Goal: Transaction & Acquisition: Book appointment/travel/reservation

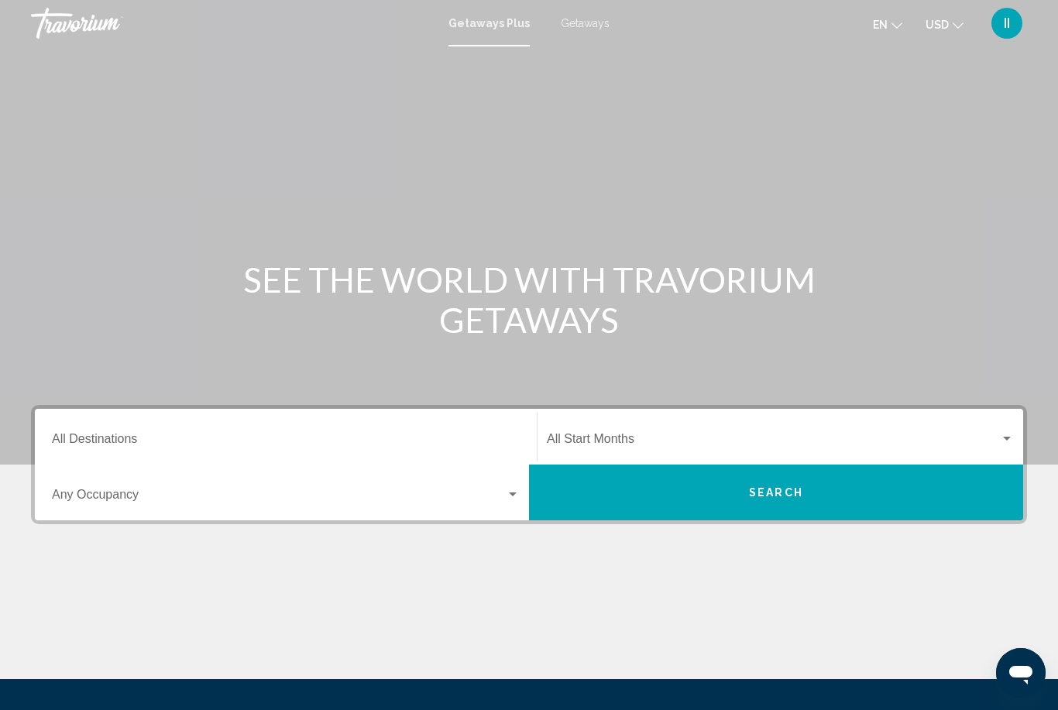
click at [579, 25] on span "Getaways" at bounding box center [585, 23] width 49 height 12
click at [244, 437] on input "Destination All Destinations" at bounding box center [286, 442] width 468 height 14
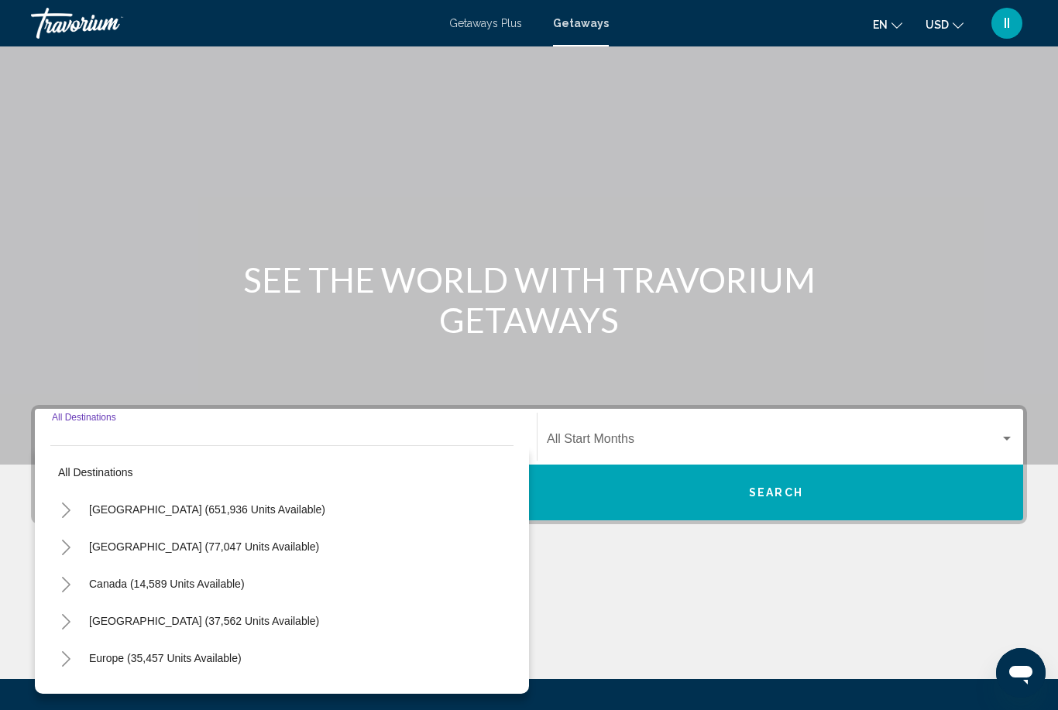
scroll to position [159, 0]
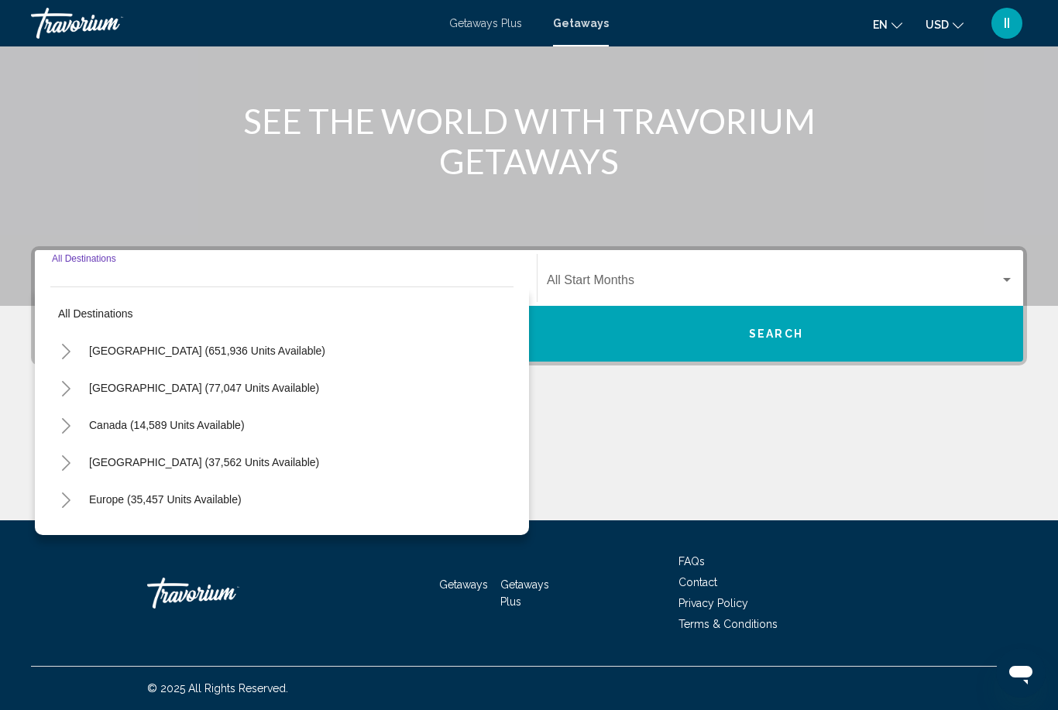
click at [67, 350] on icon "Toggle United States (651,936 units available)" at bounding box center [66, 351] width 9 height 15
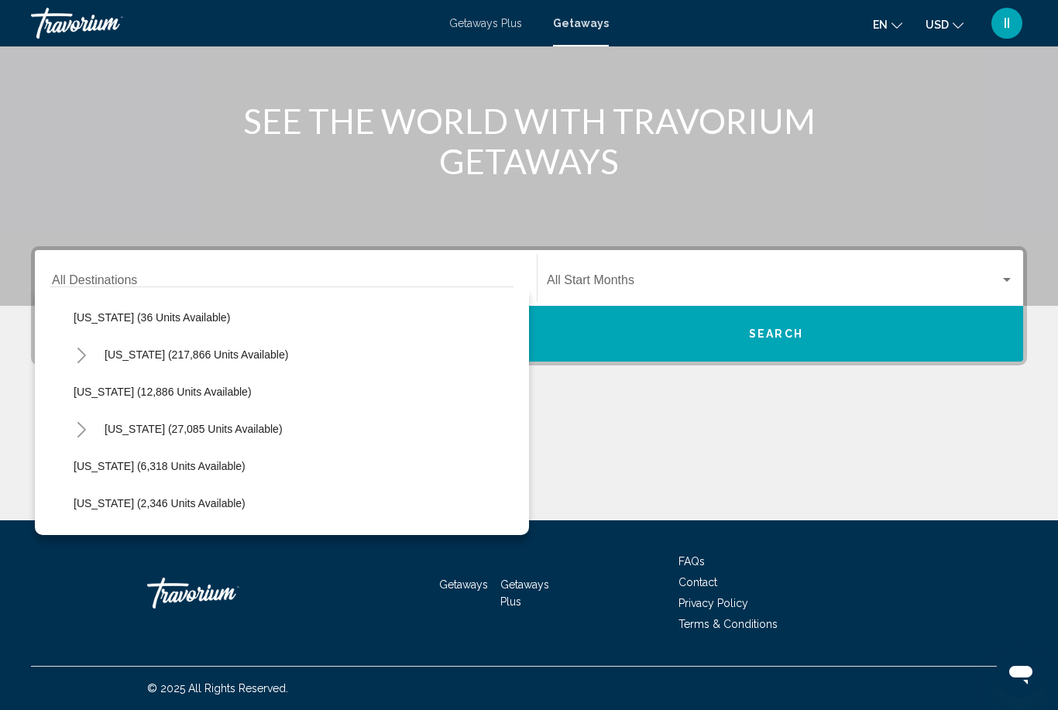
scroll to position [328, 0]
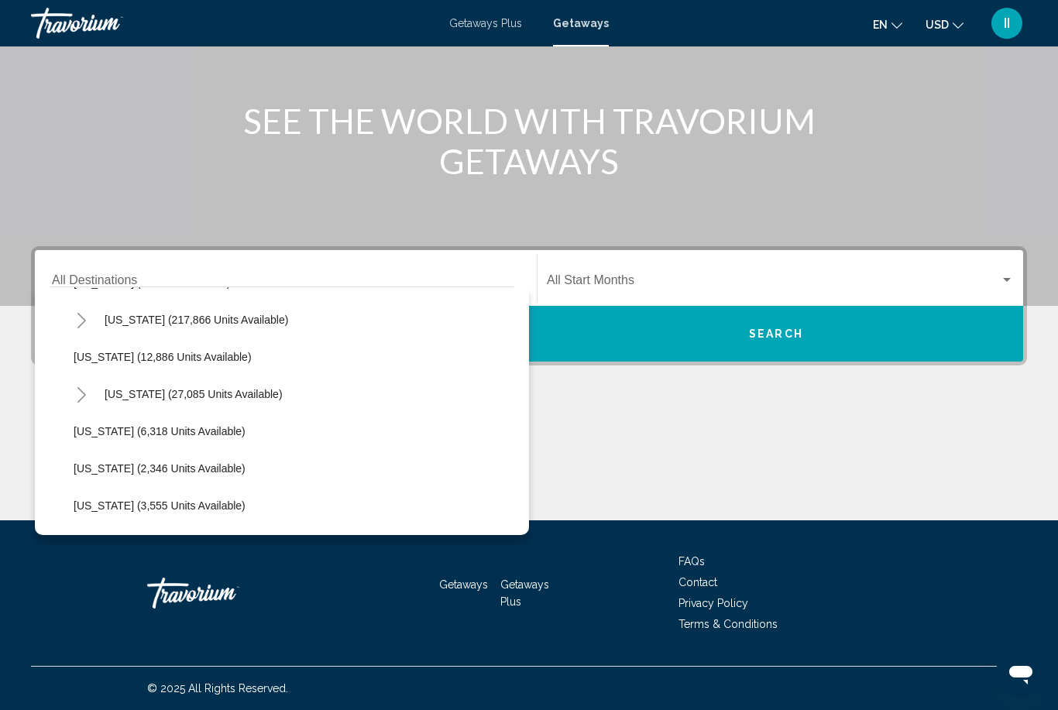
click at [82, 394] on icon "Toggle Hawaii (27,085 units available)" at bounding box center [82, 394] width 12 height 15
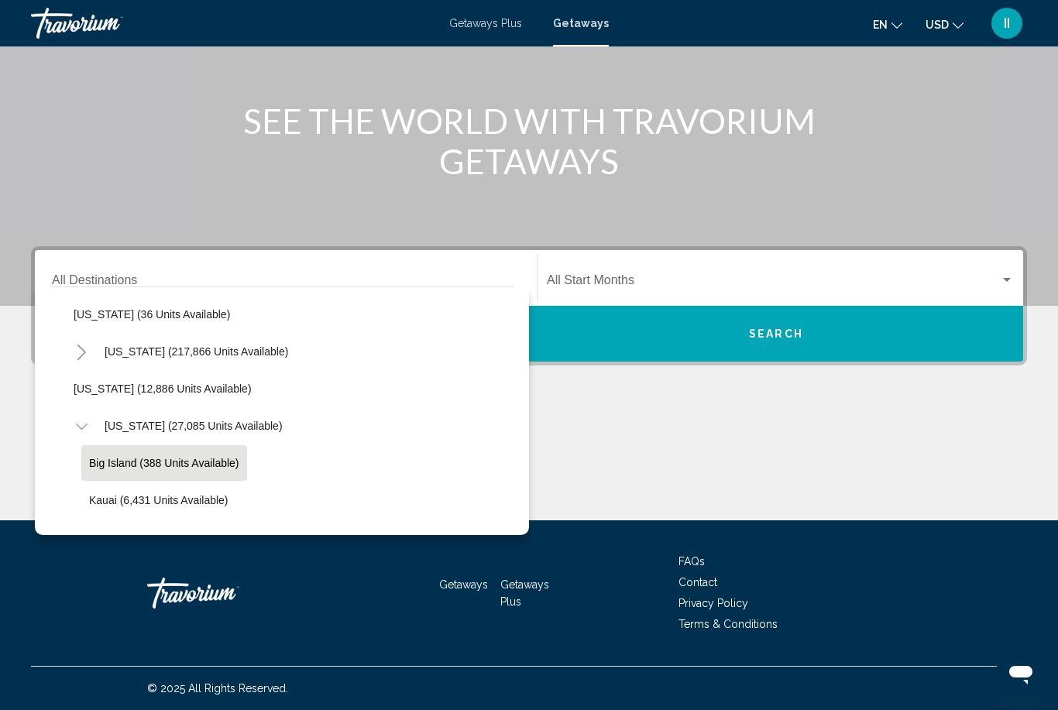
scroll to position [296, 0]
click at [126, 428] on span "[US_STATE] (27,085 units available)" at bounding box center [194, 426] width 178 height 12
type input "**********"
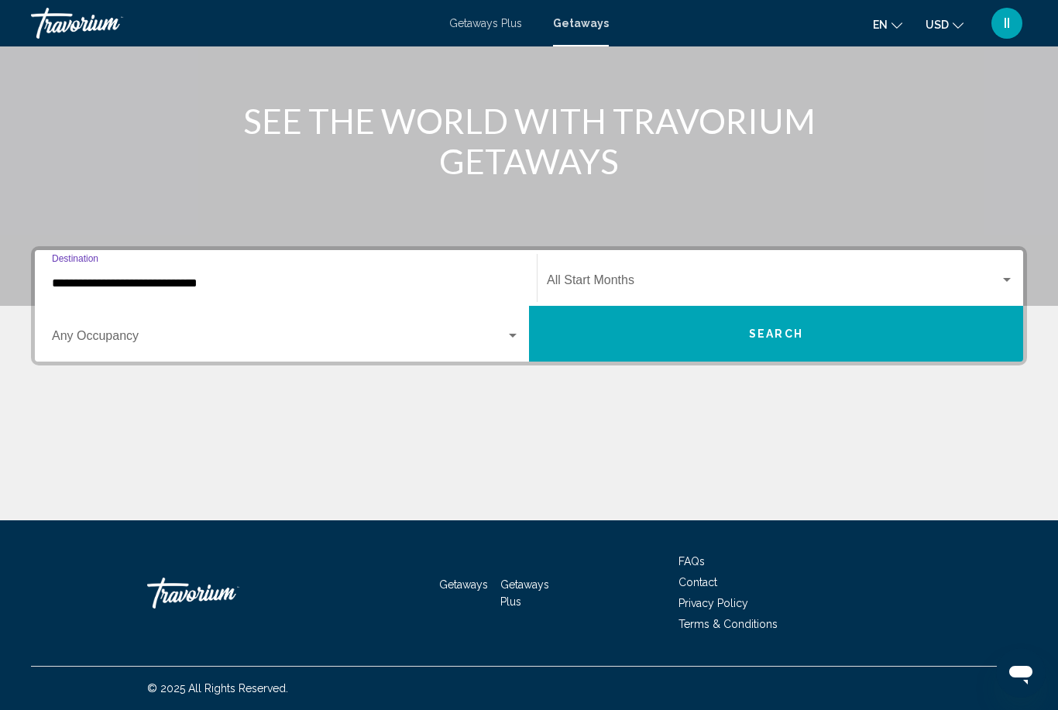
click at [647, 275] on div "Start Month All Start Months" at bounding box center [780, 278] width 467 height 49
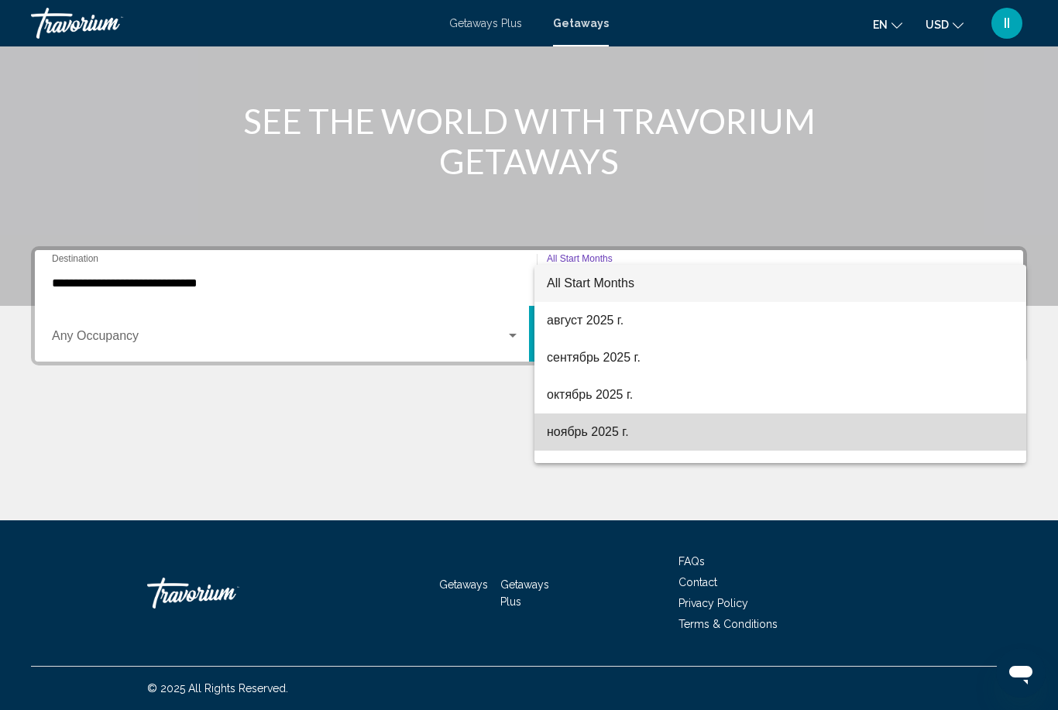
click at [591, 440] on span "ноябрь 2025 г." at bounding box center [780, 431] width 467 height 37
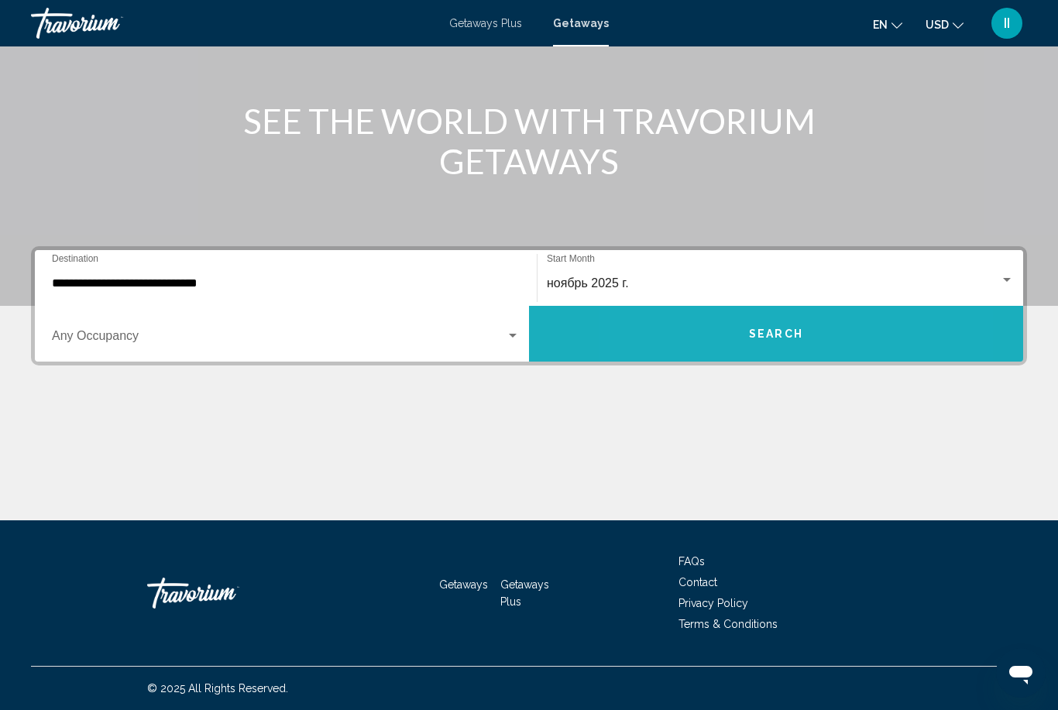
click at [713, 334] on button "Search" at bounding box center [776, 334] width 494 height 56
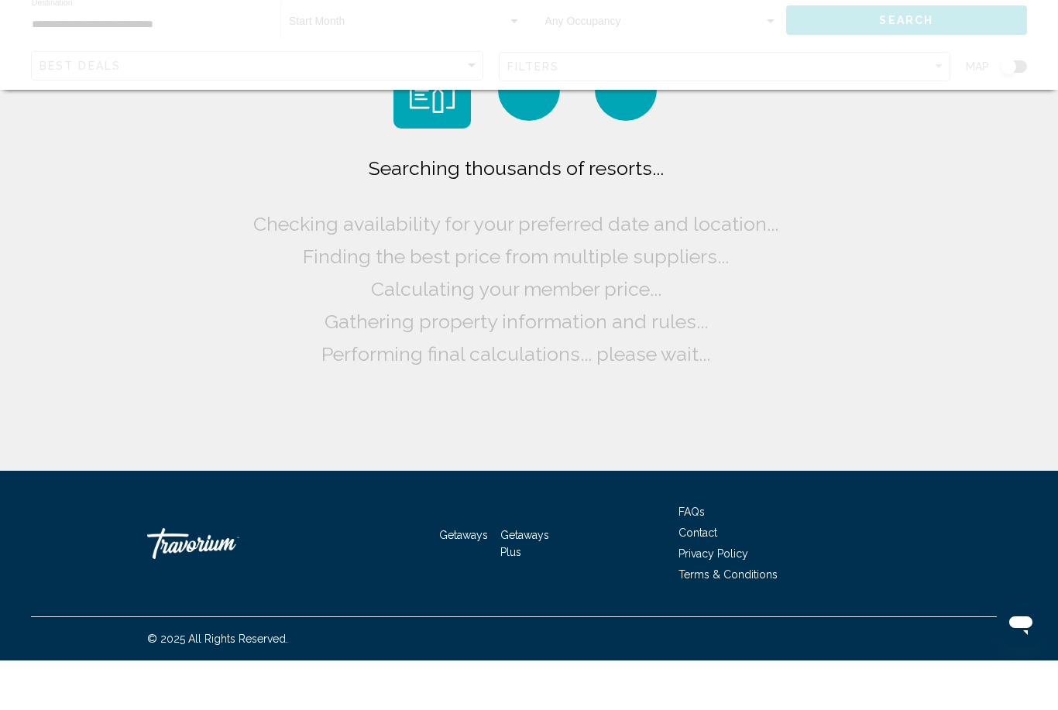
scroll to position [50, 0]
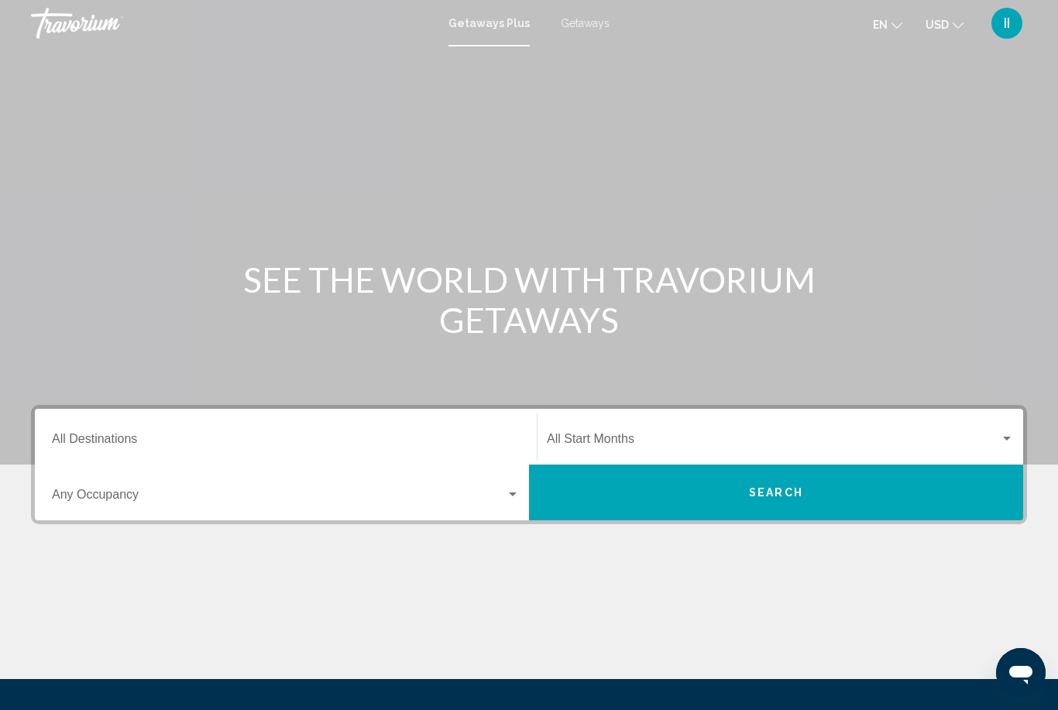
click at [582, 22] on span "Getaways" at bounding box center [585, 23] width 49 height 12
drag, startPoint x: 203, startPoint y: 438, endPoint x: 203, endPoint y: 279, distance: 158.7
click at [203, 438] on input "Destination All Destinations" at bounding box center [286, 442] width 468 height 14
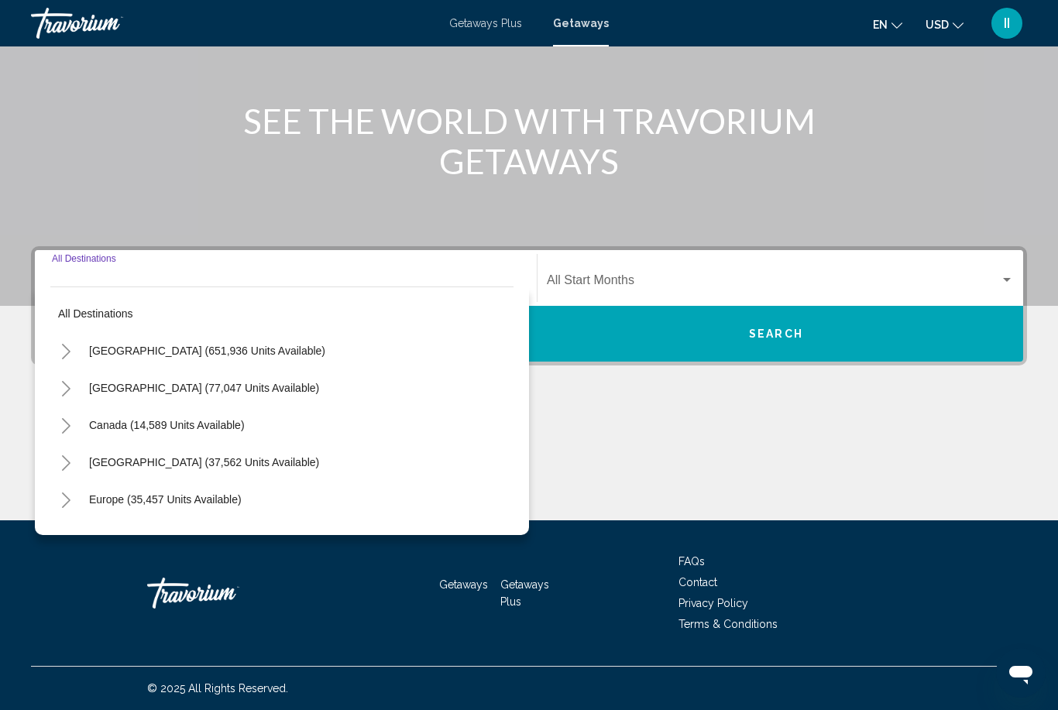
click at [63, 358] on icon "Toggle United States (651,936 units available)" at bounding box center [66, 351] width 9 height 15
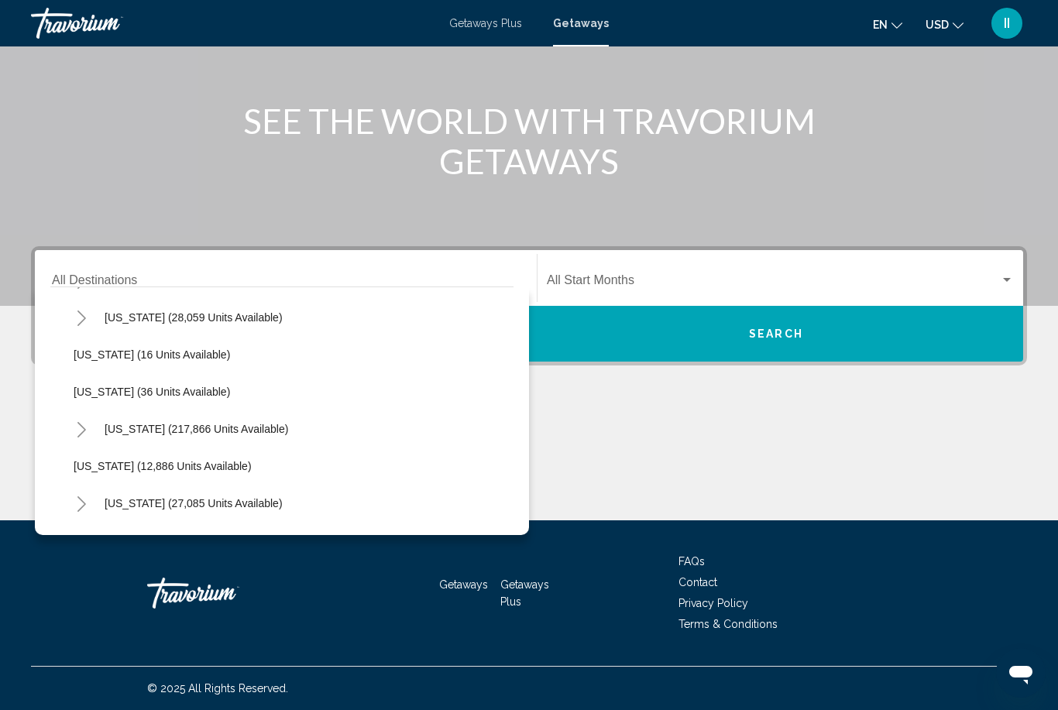
scroll to position [223, 0]
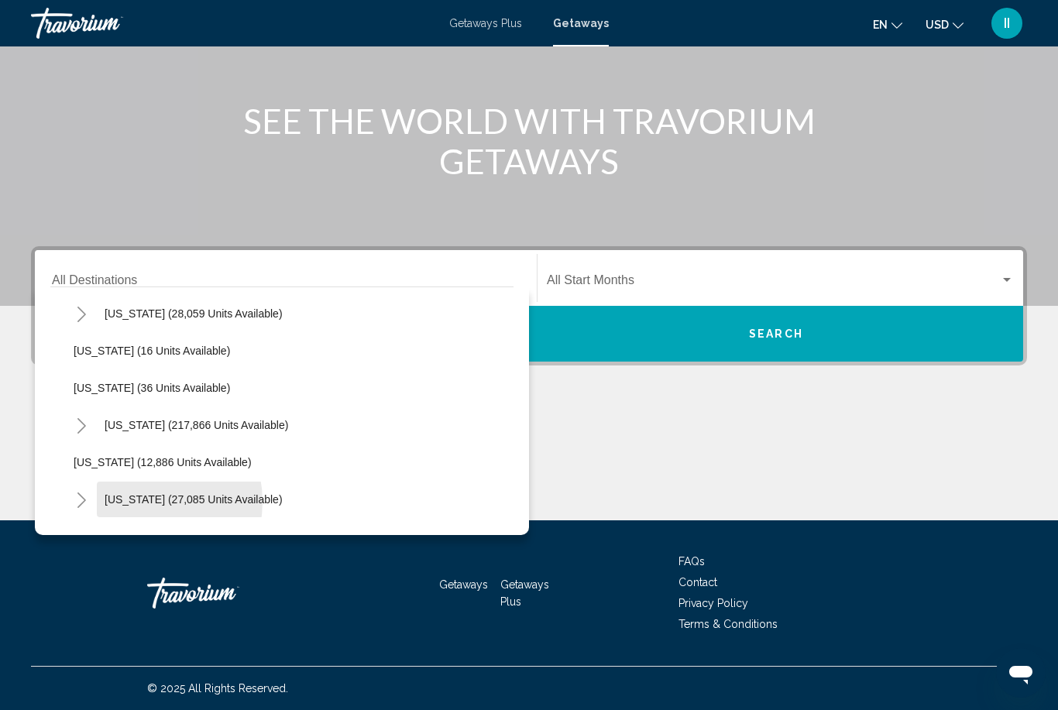
click at [133, 502] on span "[US_STATE] (27,085 units available)" at bounding box center [194, 499] width 178 height 12
type input "**********"
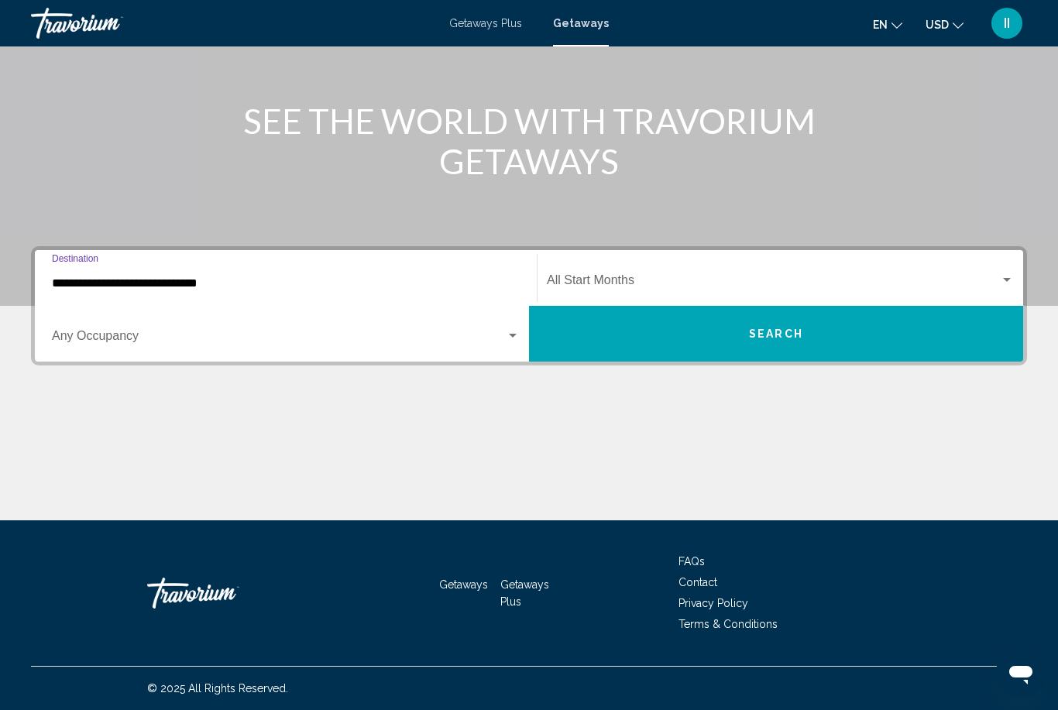
click at [629, 266] on div "Start Month All Start Months" at bounding box center [780, 278] width 467 height 49
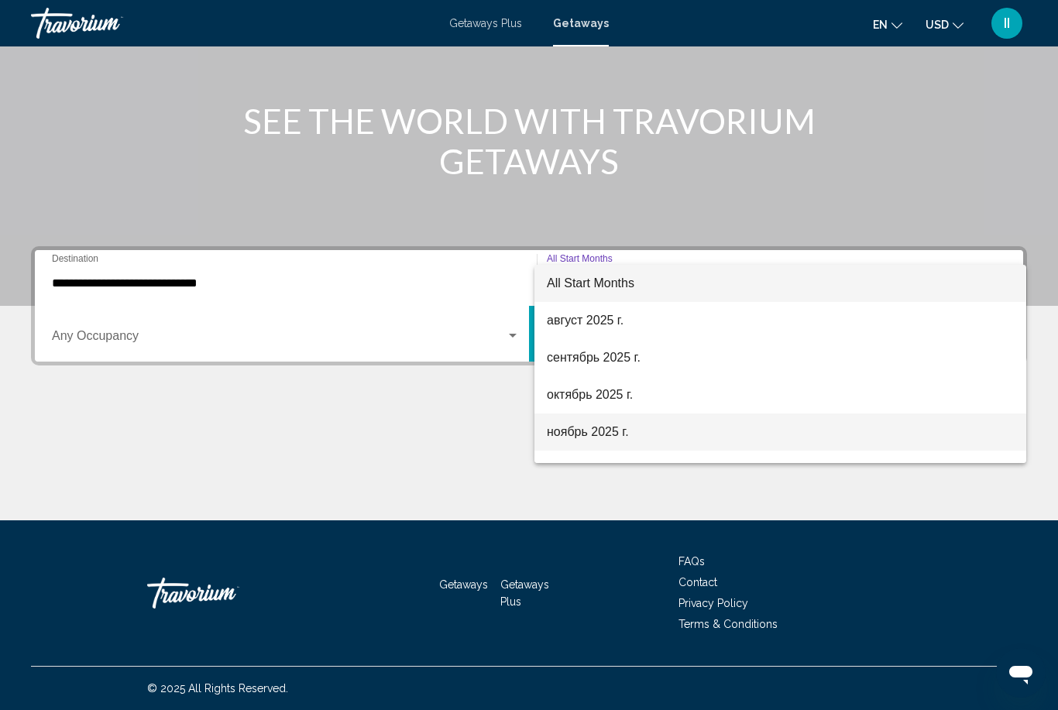
click at [598, 439] on span "ноябрь 2025 г." at bounding box center [780, 431] width 467 height 37
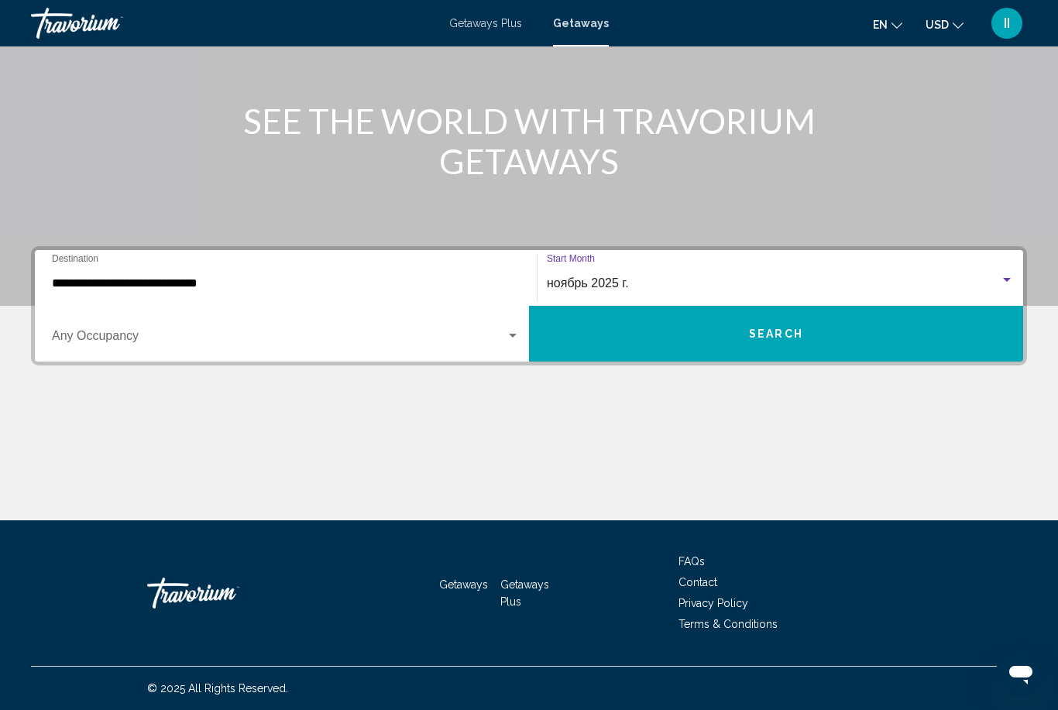
click at [711, 344] on button "Search" at bounding box center [776, 334] width 494 height 56
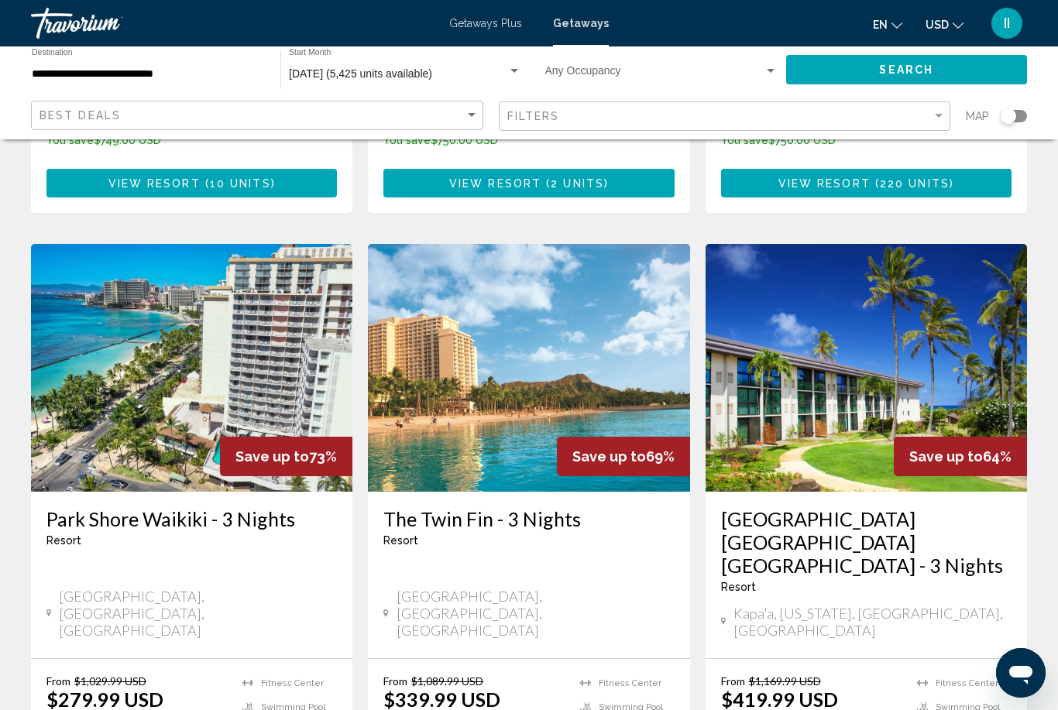
scroll to position [595, 0]
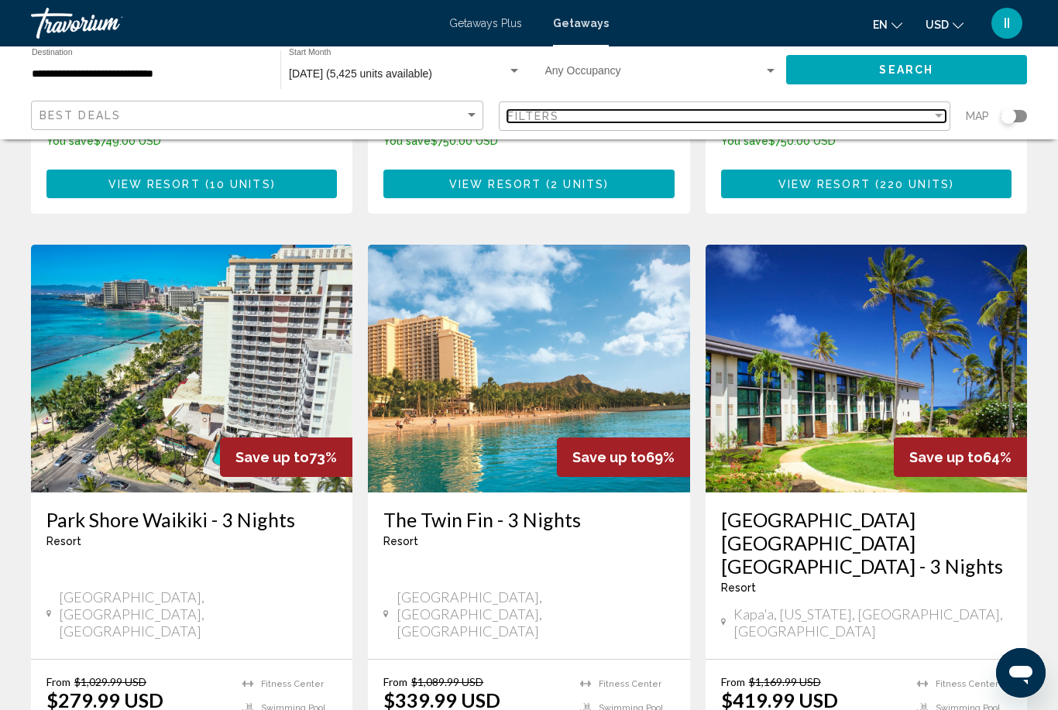
click at [584, 118] on div "Filters" at bounding box center [719, 116] width 425 height 12
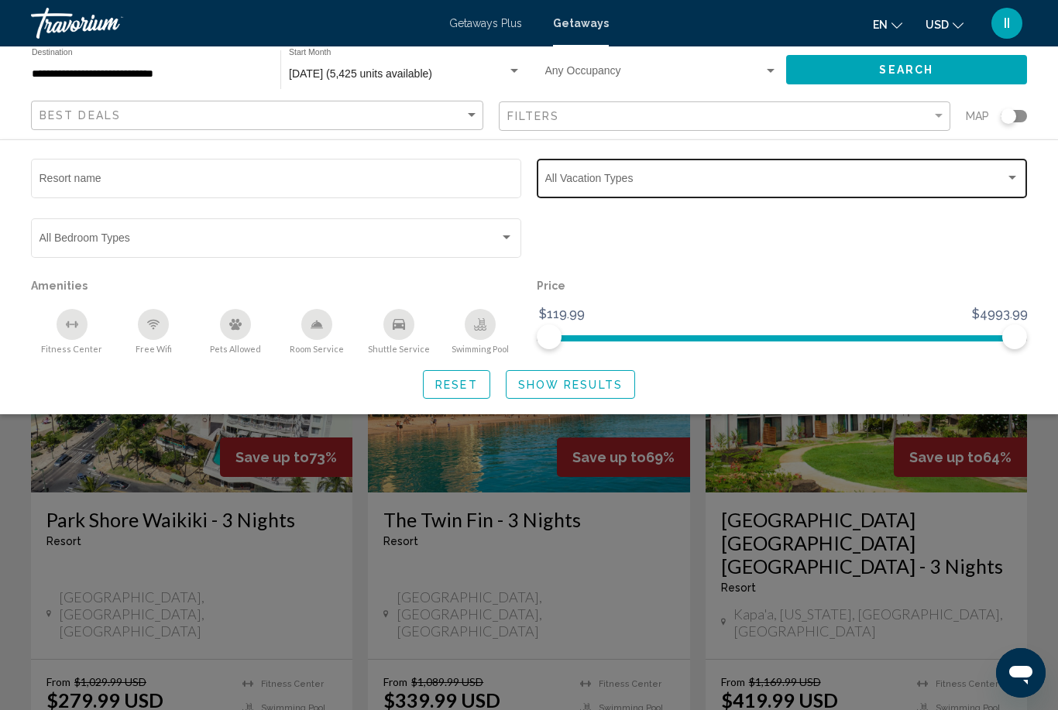
click at [619, 179] on span "Search widget" at bounding box center [775, 181] width 460 height 12
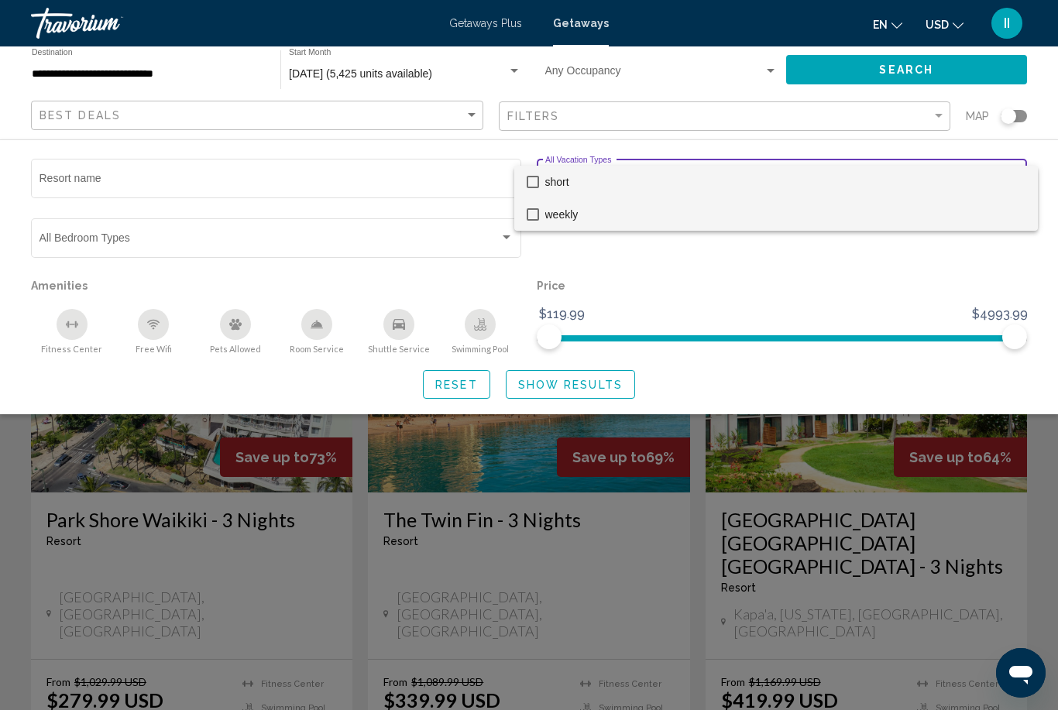
click at [563, 212] on span "weekly" at bounding box center [785, 214] width 480 height 33
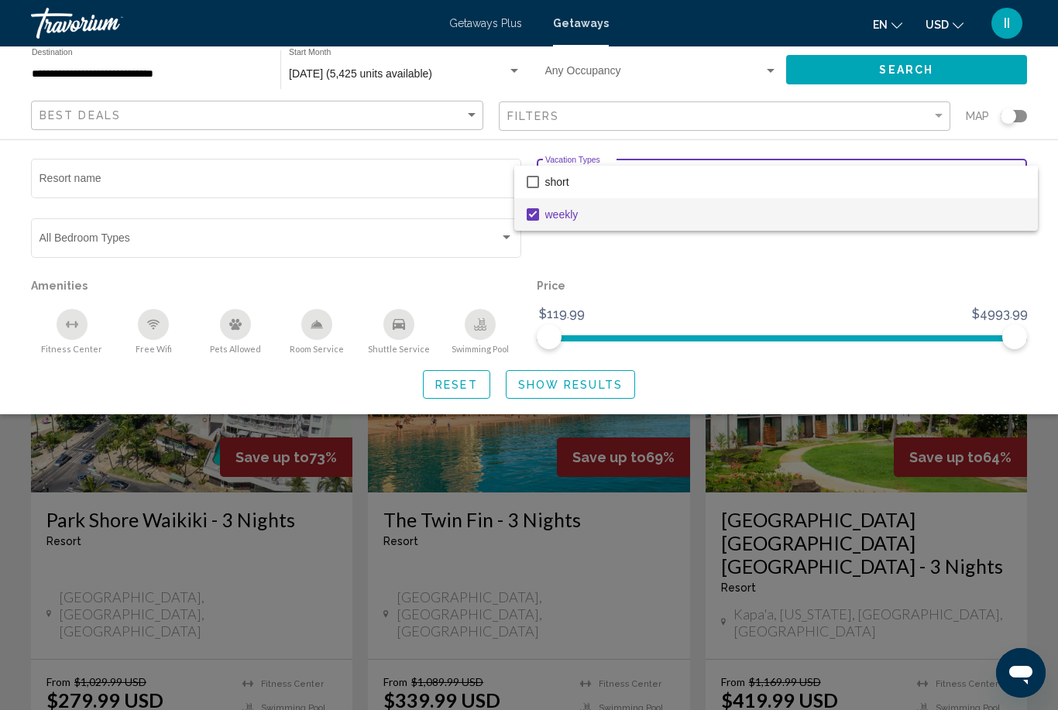
click at [598, 379] on div at bounding box center [529, 355] width 1058 height 710
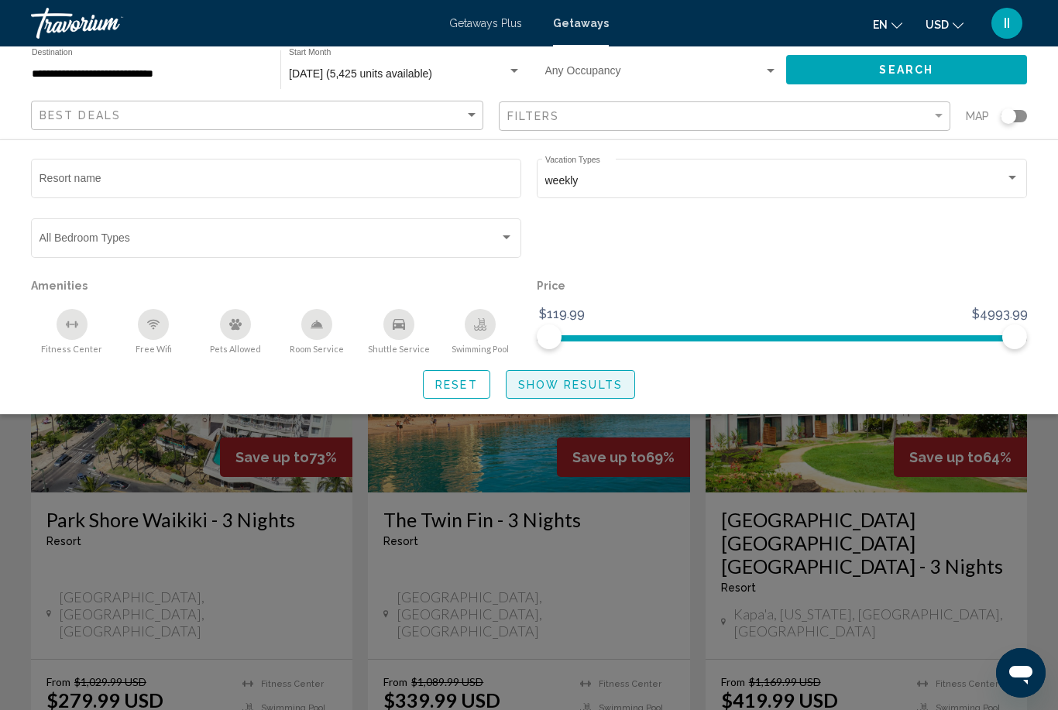
click at [553, 389] on span "Show Results" at bounding box center [570, 385] width 105 height 12
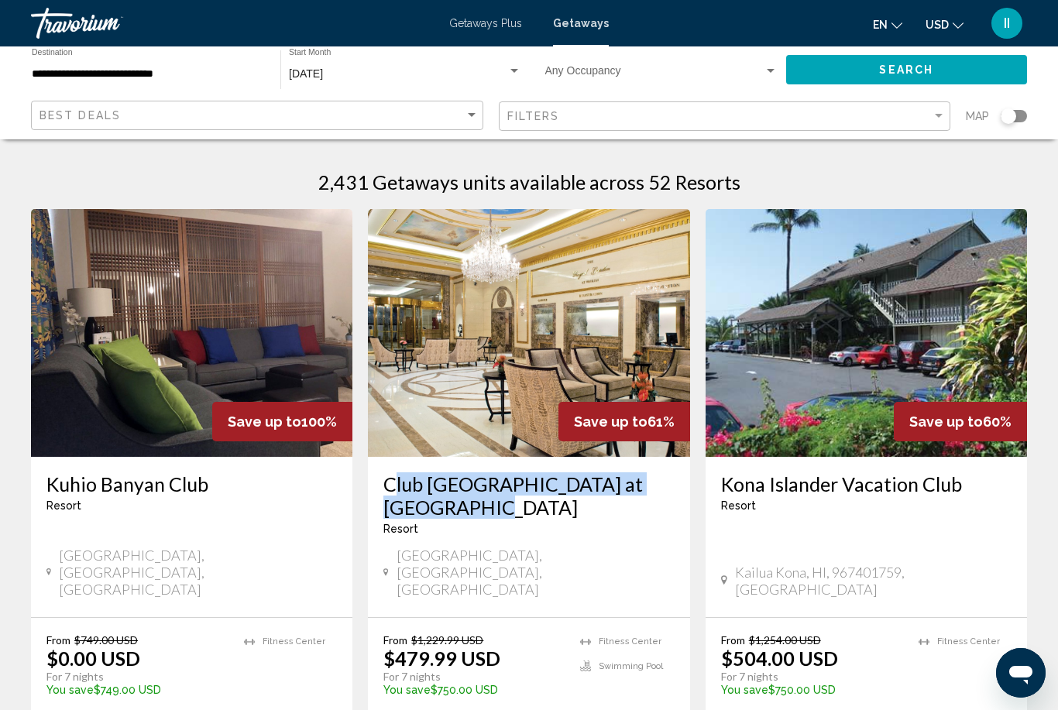
drag, startPoint x: 379, startPoint y: 470, endPoint x: 469, endPoint y: 506, distance: 96.6
click at [469, 506] on div "Club Wyndham Royal Garden at Waikiki Resort - This is an adults only resort Hon…" at bounding box center [528, 537] width 321 height 160
copy h3 "Club Wyndham Royal Garden at Waikiki"
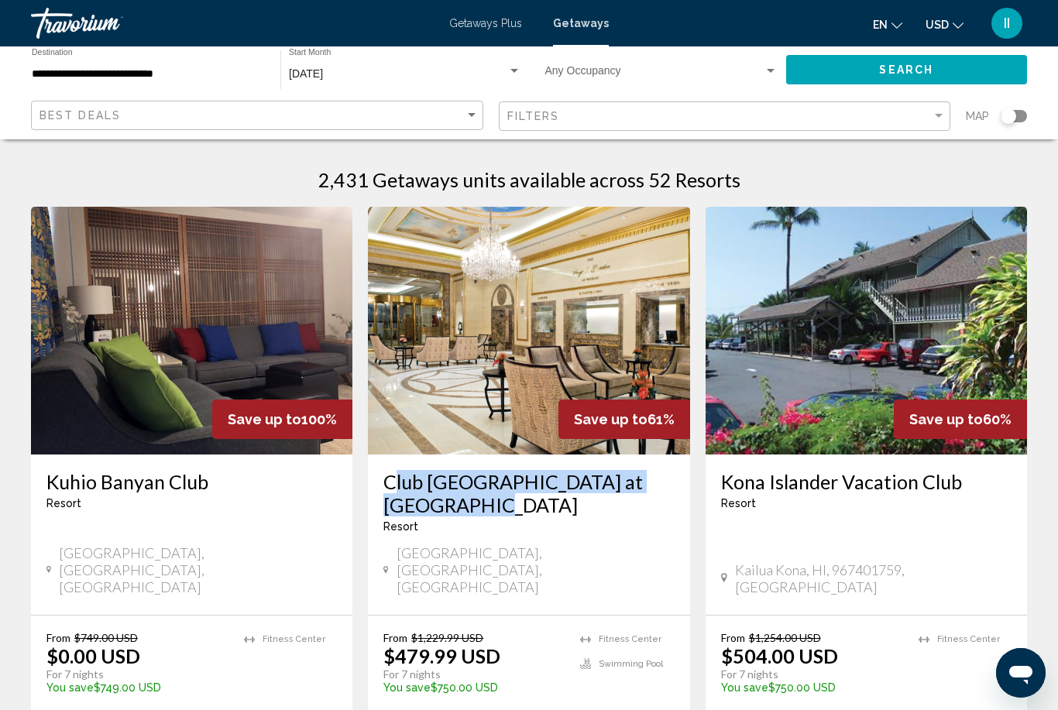
scroll to position [1, 0]
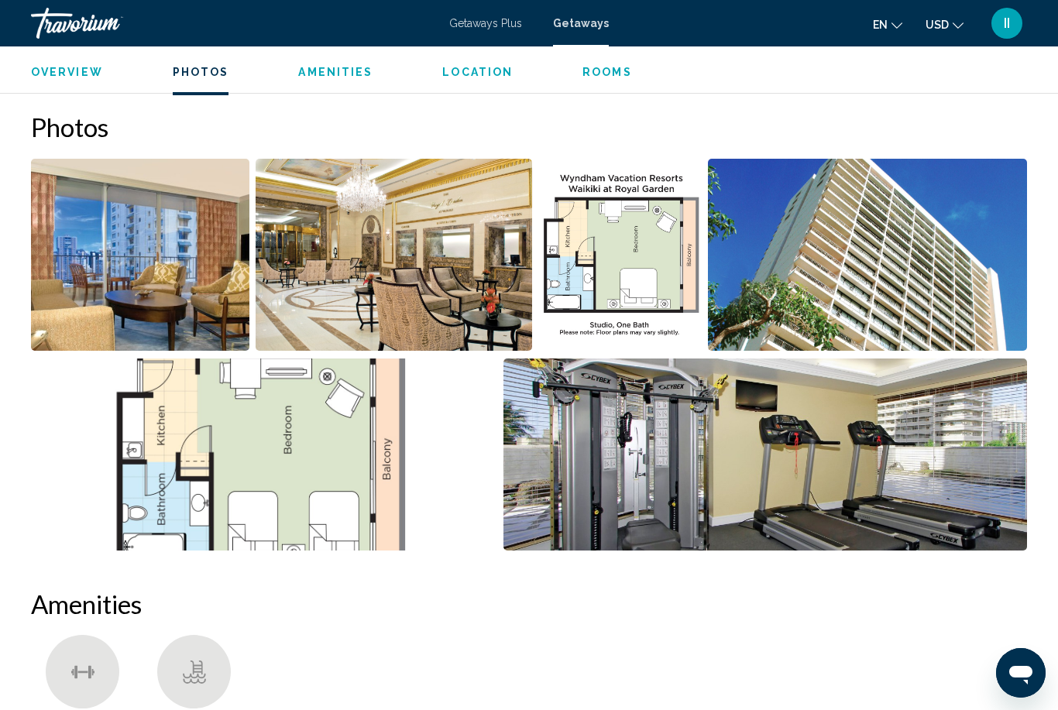
scroll to position [942, 0]
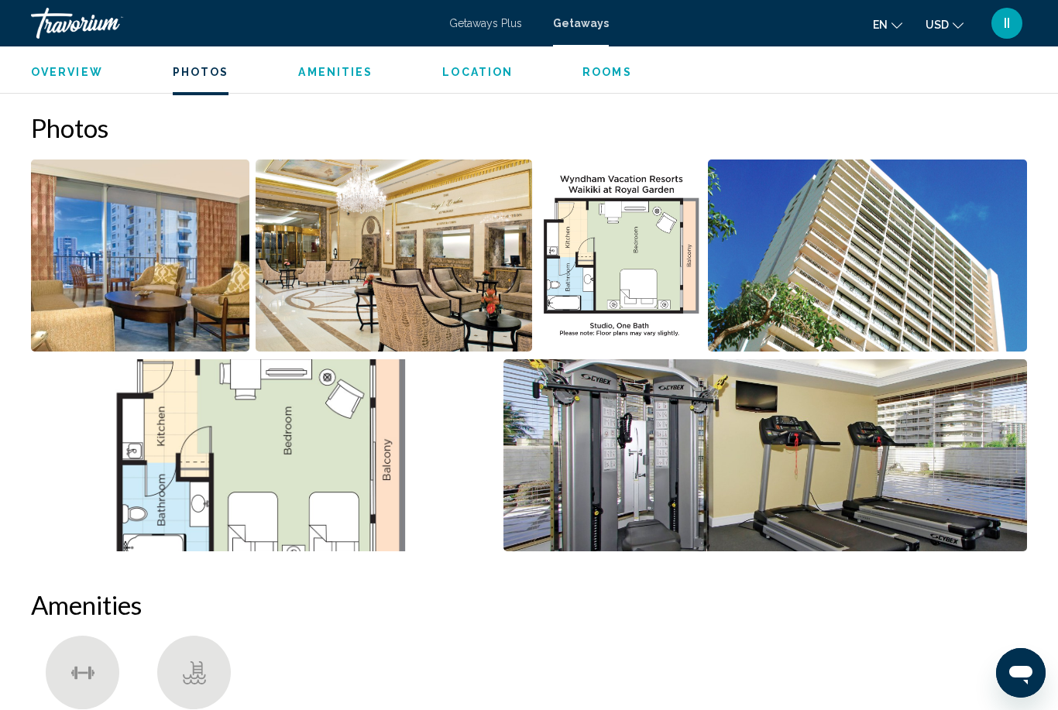
click at [619, 273] on img "Open full-screen image slider" at bounding box center [620, 255] width 164 height 192
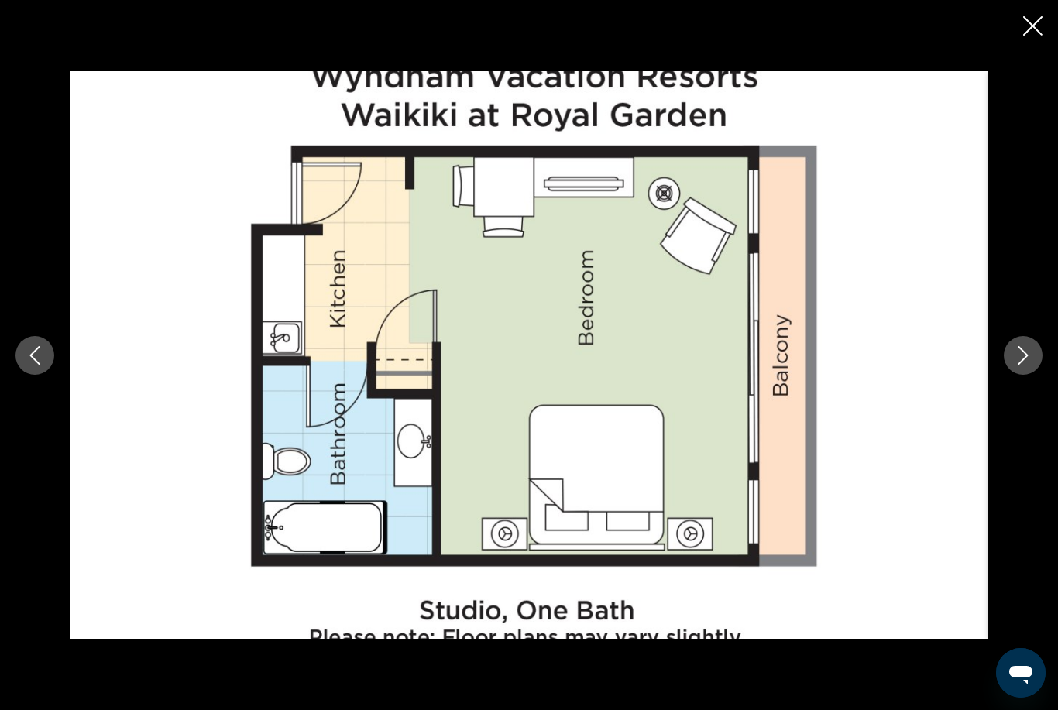
click at [1038, 31] on icon "Close slideshow" at bounding box center [1032, 25] width 19 height 19
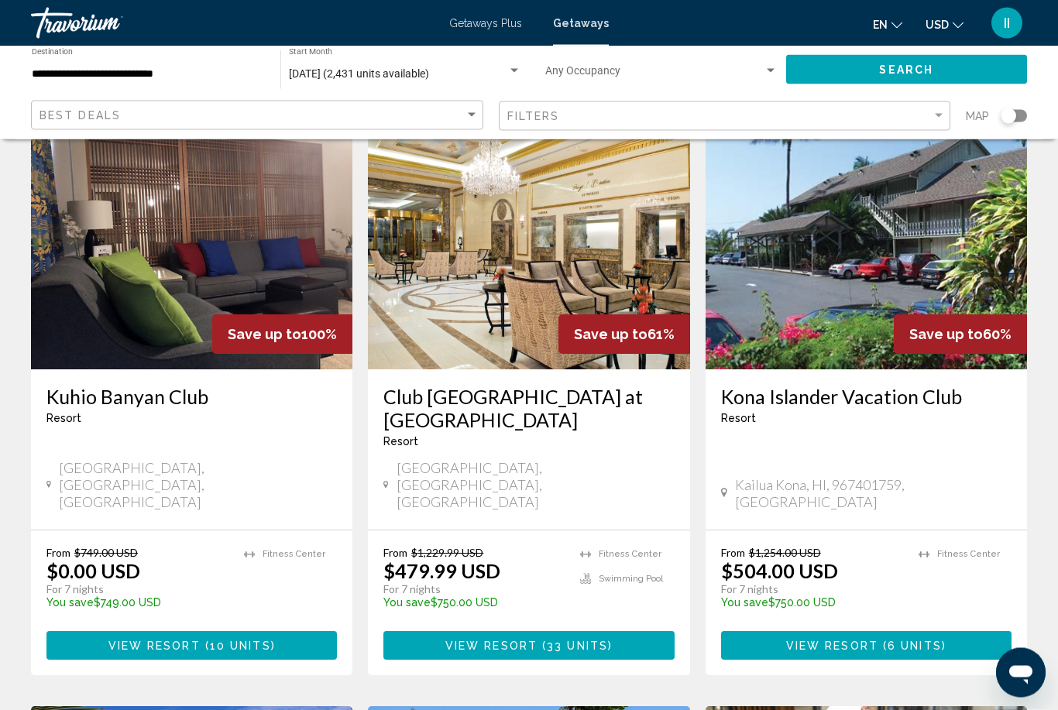
scroll to position [86, 0]
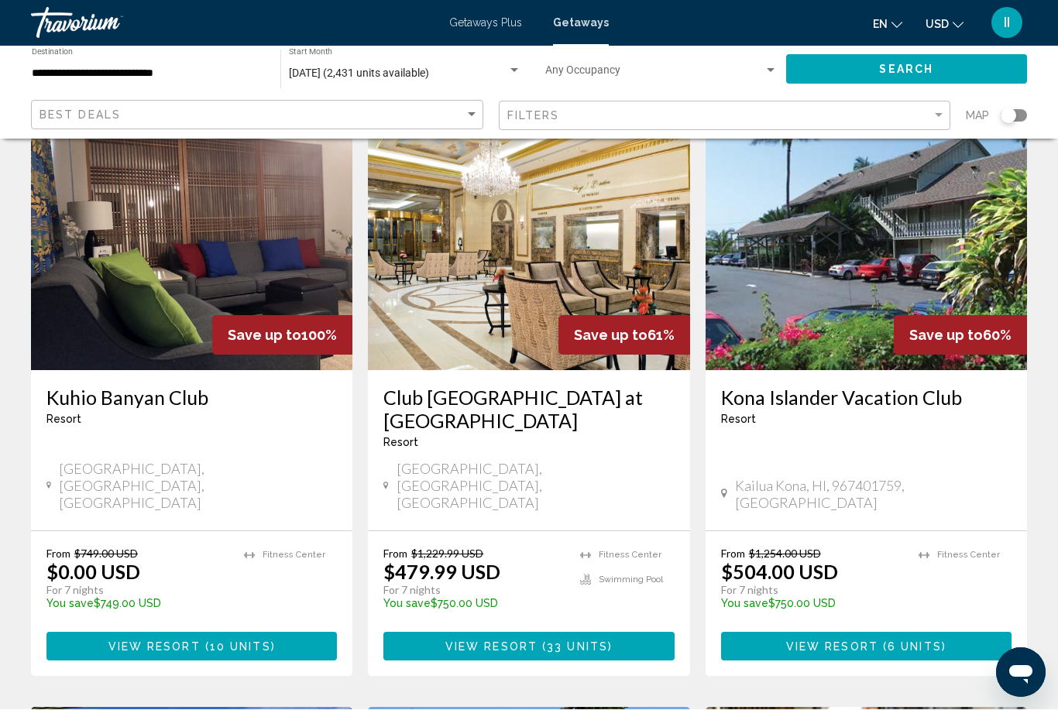
click at [1013, 118] on div "Search widget" at bounding box center [1007, 115] width 15 height 15
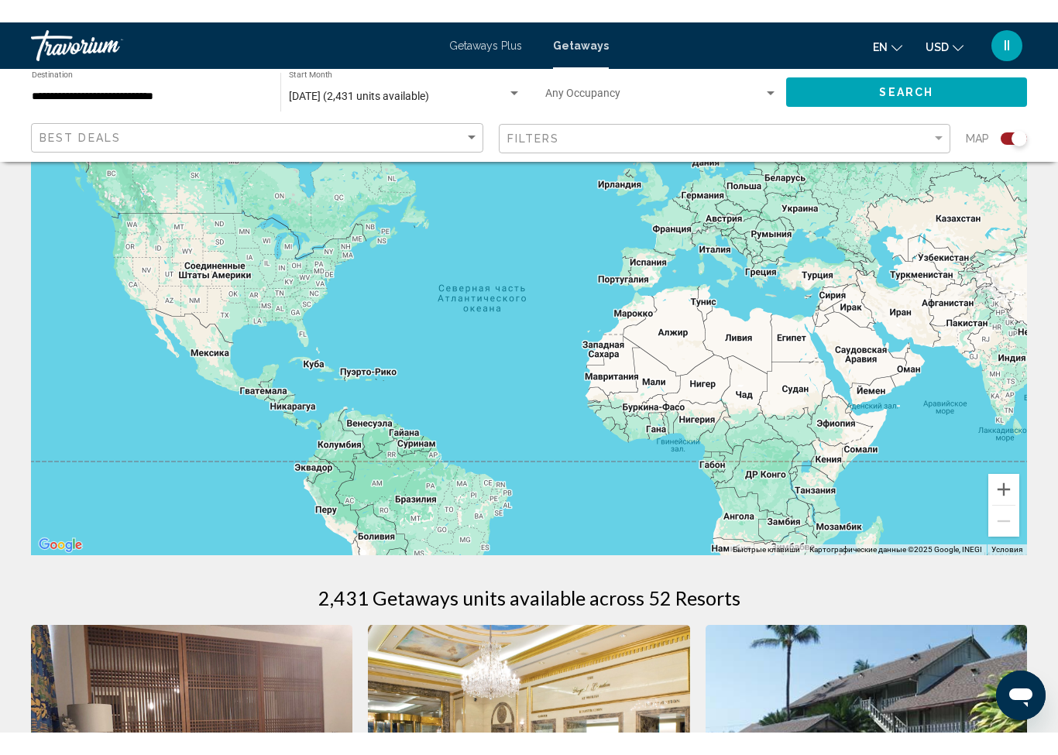
scroll to position [0, 0]
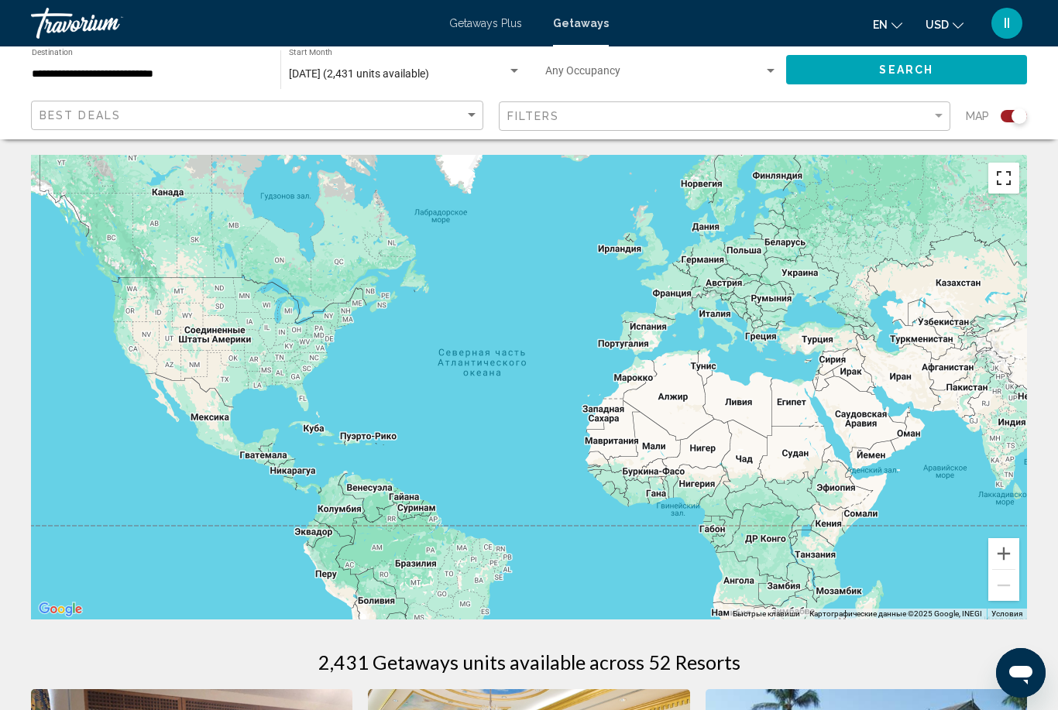
click at [1003, 183] on button "Включить полноэкранный режим" at bounding box center [1003, 178] width 31 height 31
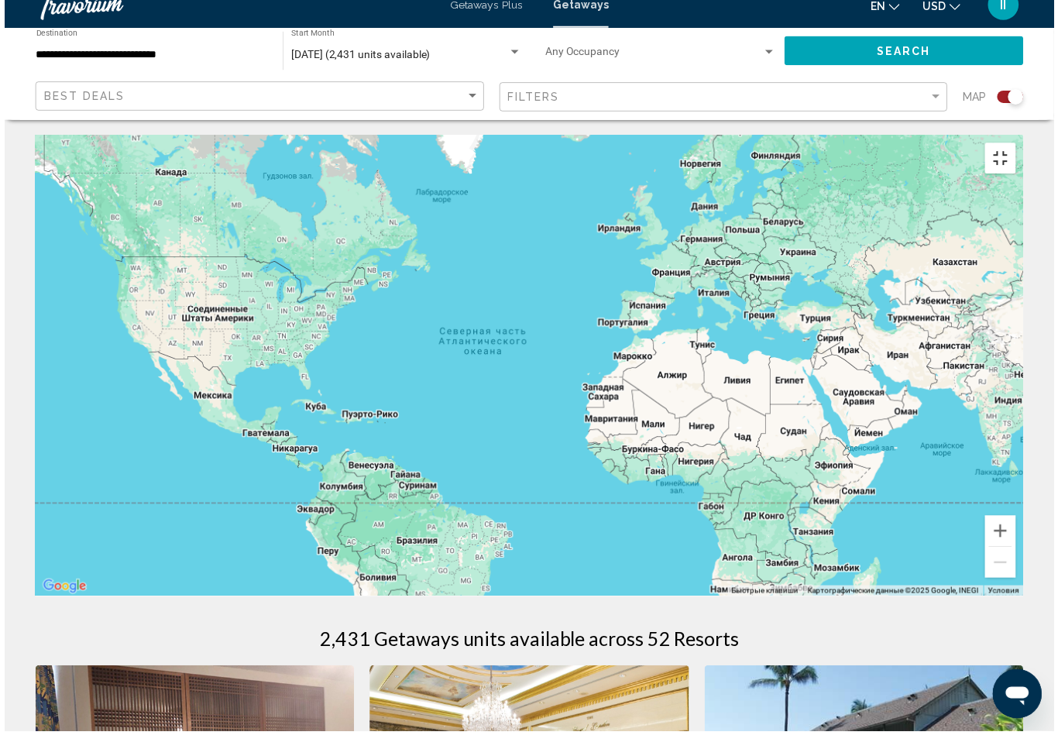
scroll to position [19, 0]
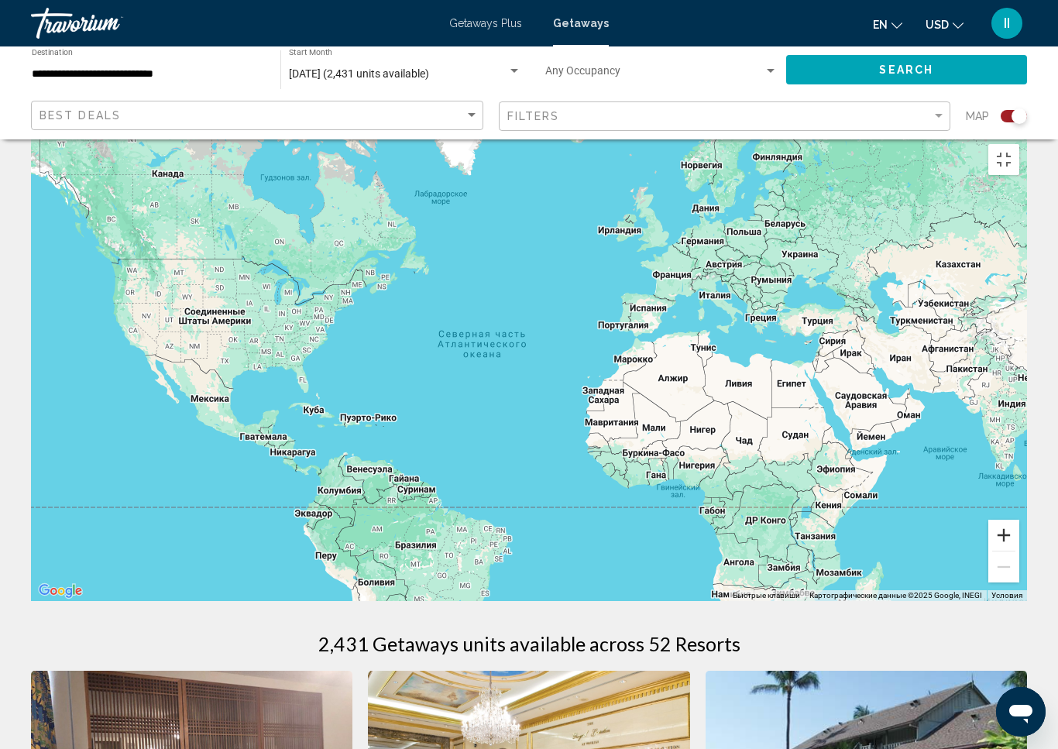
click at [1019, 550] on button "Увеличить" at bounding box center [1003, 535] width 31 height 31
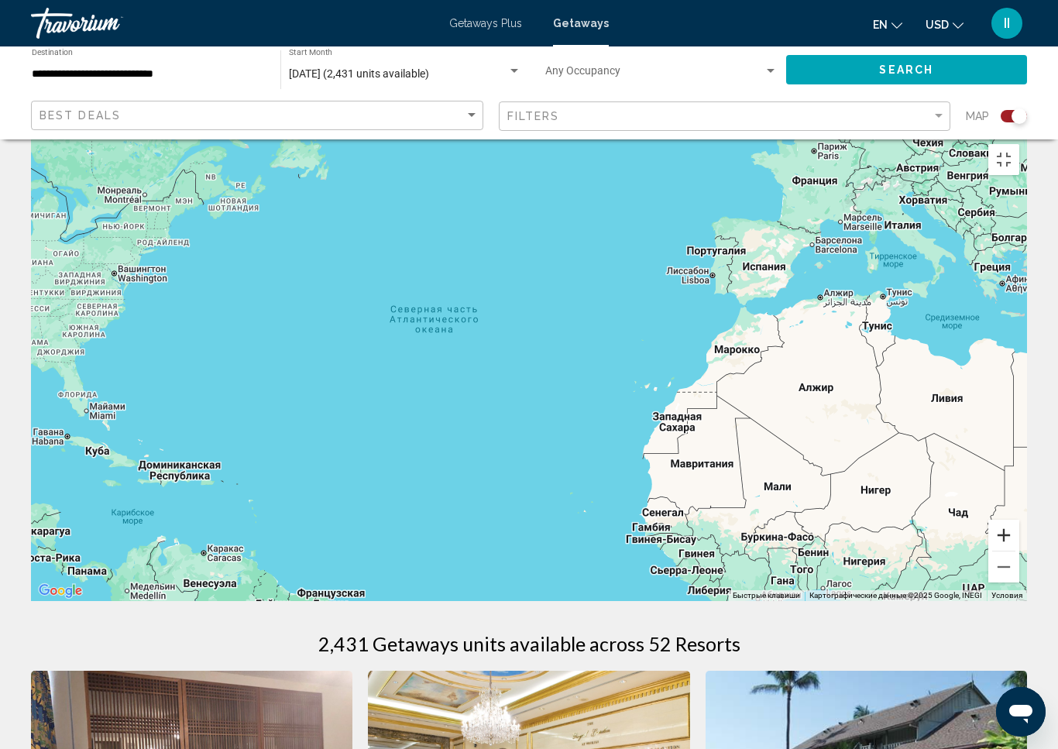
click at [1019, 550] on button "Увеличить" at bounding box center [1003, 535] width 31 height 31
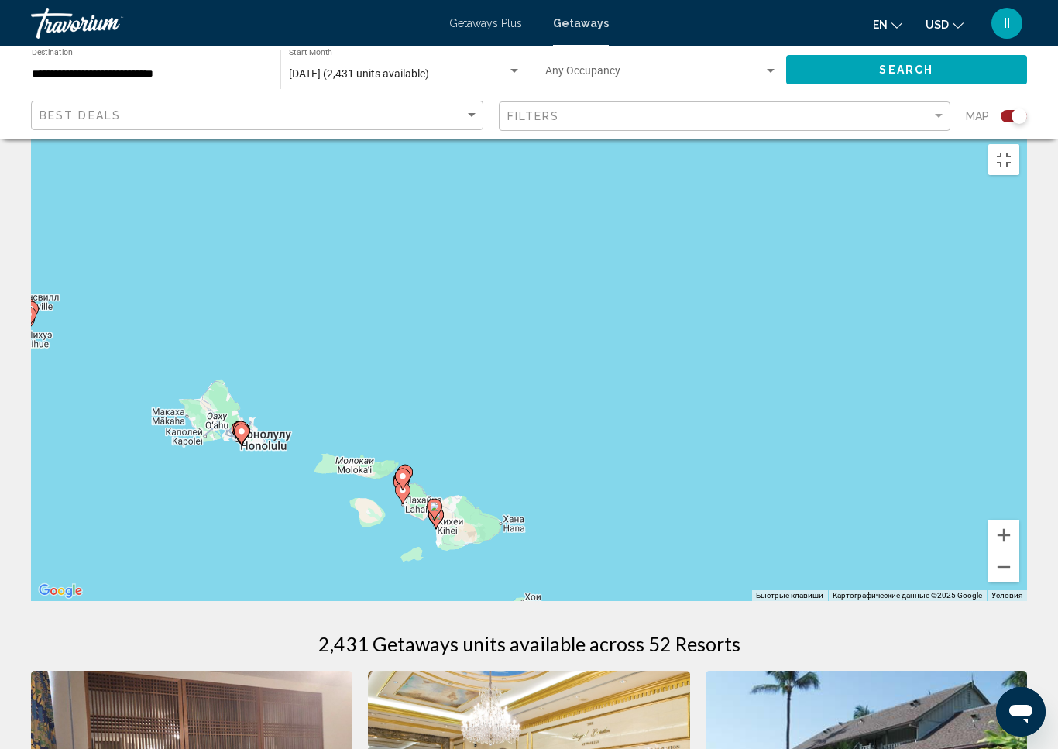
click at [238, 436] on image "Main content" at bounding box center [241, 431] width 9 height 9
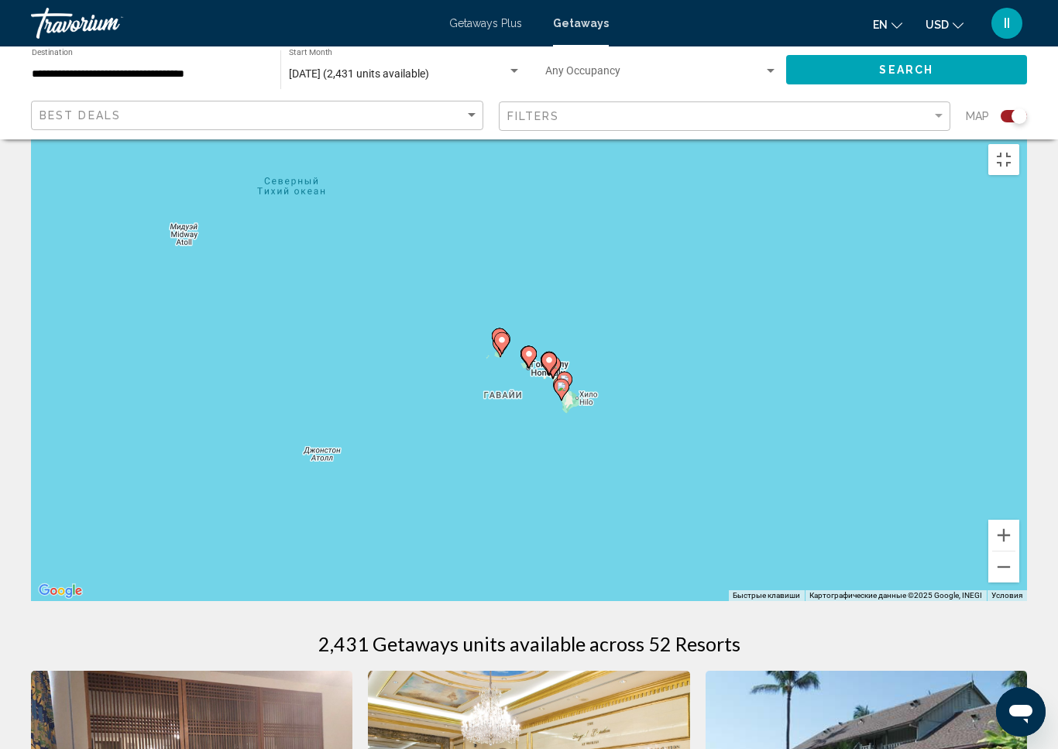
click at [526, 354] on icon "Main content" at bounding box center [529, 357] width 14 height 20
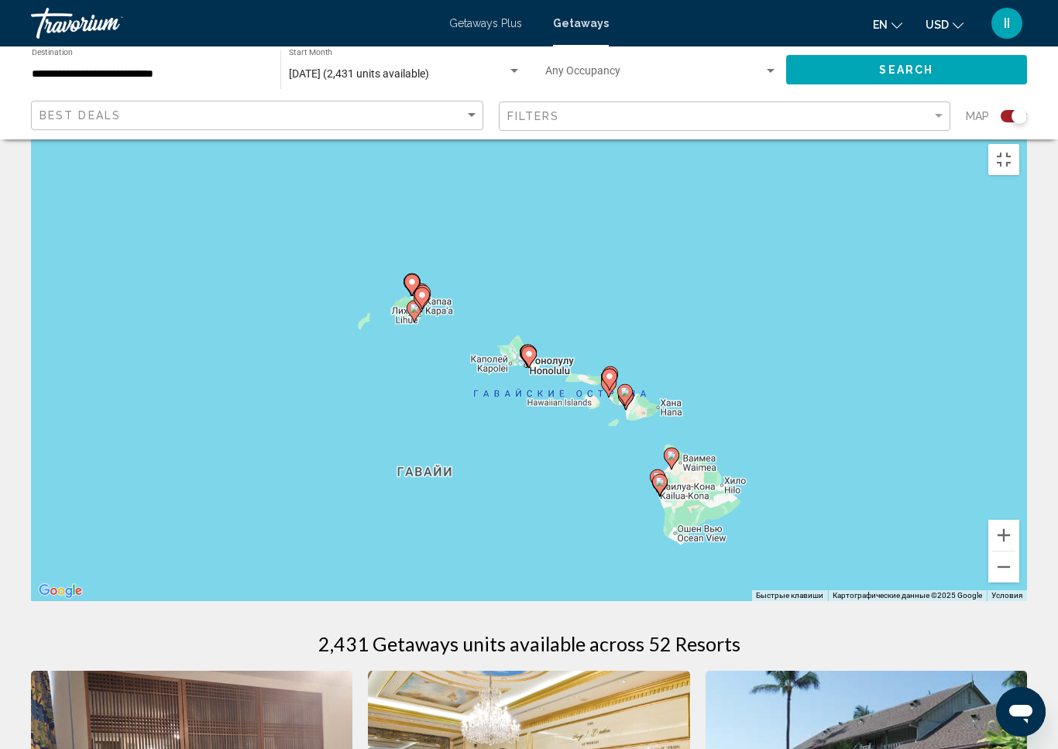
click at [526, 358] on image "Main content" at bounding box center [528, 353] width 9 height 9
type input "**********"
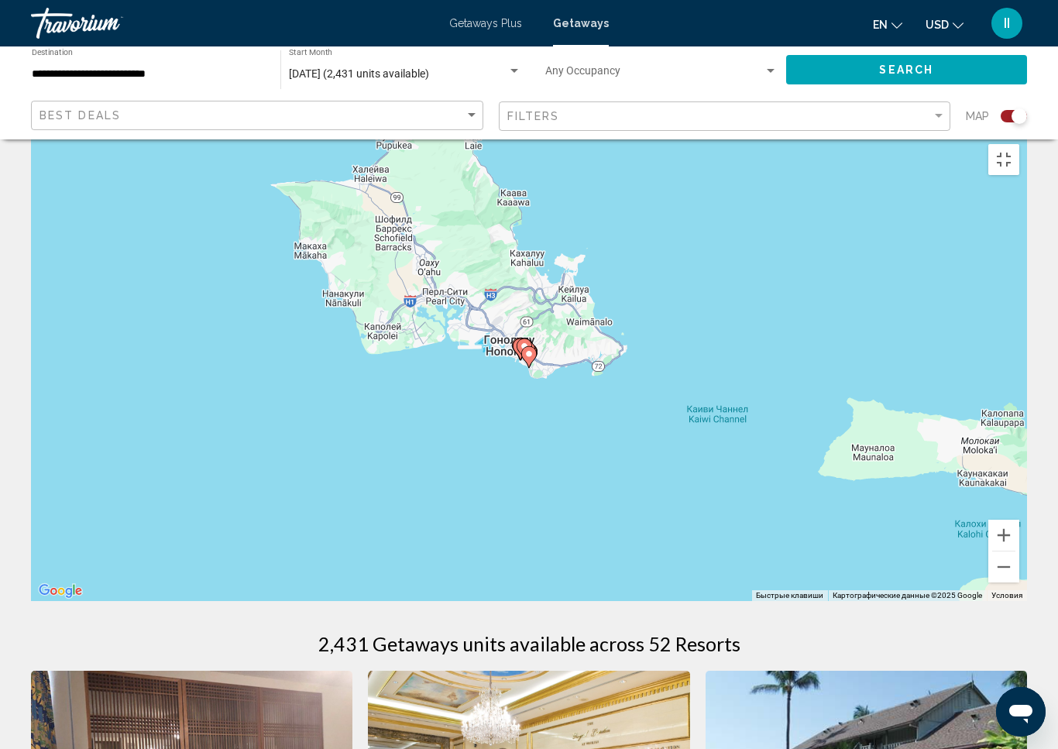
click at [526, 358] on image "Main content" at bounding box center [528, 353] width 9 height 9
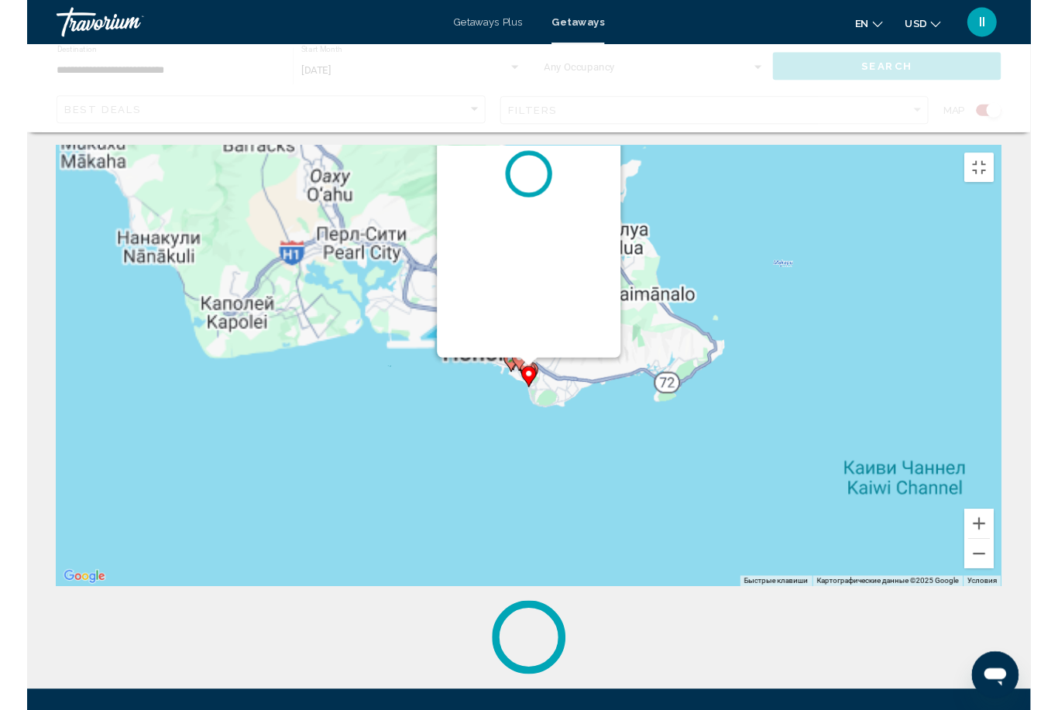
scroll to position [0, 0]
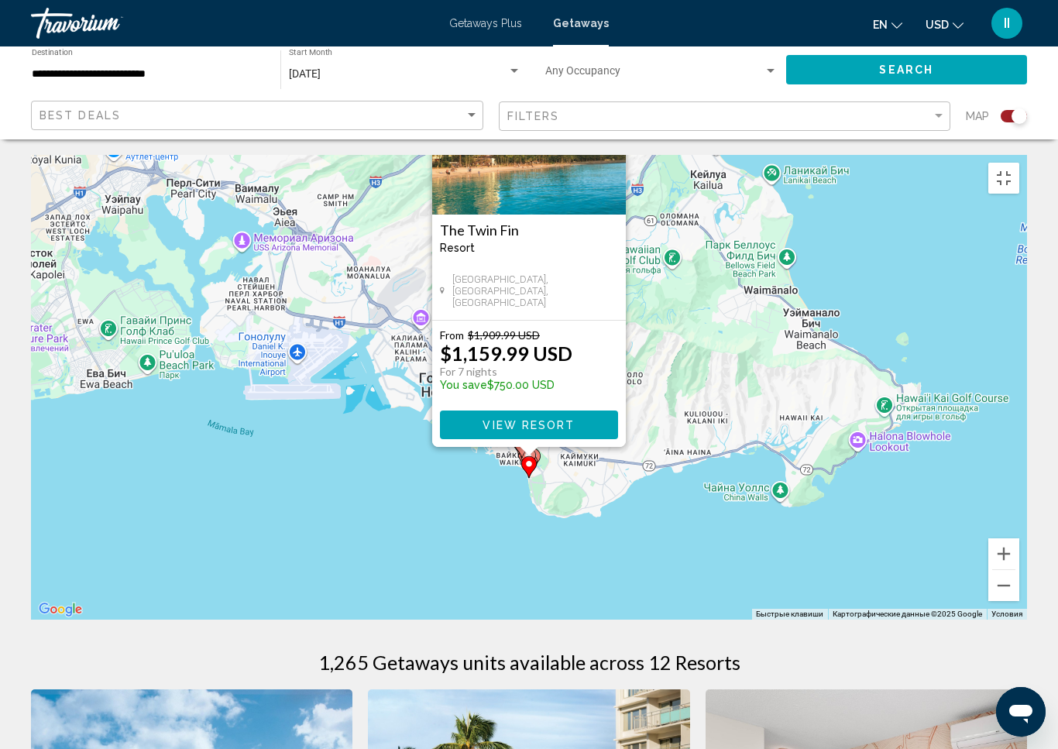
click at [687, 359] on div "Чтобы активировать перетаскивание с помощью клавиатуры, нажмите Alt + Ввод. Пос…" at bounding box center [529, 387] width 996 height 465
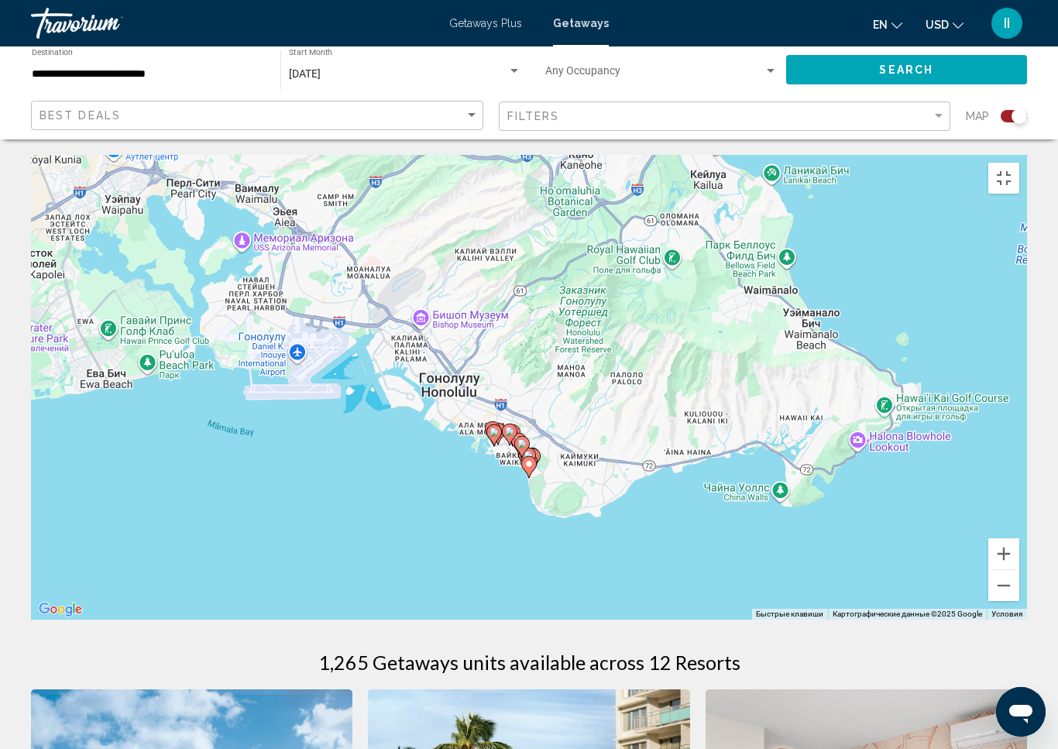
click at [519, 432] on gmp-advanced-marker "Main content" at bounding box center [518, 443] width 15 height 23
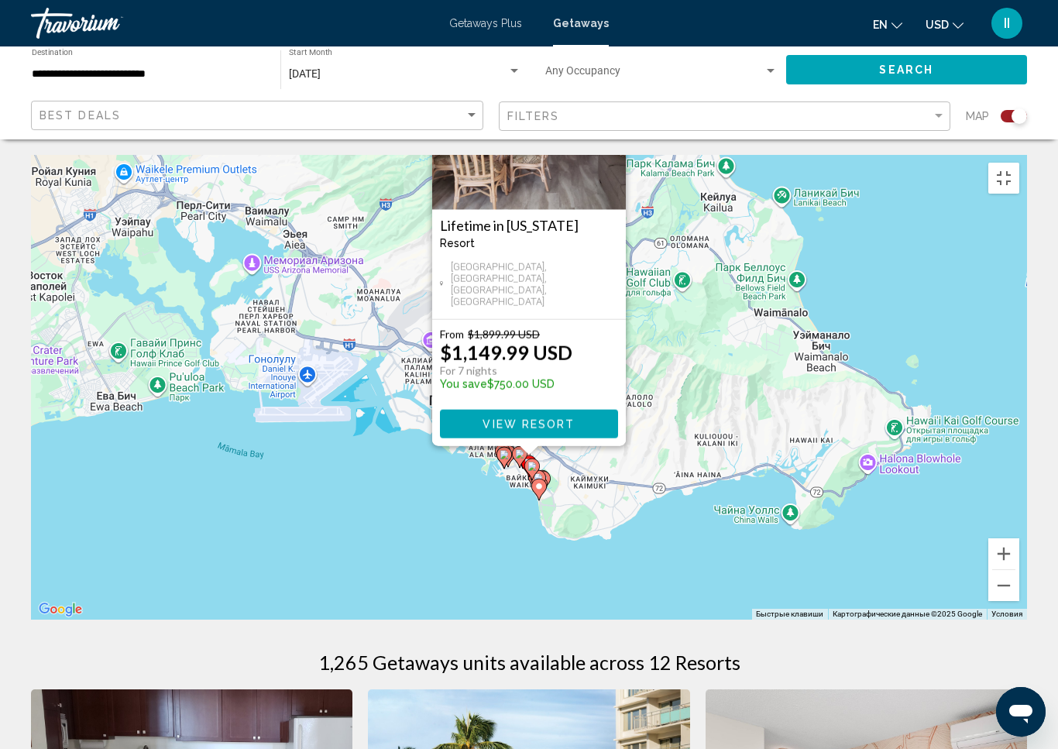
click at [664, 372] on div "Чтобы активировать перетаскивание с помощью клавиатуры, нажмите Alt + Ввод. Пос…" at bounding box center [529, 387] width 996 height 465
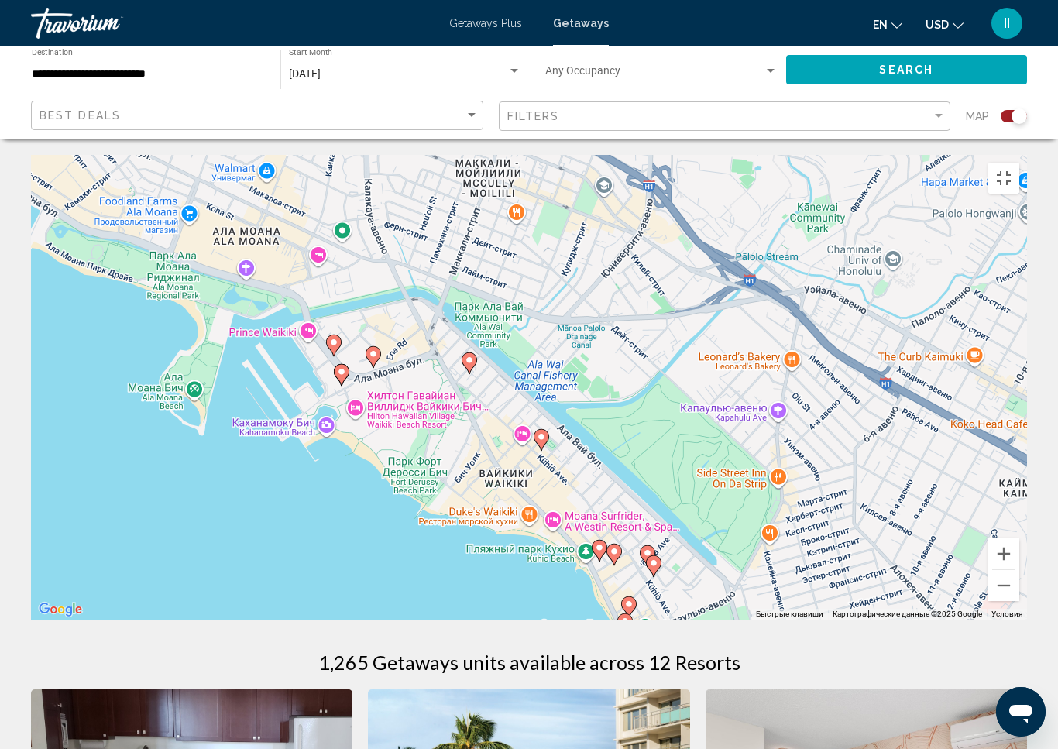
click at [625, 616] on image "Main content" at bounding box center [624, 620] width 9 height 9
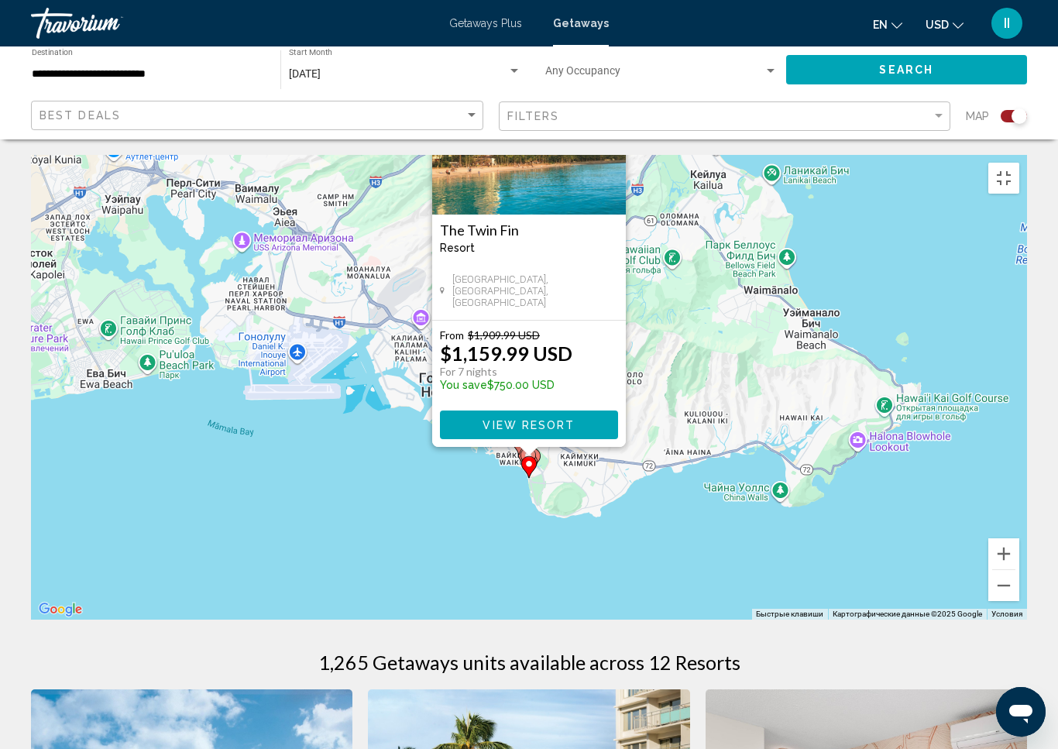
click at [613, 61] on button "Закрыть" at bounding box center [612, 72] width 23 height 23
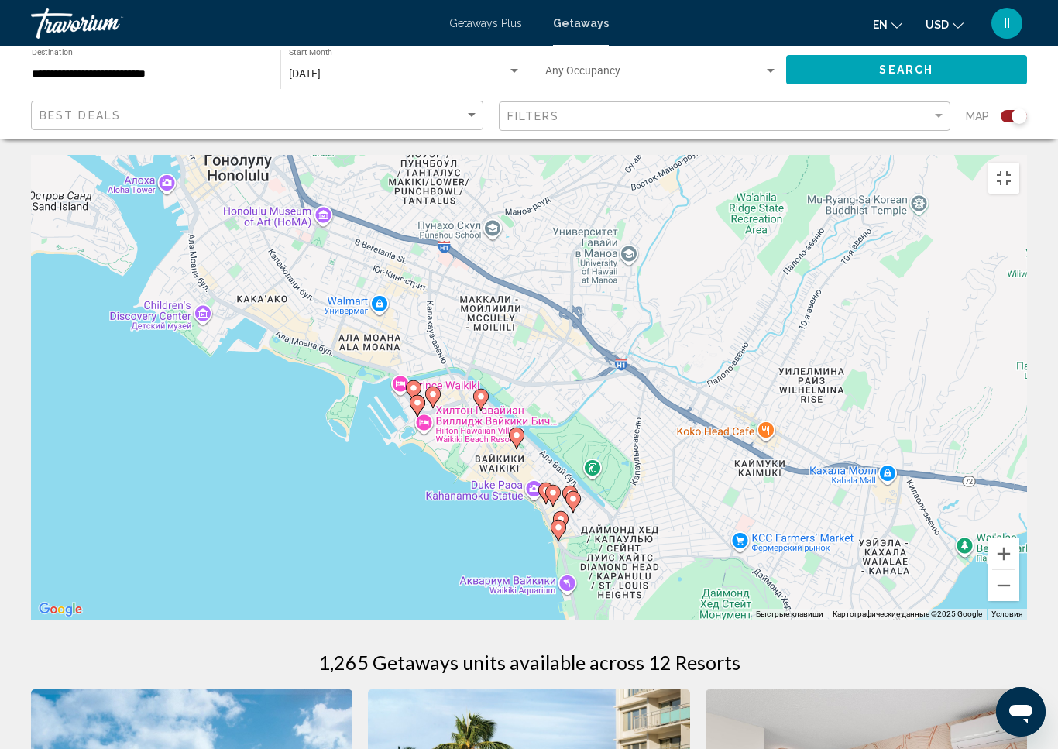
click at [561, 514] on image "Main content" at bounding box center [560, 518] width 9 height 9
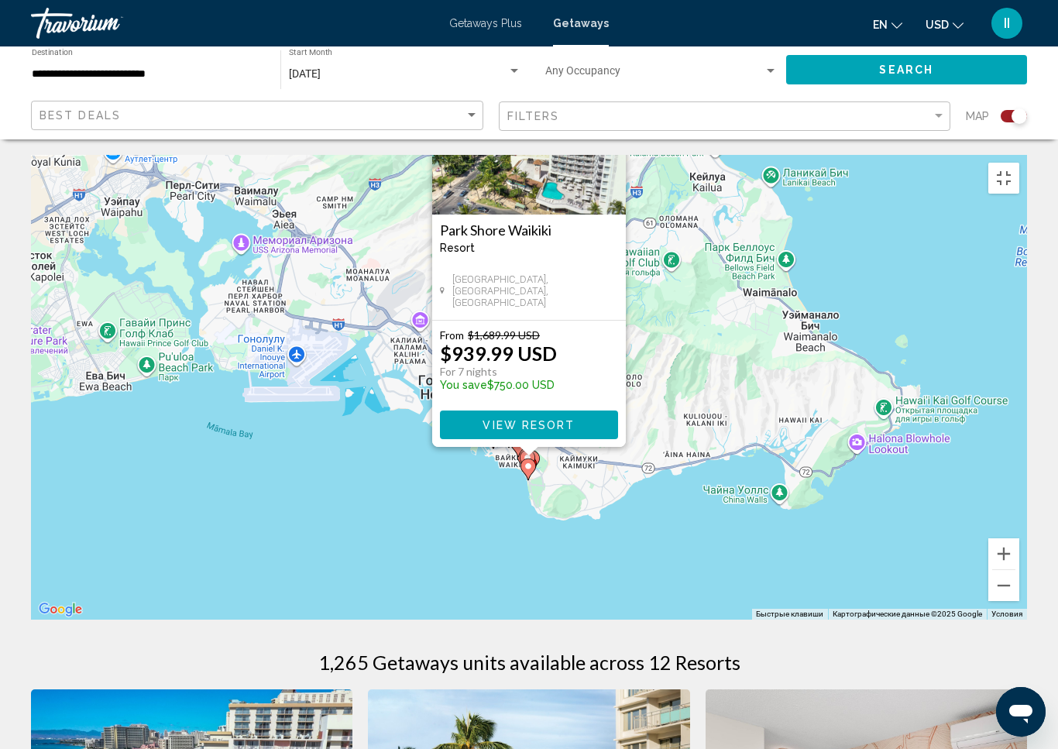
click at [609, 61] on button "Закрыть" at bounding box center [612, 72] width 23 height 23
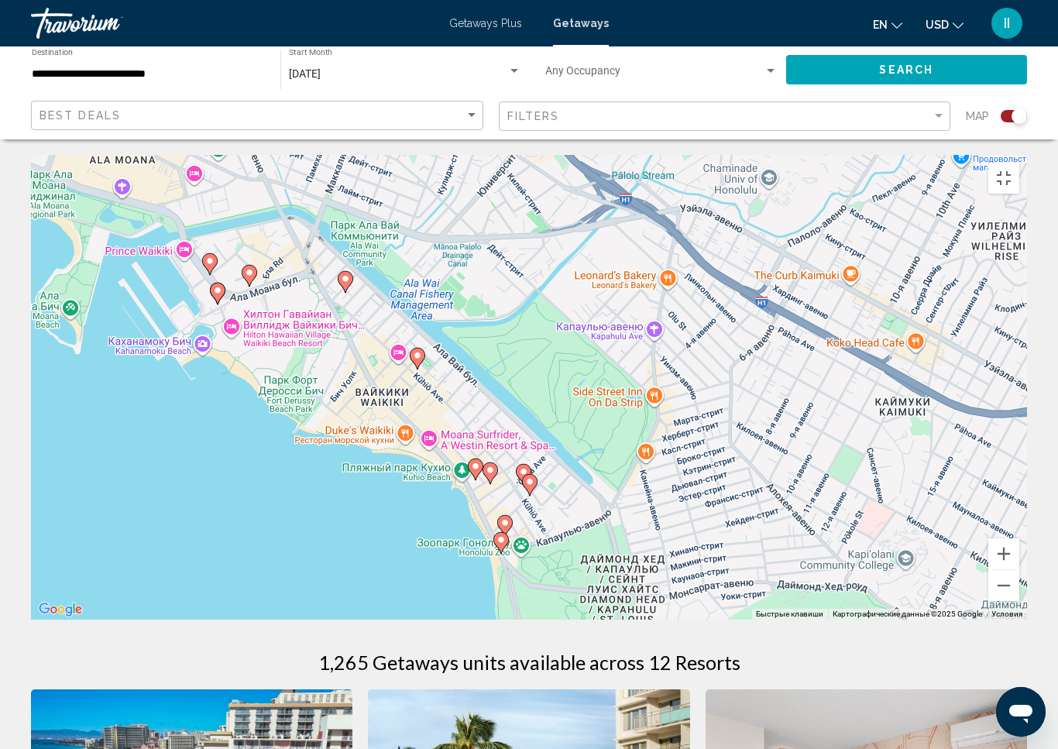
click at [473, 461] on image "Main content" at bounding box center [475, 465] width 9 height 9
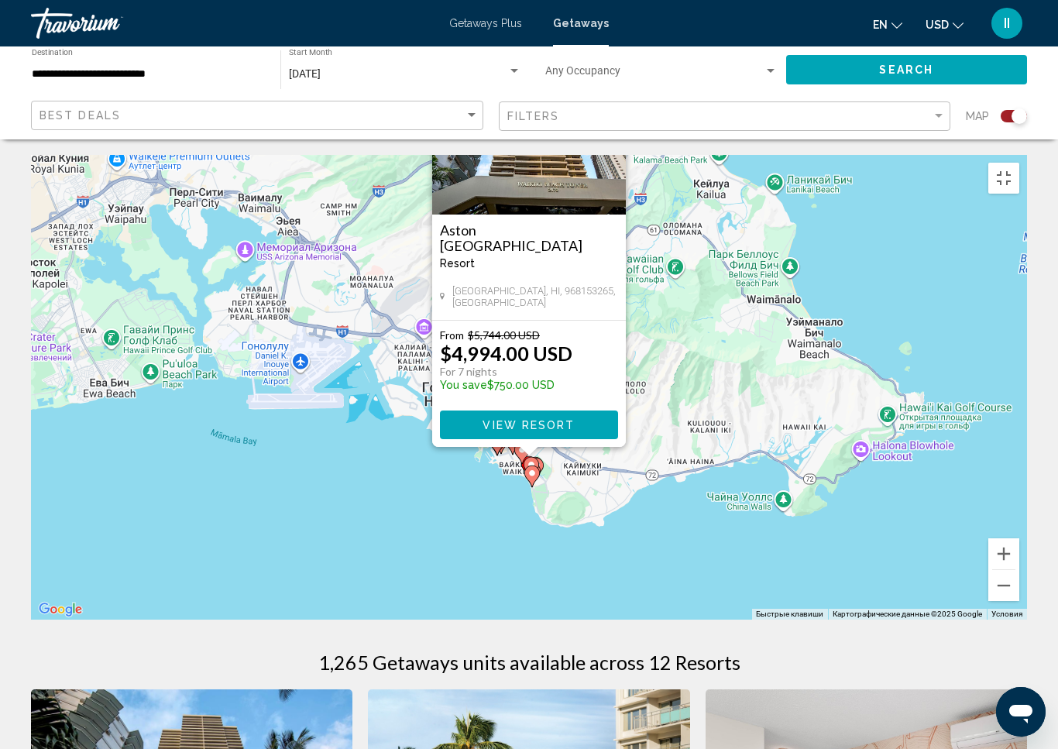
click at [614, 61] on button "Закрыть" at bounding box center [612, 72] width 23 height 23
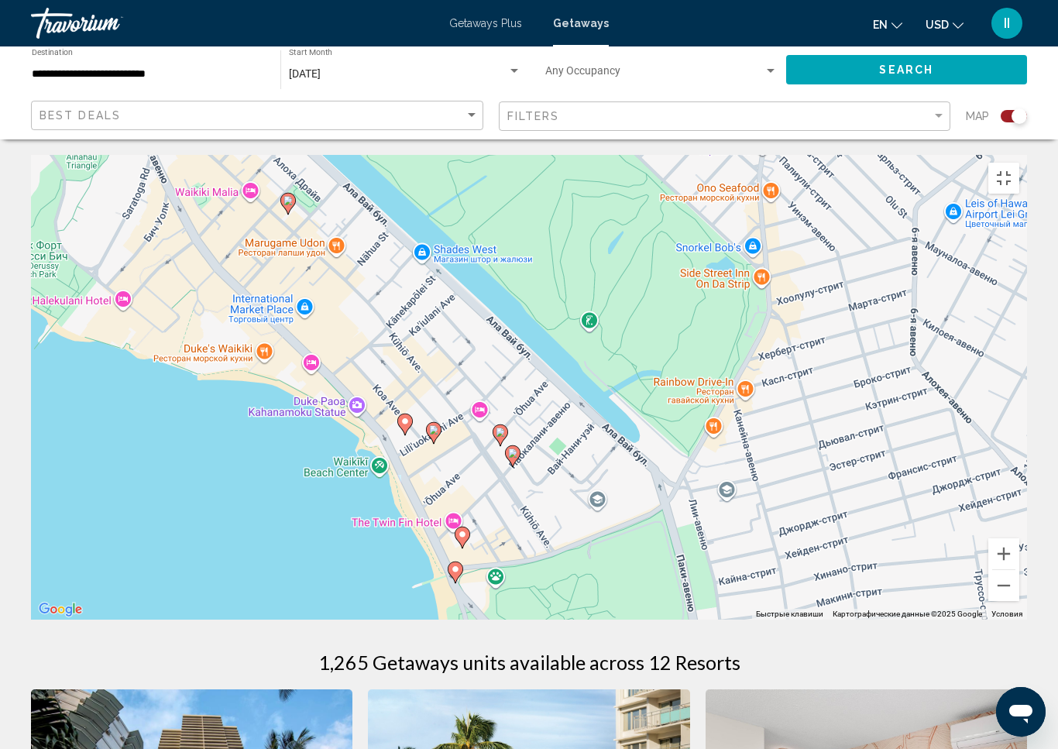
click at [430, 425] on image "Main content" at bounding box center [433, 429] width 9 height 9
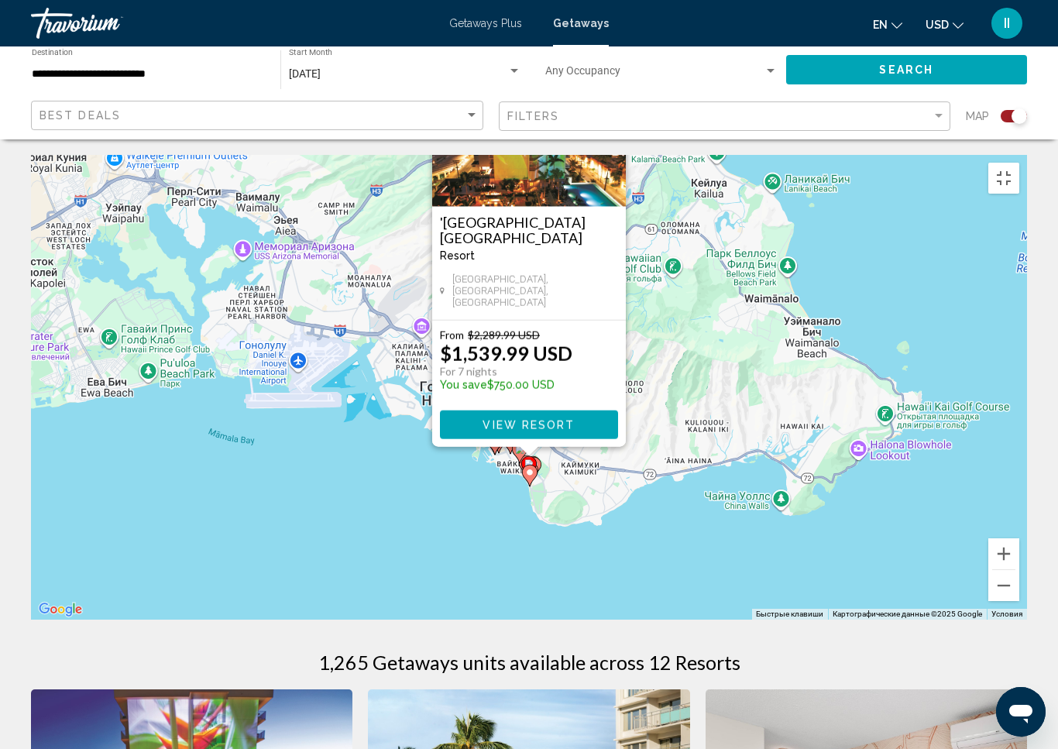
click at [615, 60] on button "Закрыть" at bounding box center [612, 64] width 23 height 23
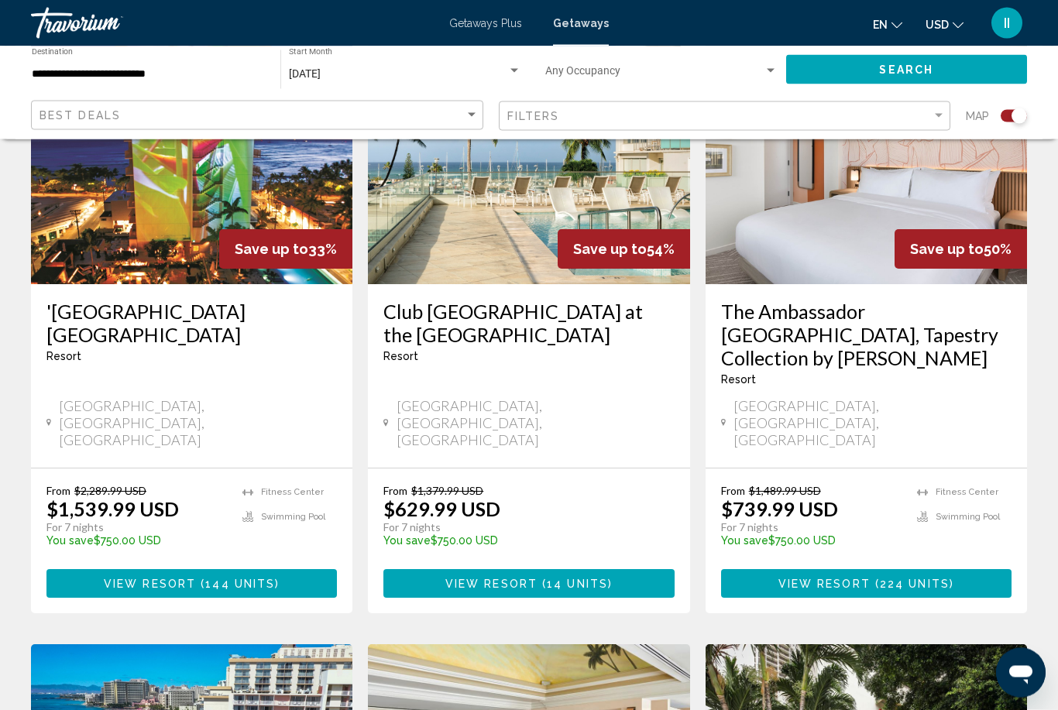
scroll to position [652, 0]
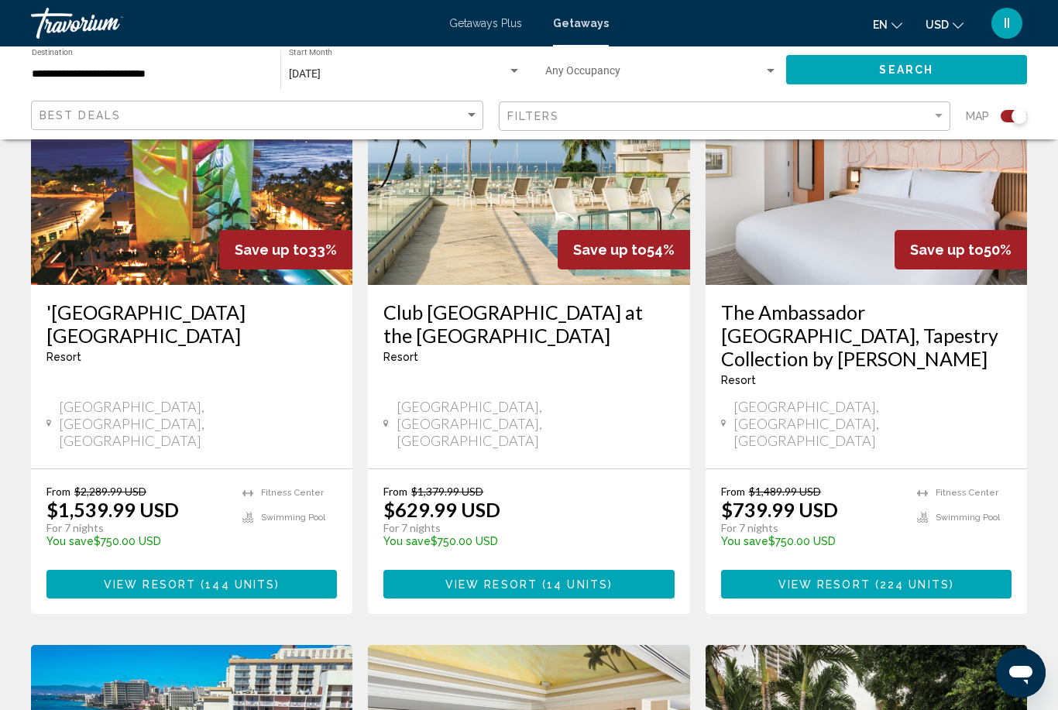
click at [452, 578] on span "View Resort" at bounding box center [491, 584] width 92 height 12
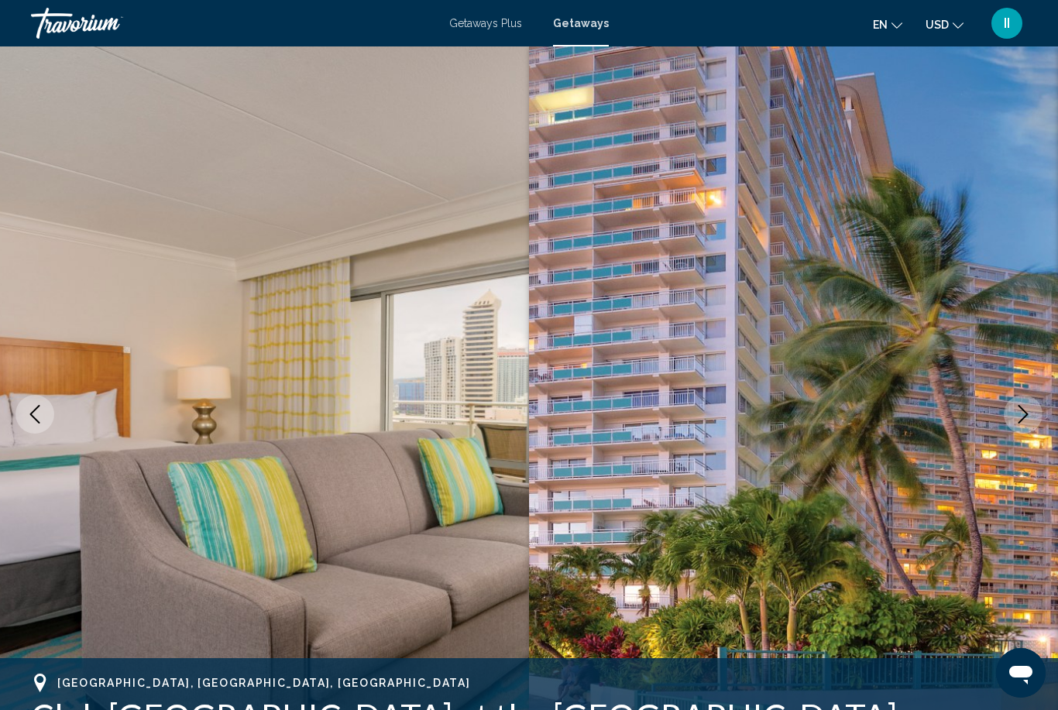
click at [1025, 408] on icon "Next image" at bounding box center [1022, 414] width 19 height 19
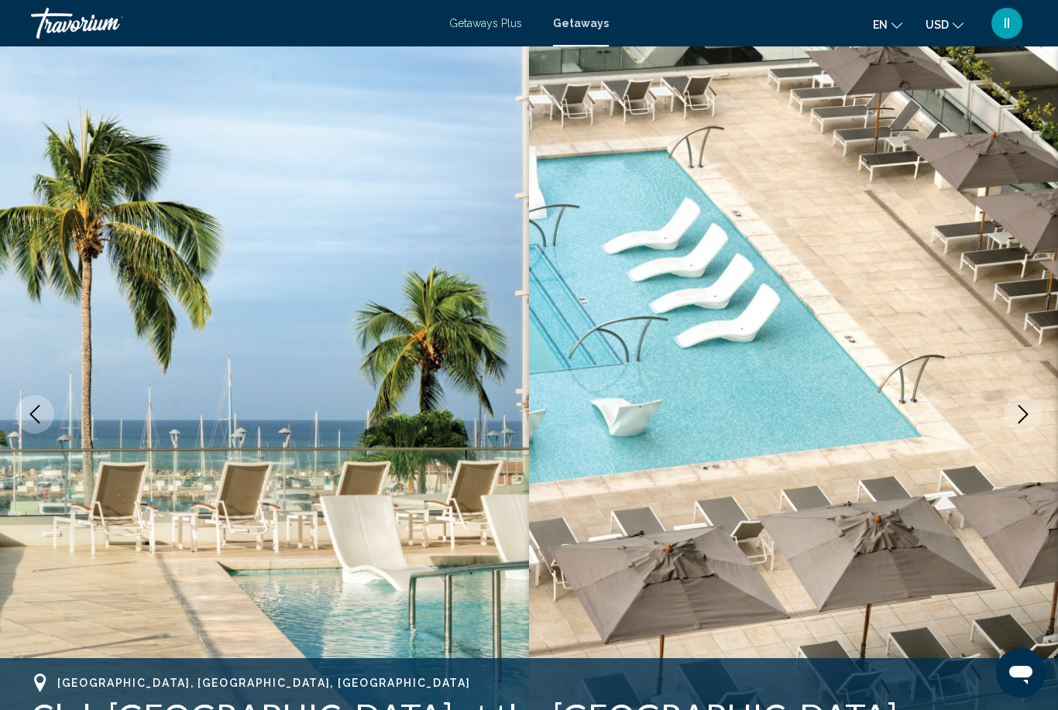
click at [1027, 410] on icon "Next image" at bounding box center [1022, 414] width 19 height 19
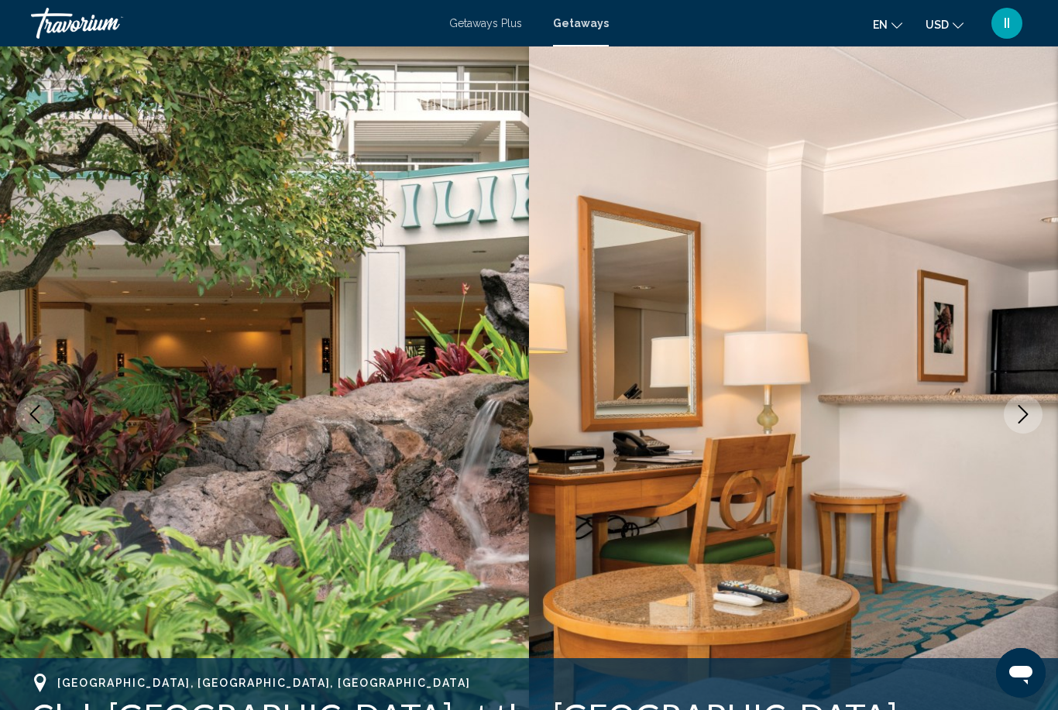
click at [1023, 417] on icon "Next image" at bounding box center [1022, 414] width 19 height 19
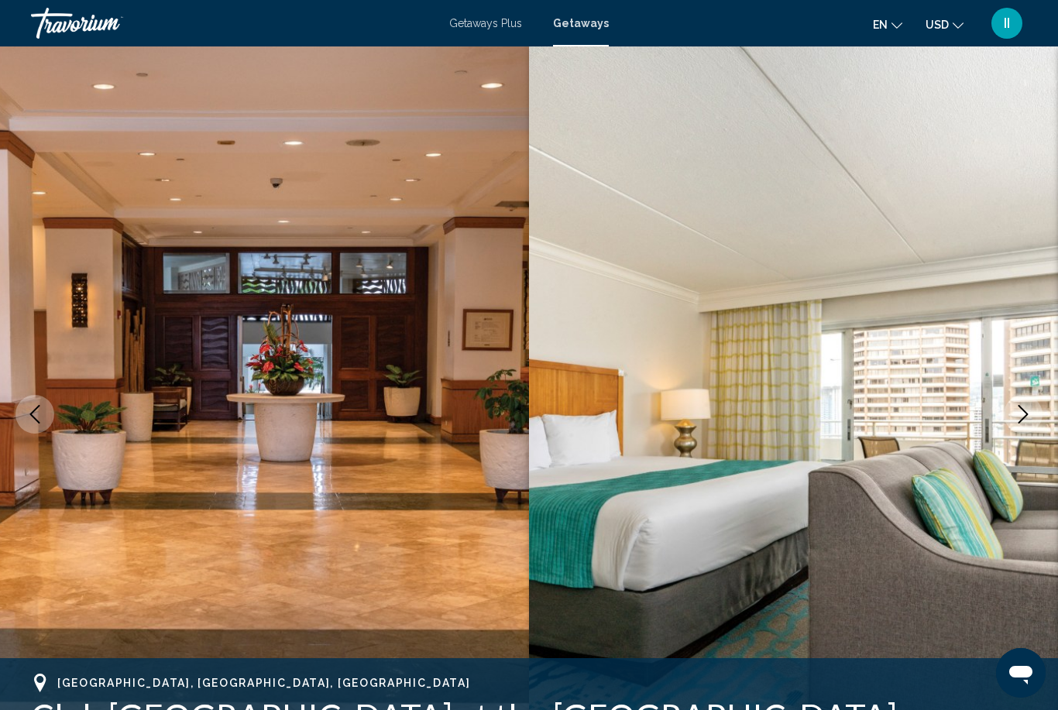
click at [1027, 420] on icon "Next image" at bounding box center [1022, 414] width 19 height 19
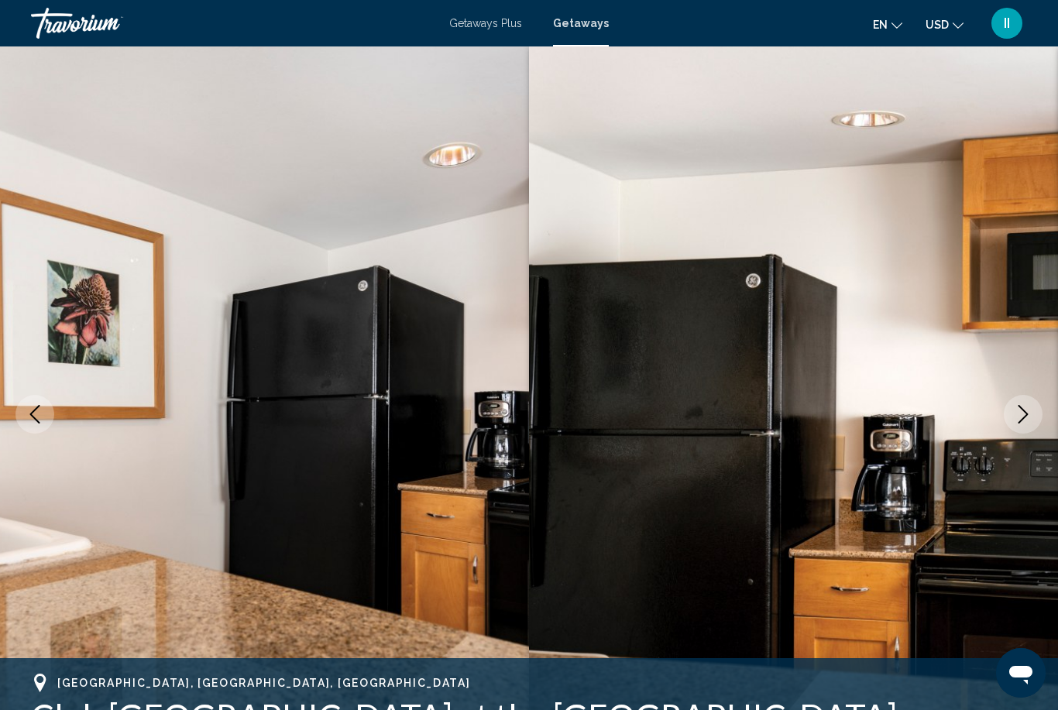
click at [36, 424] on button "Previous image" at bounding box center [34, 414] width 39 height 39
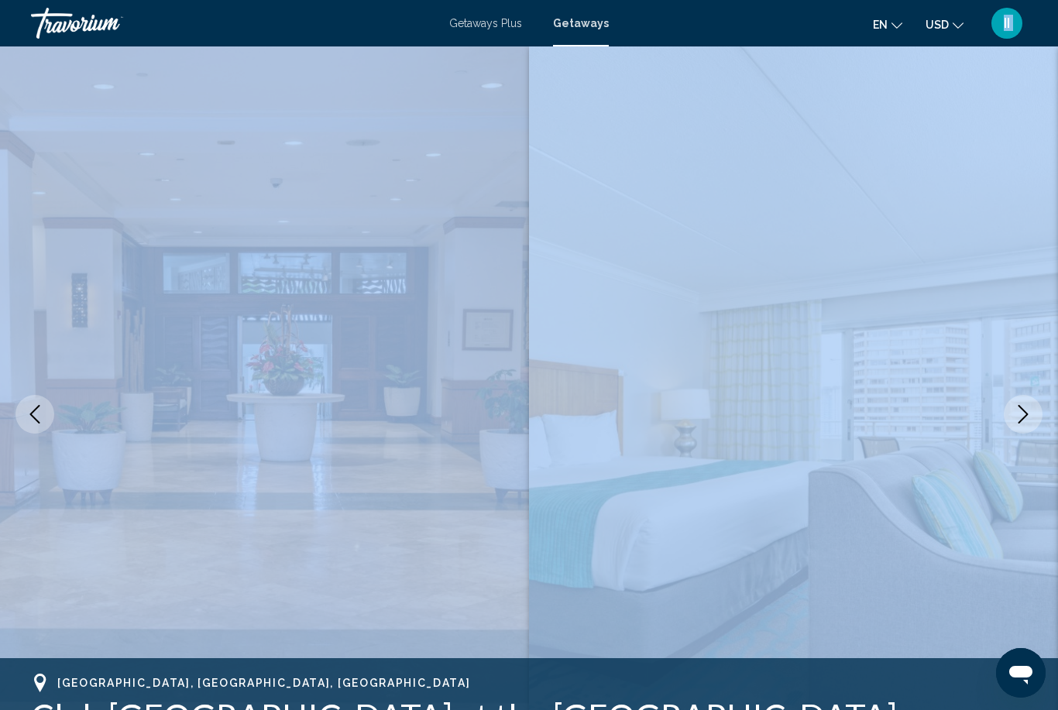
click at [36, 424] on button "Previous image" at bounding box center [34, 414] width 39 height 39
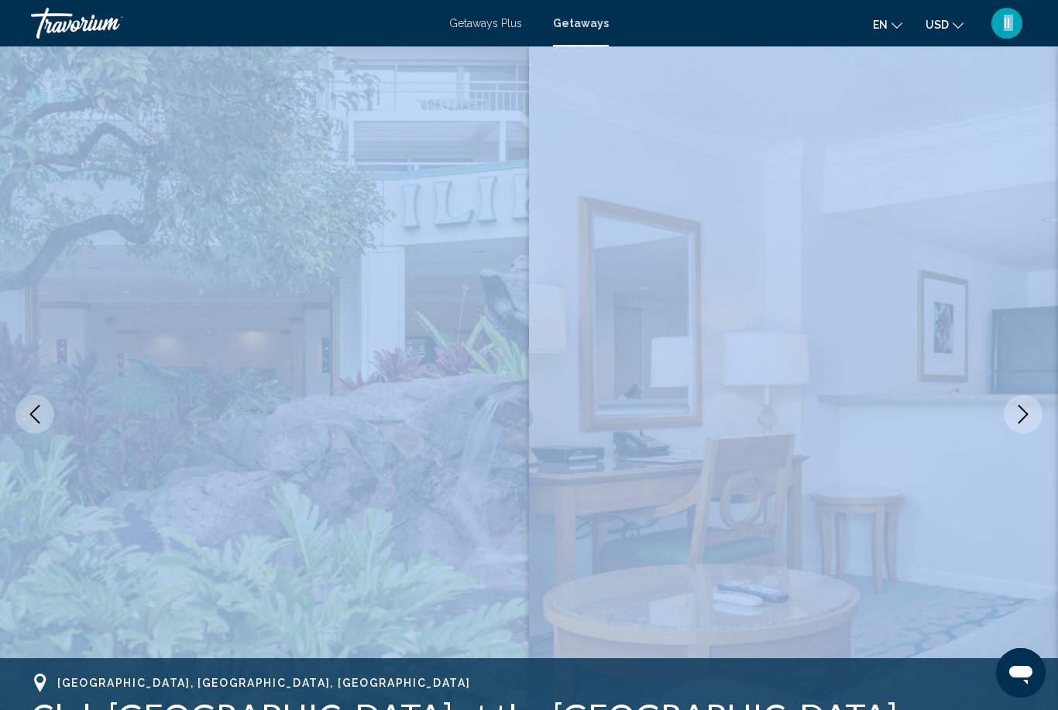
click at [36, 424] on button "Previous image" at bounding box center [34, 414] width 39 height 39
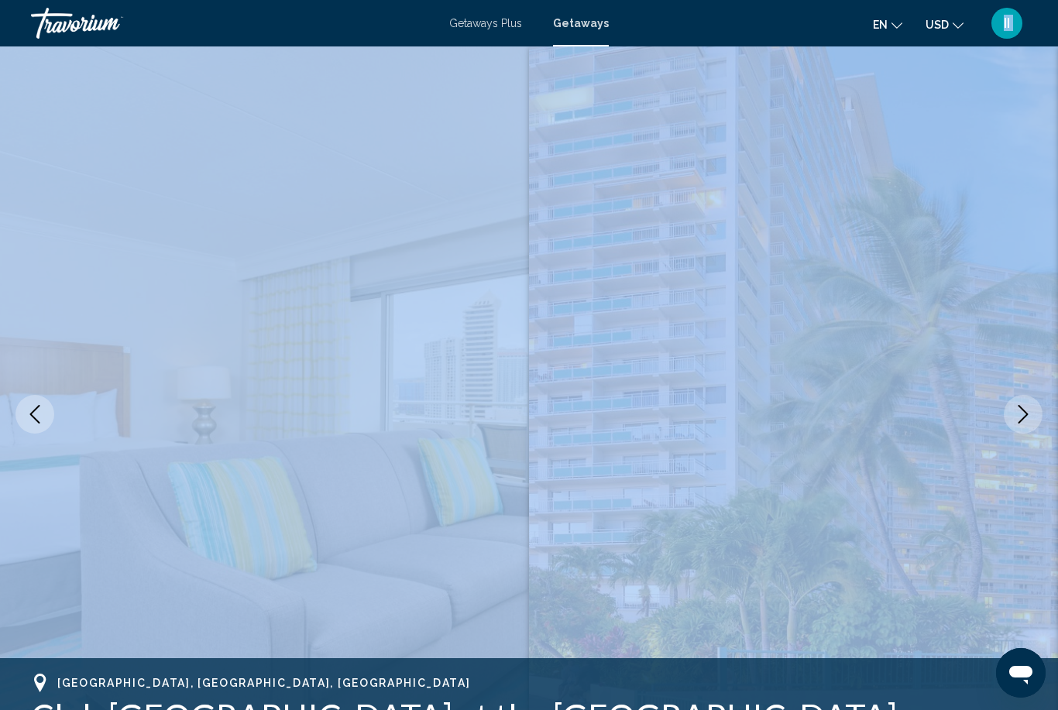
click at [36, 424] on button "Previous image" at bounding box center [34, 414] width 39 height 39
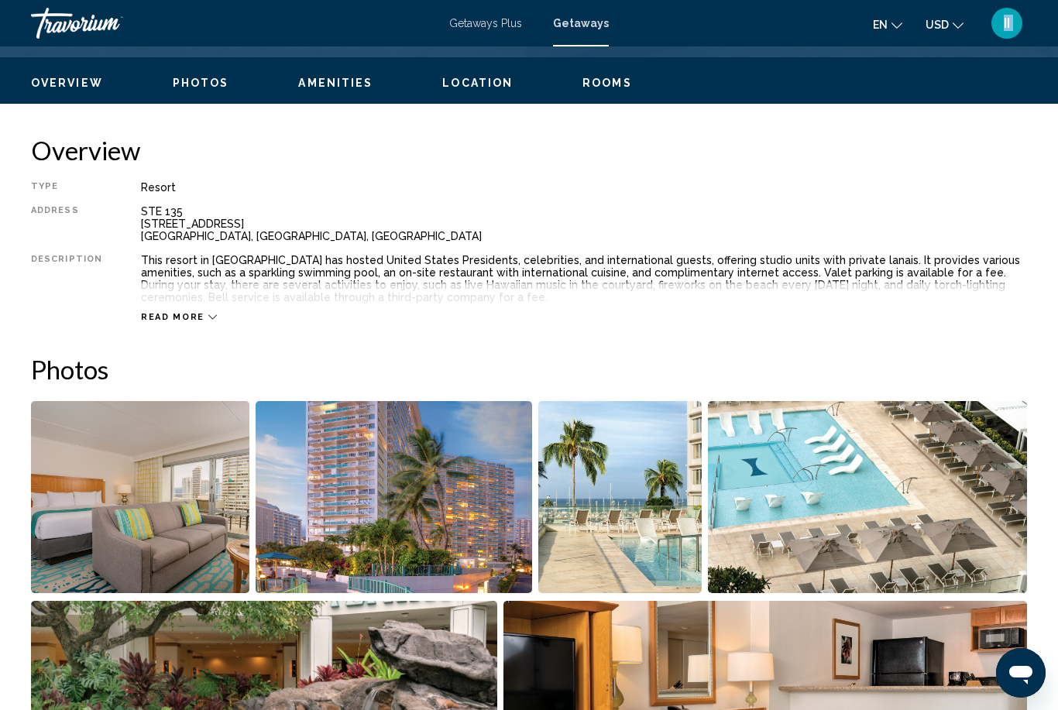
scroll to position [725, 0]
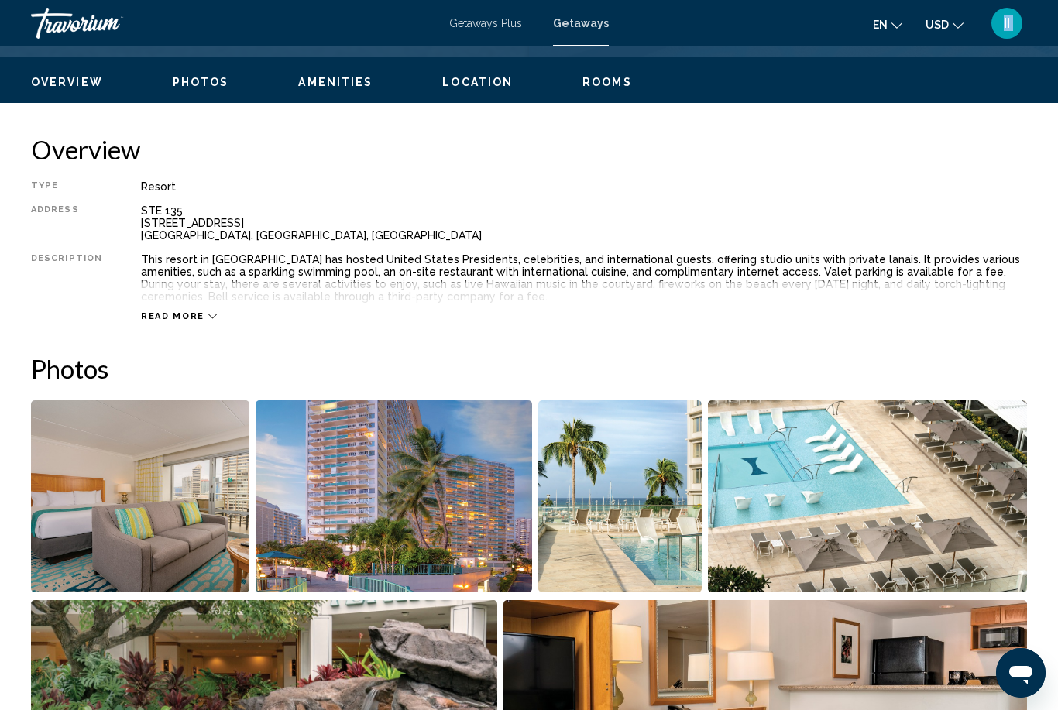
click at [143, 489] on img "Open full-screen image slider" at bounding box center [140, 496] width 218 height 192
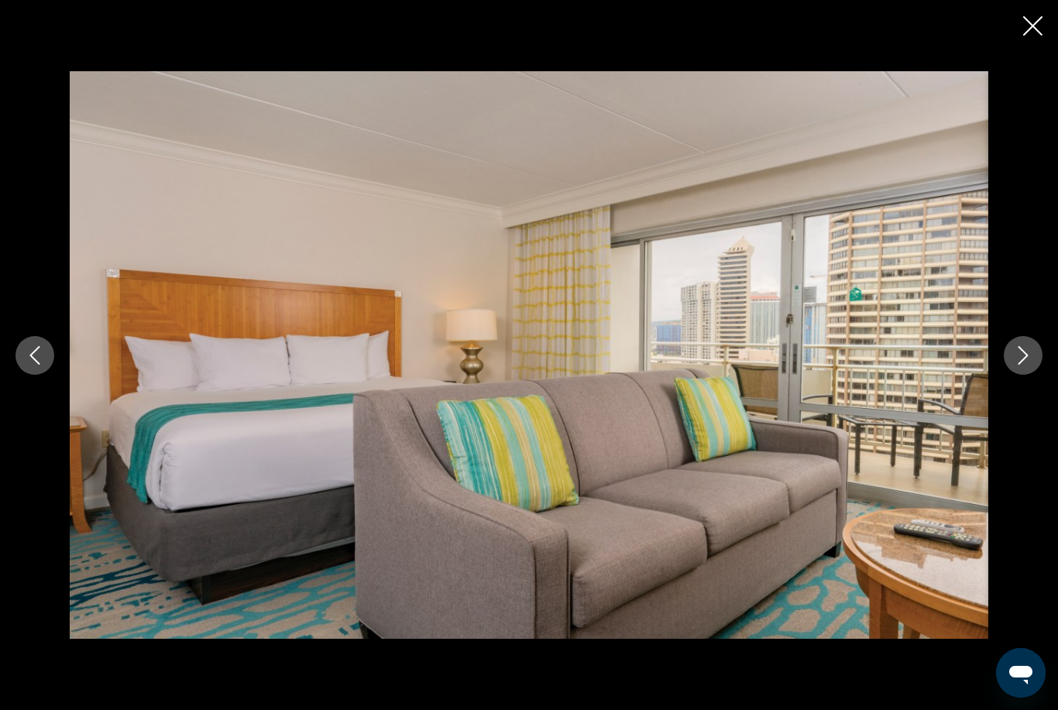
click at [1027, 355] on icon "Next image" at bounding box center [1023, 355] width 10 height 19
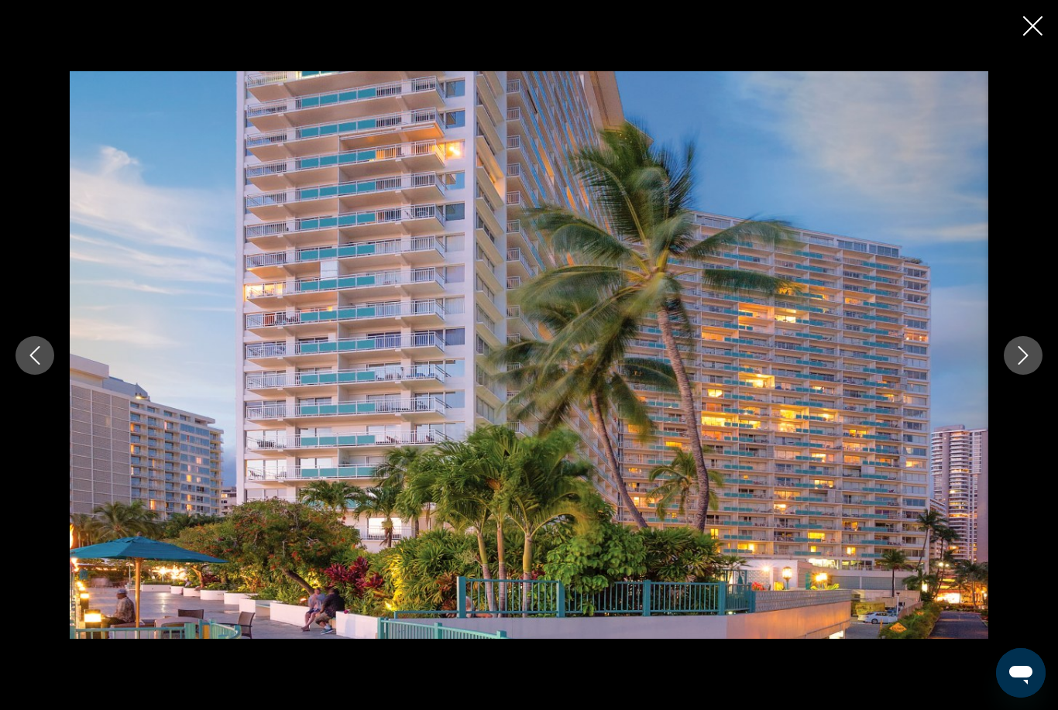
click at [1028, 358] on icon "Next image" at bounding box center [1022, 355] width 19 height 19
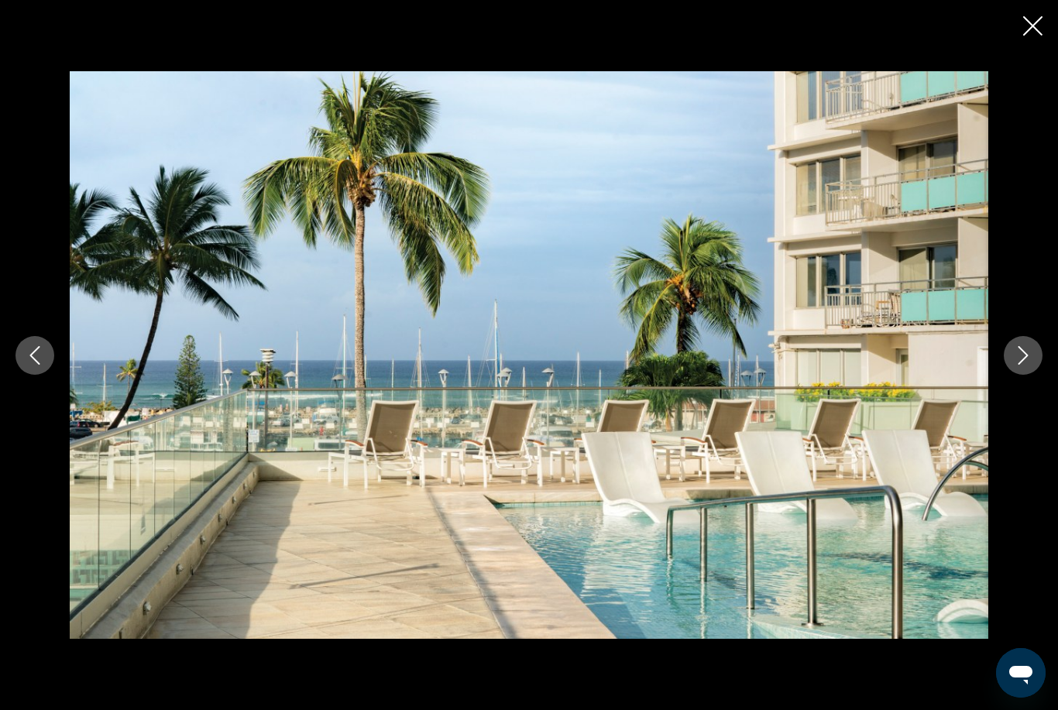
click at [1030, 359] on icon "Next image" at bounding box center [1022, 355] width 19 height 19
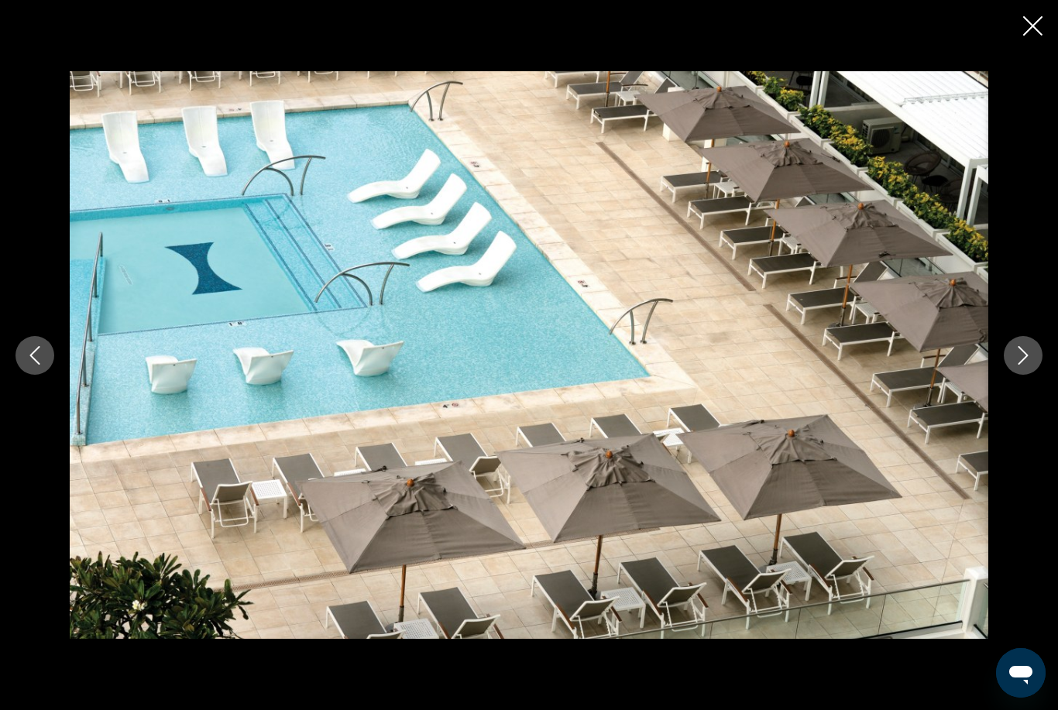
click at [1034, 362] on button "Next image" at bounding box center [1022, 355] width 39 height 39
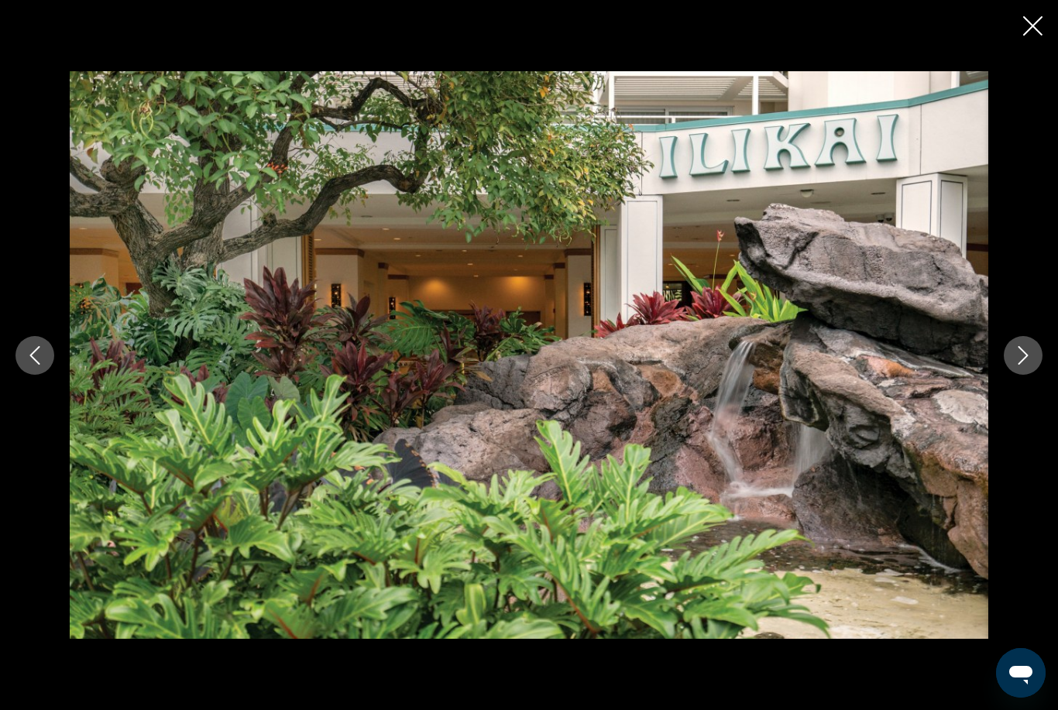
click at [1034, 362] on button "Next image" at bounding box center [1022, 355] width 39 height 39
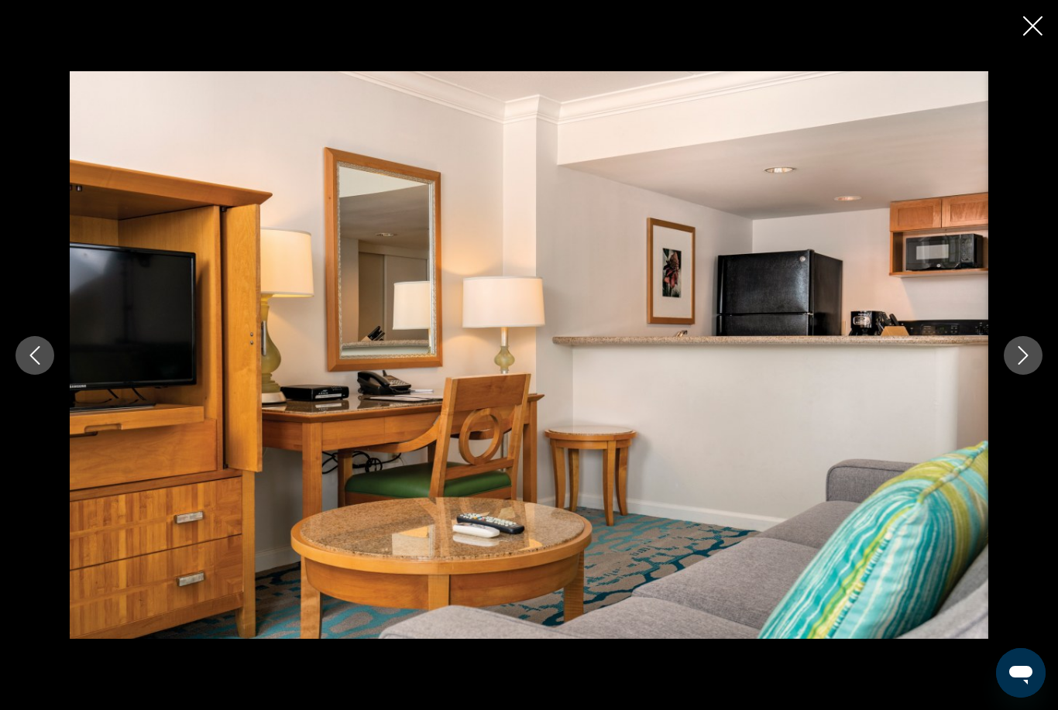
click at [1024, 342] on button "Next image" at bounding box center [1022, 355] width 39 height 39
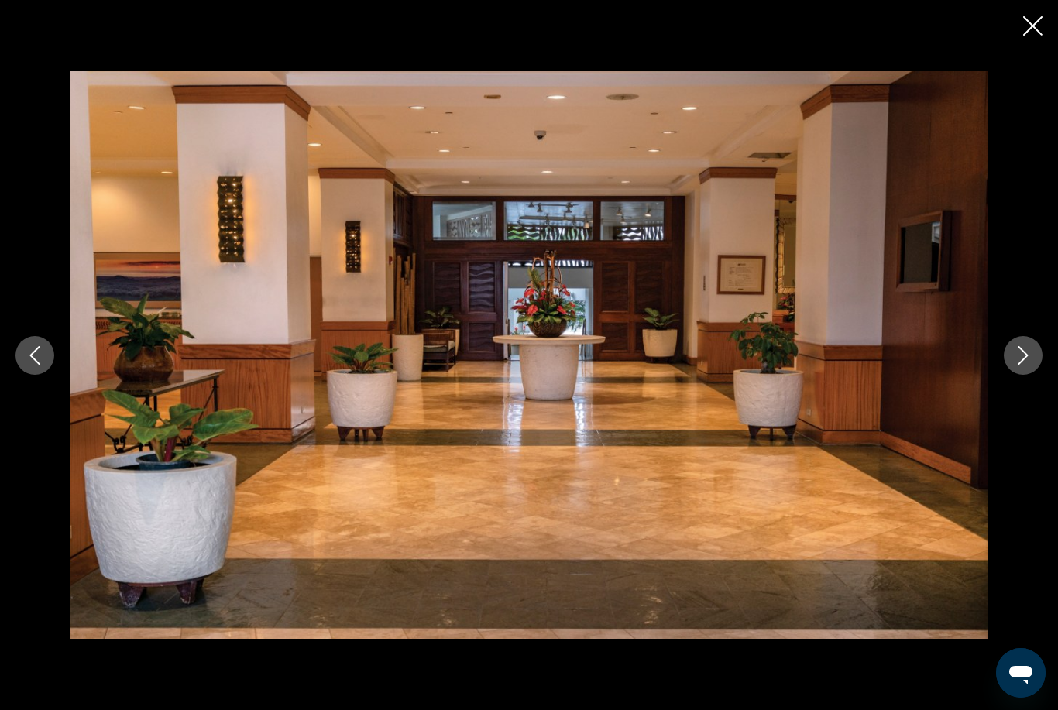
click at [1026, 346] on icon "Next image" at bounding box center [1022, 355] width 19 height 19
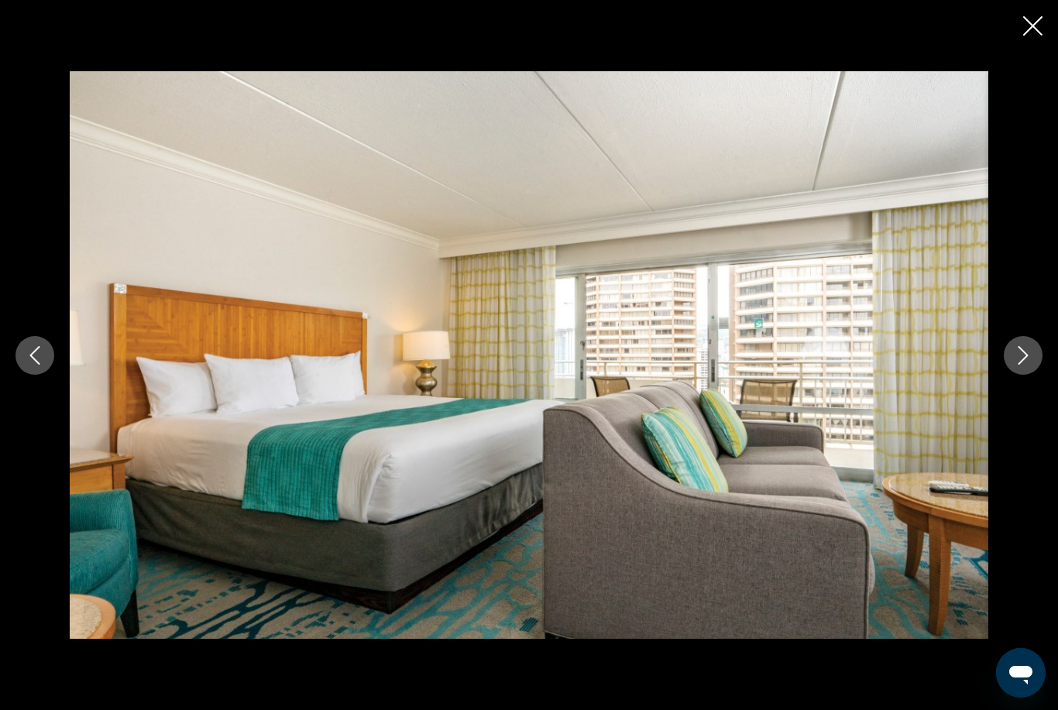
click at [1026, 346] on icon "Next image" at bounding box center [1022, 355] width 19 height 19
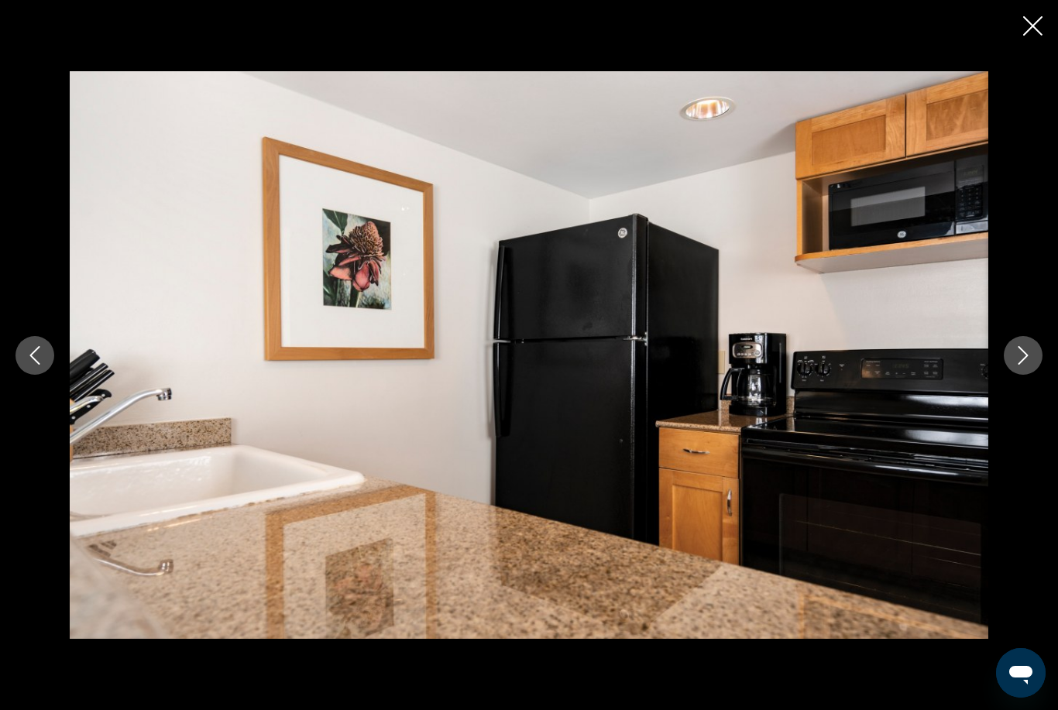
click at [1027, 359] on icon "Next image" at bounding box center [1022, 355] width 19 height 19
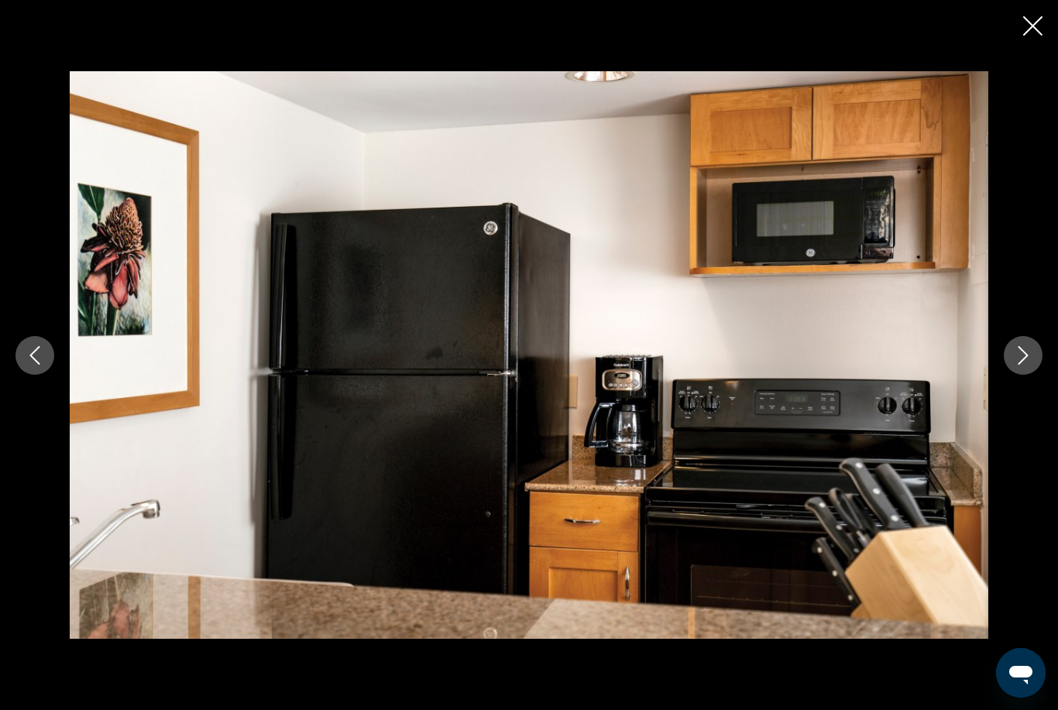
click at [1027, 359] on icon "Next image" at bounding box center [1022, 355] width 19 height 19
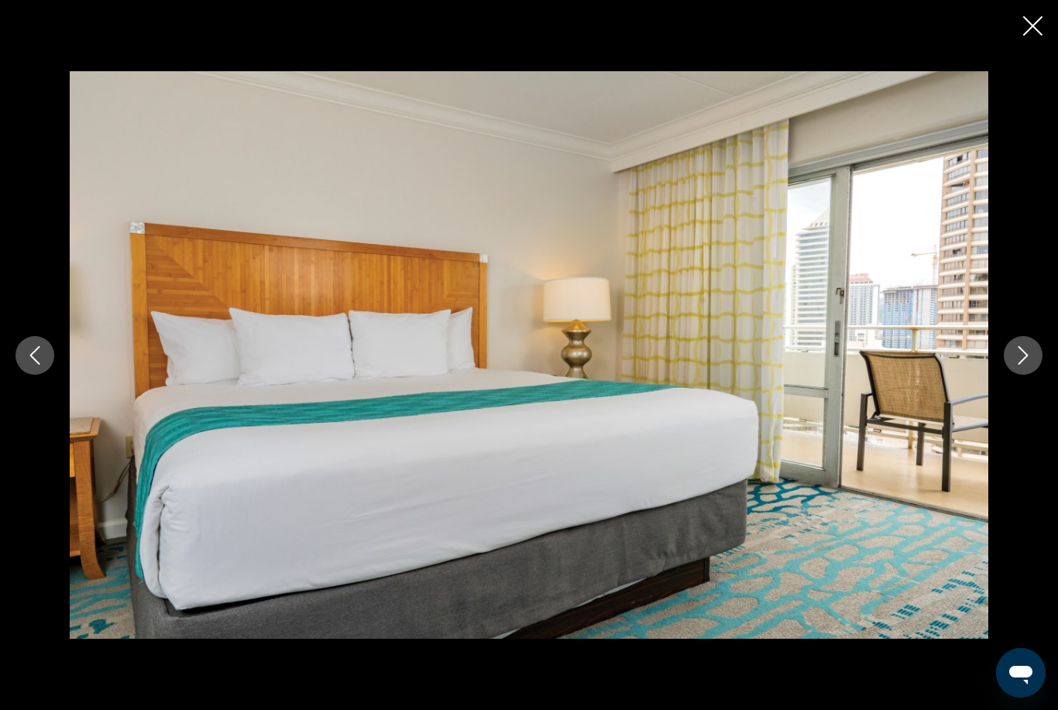
click at [1027, 359] on icon "Next image" at bounding box center [1022, 355] width 19 height 19
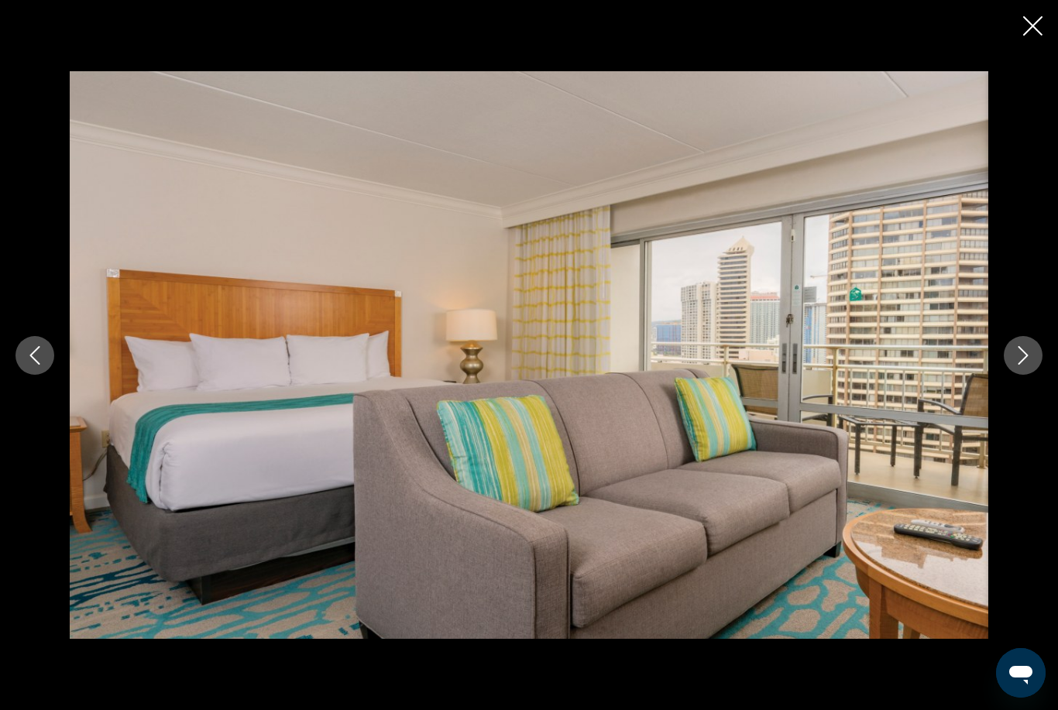
drag, startPoint x: 668, startPoint y: 437, endPoint x: 1020, endPoint y: 163, distance: 445.2
click at [1020, 163] on div "Main content" at bounding box center [529, 355] width 1058 height 568
click at [1031, 23] on icon "Close slideshow" at bounding box center [1032, 25] width 19 height 19
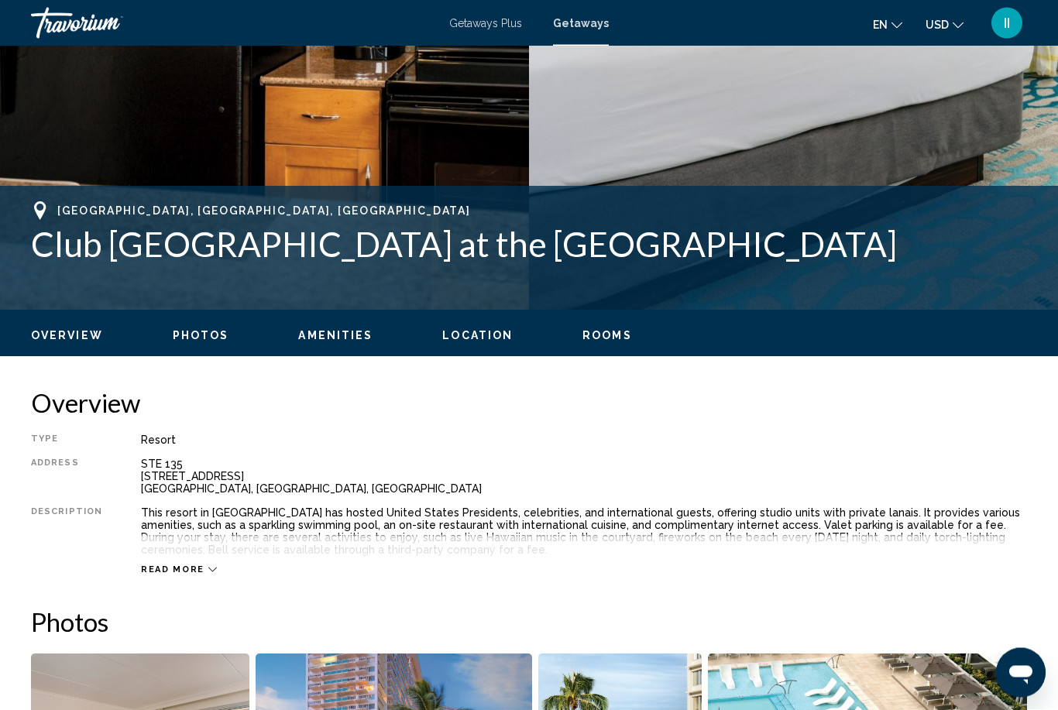
scroll to position [472, 0]
drag, startPoint x: 15, startPoint y: 248, endPoint x: 235, endPoint y: 300, distance: 226.1
click at [341, 293] on div "Honolulu, HI, USA Club Wyndham Waikiki Marina Resort at the Ilikai Address STE …" at bounding box center [529, 247] width 1058 height 93
click at [183, 566] on span "Read more" at bounding box center [172, 569] width 63 height 10
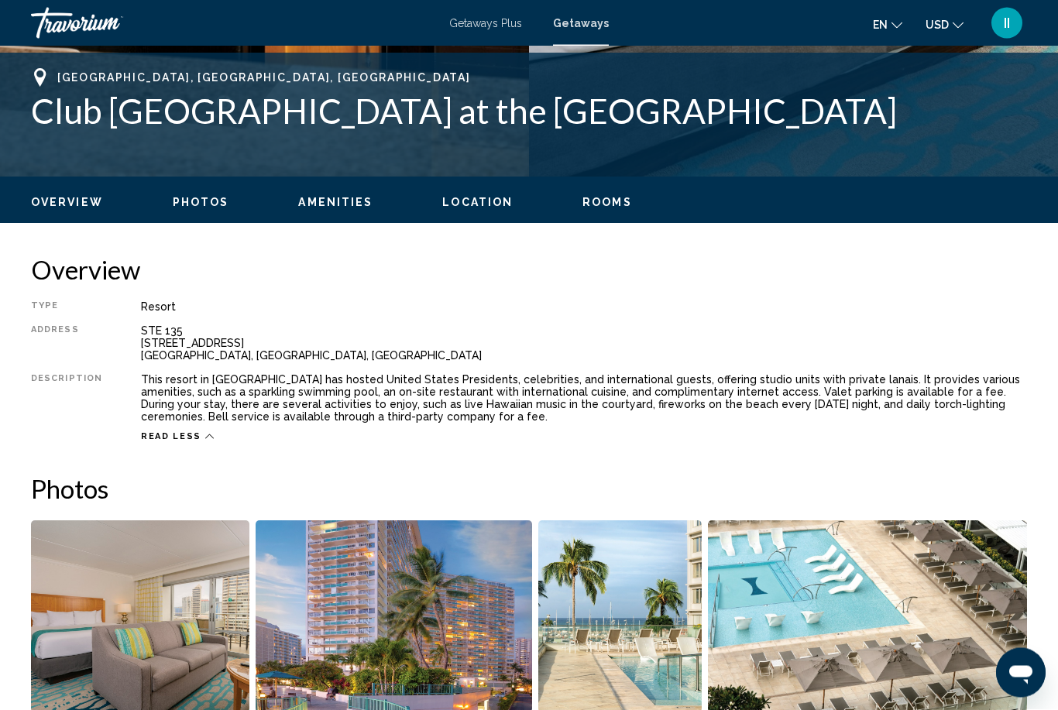
scroll to position [626, 0]
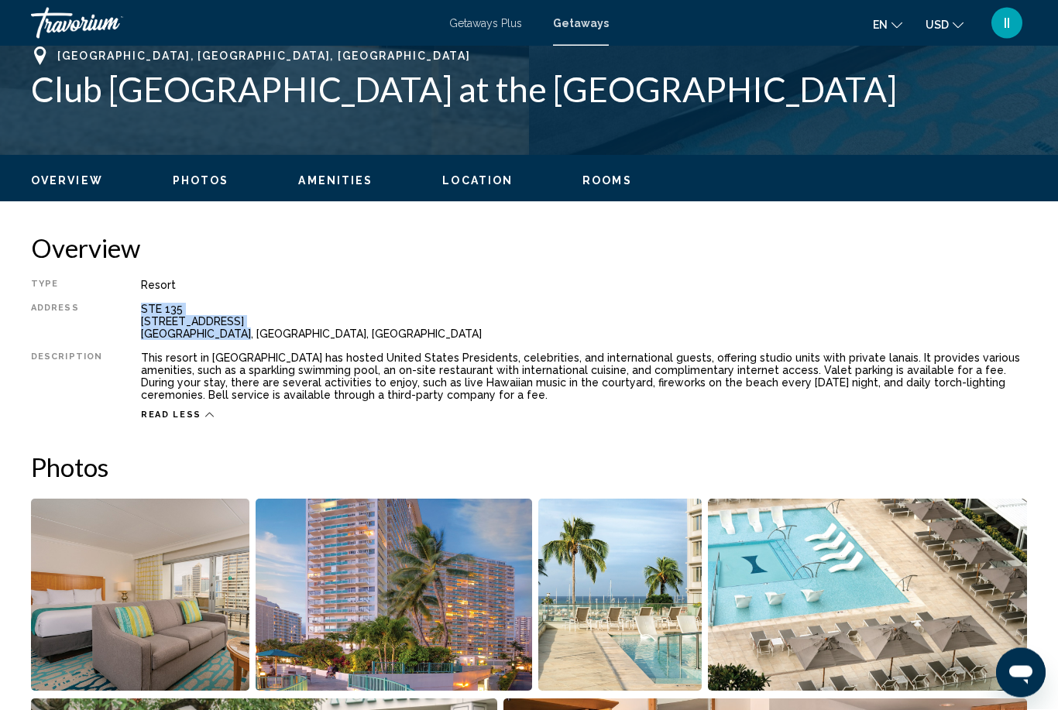
drag, startPoint x: 129, startPoint y: 304, endPoint x: 232, endPoint y: 332, distance: 106.7
click at [232, 332] on div "Type Resort All-Inclusive No All-Inclusive Address STE 135 1777 Ala Moana Blvd …" at bounding box center [529, 350] width 996 height 142
copy div "STE 135 1777 Ala Moana Blvd Honolulu, HI, USA"
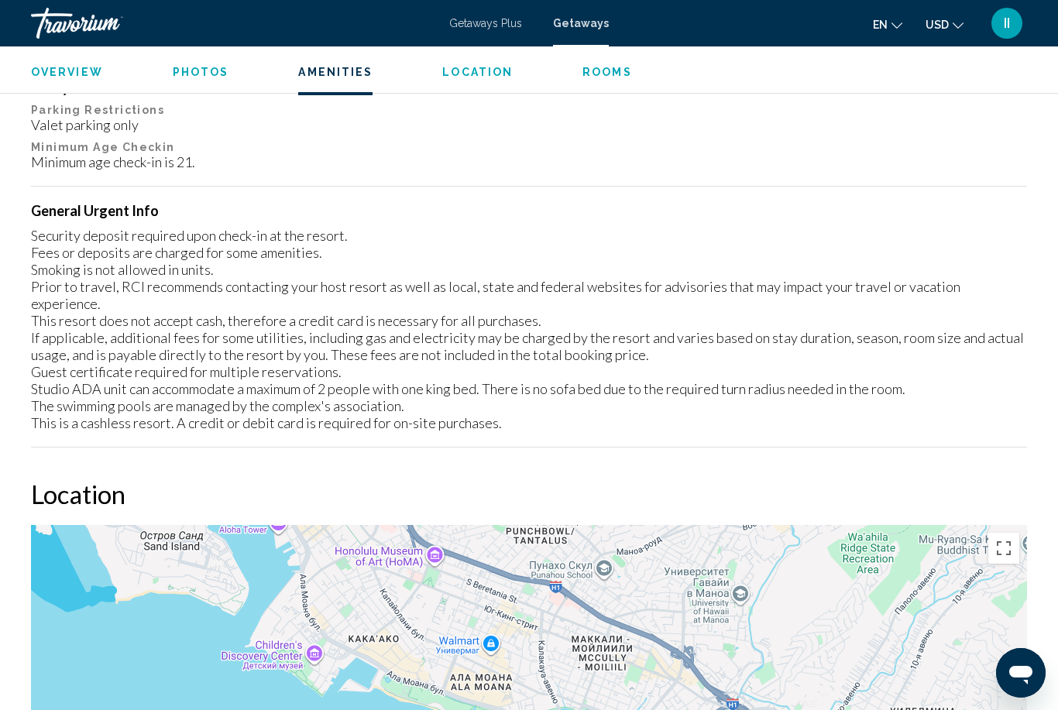
scroll to position [1879, 0]
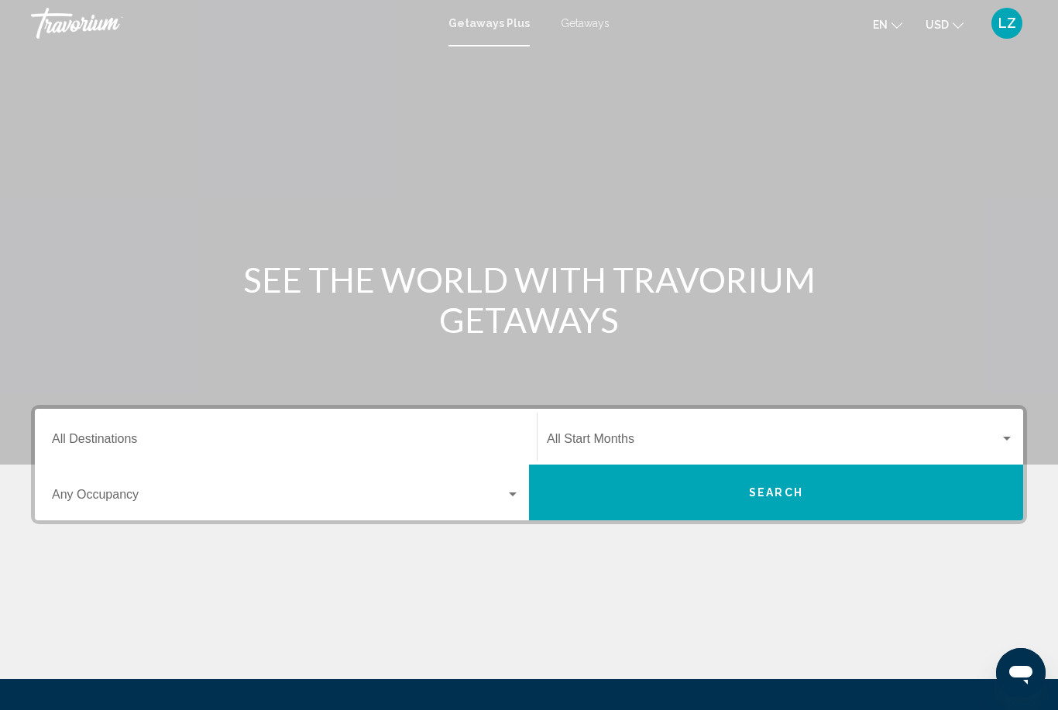
click at [591, 19] on span "Getaways" at bounding box center [585, 23] width 49 height 12
click at [200, 435] on input "Destination All Destinations" at bounding box center [286, 442] width 468 height 14
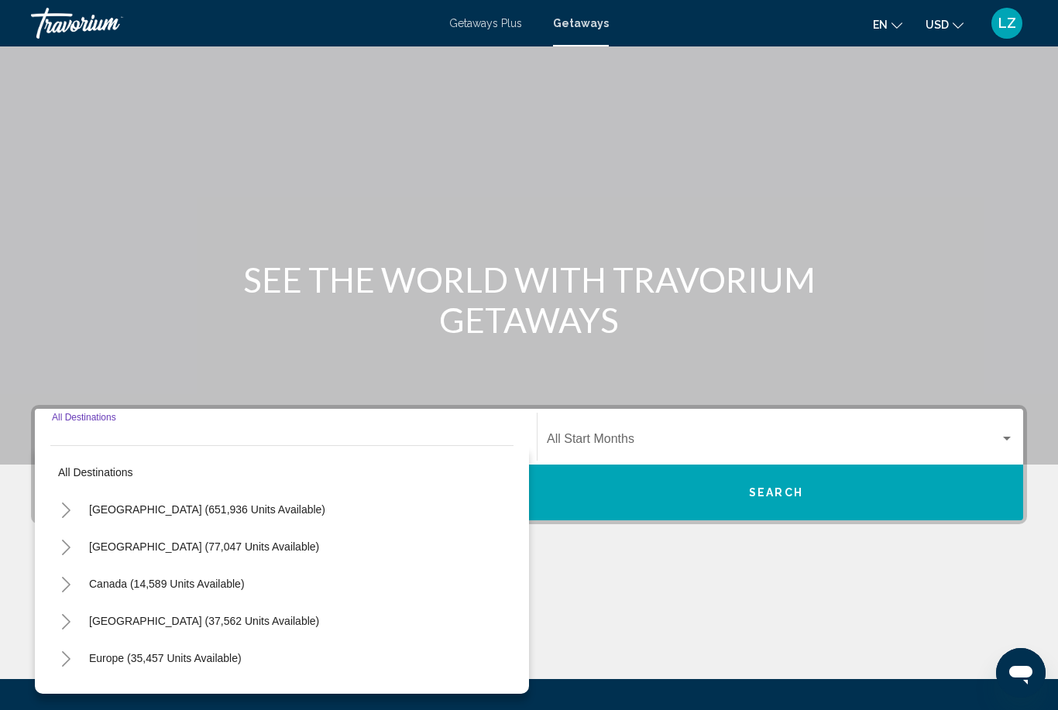
scroll to position [159, 0]
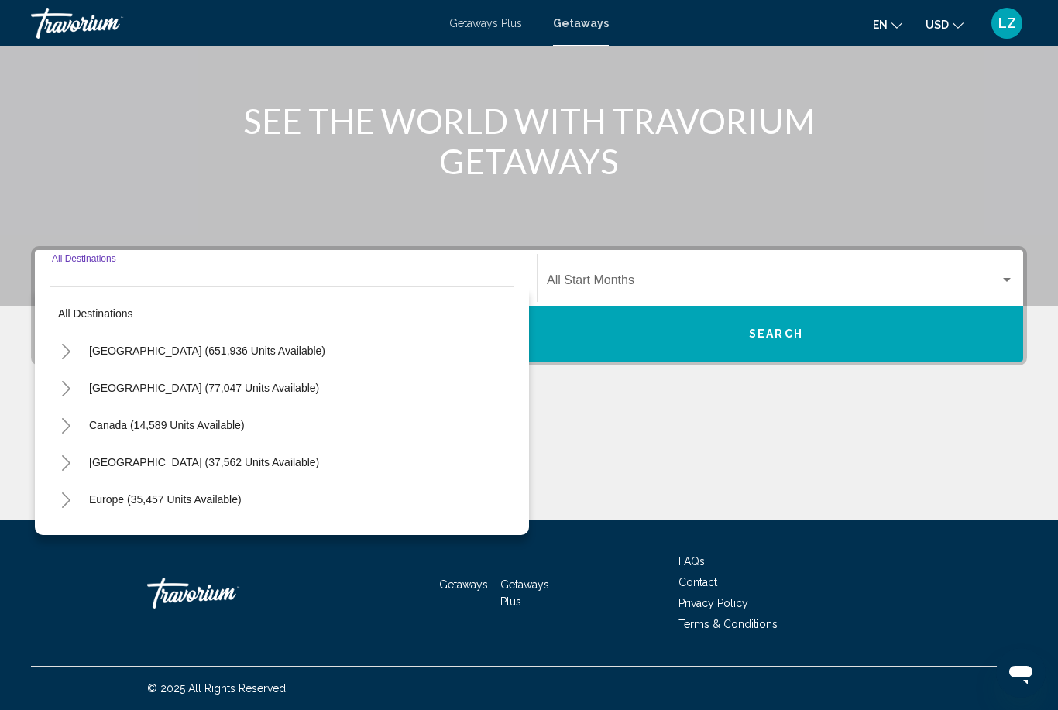
click at [61, 358] on icon "Toggle United States (651,936 units available)" at bounding box center [66, 351] width 12 height 15
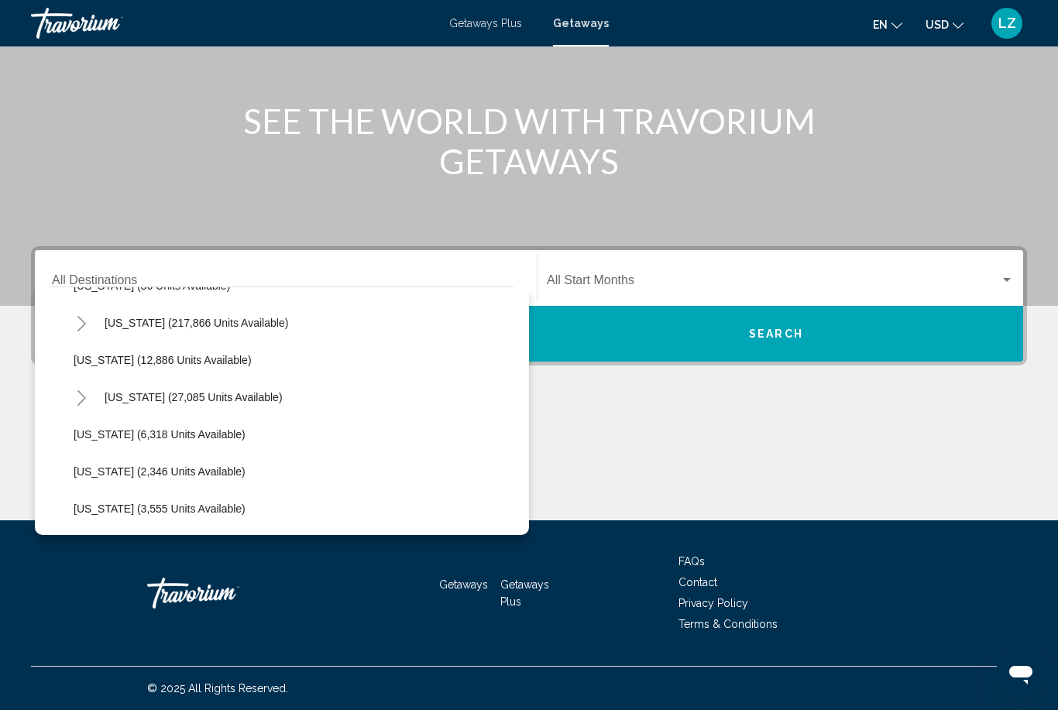
scroll to position [324, 0]
click at [157, 396] on span "[US_STATE] (27,085 units available)" at bounding box center [194, 398] width 178 height 12
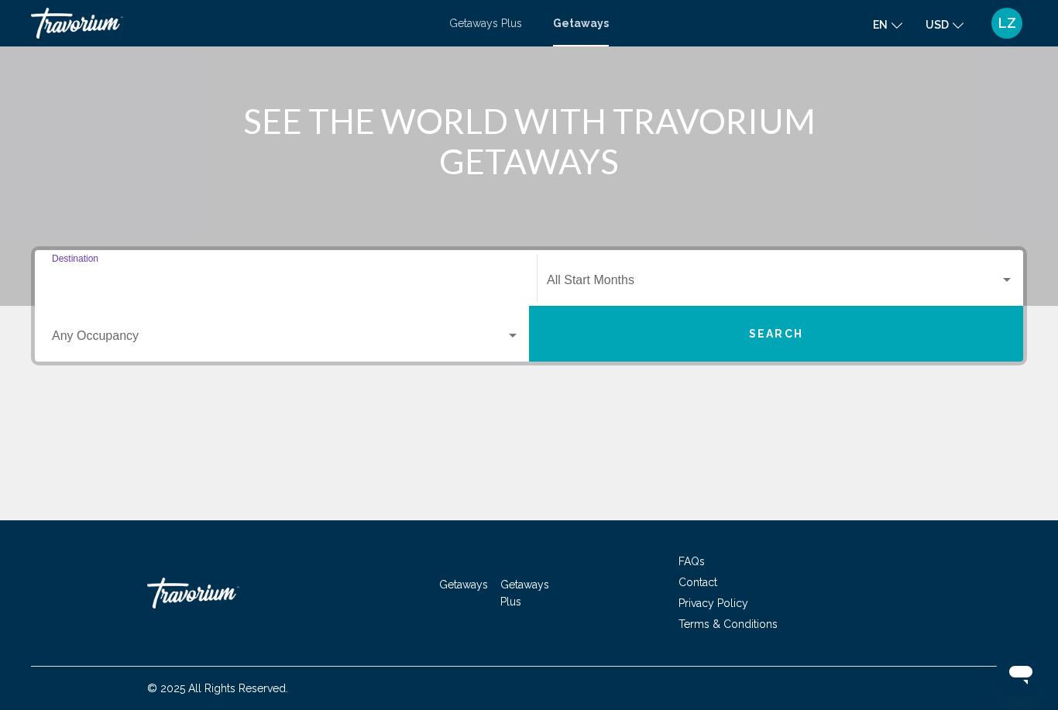
type input "**********"
click at [661, 277] on span "Search widget" at bounding box center [773, 283] width 453 height 14
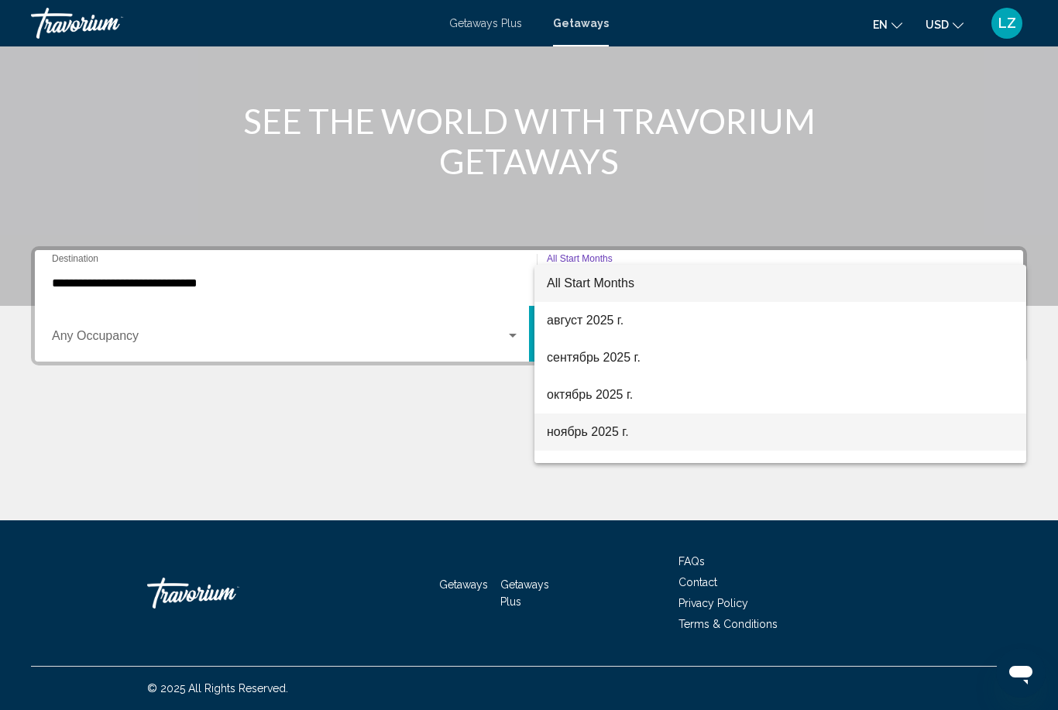
click at [617, 439] on span "ноябрь 2025 г." at bounding box center [780, 431] width 467 height 37
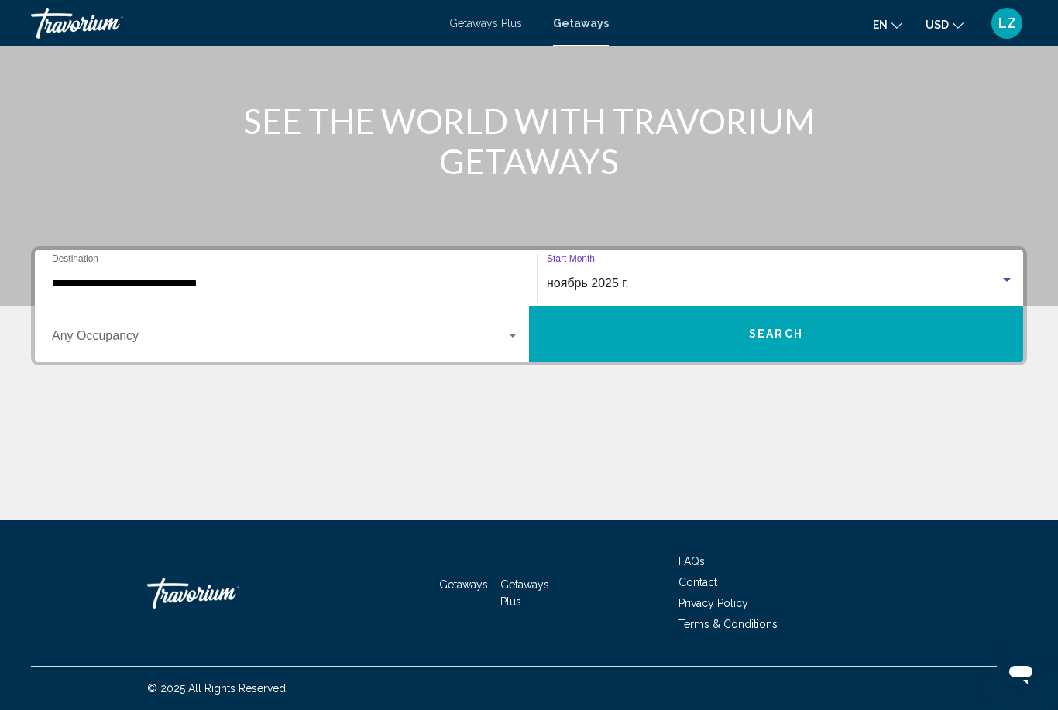
click at [709, 336] on button "Search" at bounding box center [776, 334] width 494 height 56
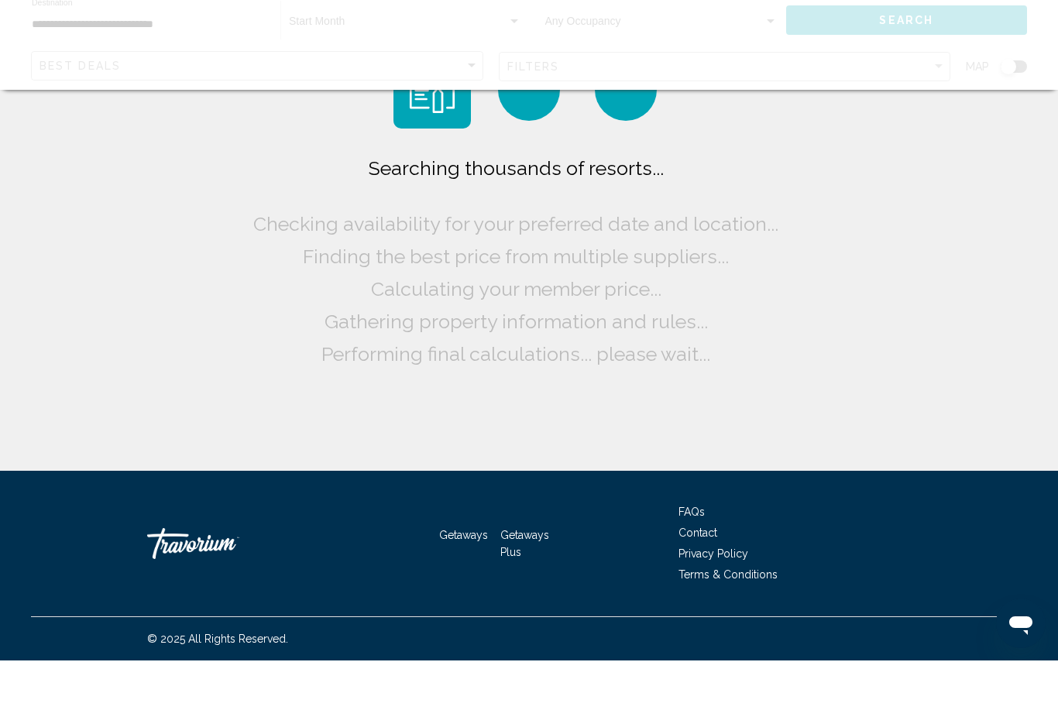
scroll to position [50, 0]
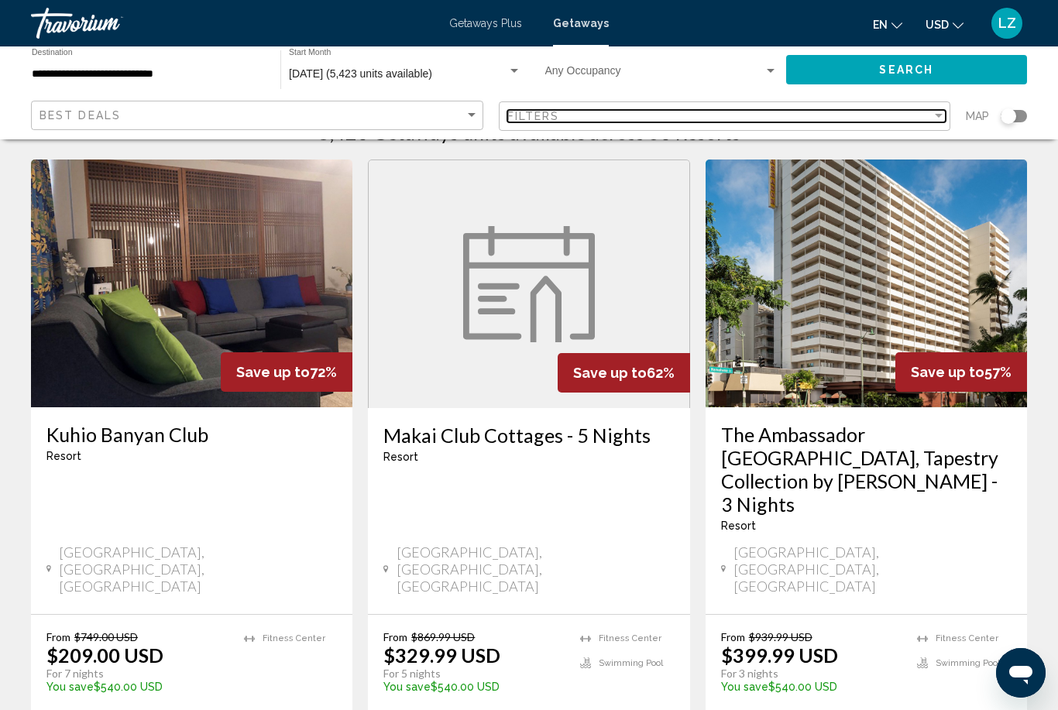
click at [598, 118] on div "Filters" at bounding box center [719, 116] width 425 height 12
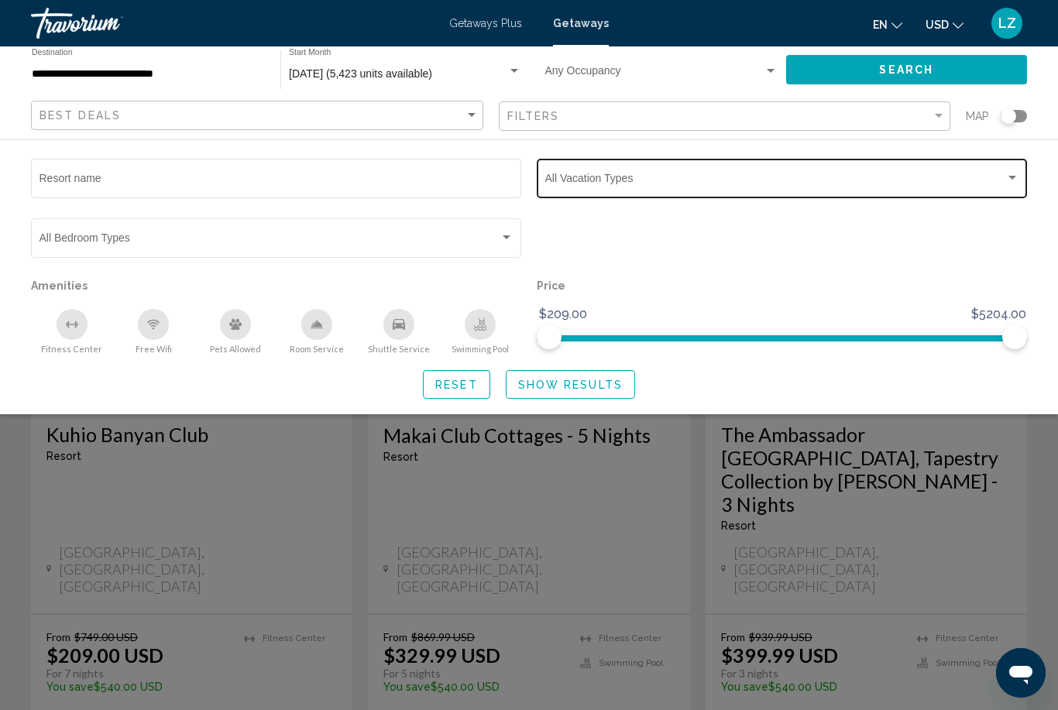
click at [588, 175] on span "Search widget" at bounding box center [775, 181] width 460 height 12
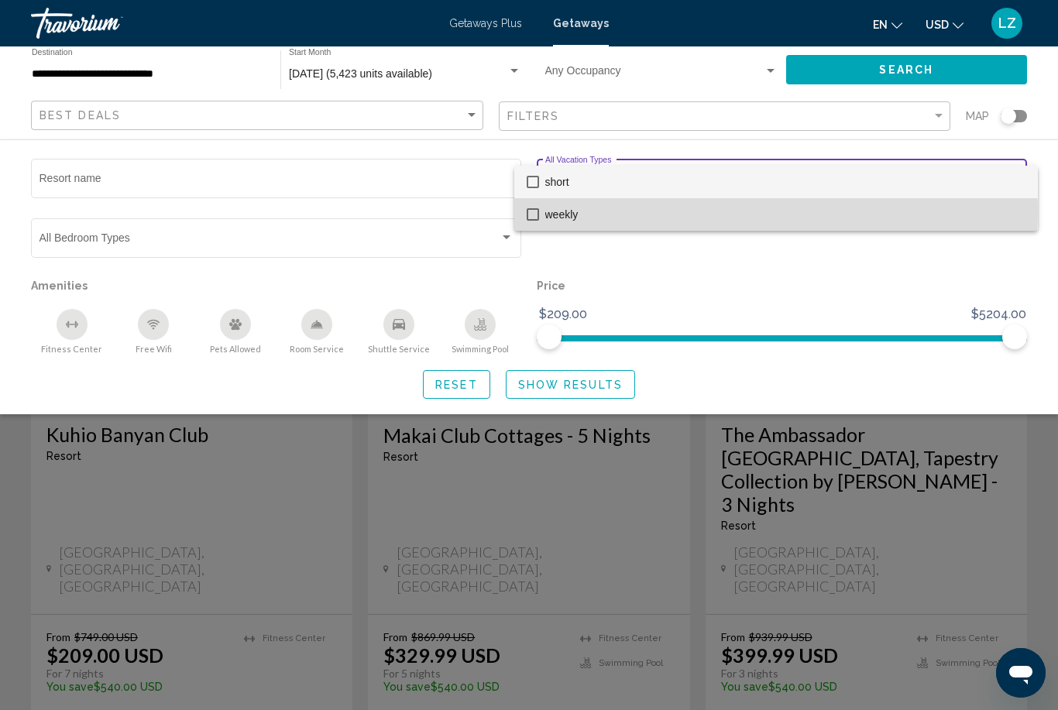
click at [564, 211] on span "weekly" at bounding box center [785, 214] width 480 height 33
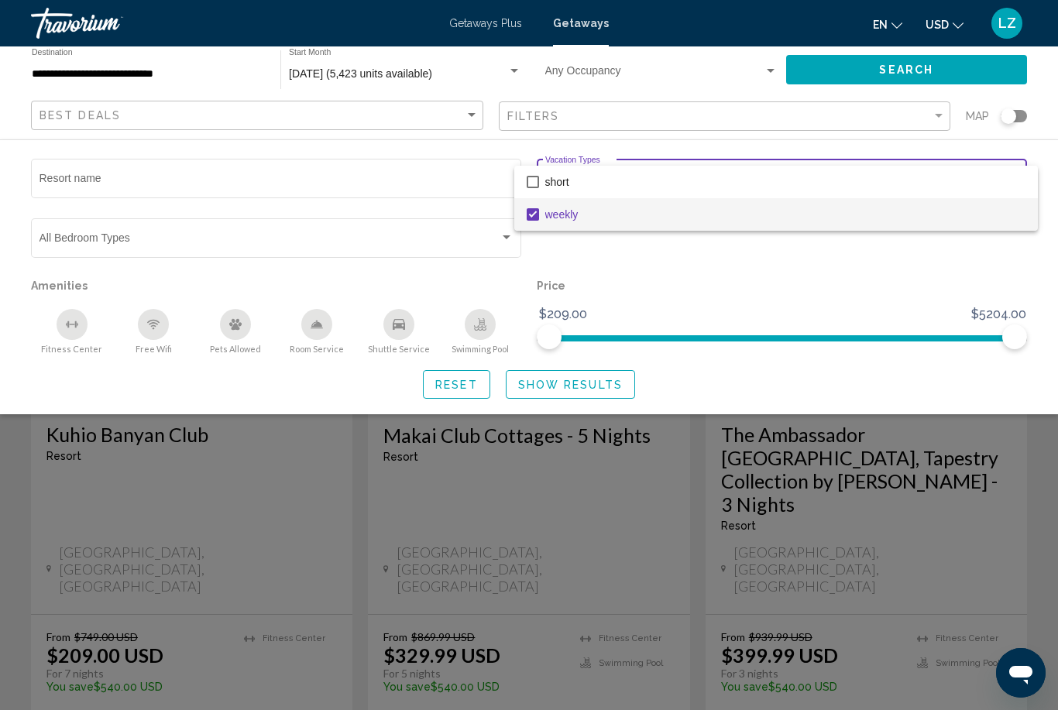
click at [586, 382] on div at bounding box center [529, 355] width 1058 height 710
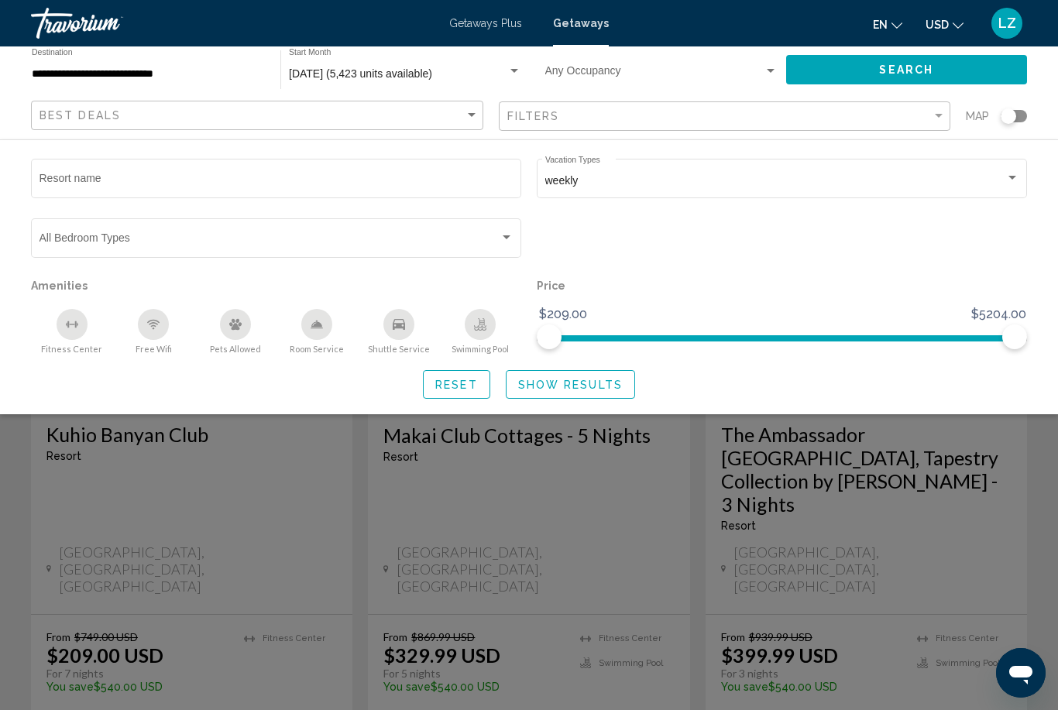
click at [557, 386] on span "Show Results" at bounding box center [570, 385] width 105 height 12
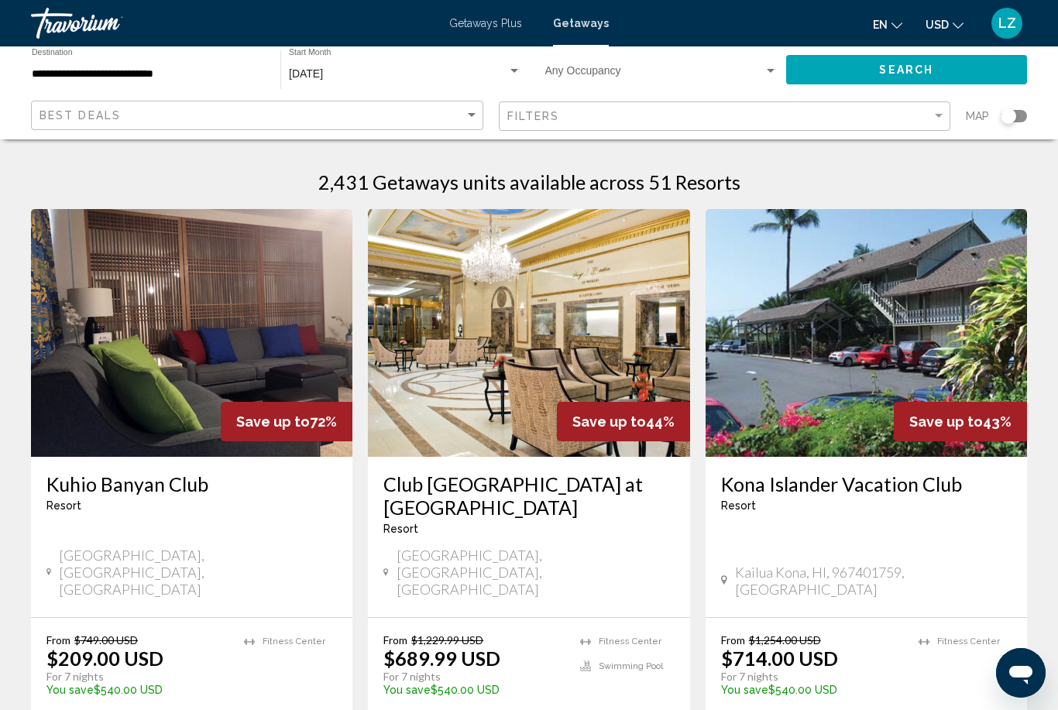
click at [148, 358] on img "Main content" at bounding box center [191, 333] width 321 height 248
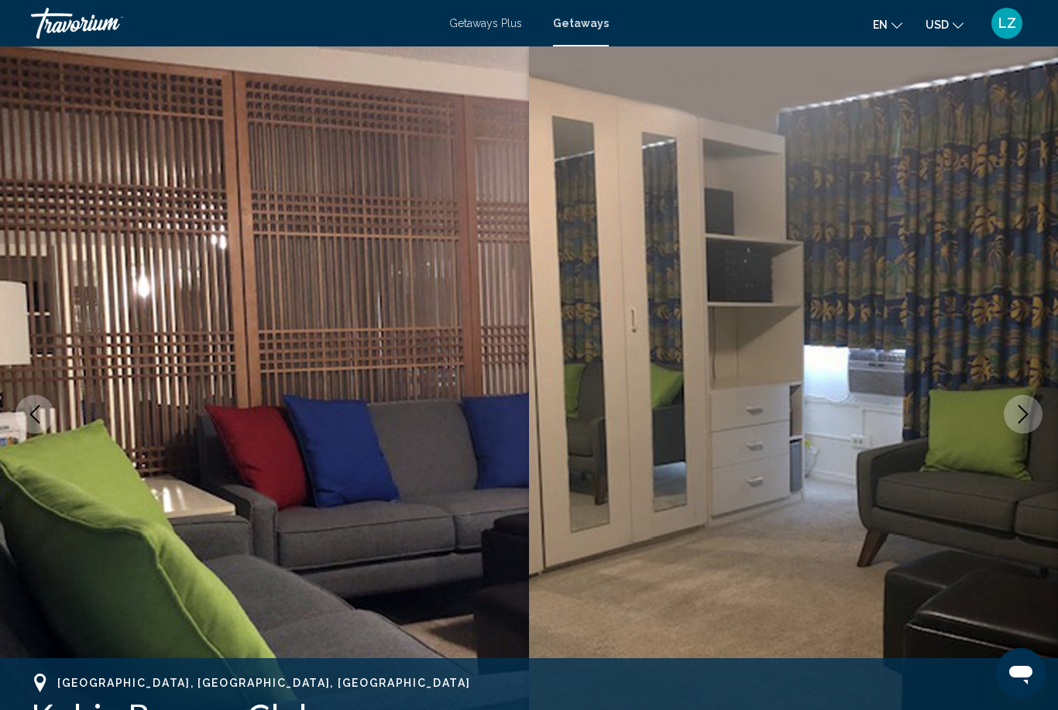
click at [1011, 423] on button "Next image" at bounding box center [1022, 414] width 39 height 39
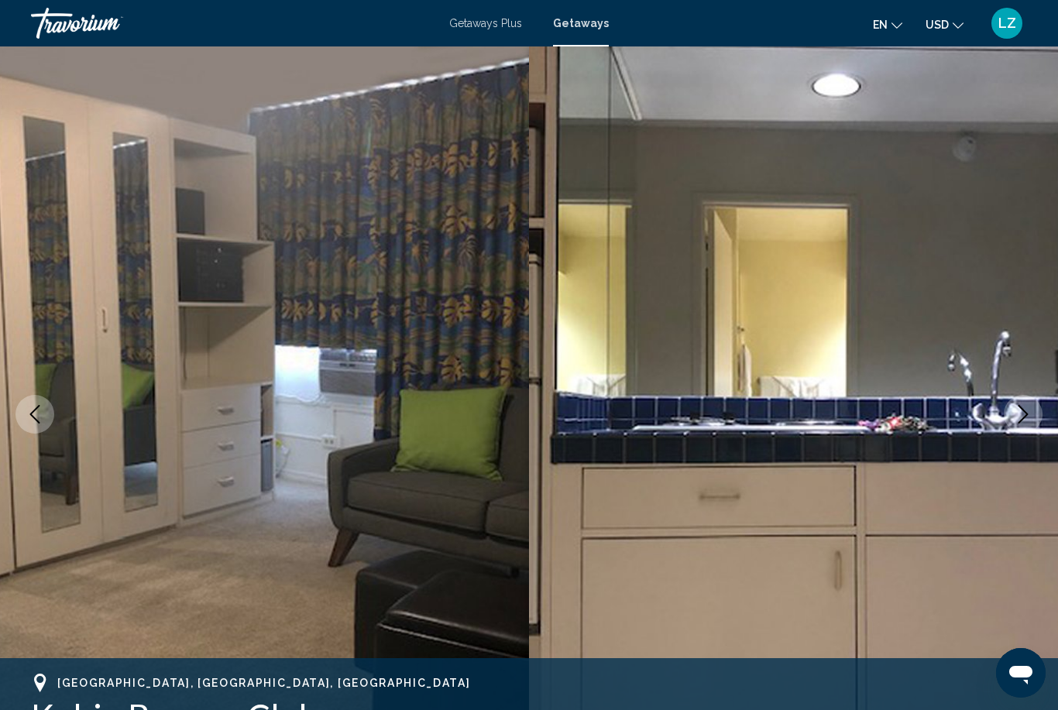
click at [1022, 423] on icon "Next image" at bounding box center [1022, 414] width 19 height 19
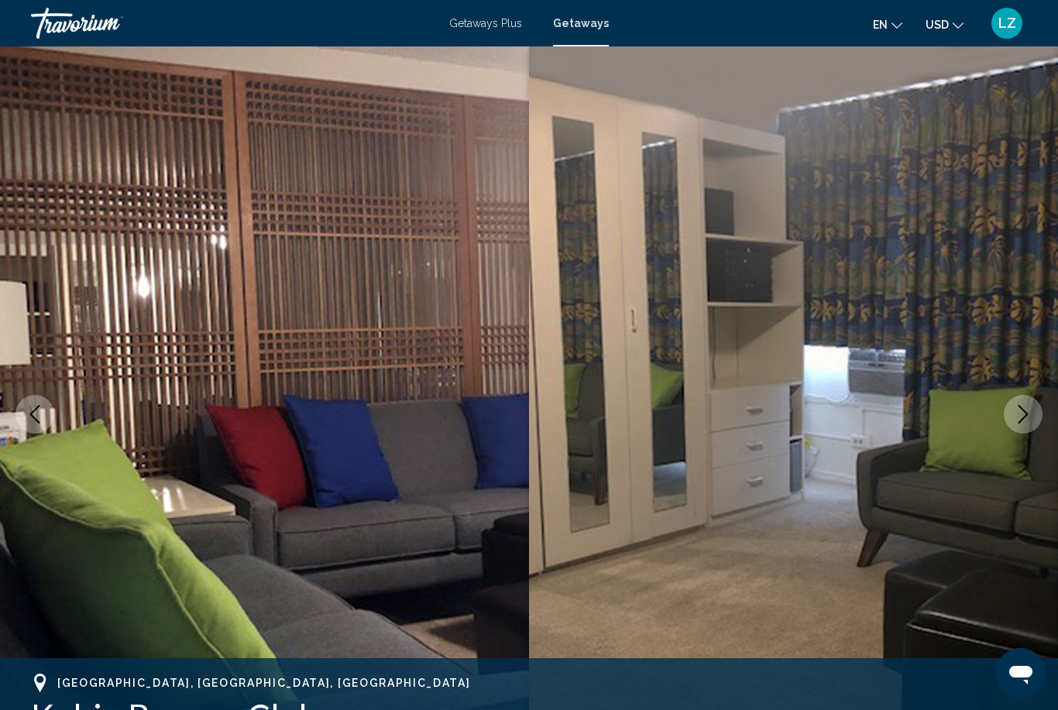
click at [1022, 423] on icon "Next image" at bounding box center [1022, 414] width 19 height 19
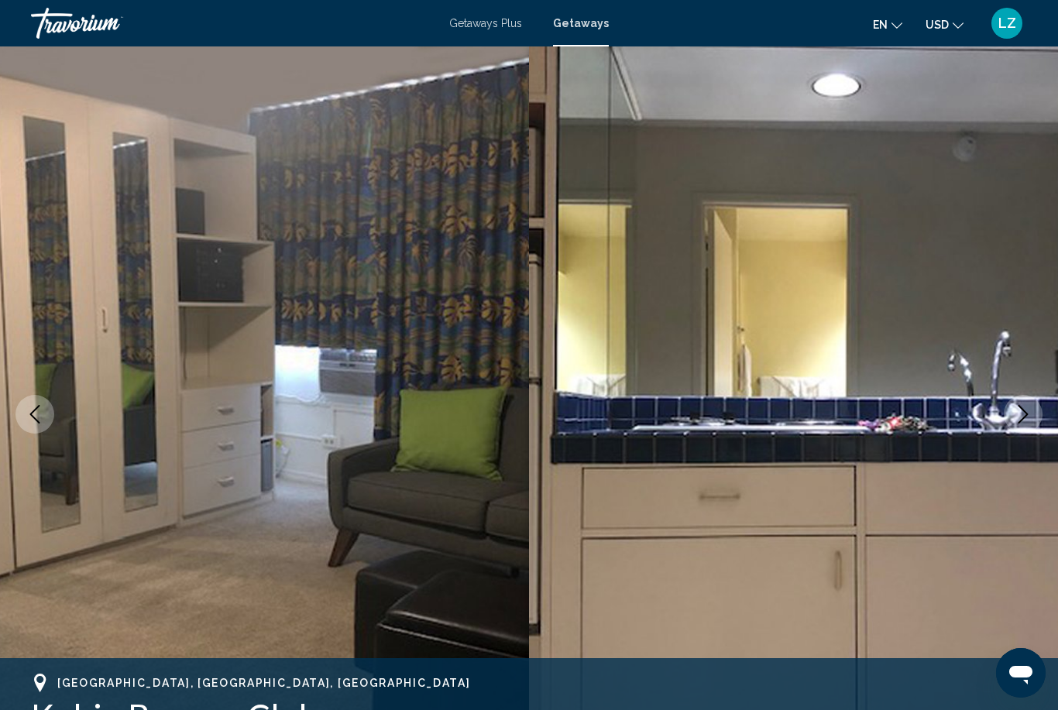
click at [1022, 423] on button "Next image" at bounding box center [1022, 414] width 39 height 39
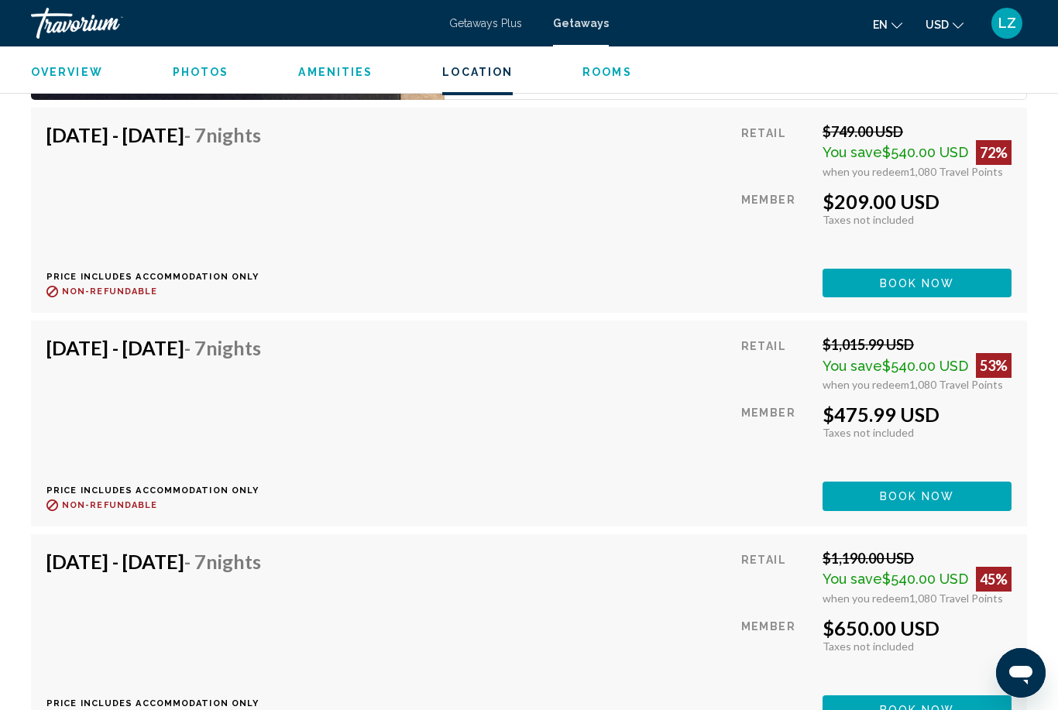
scroll to position [3100, 0]
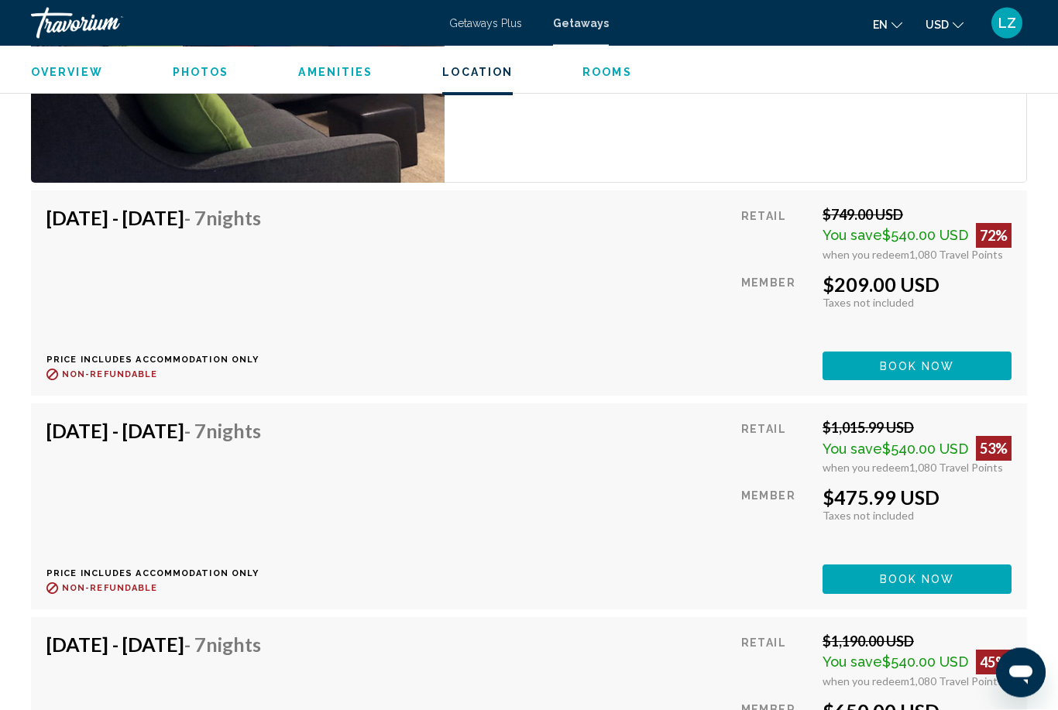
scroll to position [50, 0]
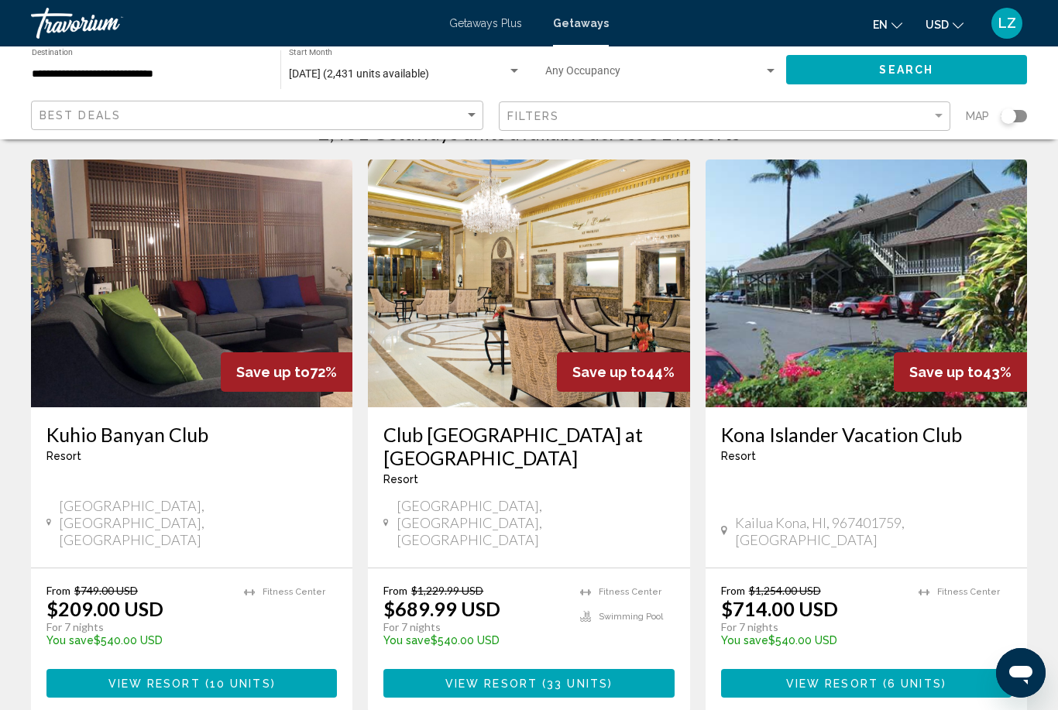
click at [557, 255] on img "Main content" at bounding box center [528, 283] width 321 height 248
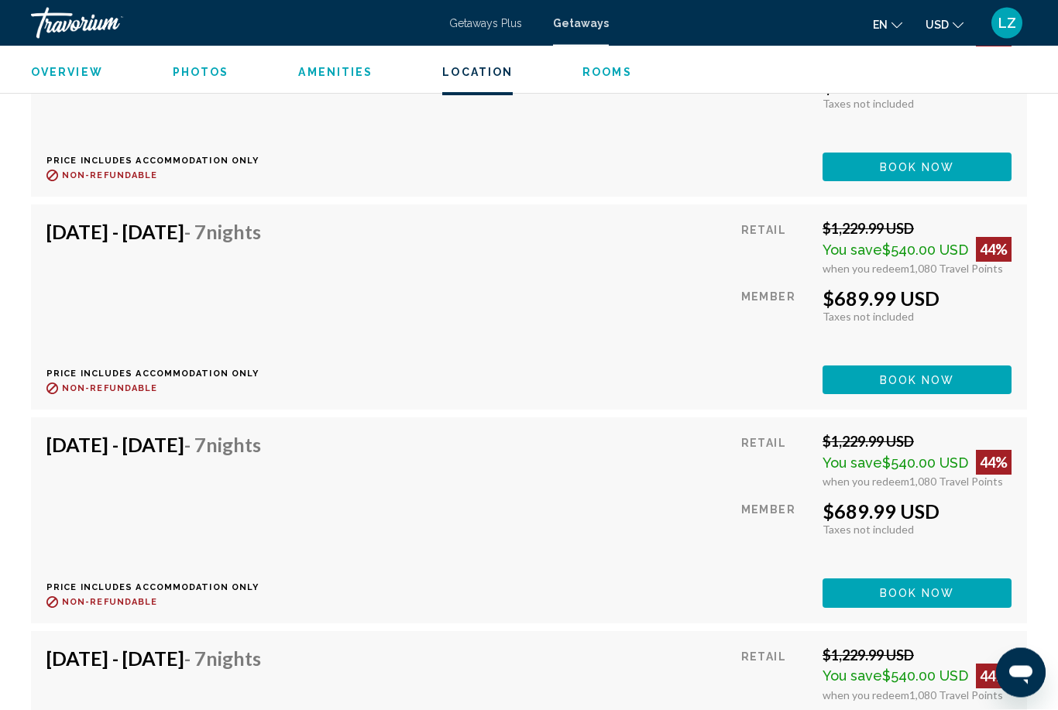
scroll to position [4600, 0]
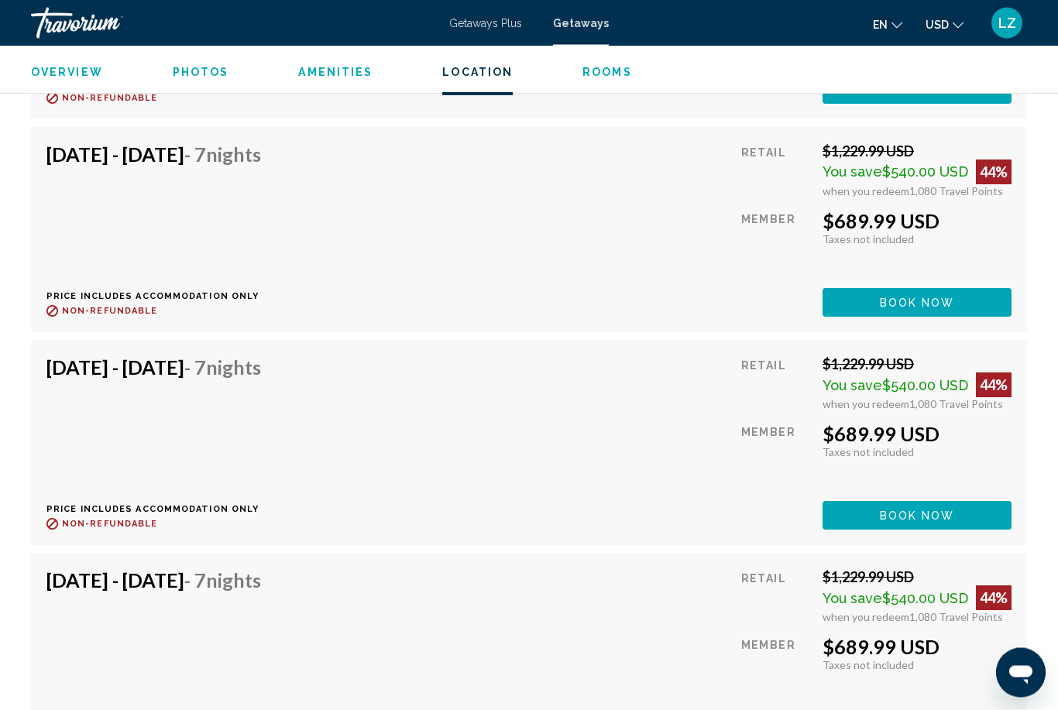
scroll to position [50, 0]
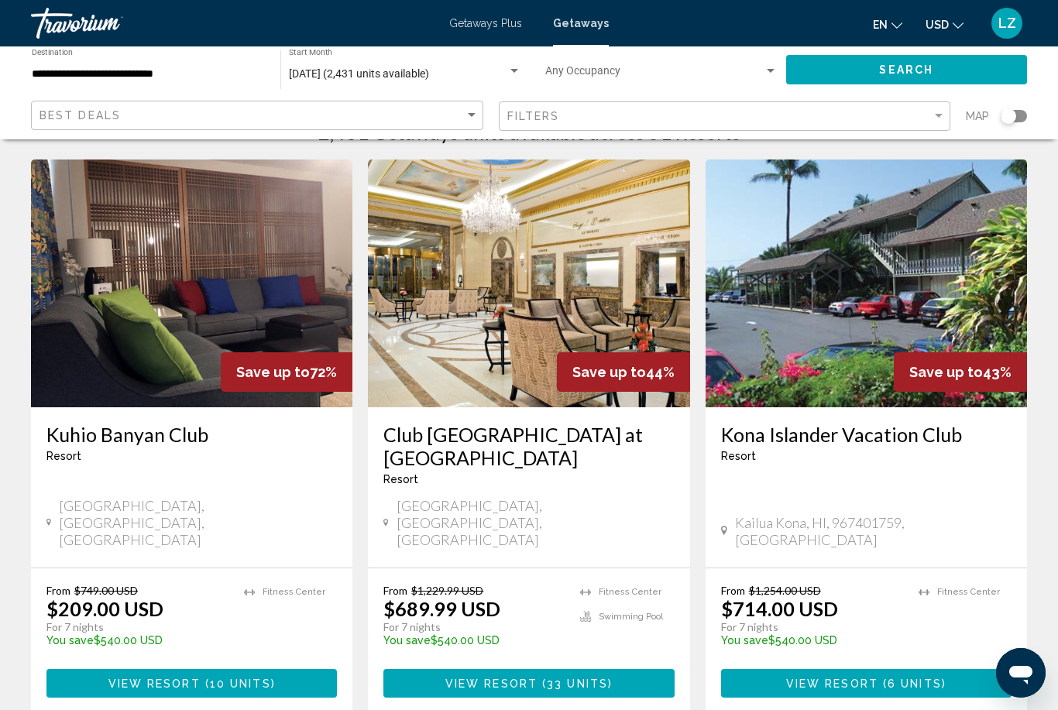
click at [798, 311] on img "Main content" at bounding box center [865, 283] width 321 height 248
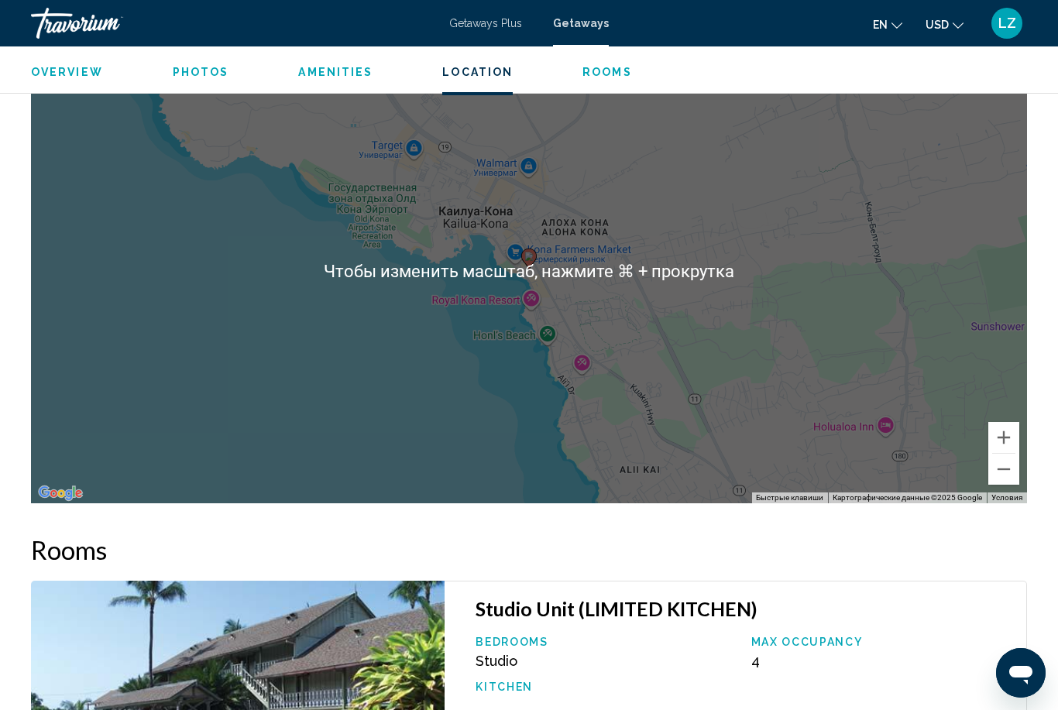
scroll to position [2004, 0]
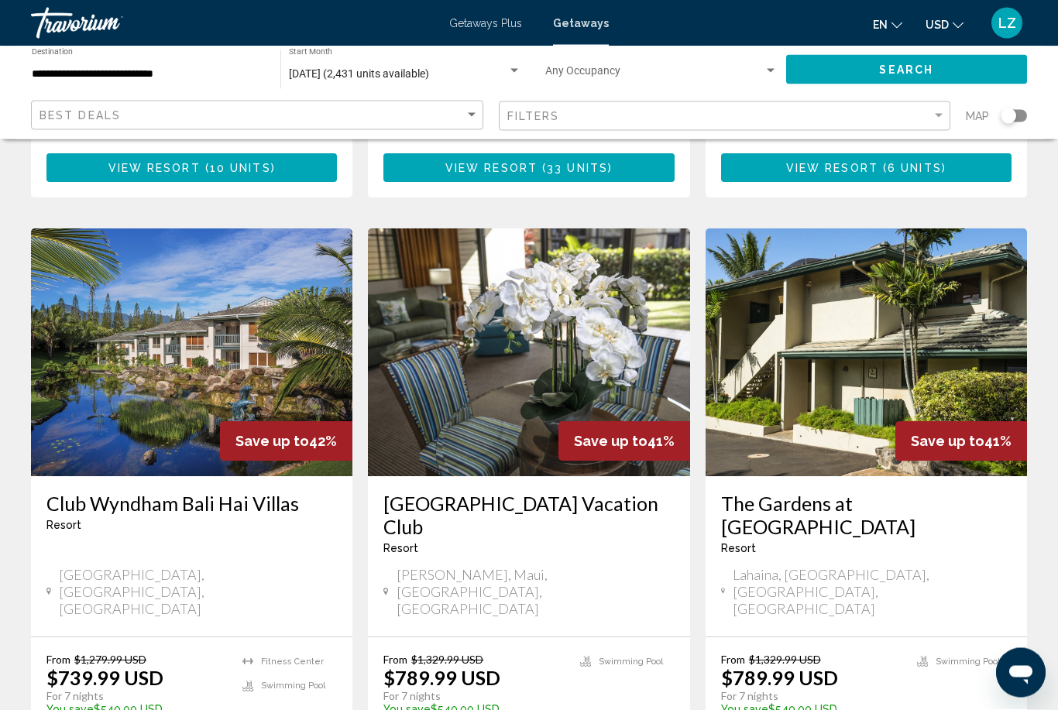
scroll to position [565, 0]
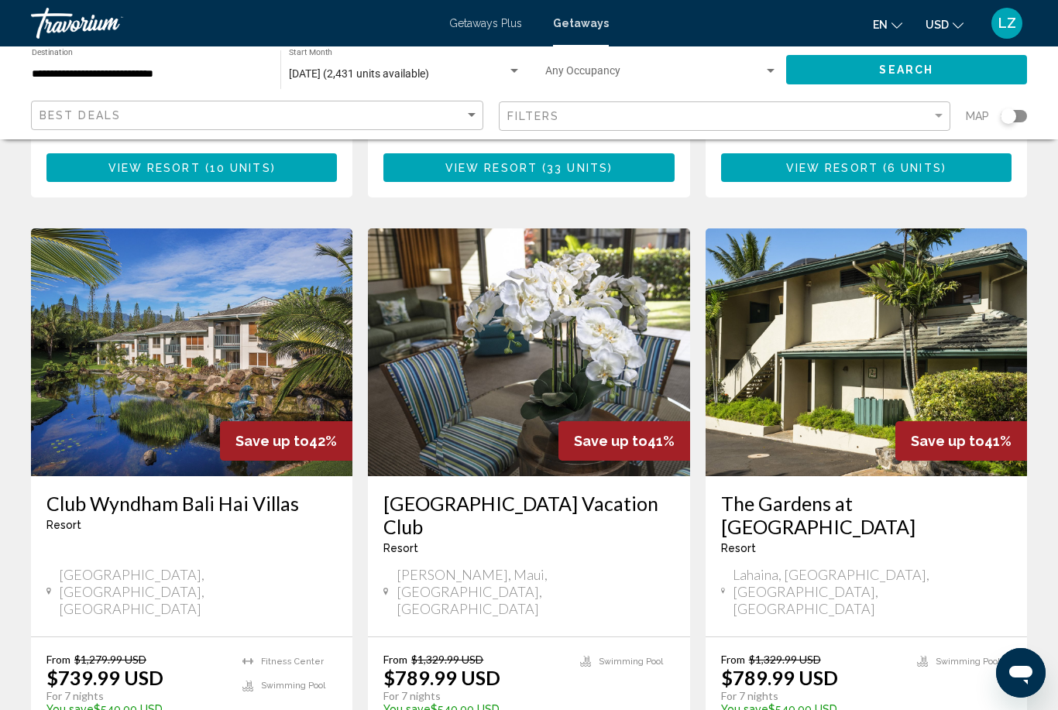
click at [143, 335] on img "Main content" at bounding box center [191, 352] width 321 height 248
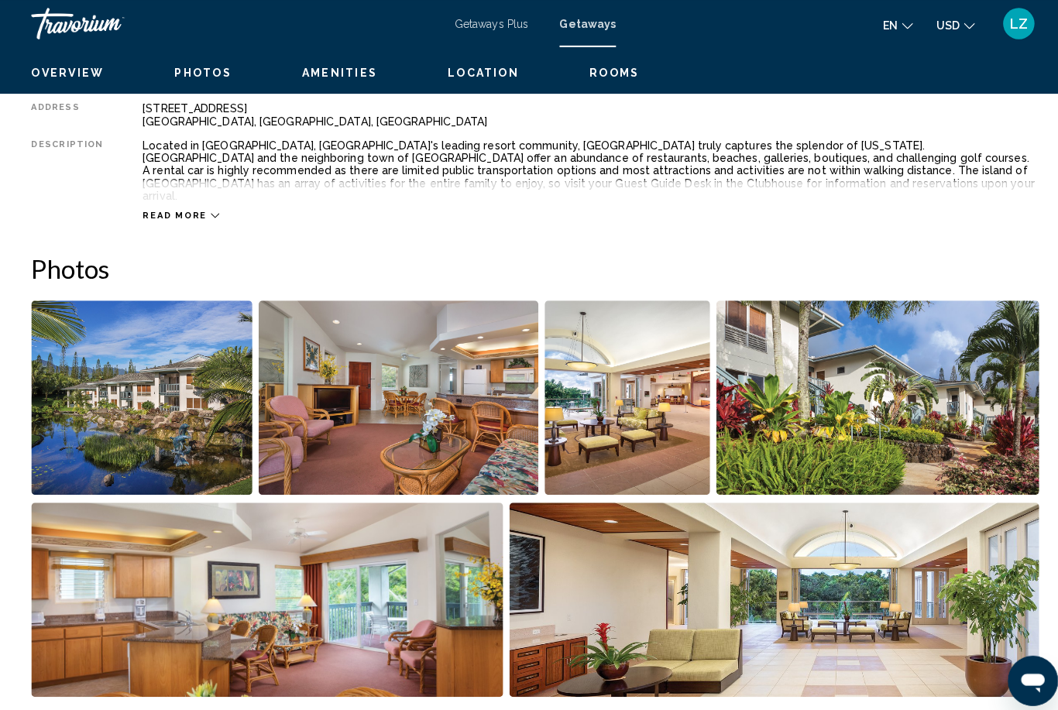
scroll to position [836, 0]
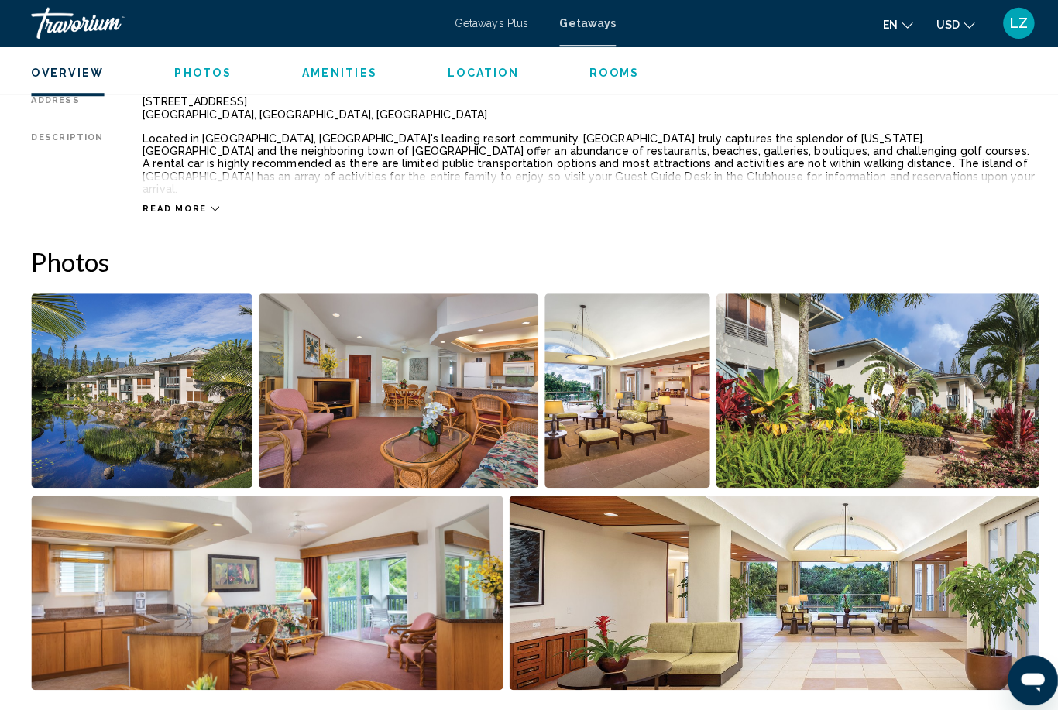
click at [362, 403] on img "Open full-screen image slider" at bounding box center [393, 386] width 276 height 192
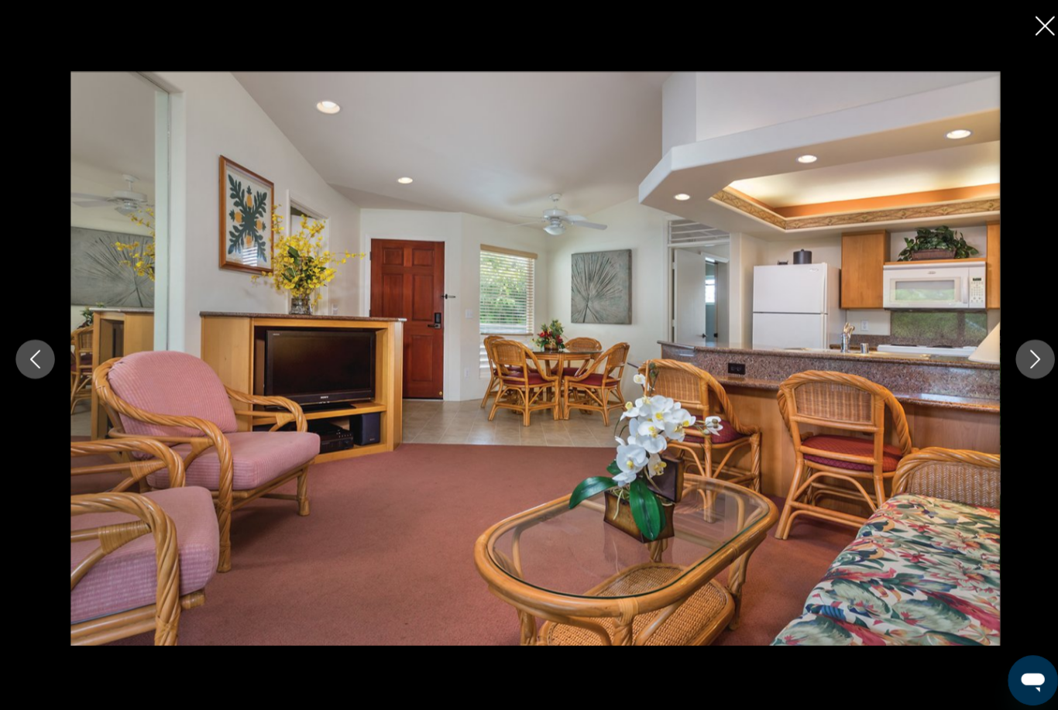
scroll to position [837, 0]
click at [1033, 372] on button "Next image" at bounding box center [1022, 355] width 39 height 39
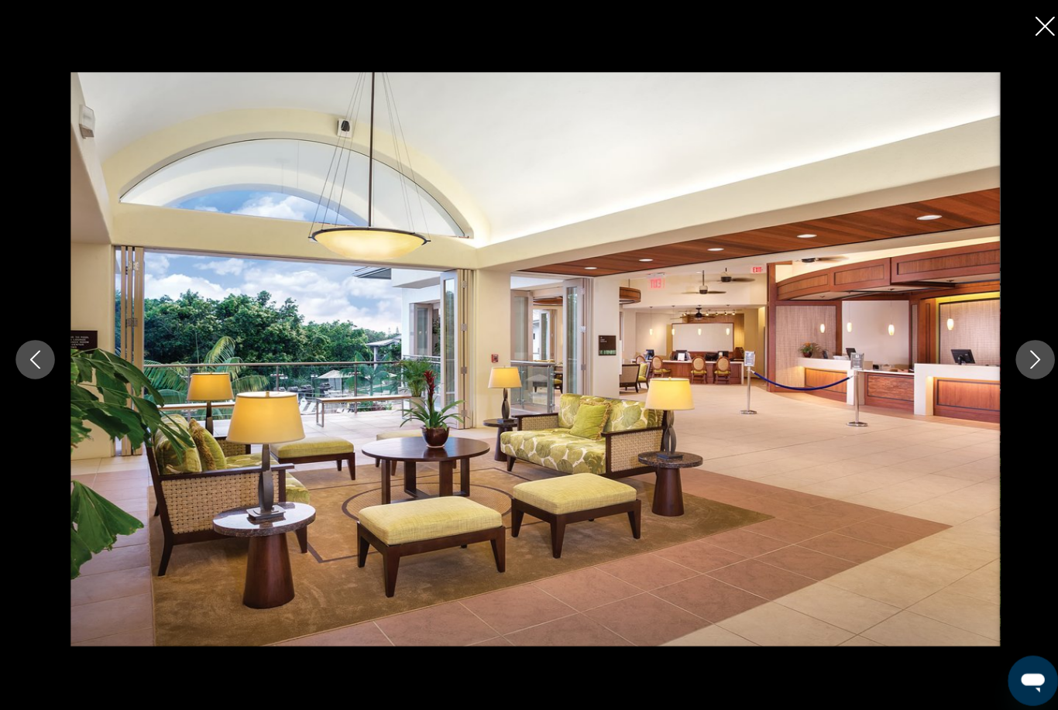
click at [1030, 365] on icon "Next image" at bounding box center [1022, 355] width 19 height 19
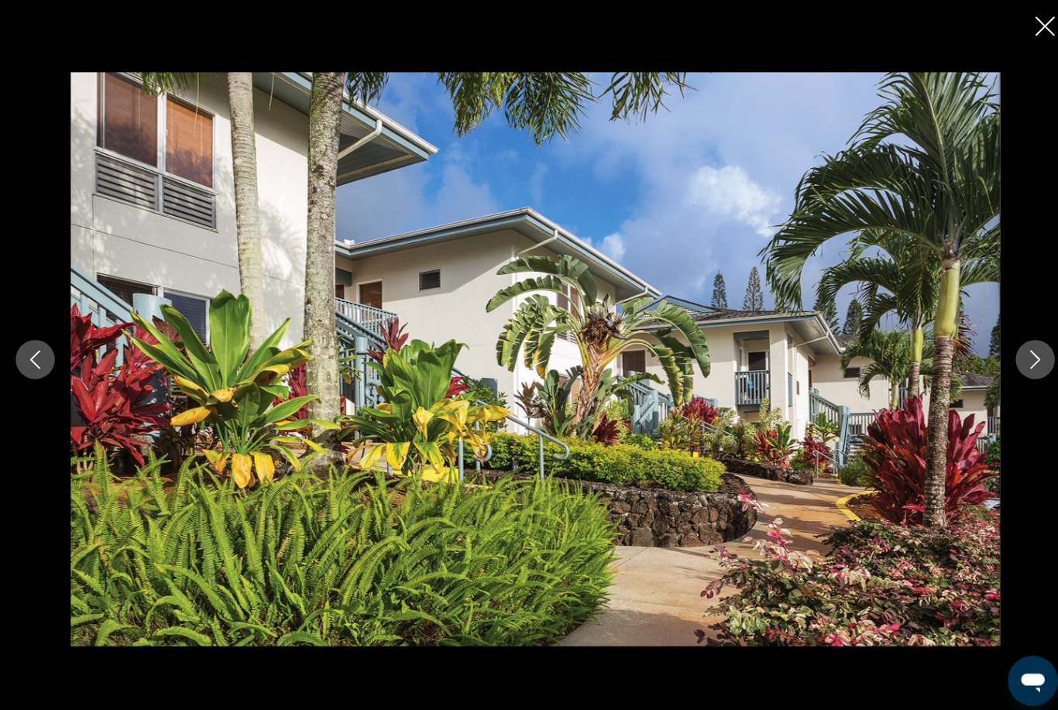
click at [1033, 375] on button "Next image" at bounding box center [1022, 355] width 39 height 39
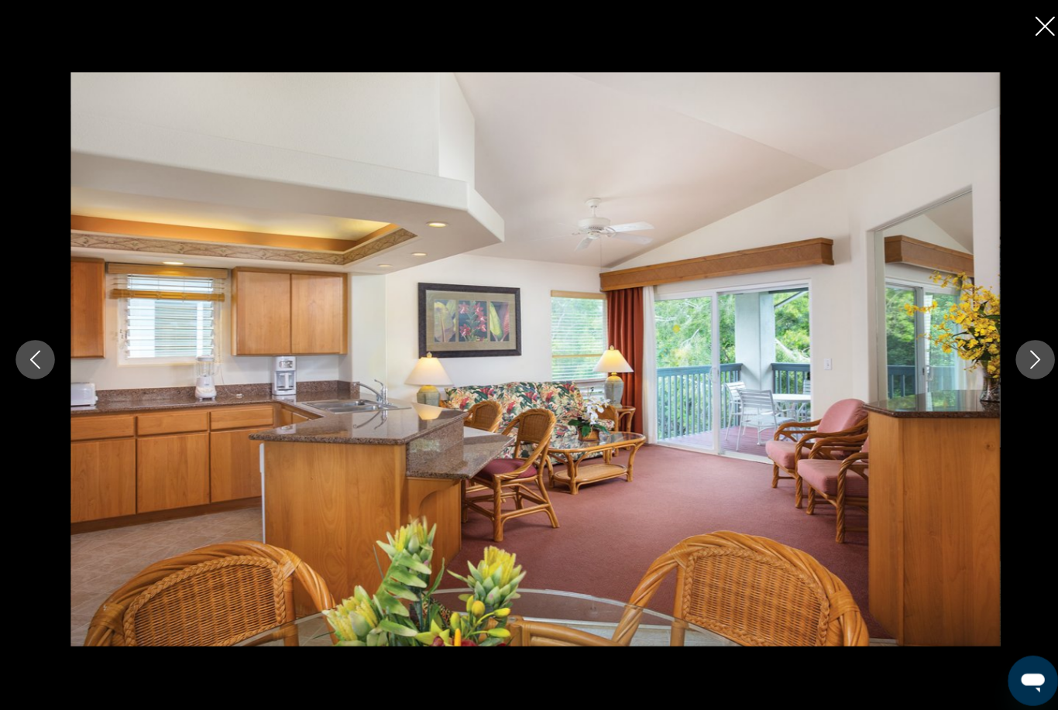
click at [1021, 365] on icon "Next image" at bounding box center [1023, 355] width 10 height 19
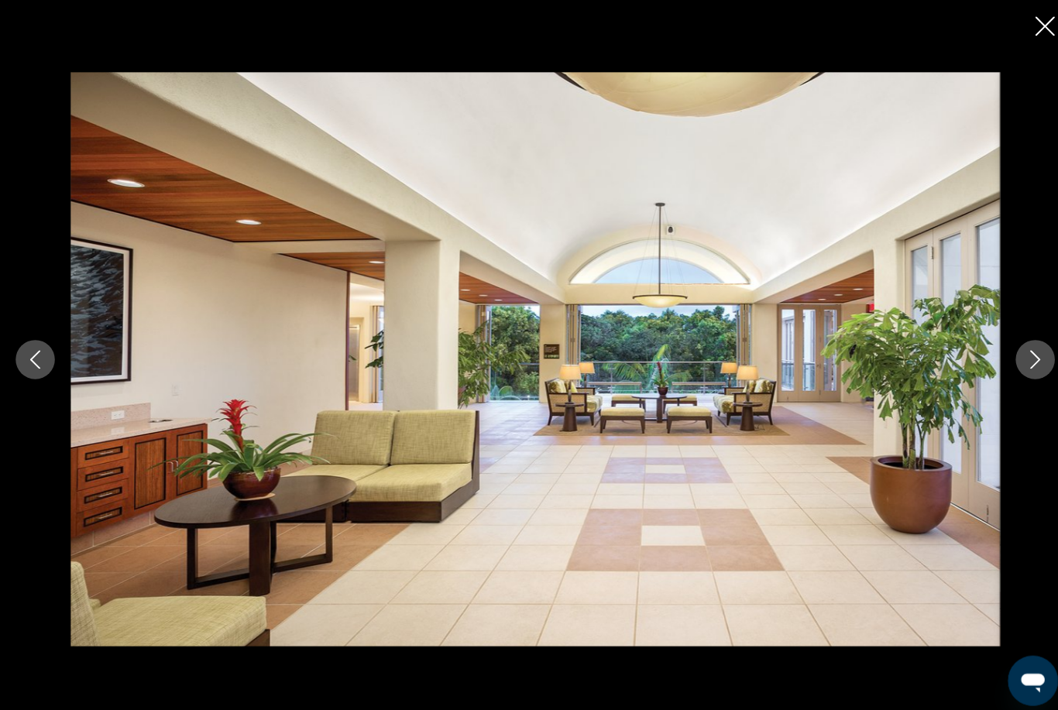
click at [1035, 375] on button "Next image" at bounding box center [1022, 355] width 39 height 39
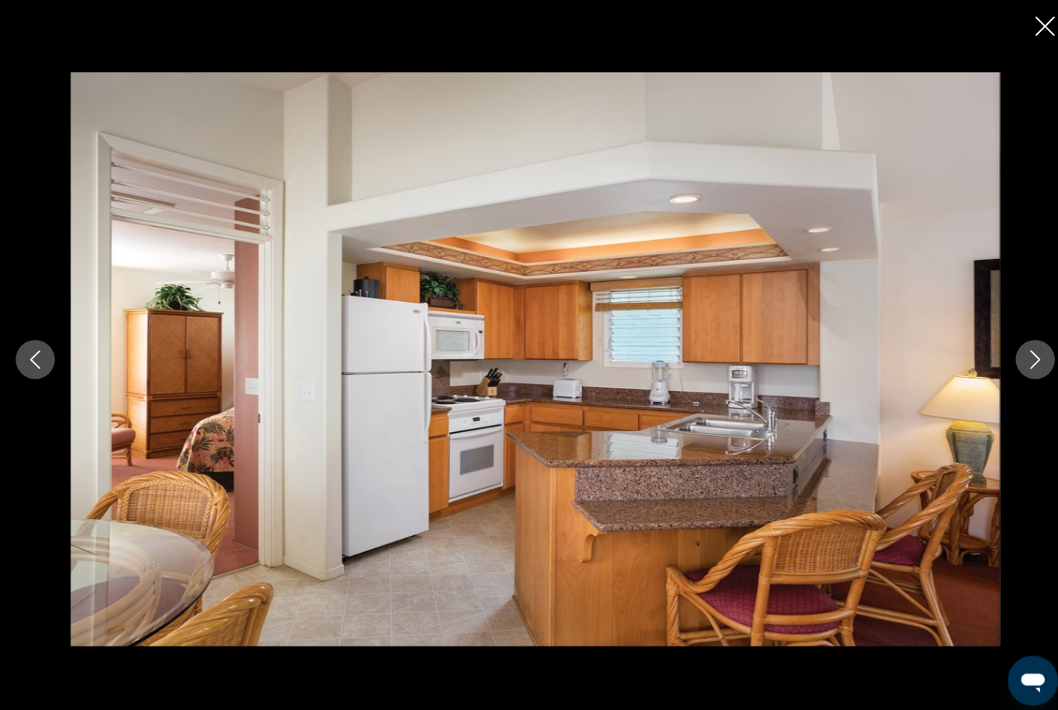
click at [1023, 365] on icon "Next image" at bounding box center [1023, 355] width 10 height 19
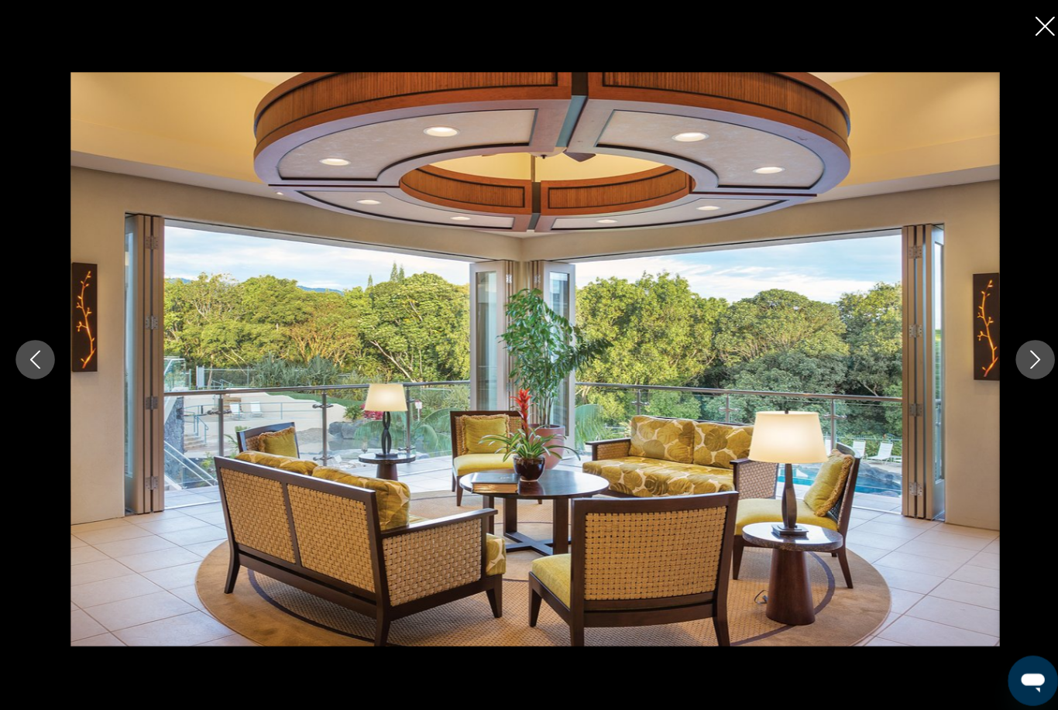
click at [1027, 365] on icon "Next image" at bounding box center [1022, 355] width 19 height 19
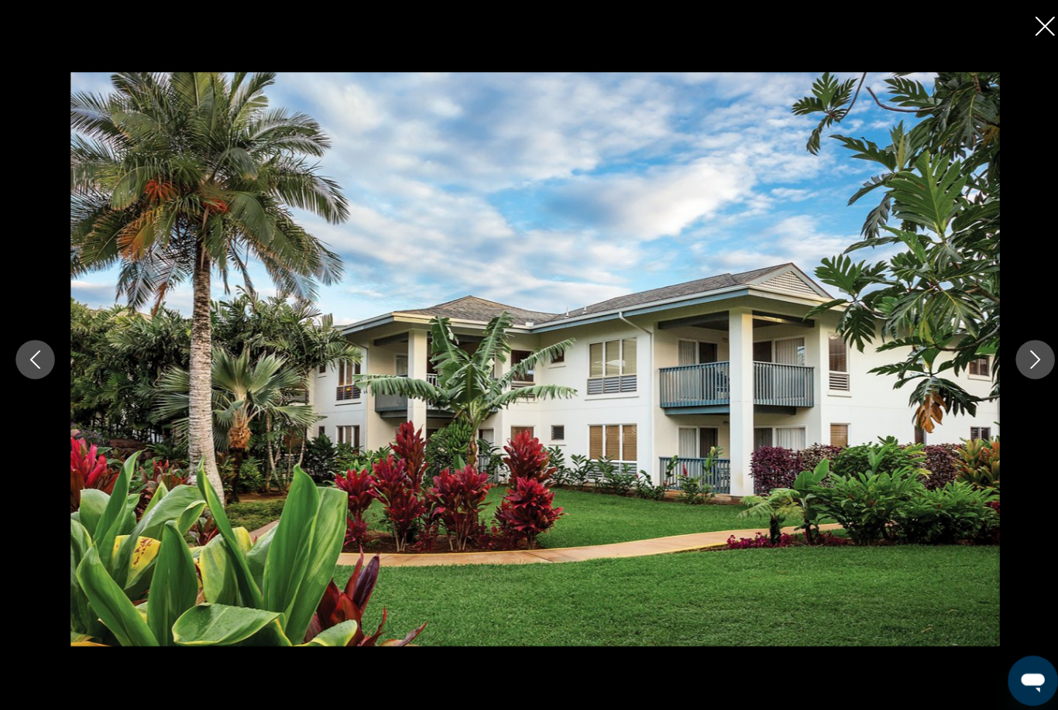
click at [1026, 365] on icon "Next image" at bounding box center [1022, 355] width 19 height 19
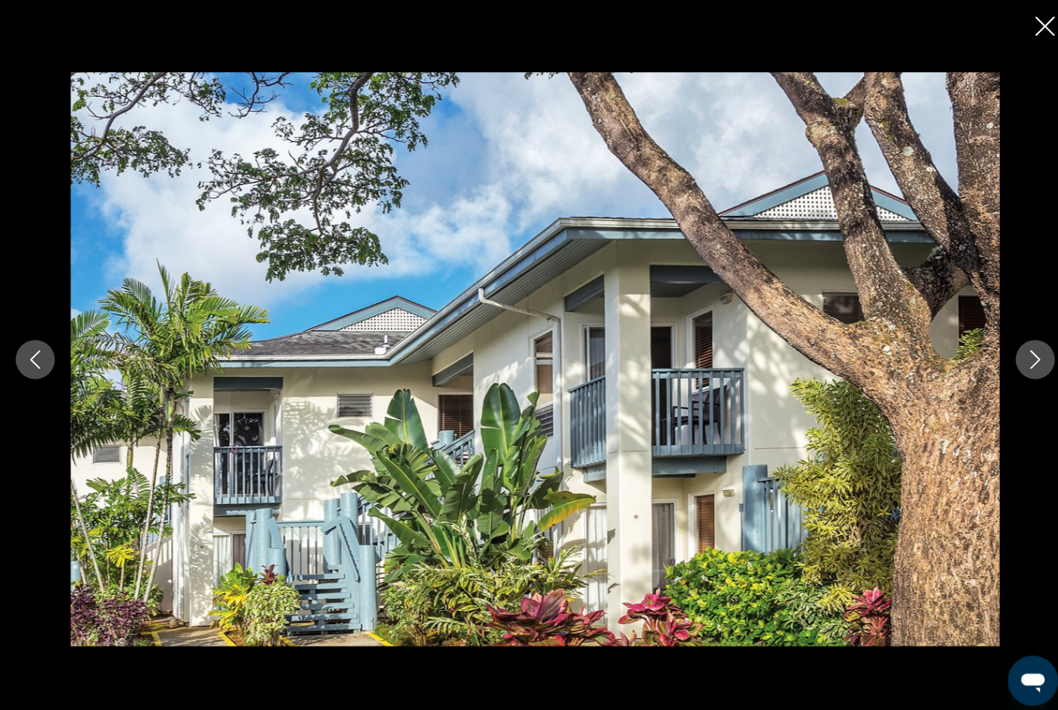
click at [1030, 365] on icon "Next image" at bounding box center [1022, 355] width 19 height 19
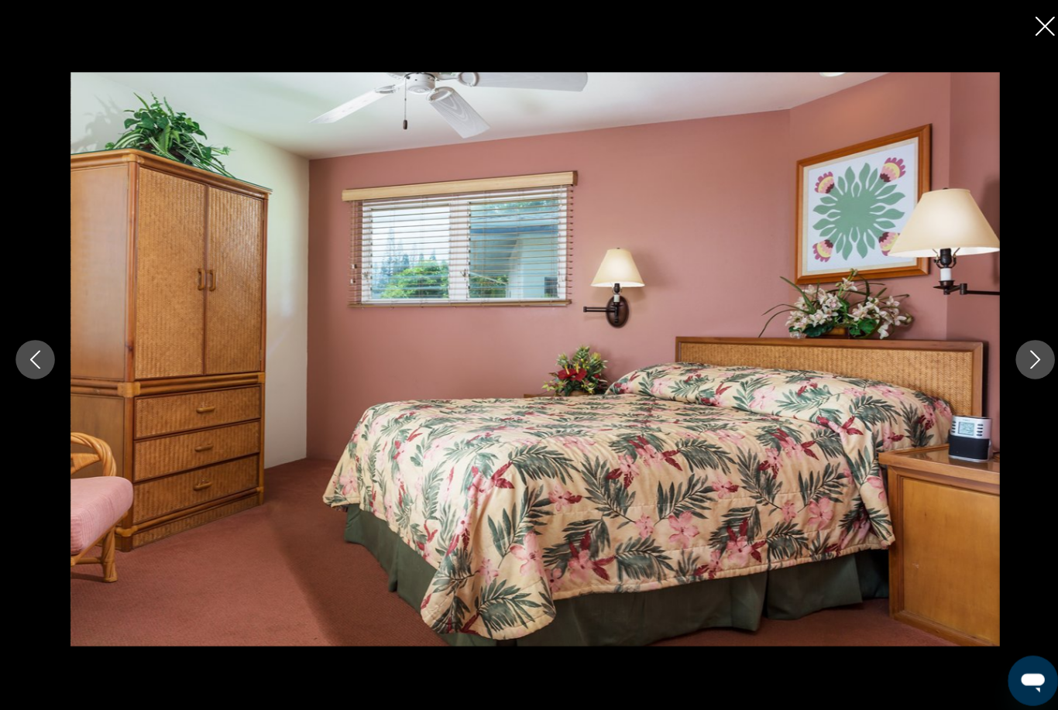
click at [1033, 375] on button "Next image" at bounding box center [1022, 355] width 39 height 39
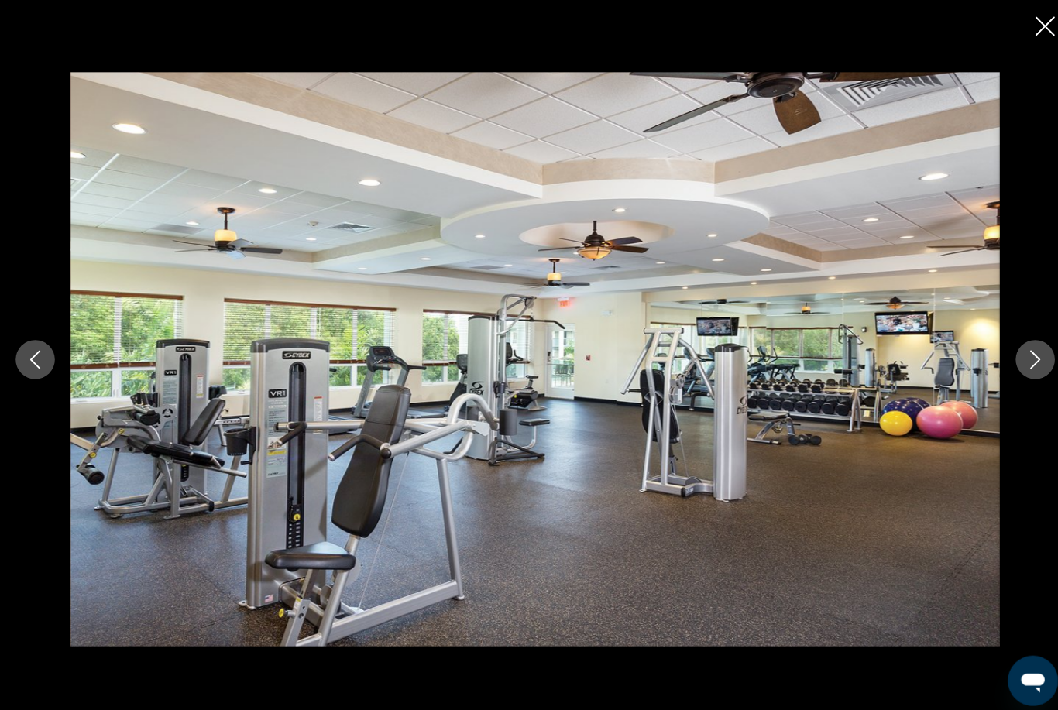
click at [1034, 375] on button "Next image" at bounding box center [1022, 355] width 39 height 39
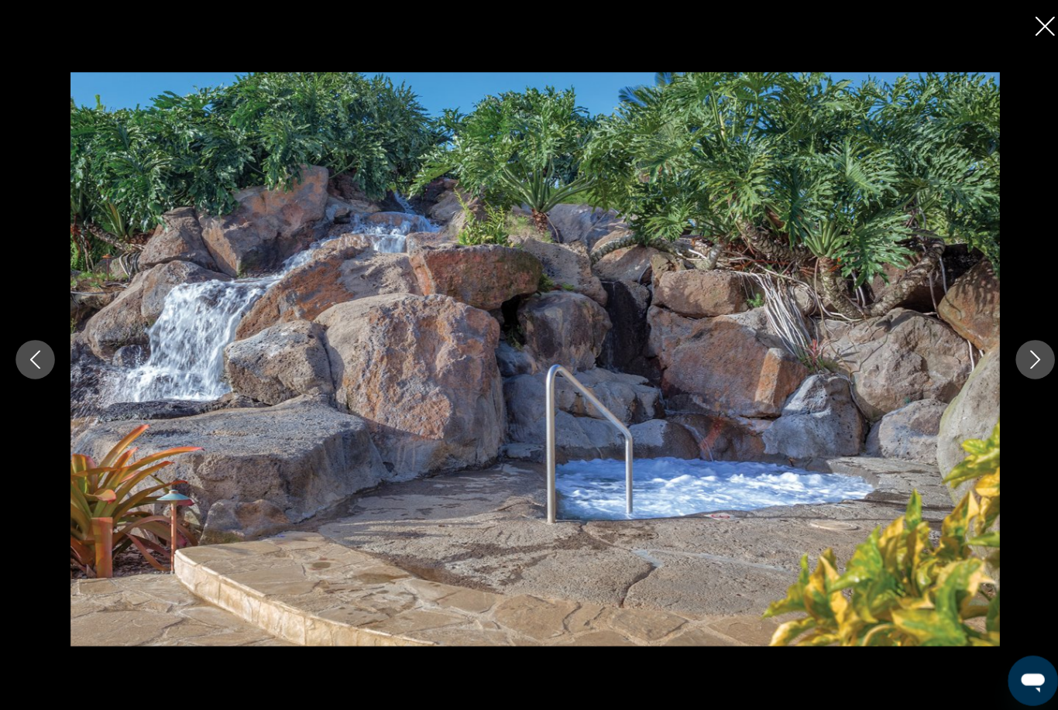
click at [1019, 365] on icon "Next image" at bounding box center [1022, 355] width 19 height 19
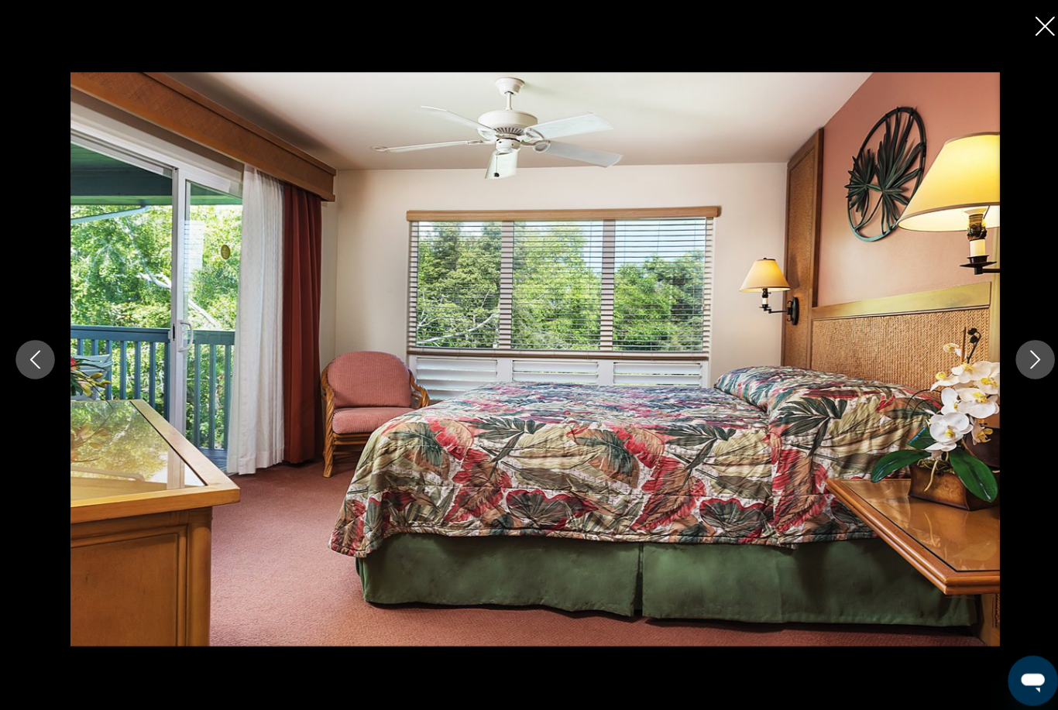
click at [1020, 365] on icon "Next image" at bounding box center [1022, 355] width 19 height 19
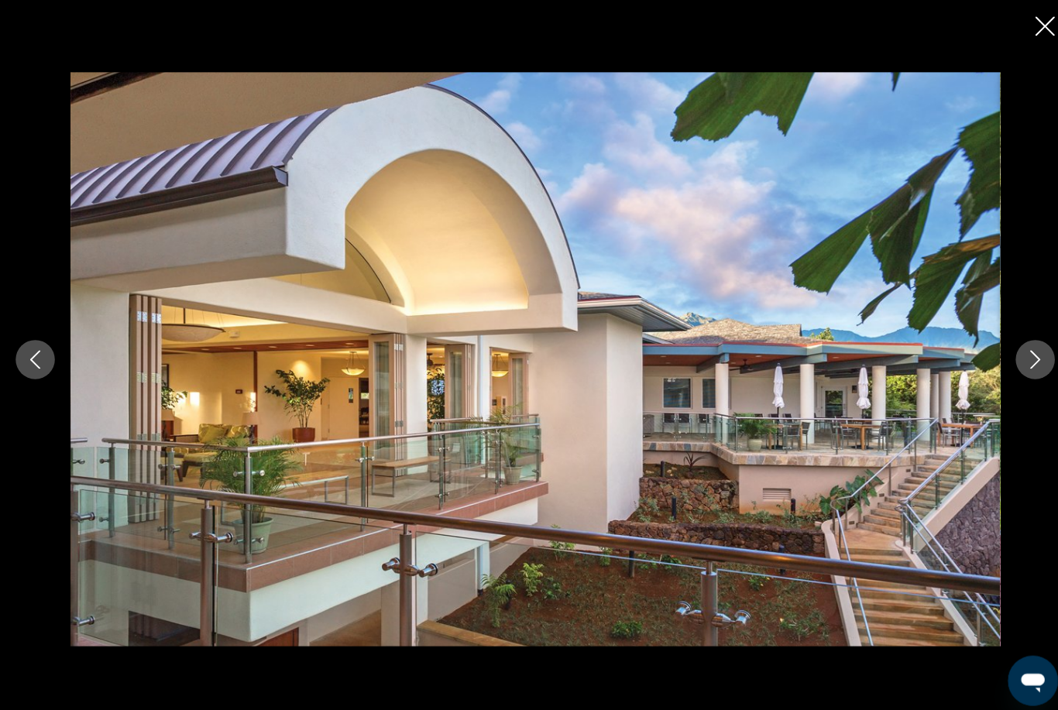
click at [1020, 365] on icon "Next image" at bounding box center [1023, 355] width 10 height 19
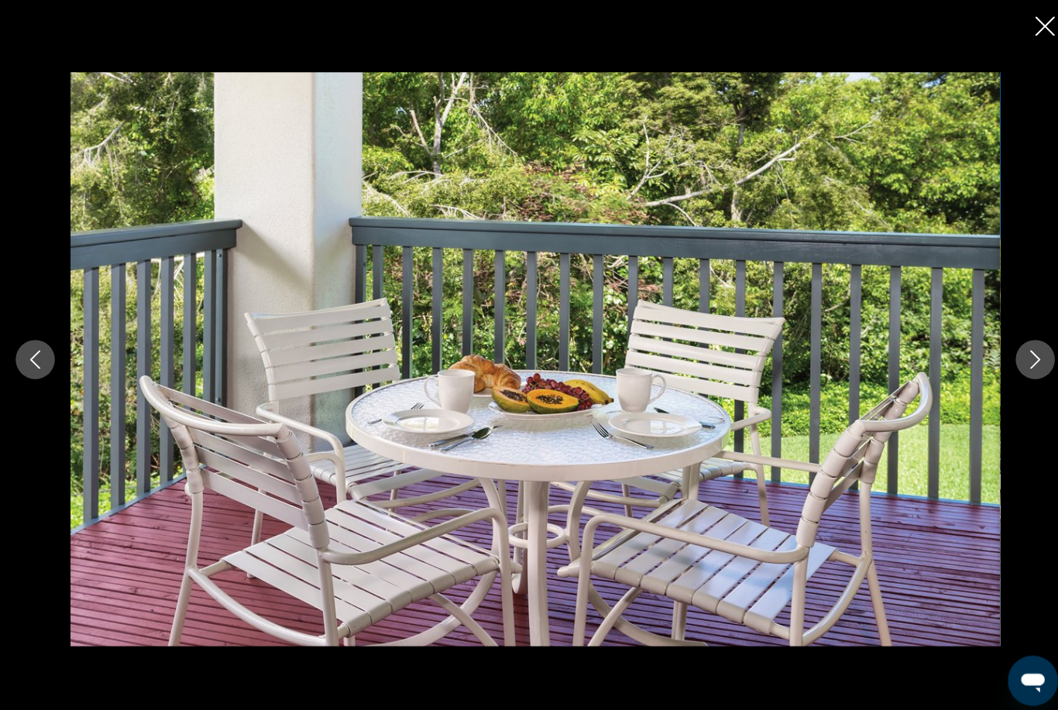
click at [1023, 365] on icon "Next image" at bounding box center [1022, 355] width 19 height 19
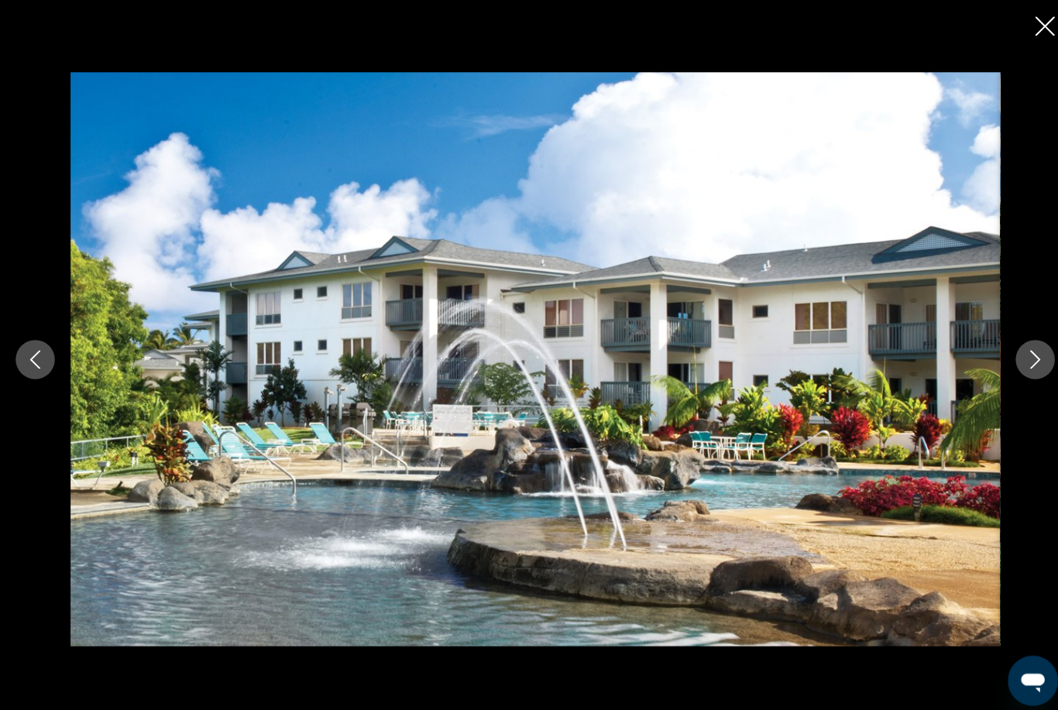
click at [1027, 375] on button "Next image" at bounding box center [1022, 355] width 39 height 39
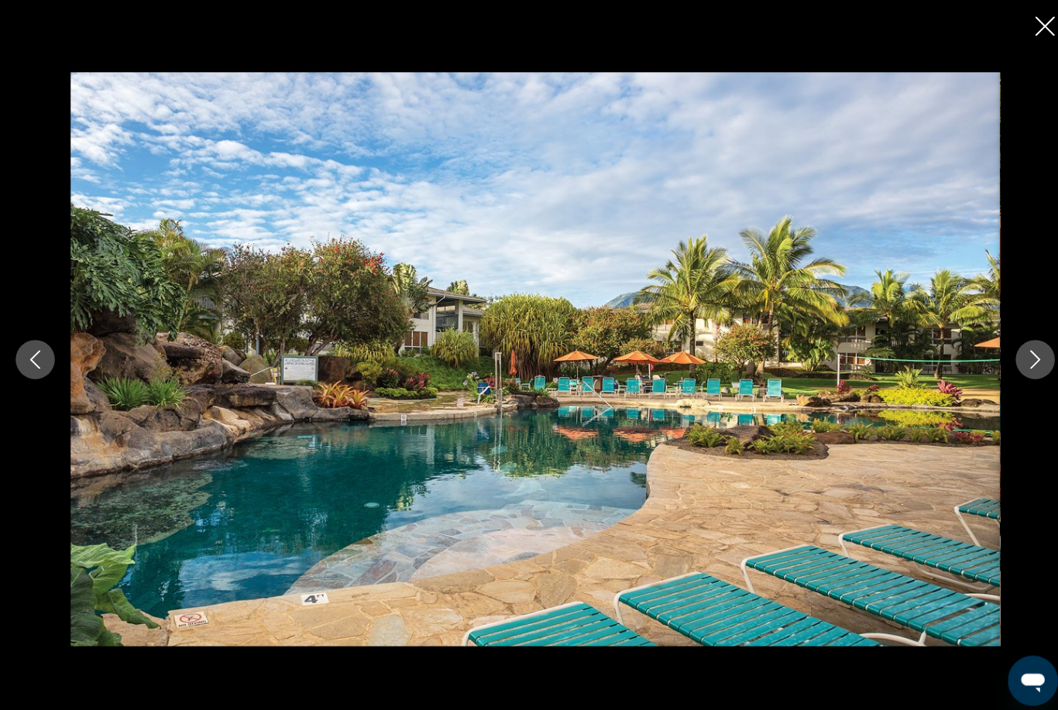
click at [1030, 375] on button "Next image" at bounding box center [1022, 355] width 39 height 39
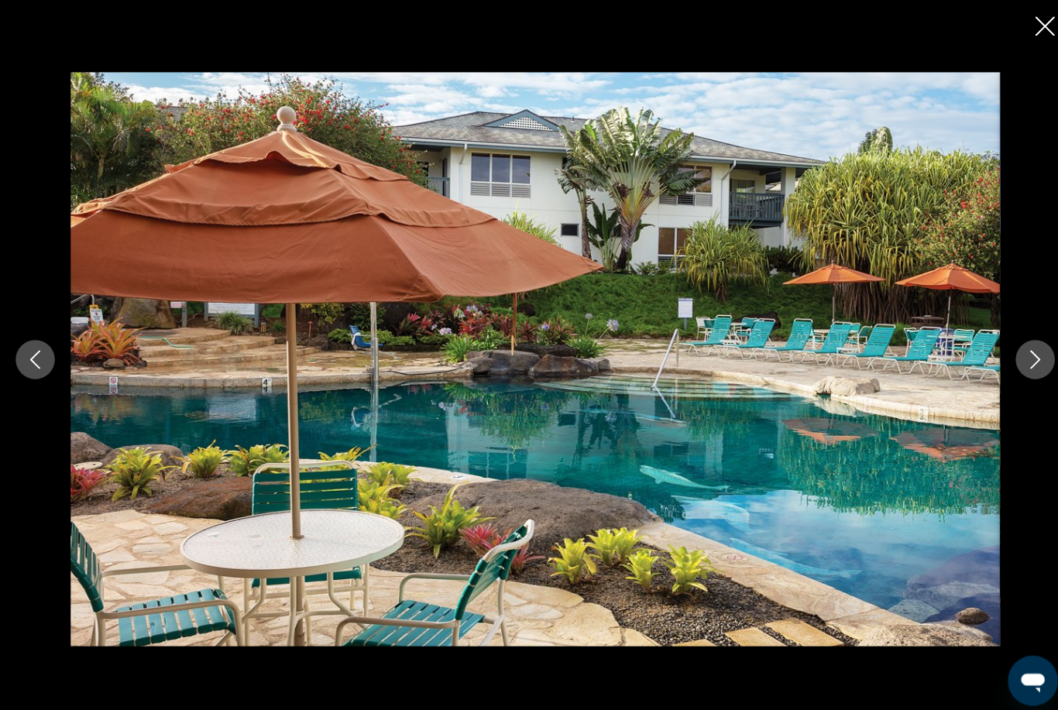
click at [1034, 375] on button "Next image" at bounding box center [1022, 355] width 39 height 39
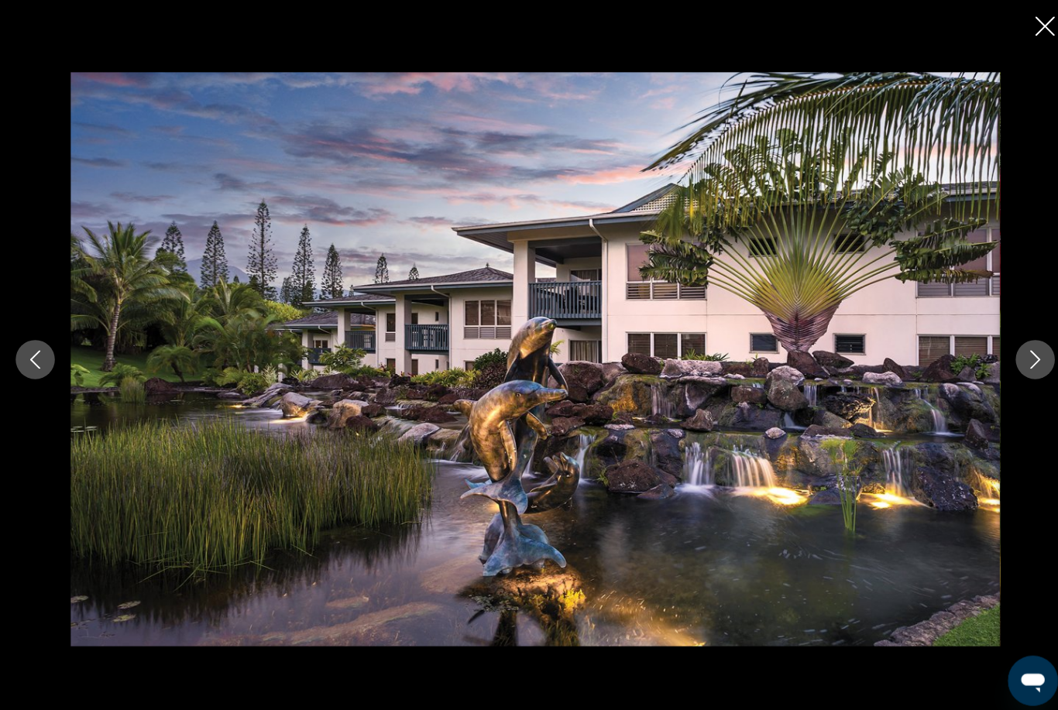
click at [1023, 365] on icon "Next image" at bounding box center [1022, 355] width 19 height 19
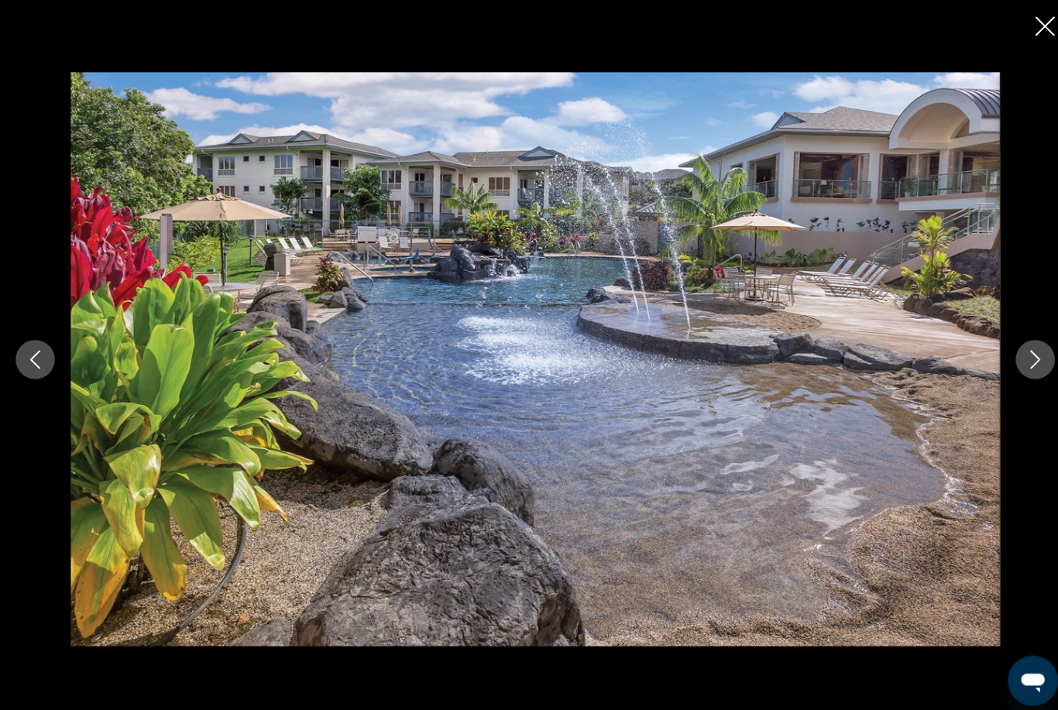
click at [1021, 365] on icon "Next image" at bounding box center [1022, 355] width 19 height 19
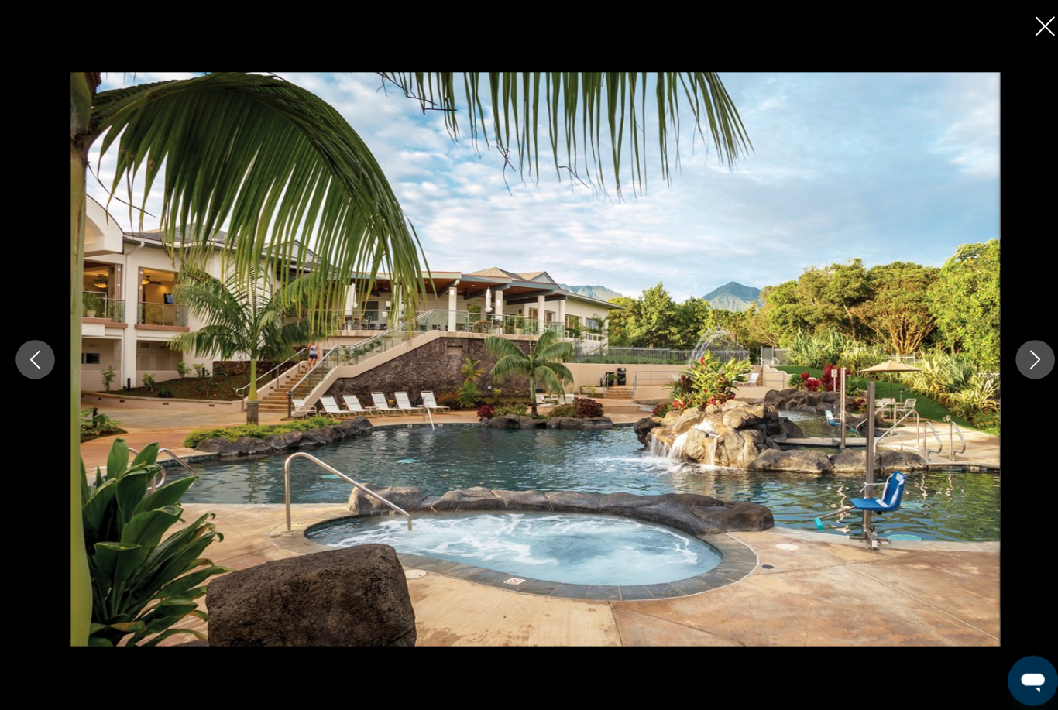
click at [1021, 365] on icon "Next image" at bounding box center [1022, 355] width 19 height 19
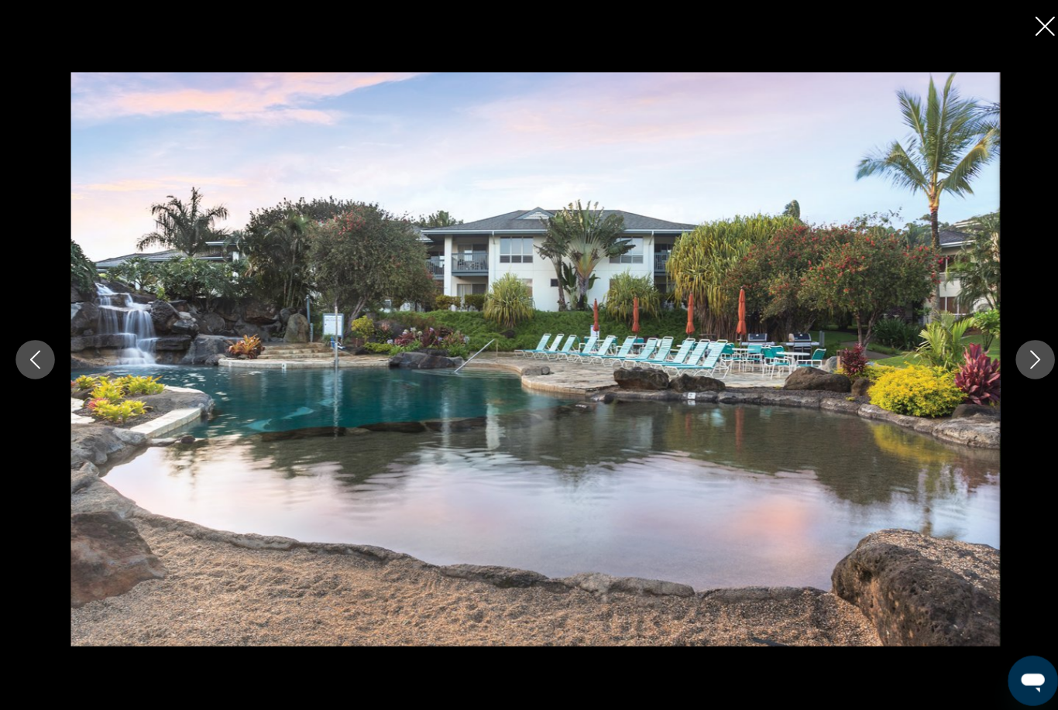
click at [1030, 375] on button "Next image" at bounding box center [1022, 355] width 39 height 39
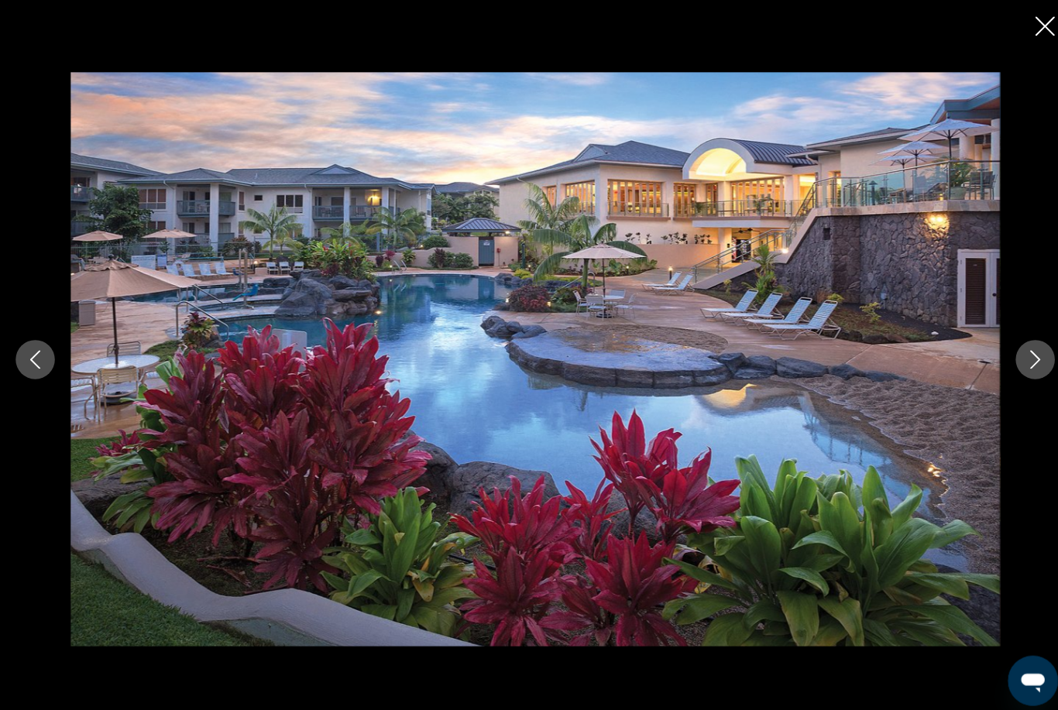
click at [1031, 375] on button "Next image" at bounding box center [1022, 355] width 39 height 39
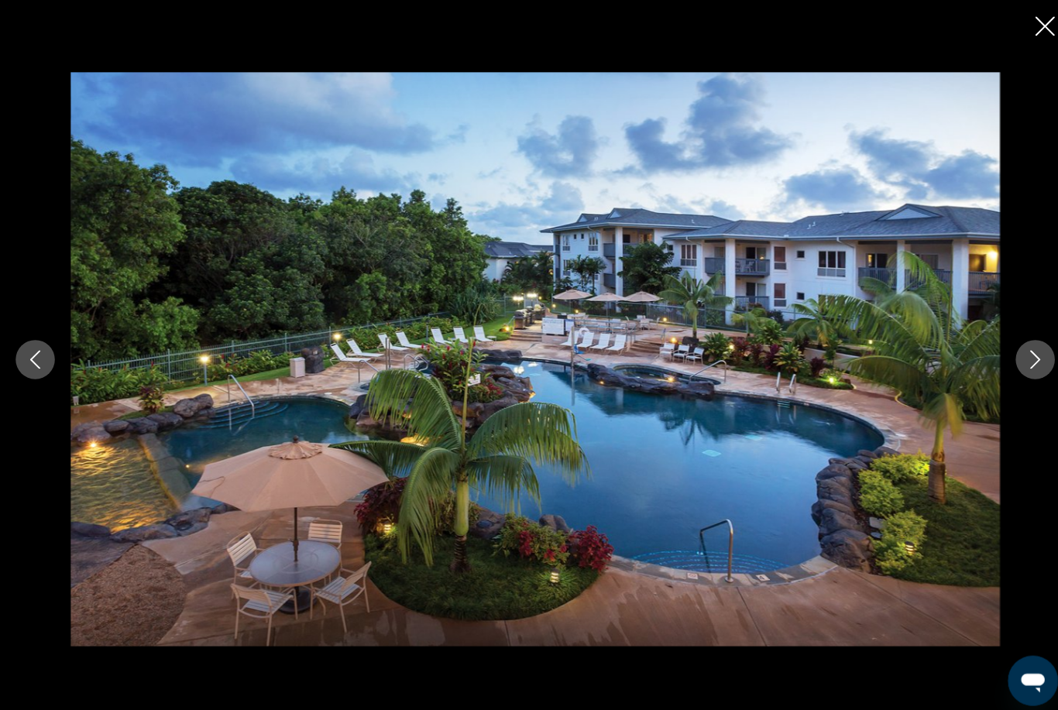
click at [1037, 394] on div "Main content" at bounding box center [529, 355] width 1058 height 568
click at [1026, 375] on button "Next image" at bounding box center [1022, 355] width 39 height 39
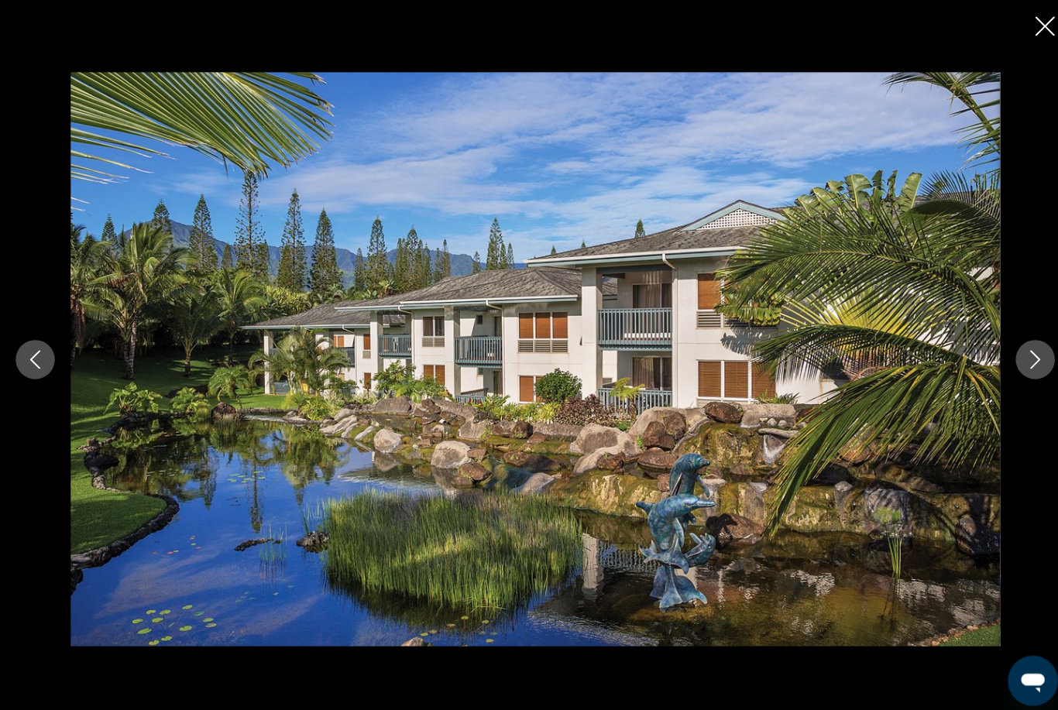
click at [1031, 29] on icon "Close slideshow" at bounding box center [1032, 25] width 19 height 19
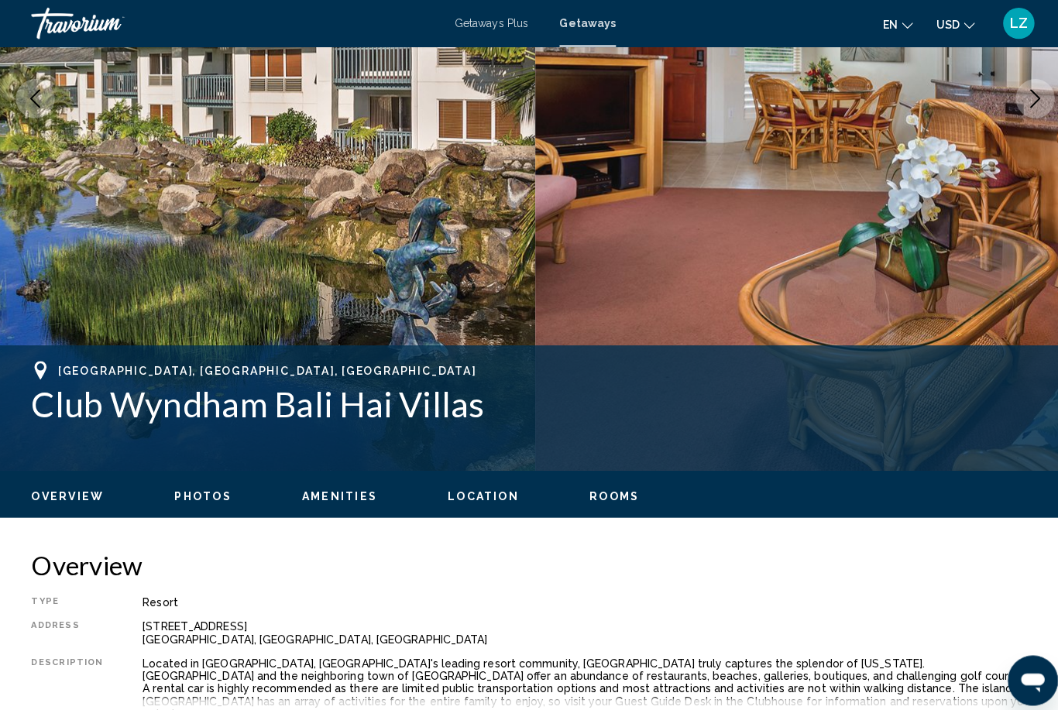
scroll to position [324, 0]
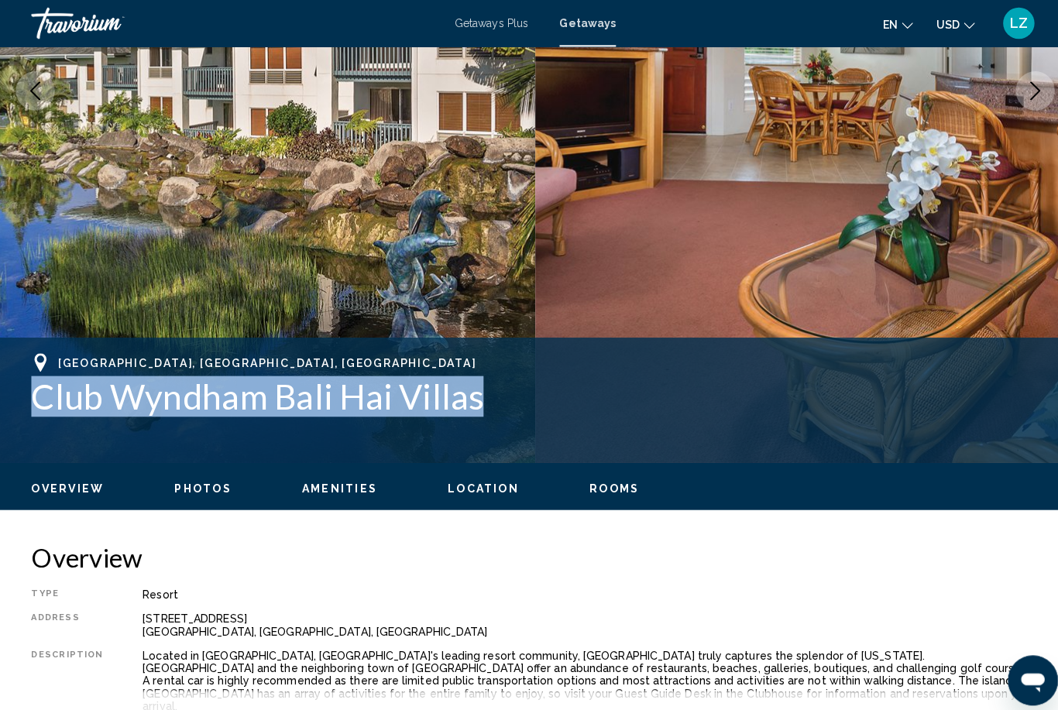
drag, startPoint x: 23, startPoint y: 393, endPoint x: 470, endPoint y: 403, distance: 446.9
click at [470, 403] on div "Princeville, HI, USA Club Wyndham Bali Hai Villas Address 4970 Pepelani Loop Pr…" at bounding box center [529, 395] width 1058 height 93
copy h1 "Club Wyndham Bali Hai Villas"
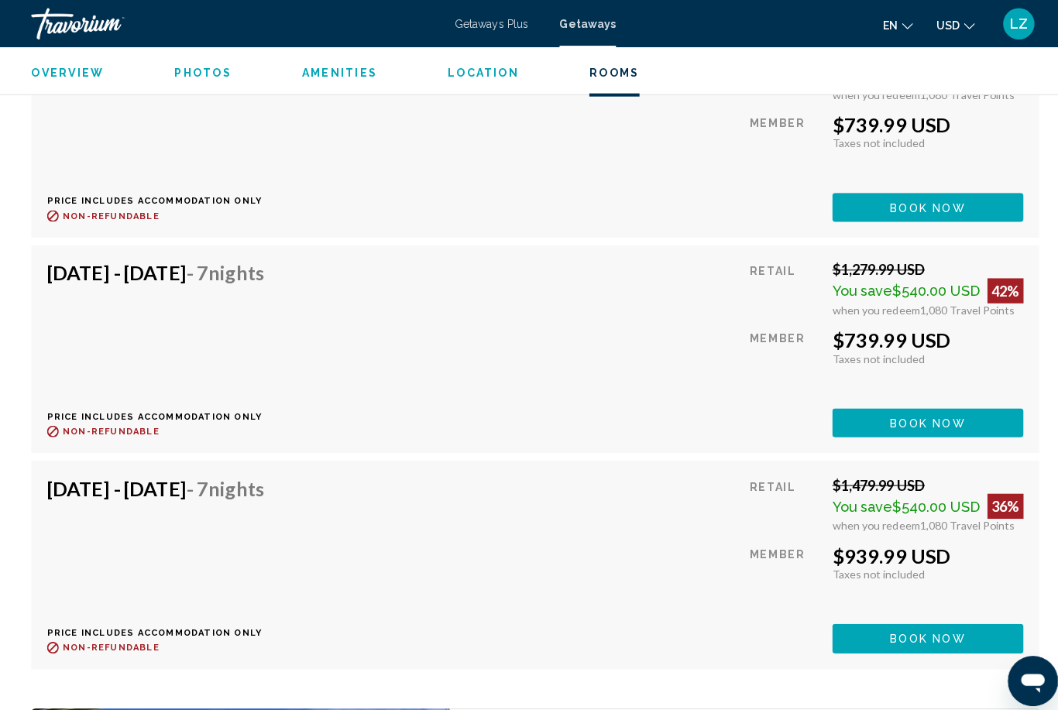
scroll to position [3935, 0]
click at [875, 219] on button "Book now" at bounding box center [916, 204] width 189 height 29
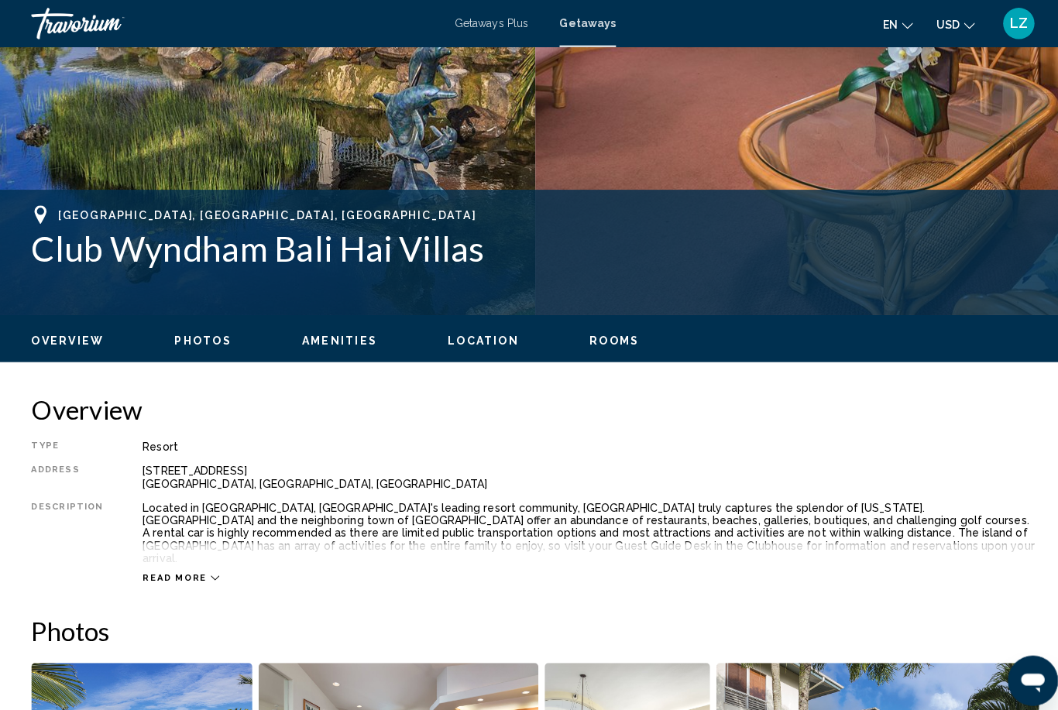
scroll to position [469, 0]
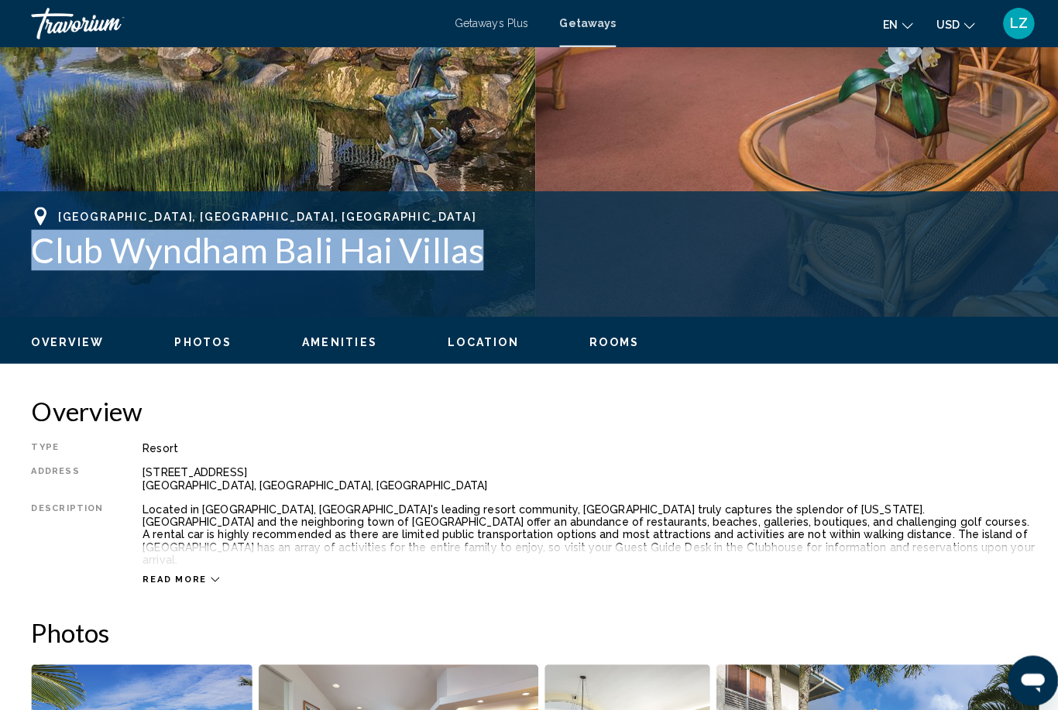
drag, startPoint x: 22, startPoint y: 245, endPoint x: 482, endPoint y: 262, distance: 460.9
click at [482, 262] on div "Princeville, HI, USA Club Wyndham Bali Hai Villas Address 4970 Pepelani Loop Pr…" at bounding box center [529, 250] width 1058 height 93
copy h1 "Club Wyndham Bali Hai Villas"
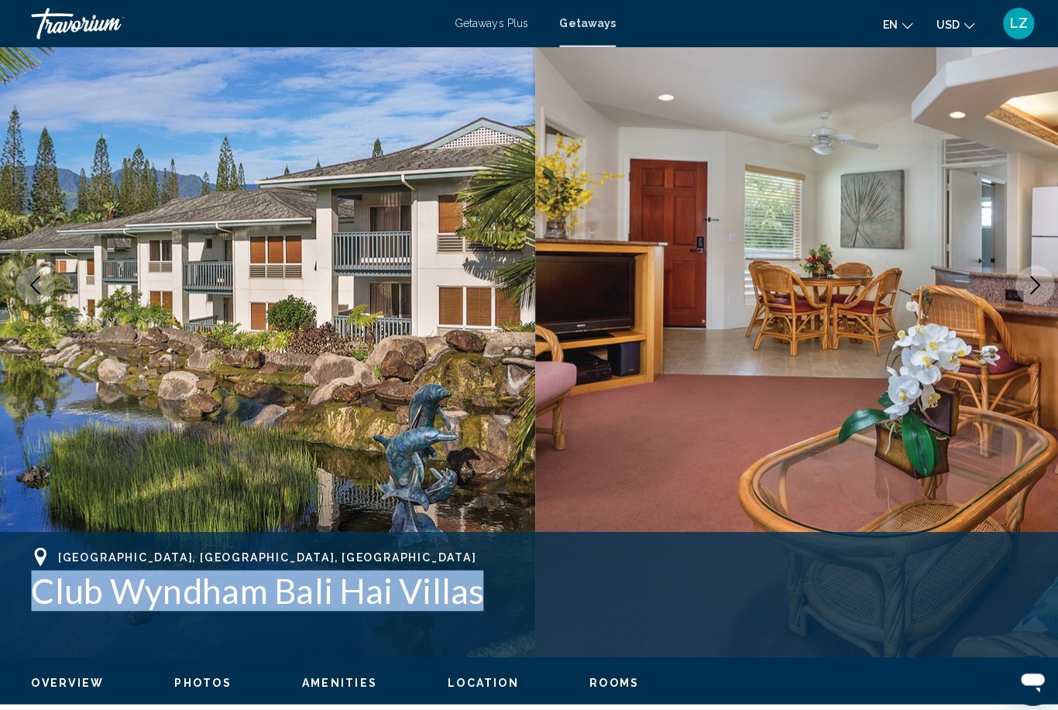
scroll to position [0, 0]
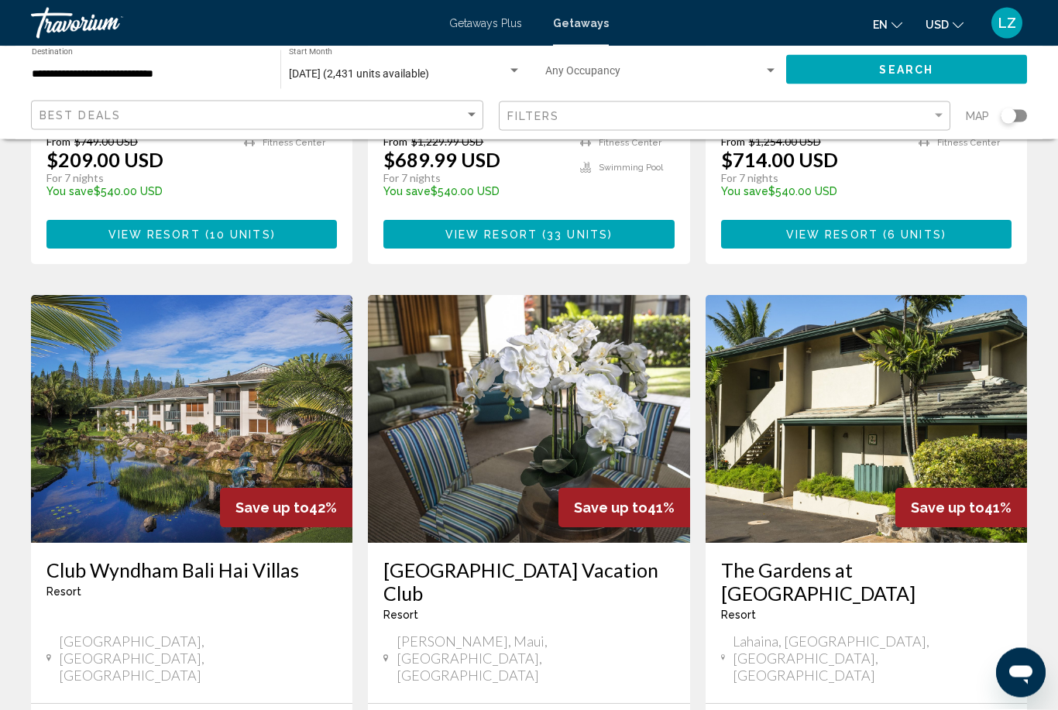
scroll to position [499, 0]
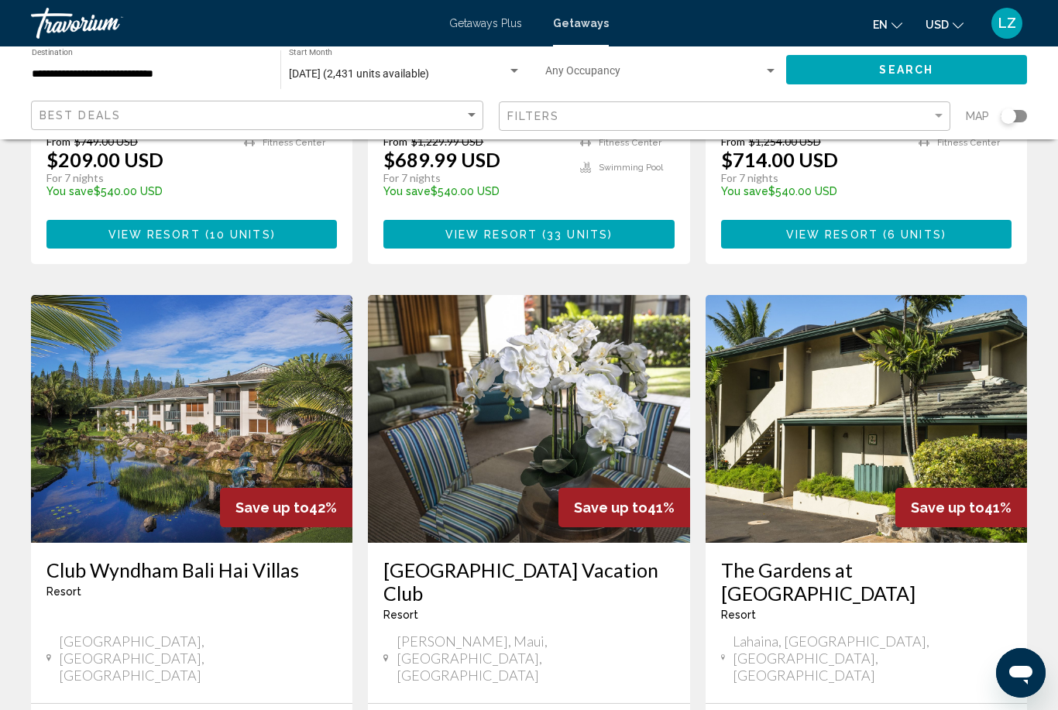
click at [496, 452] on img "Main content" at bounding box center [528, 419] width 321 height 248
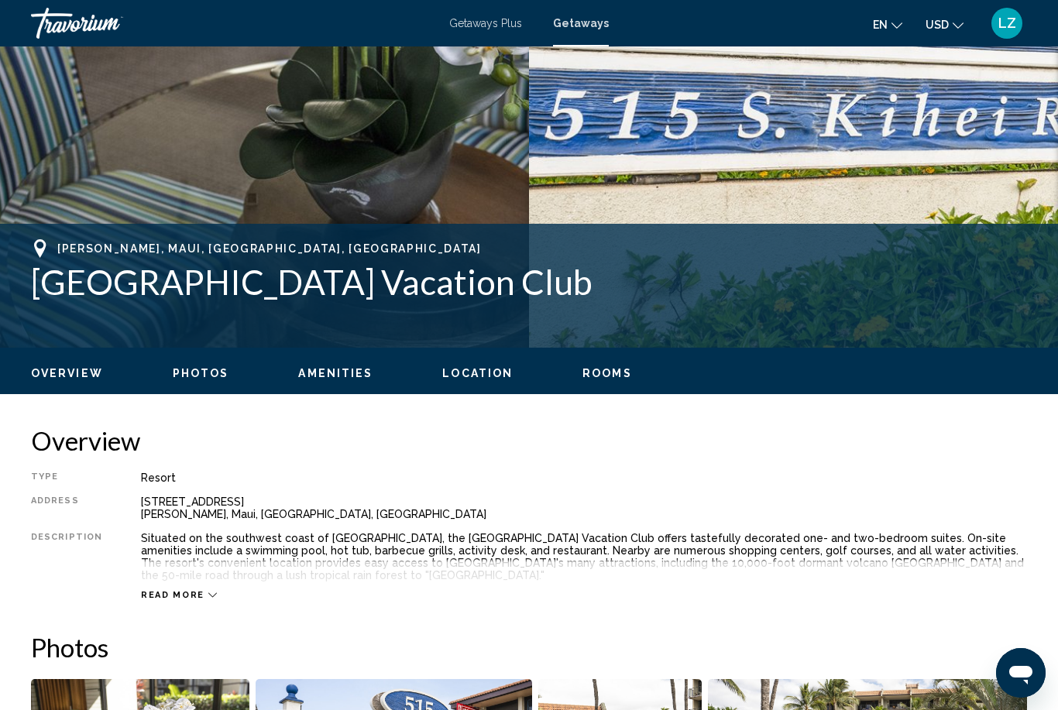
scroll to position [435, 0]
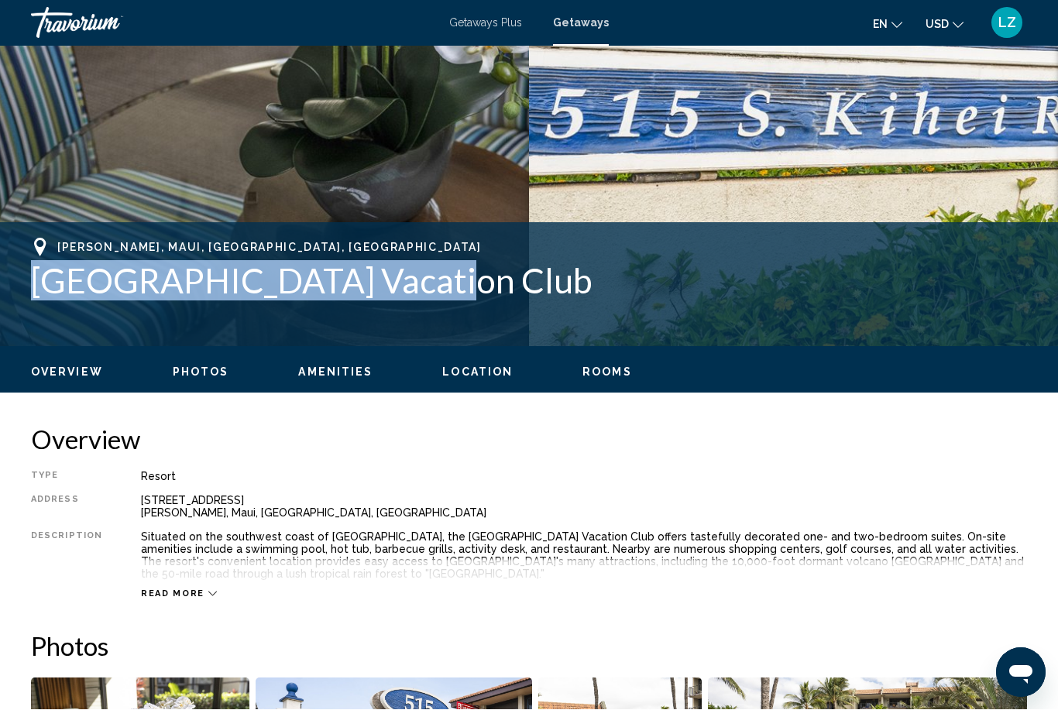
drag, startPoint x: 29, startPoint y: 280, endPoint x: 419, endPoint y: 269, distance: 390.4
click at [419, 269] on div "Kihei, Maui, HI, USA Maui Beach Vacation Club Address 515 South Kihei Road Kihe…" at bounding box center [529, 284] width 1058 height 93
copy h1 "Maui Beach Vacation Club"
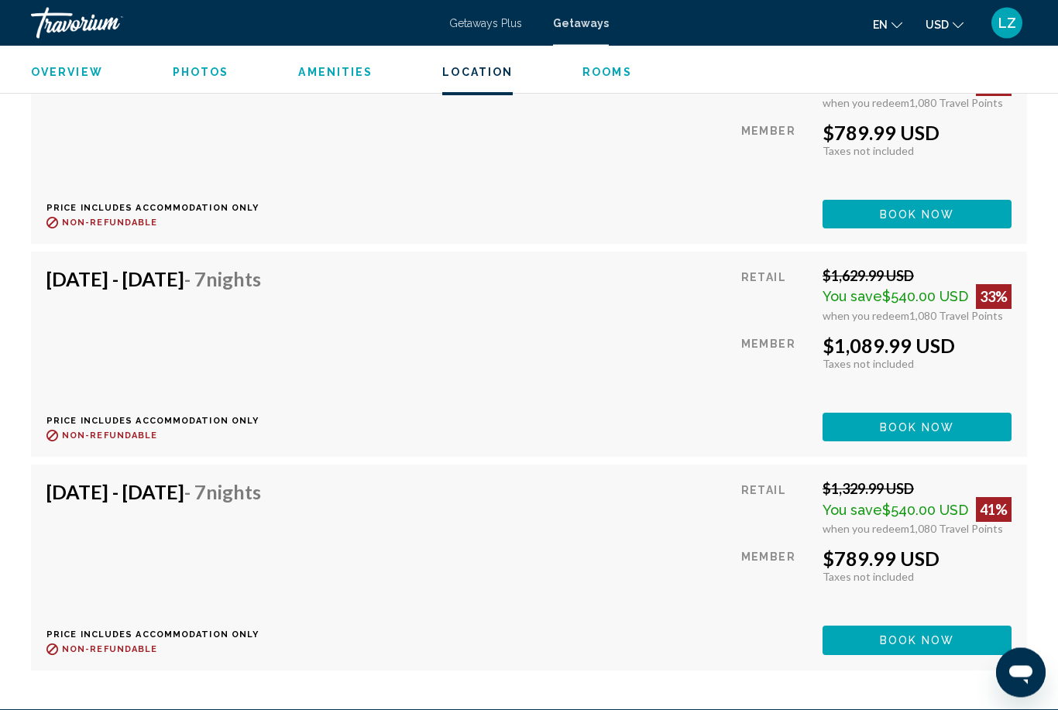
scroll to position [3840, 0]
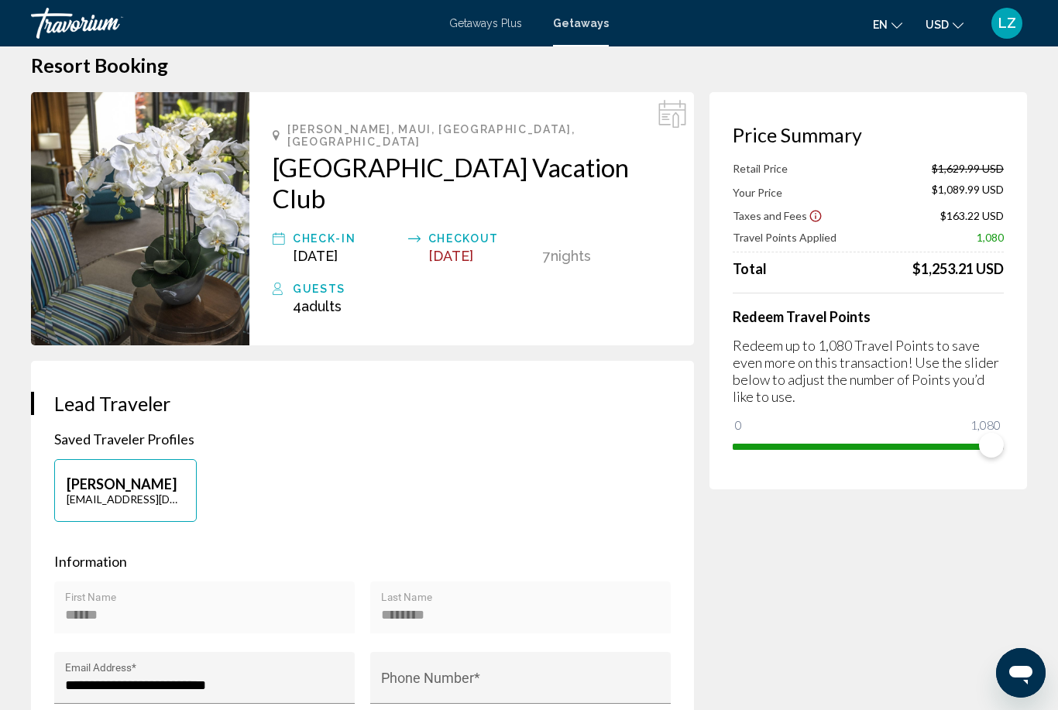
scroll to position [50, 0]
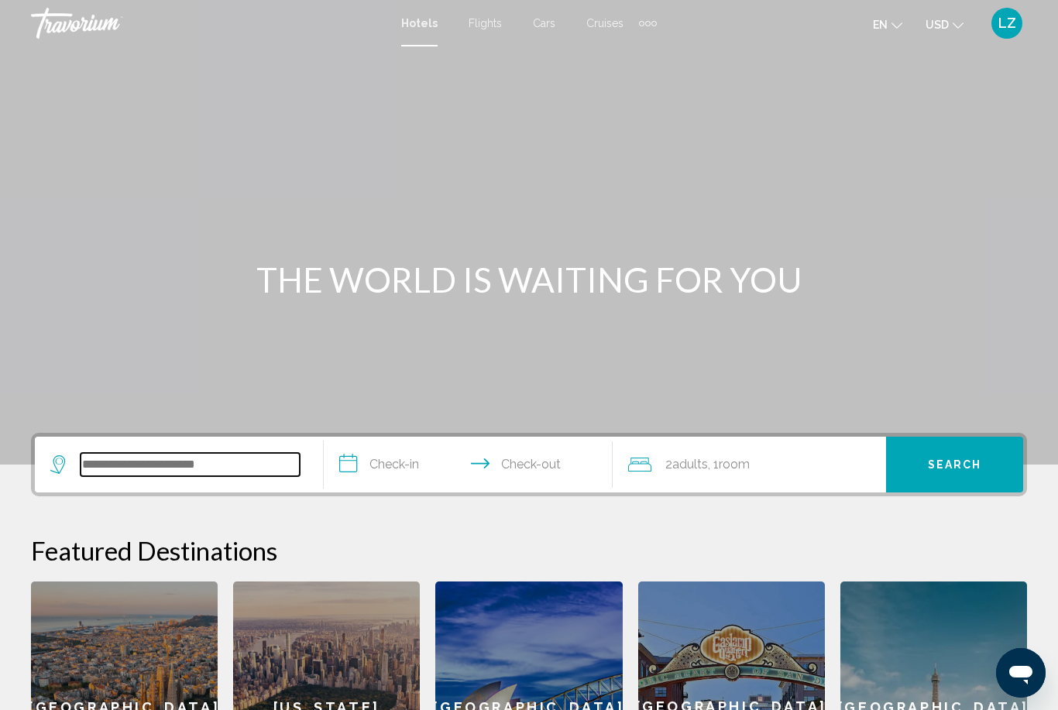
drag, startPoint x: 120, startPoint y: 464, endPoint x: 120, endPoint y: 451, distance: 13.2
click at [120, 464] on input "Search widget" at bounding box center [190, 464] width 219 height 23
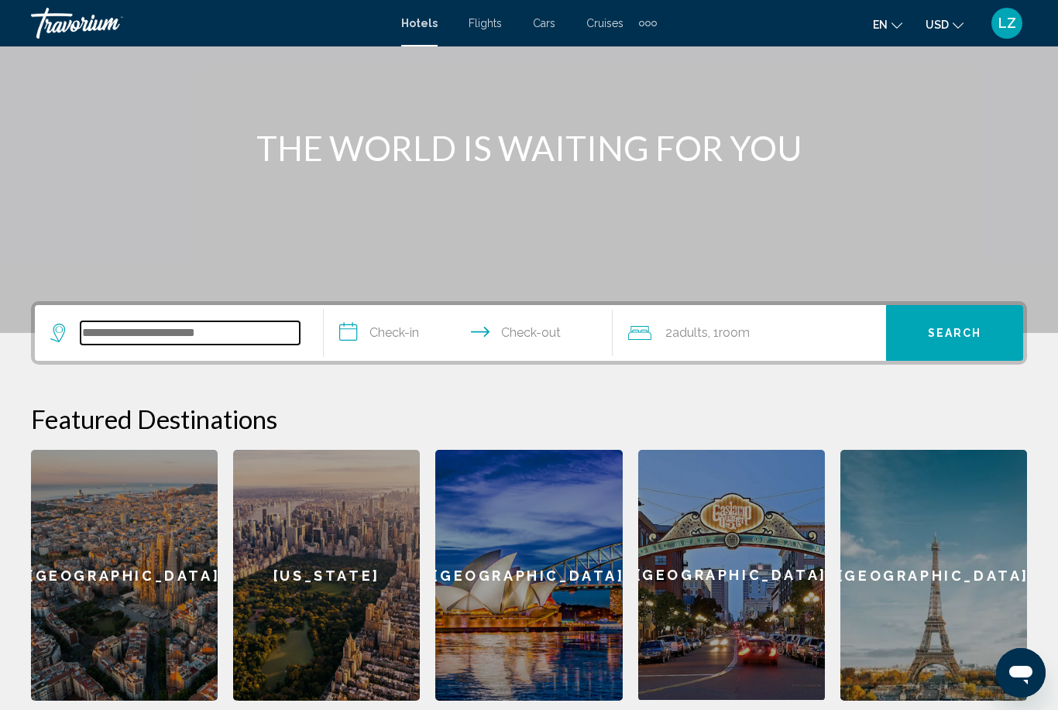
scroll to position [351, 0]
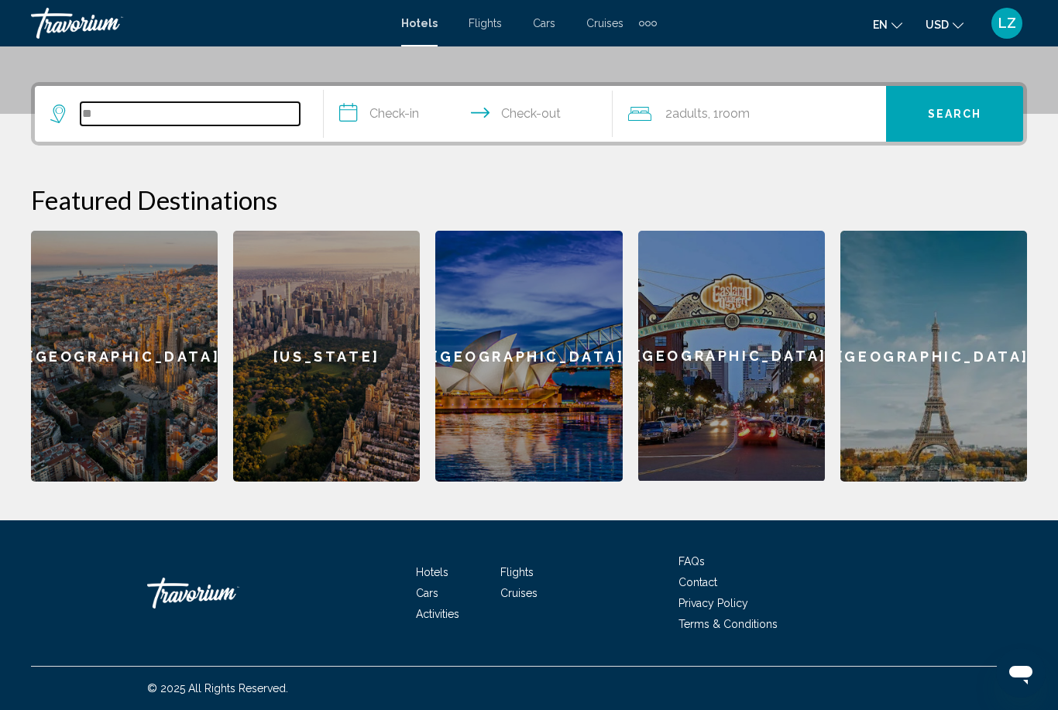
type input "*"
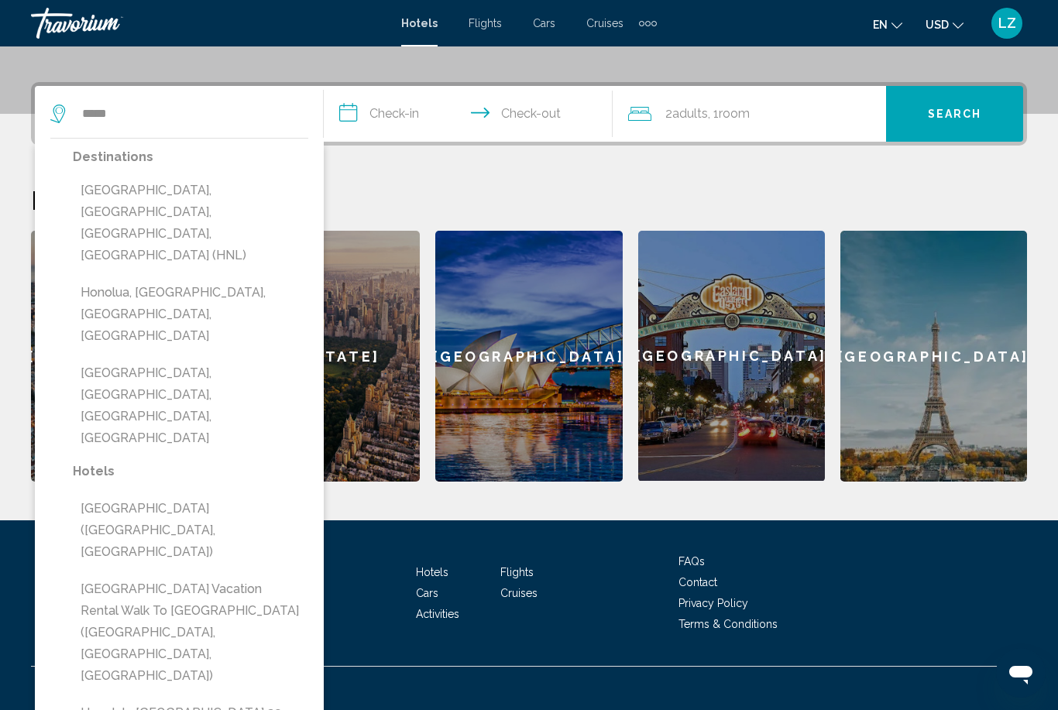
click at [156, 195] on button "Honolulu, Oahu Island, HI, United States (HNL)" at bounding box center [190, 223] width 235 height 94
type input "**********"
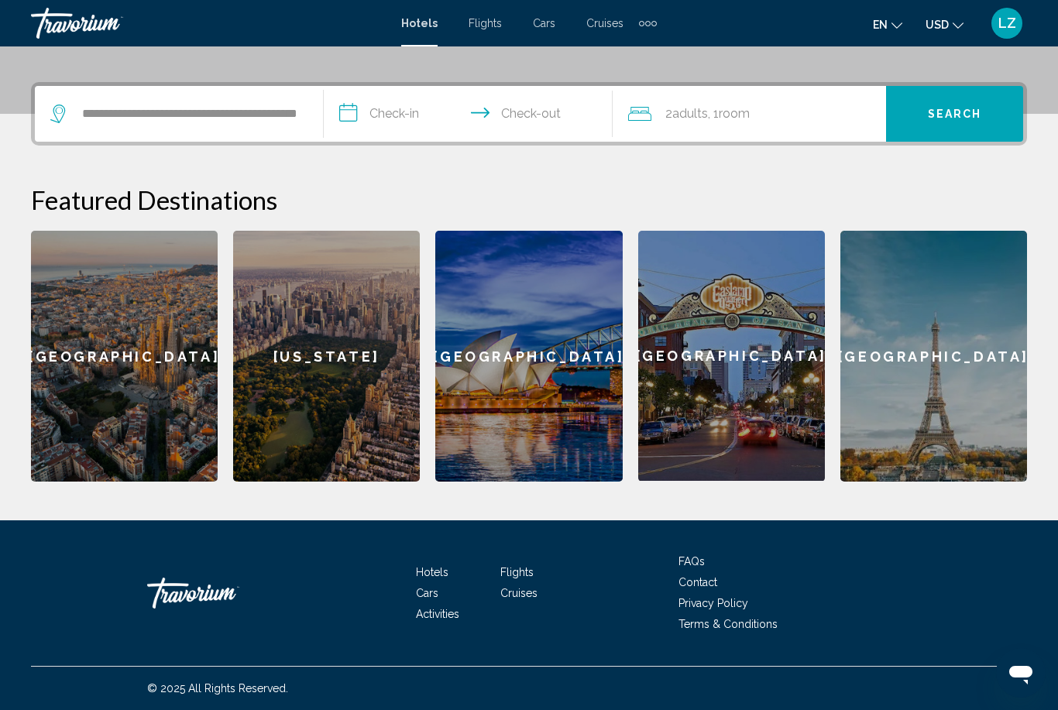
click at [394, 121] on input "**********" at bounding box center [471, 116] width 295 height 60
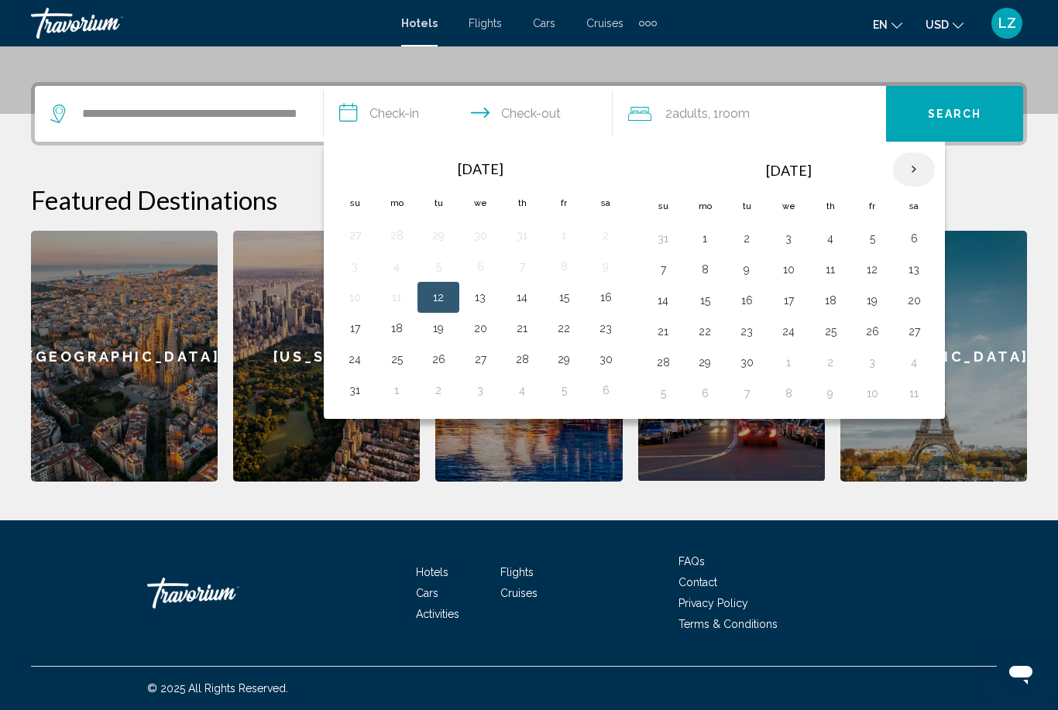
click at [914, 173] on th "Next month" at bounding box center [914, 170] width 42 height 34
click at [874, 331] on button "21" at bounding box center [871, 332] width 25 height 22
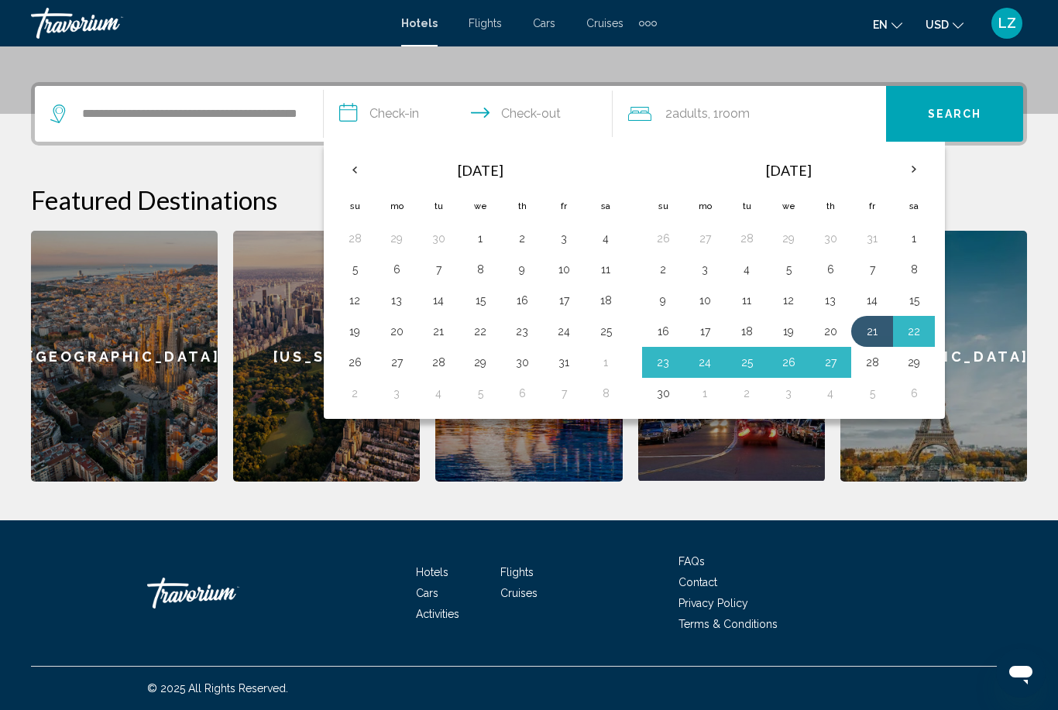
click at [876, 360] on button "28" at bounding box center [871, 362] width 25 height 22
type input "**********"
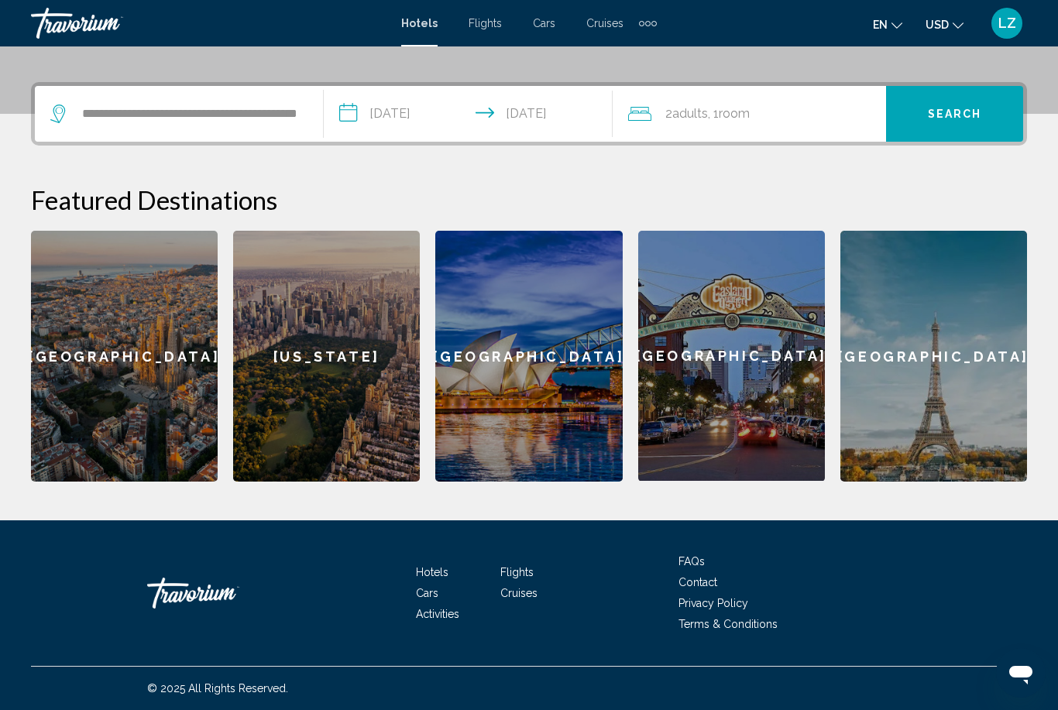
click at [961, 124] on button "Search" at bounding box center [954, 114] width 137 height 56
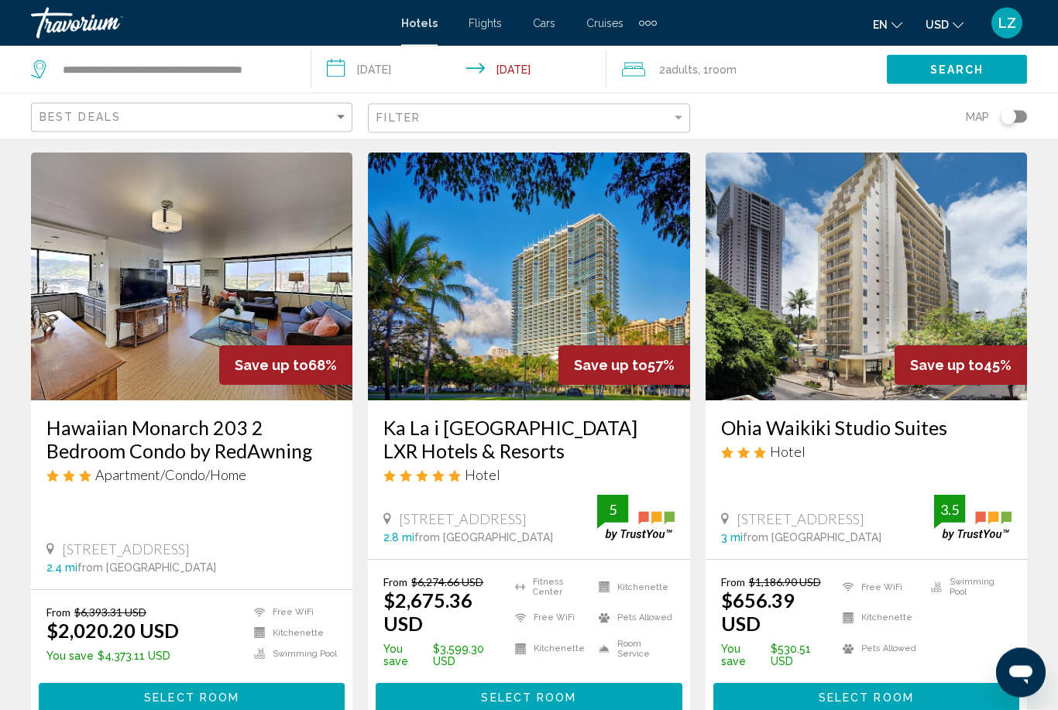
scroll to position [41, 0]
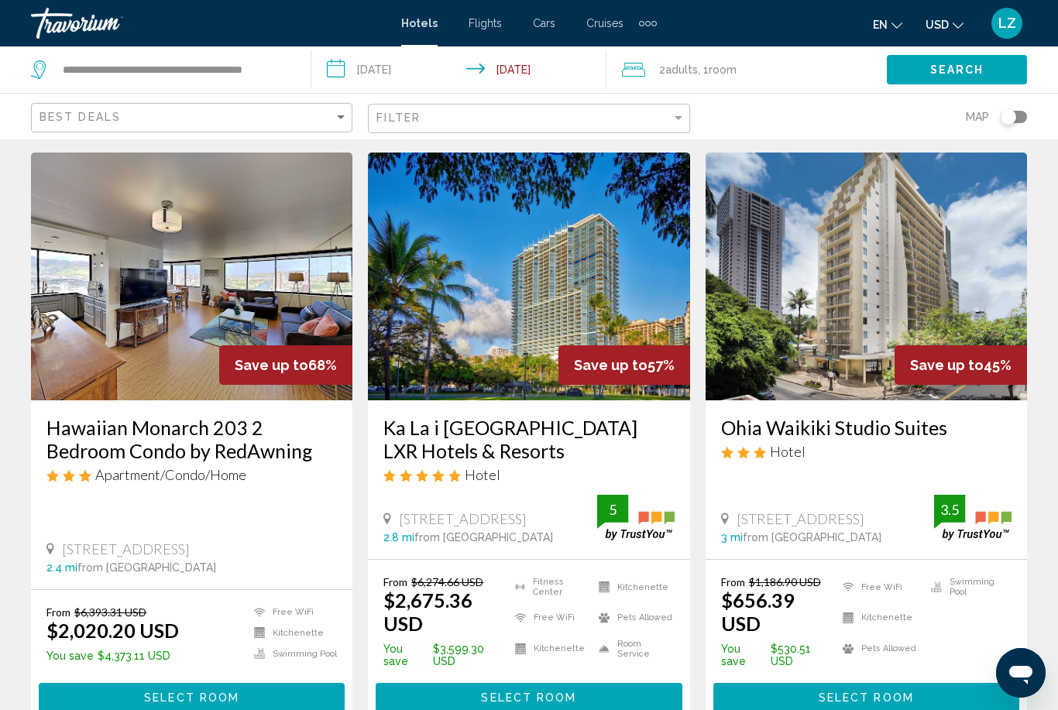
drag, startPoint x: 715, startPoint y: 427, endPoint x: 964, endPoint y: 436, distance: 249.4
click at [964, 436] on div "Ohia Waikiki Studio Suites Hotel 2280 Kuhio Ave, Honolulu 3 mi from Honolulu ci…" at bounding box center [865, 479] width 321 height 159
copy h3 "Ohia Waikiki Studio Suites"
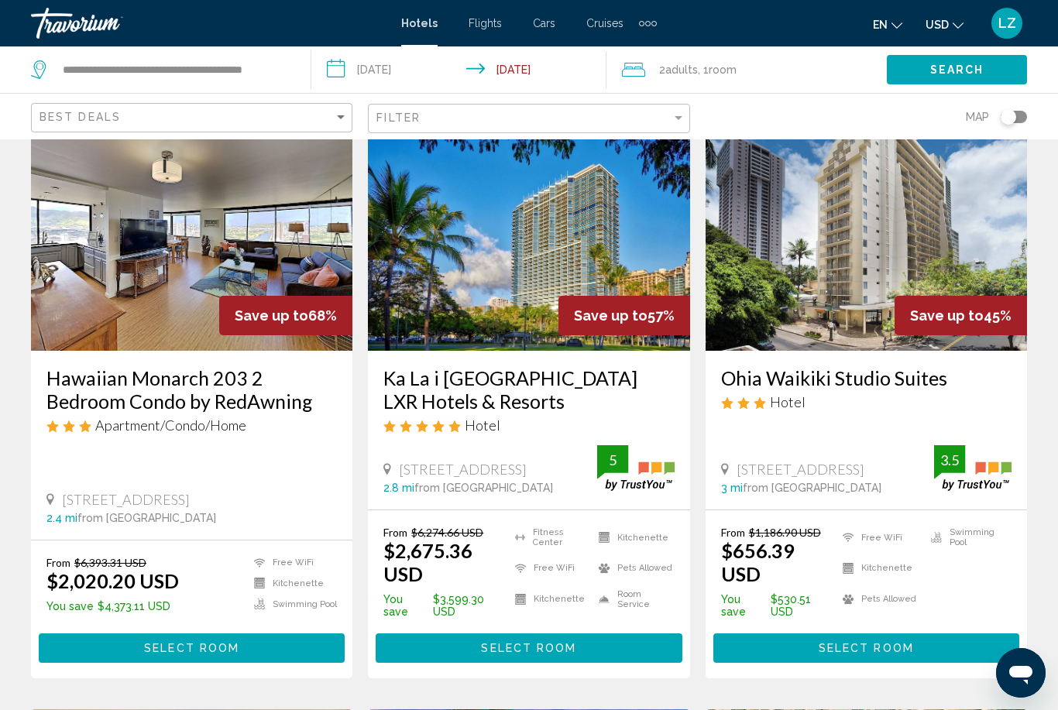
click at [838, 643] on span "Select Room" at bounding box center [865, 649] width 95 height 12
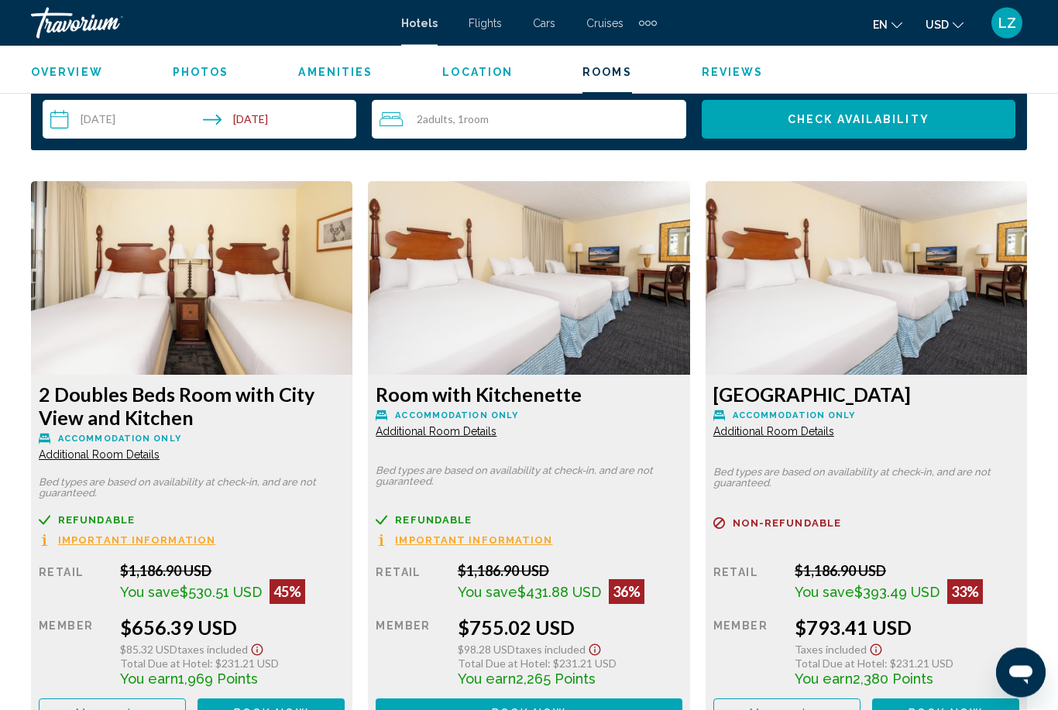
scroll to position [2276, 0]
drag, startPoint x: 403, startPoint y: 379, endPoint x: 577, endPoint y: 391, distance: 173.8
click at [352, 391] on div "Room with Kitchenette Accommodation Only Additional Room Details Bed types are …" at bounding box center [191, 555] width 321 height 360
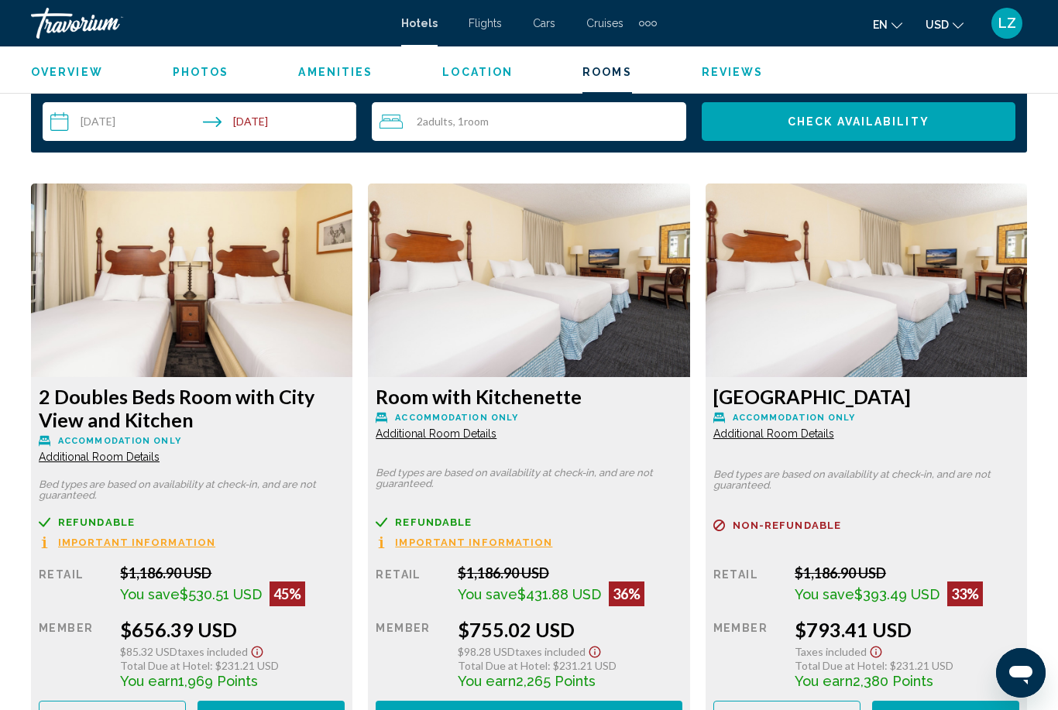
drag, startPoint x: 577, startPoint y: 391, endPoint x: 1041, endPoint y: 175, distance: 512.3
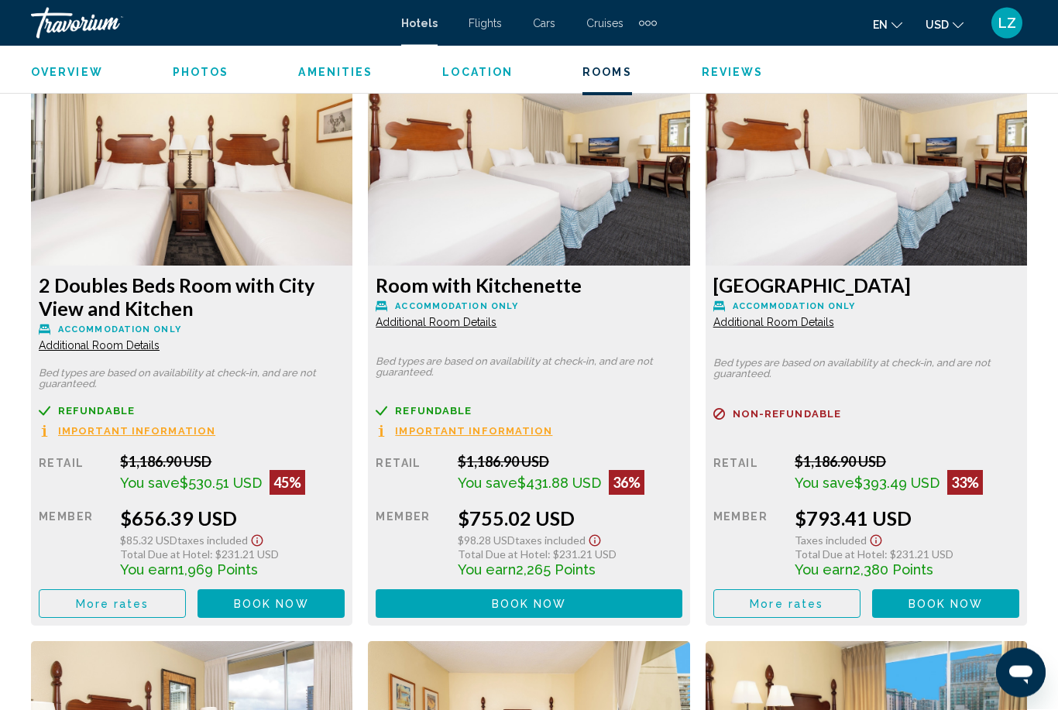
scroll to position [2395, 0]
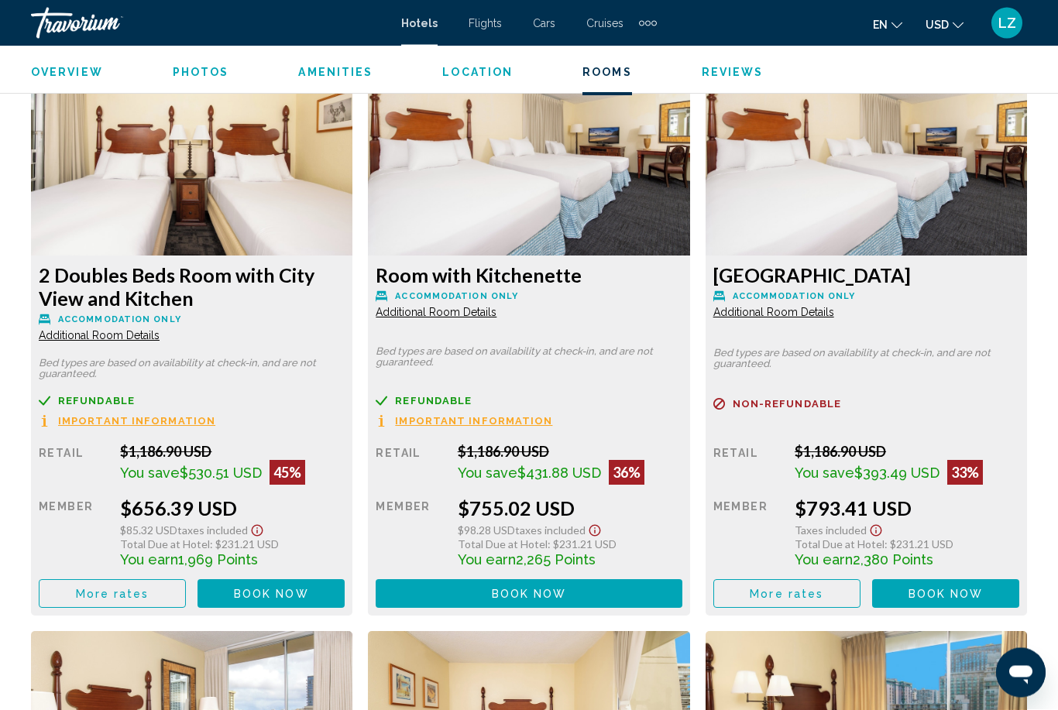
click at [50, 423] on icon "Main content" at bounding box center [45, 422] width 12 height 12
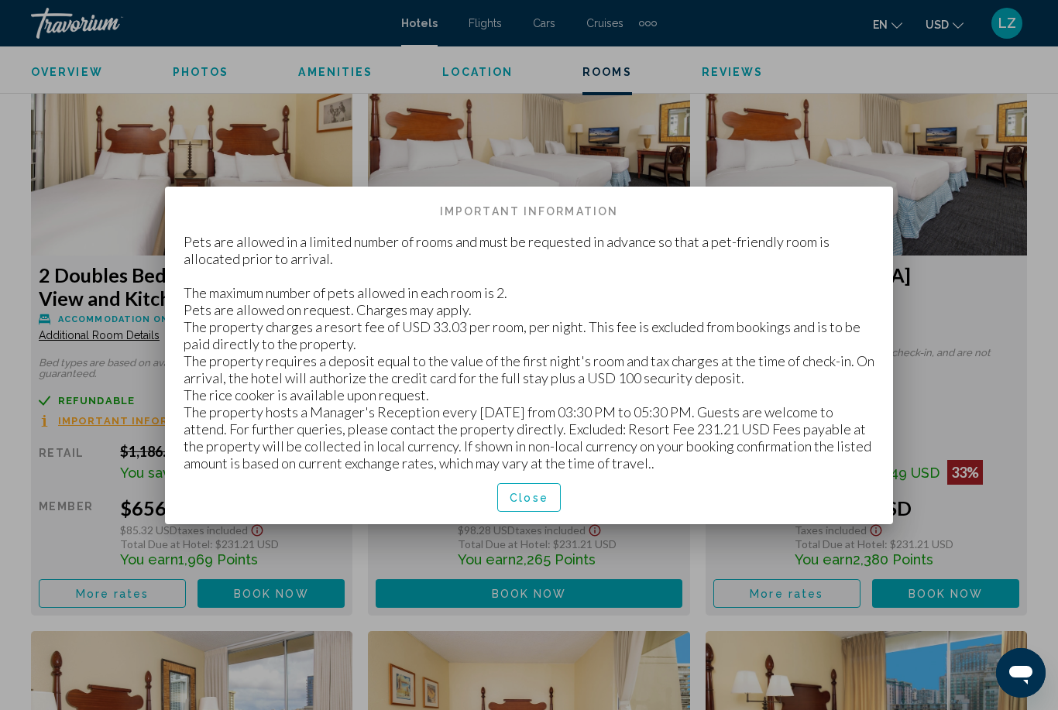
click at [530, 499] on span "Close" at bounding box center [528, 498] width 39 height 12
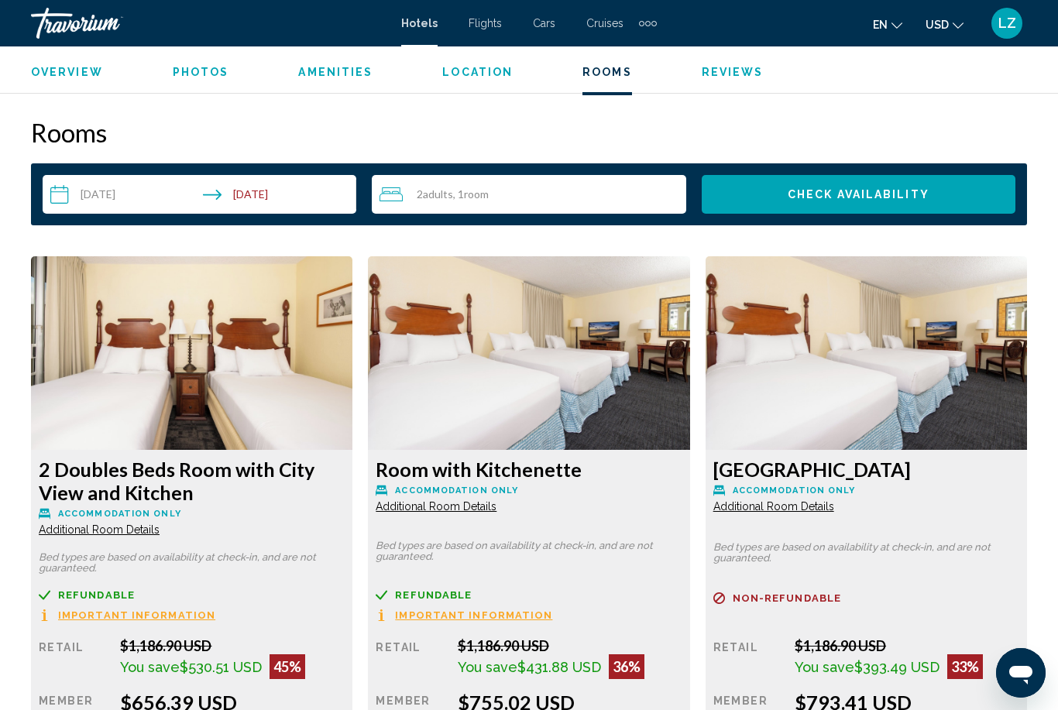
scroll to position [2251, 0]
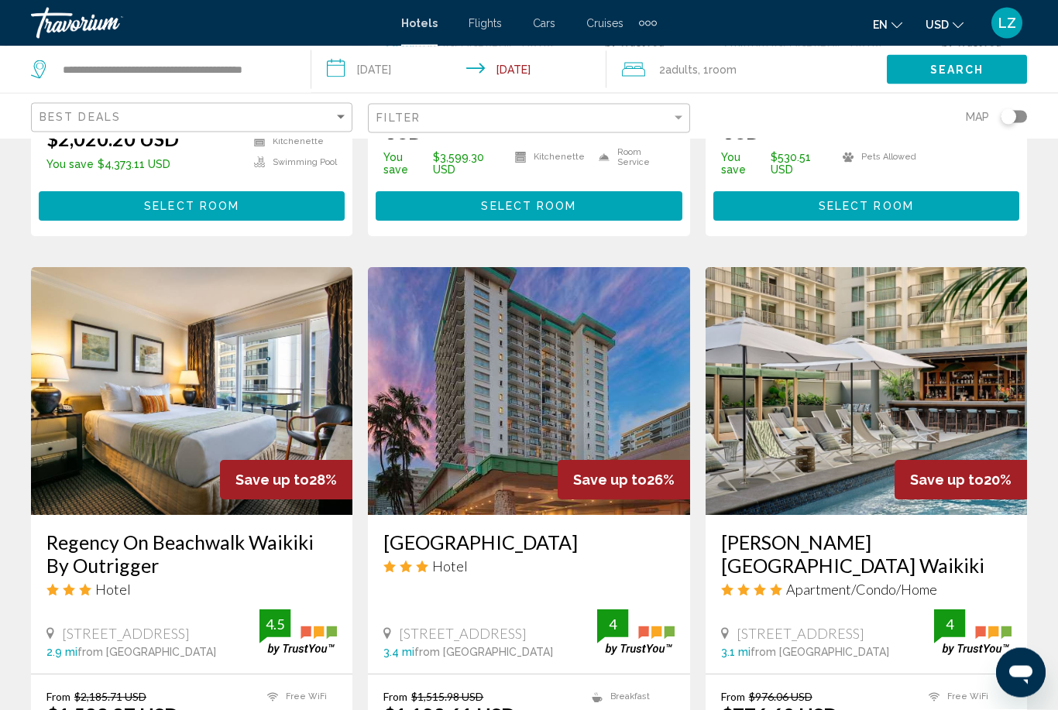
scroll to position [532, 0]
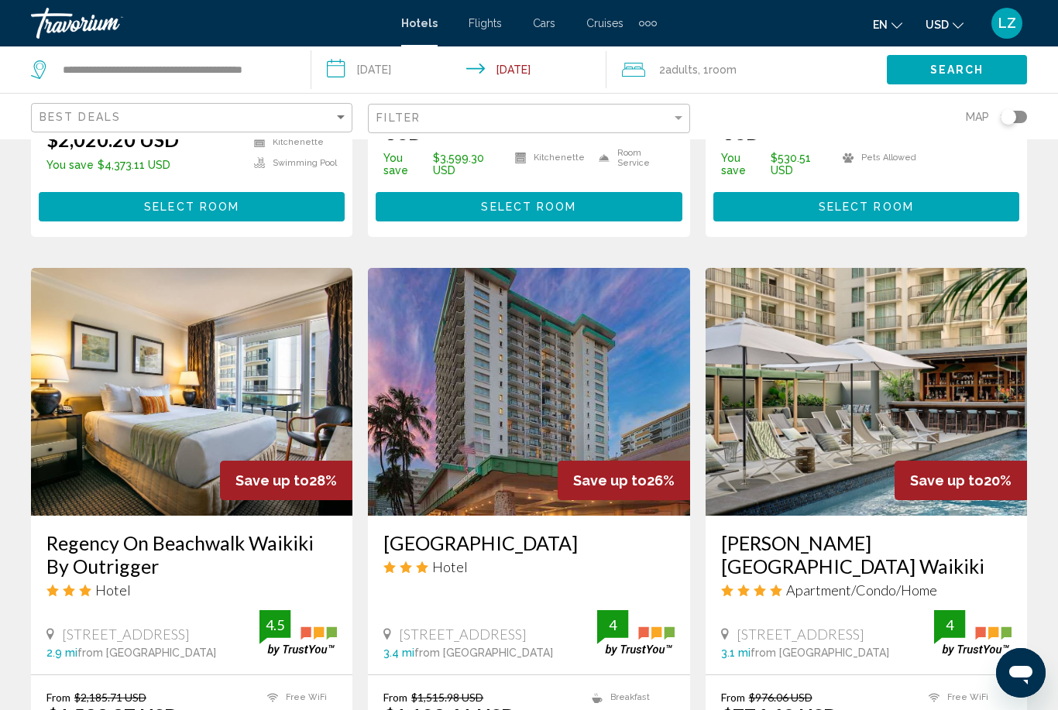
click at [875, 390] on img "Main content" at bounding box center [865, 392] width 321 height 248
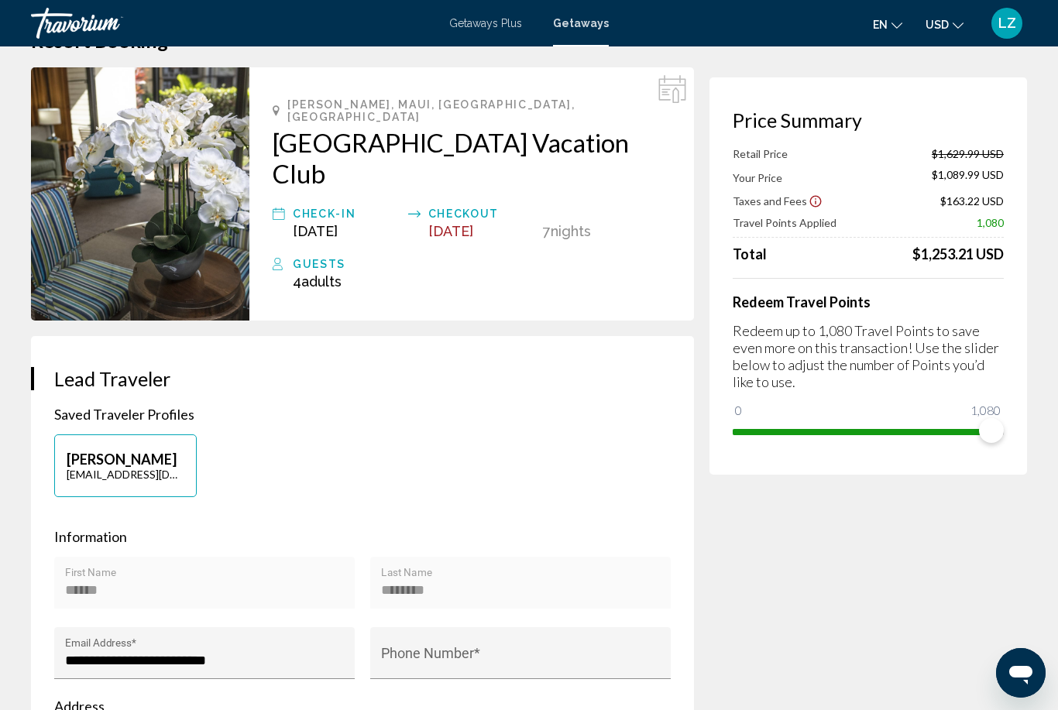
scroll to position [50, 0]
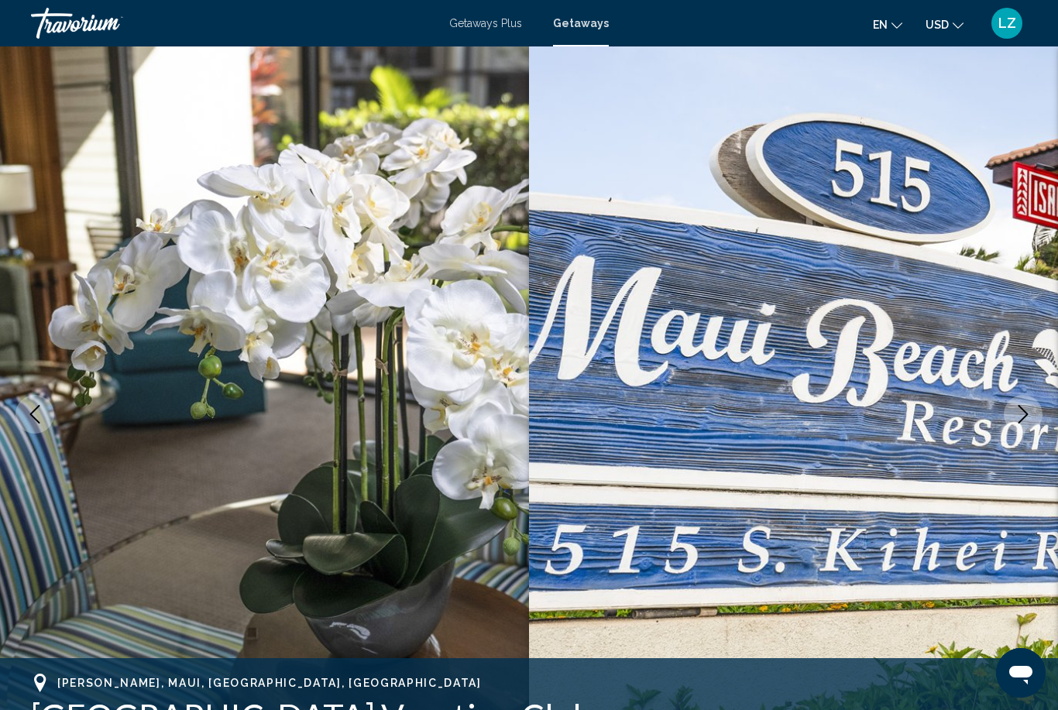
scroll to position [2, 0]
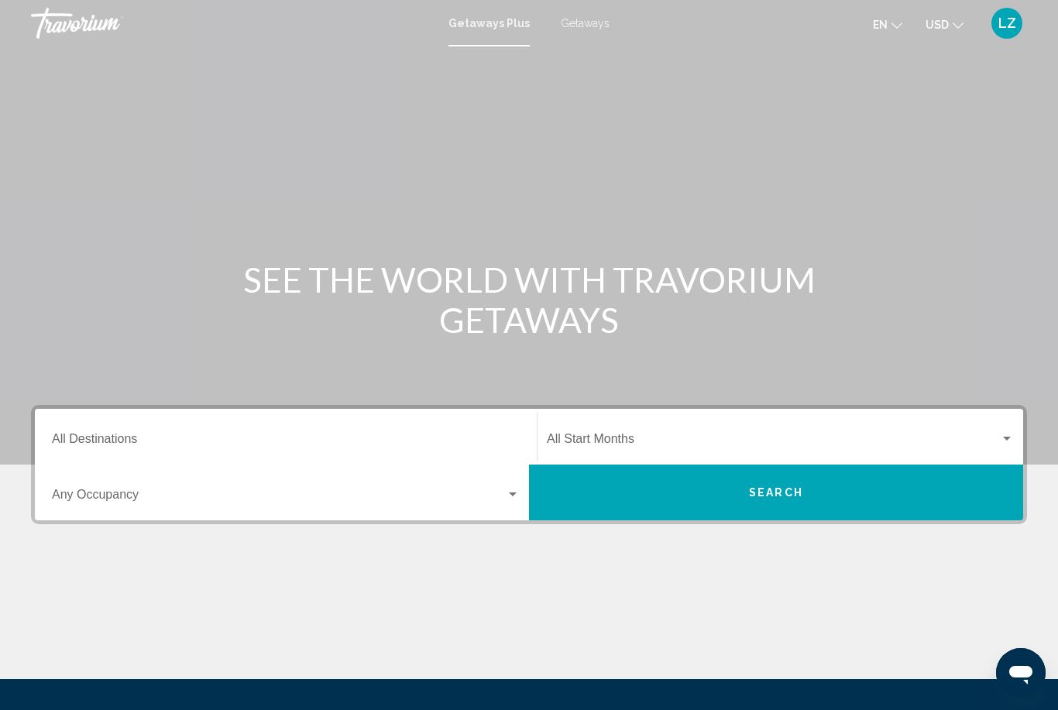
click at [585, 26] on span "Getaways" at bounding box center [585, 23] width 49 height 12
click at [166, 447] on input "Destination All Destinations" at bounding box center [286, 442] width 468 height 14
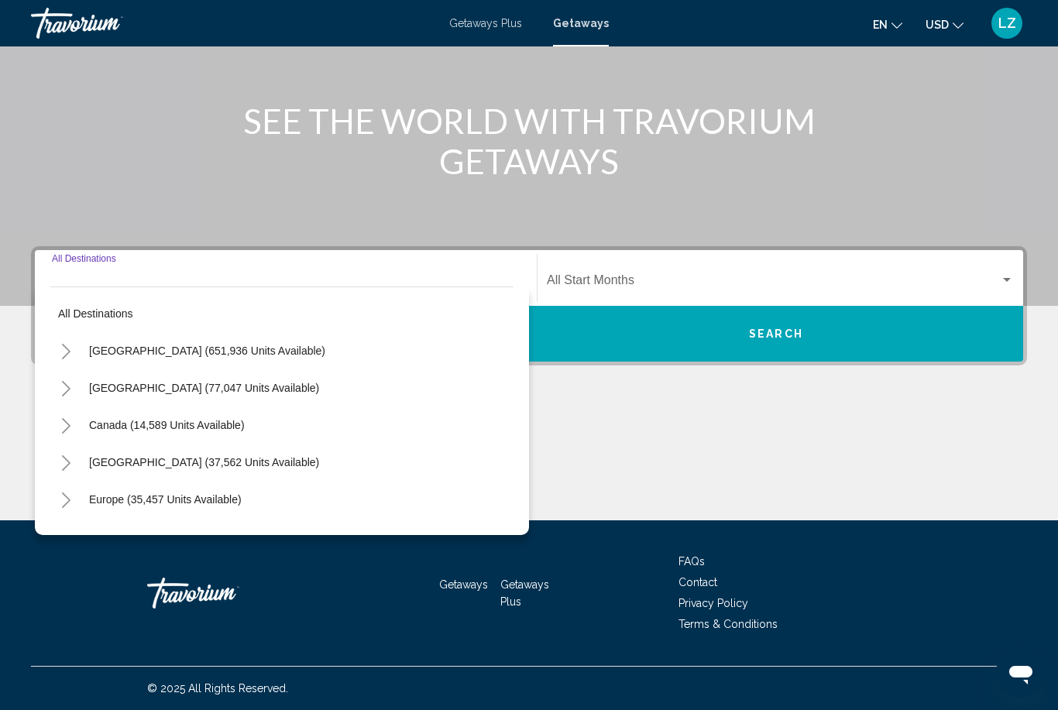
click at [60, 357] on icon "Toggle United States (651,936 units available)" at bounding box center [66, 351] width 12 height 15
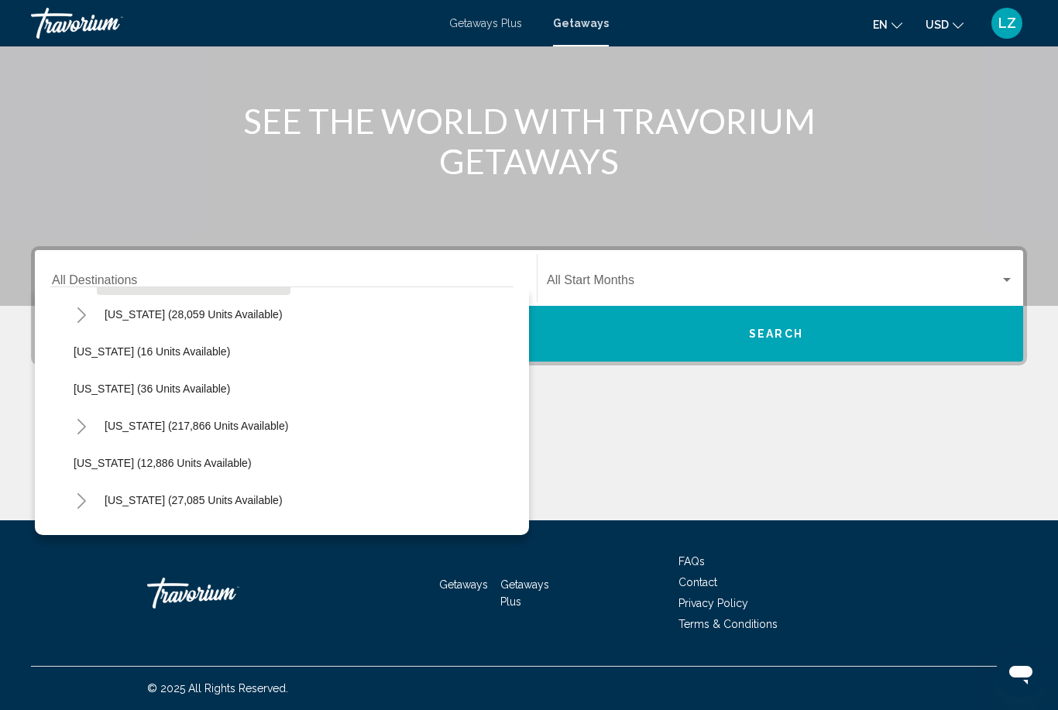
scroll to position [224, 0]
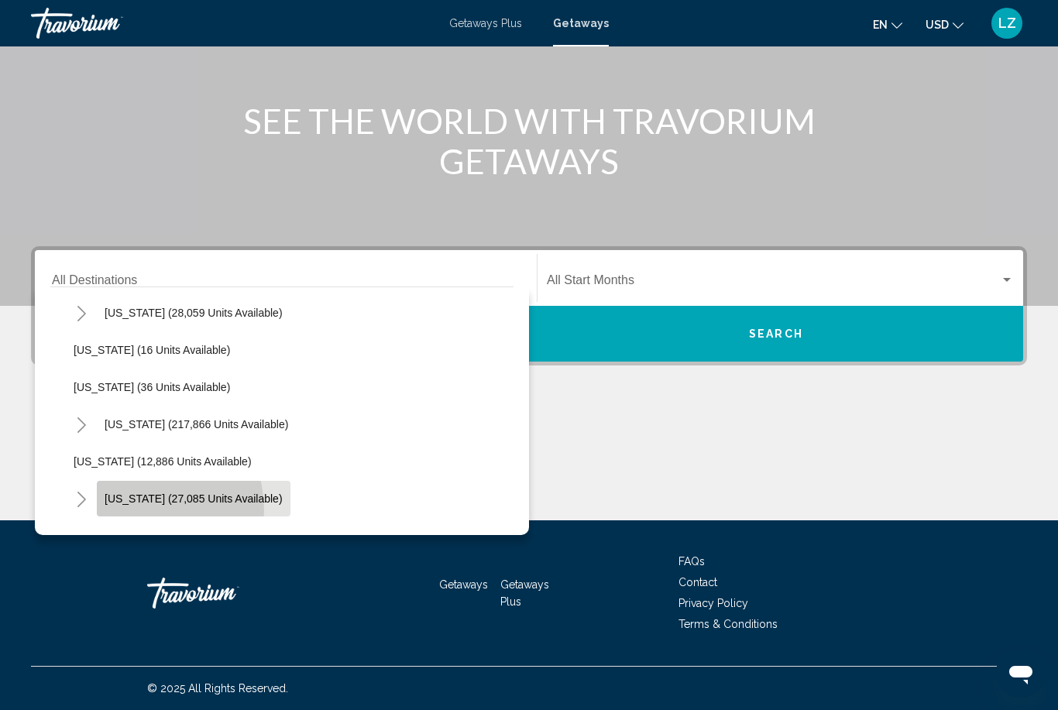
click at [131, 510] on button "Hawaii (27,085 units available)" at bounding box center [194, 499] width 194 height 36
type input "**********"
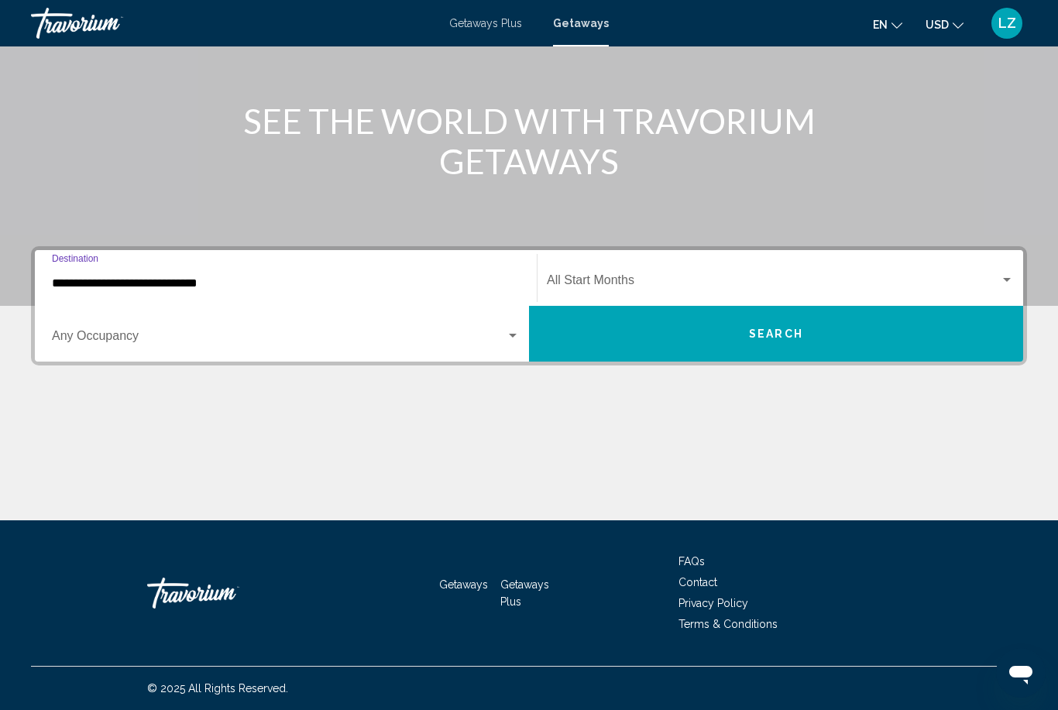
click at [619, 279] on span "Search widget" at bounding box center [773, 283] width 453 height 14
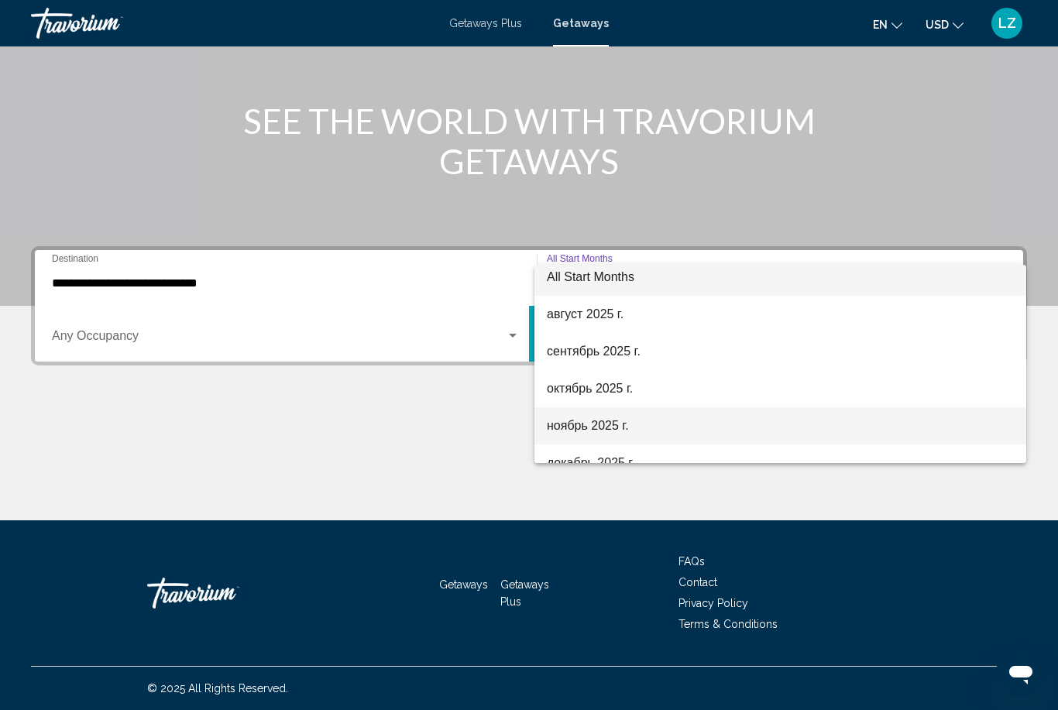
scroll to position [4, 0]
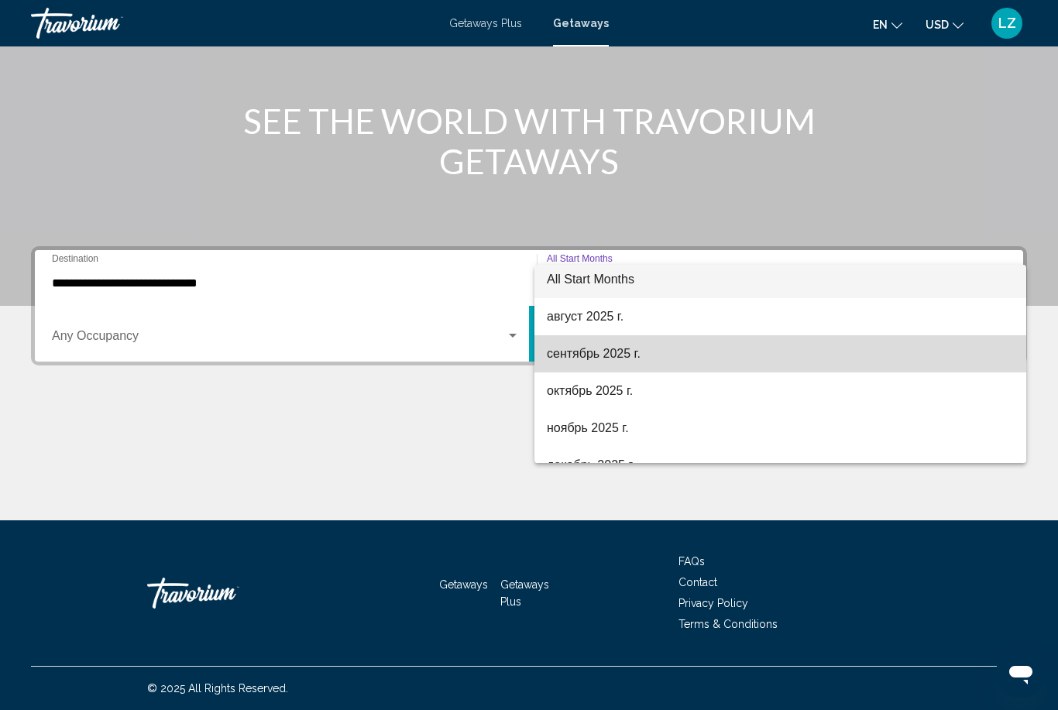
click at [603, 357] on span "сентябрь 2025 г." at bounding box center [780, 353] width 467 height 37
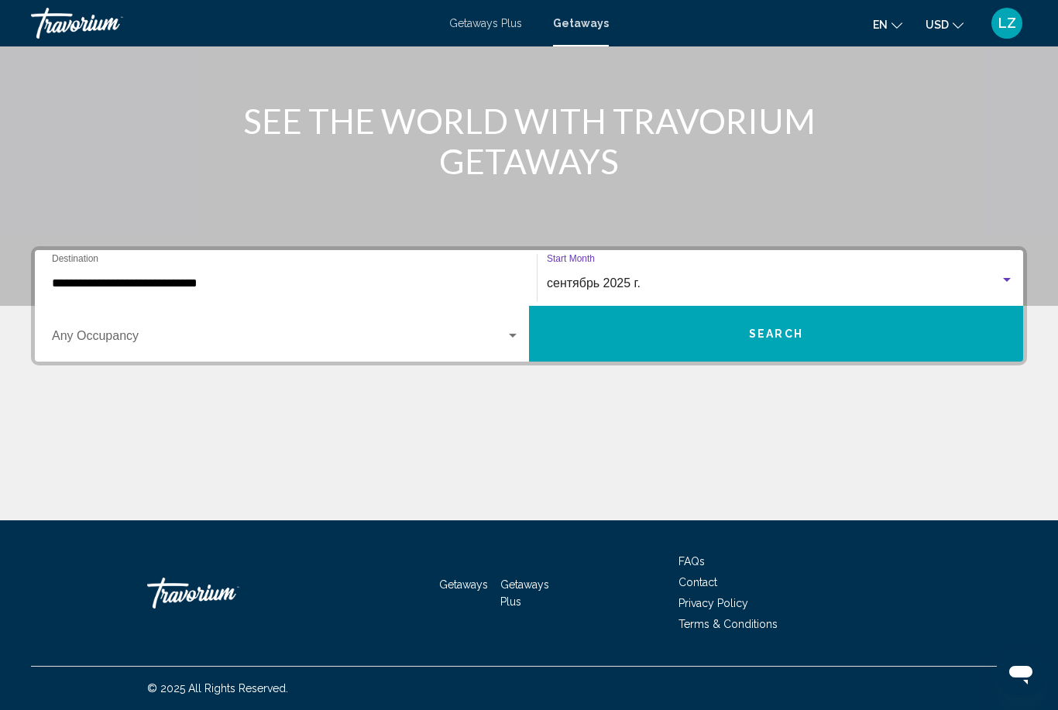
click at [714, 319] on button "Search" at bounding box center [776, 334] width 494 height 56
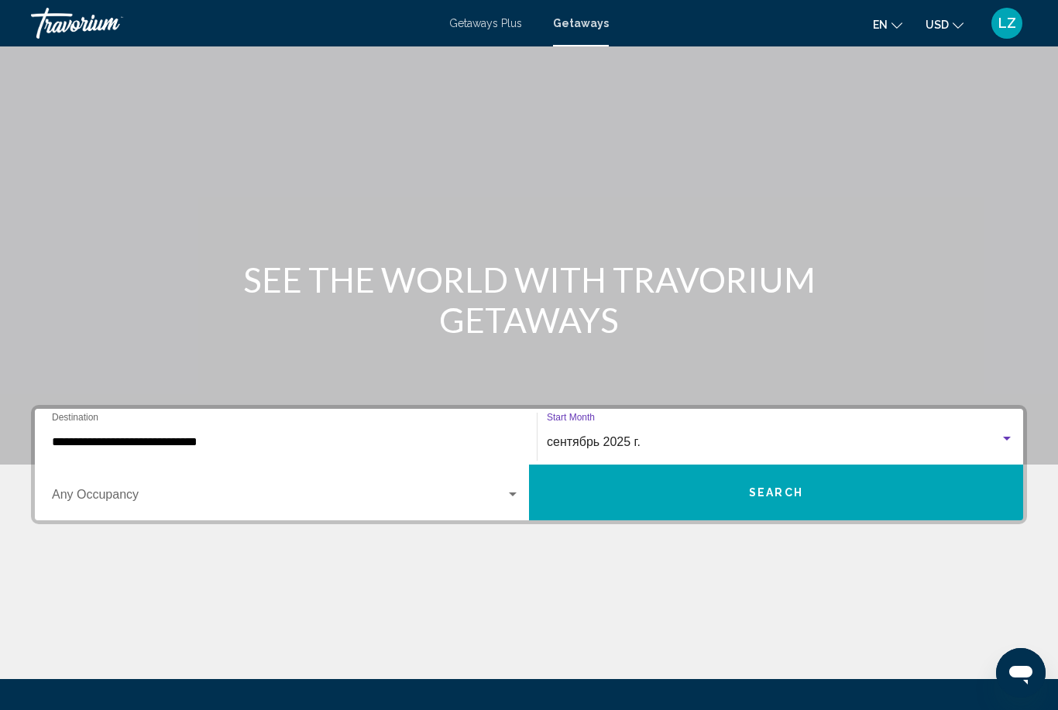
scroll to position [50, 0]
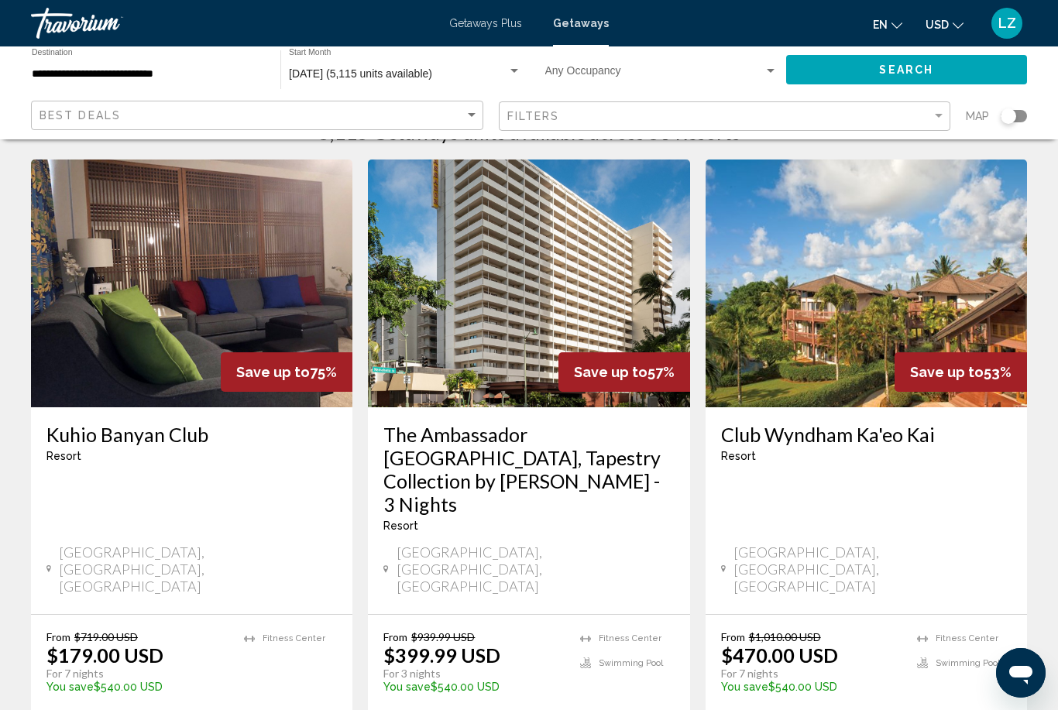
click at [1011, 115] on div "Search widget" at bounding box center [1007, 115] width 15 height 15
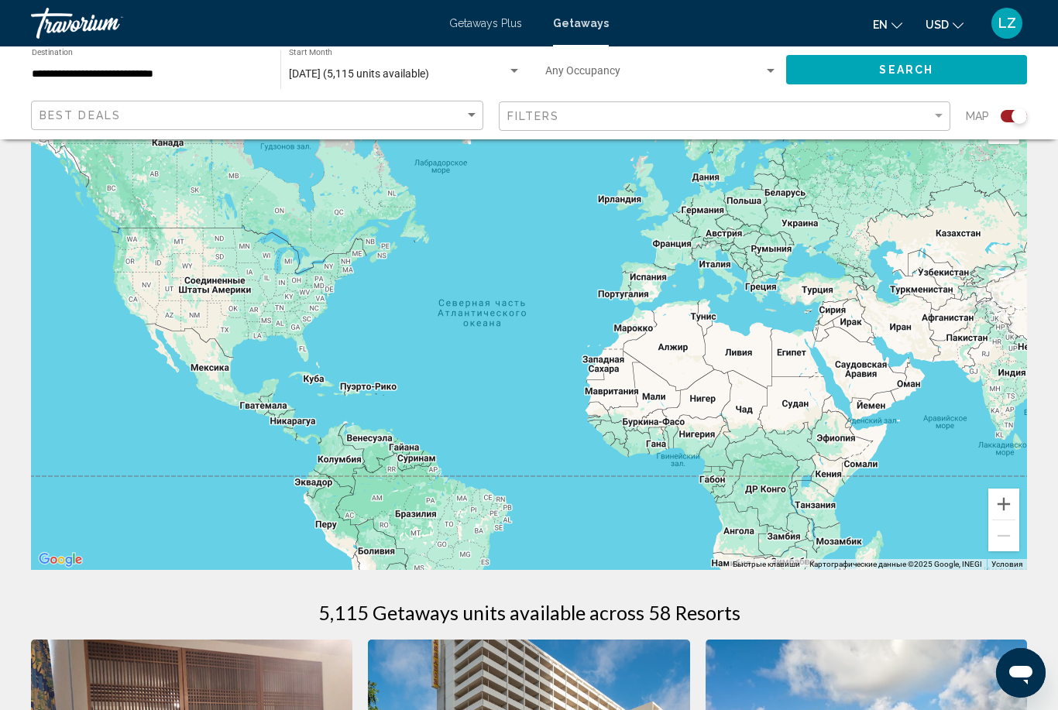
click at [640, 77] on span "Search widget" at bounding box center [654, 74] width 219 height 12
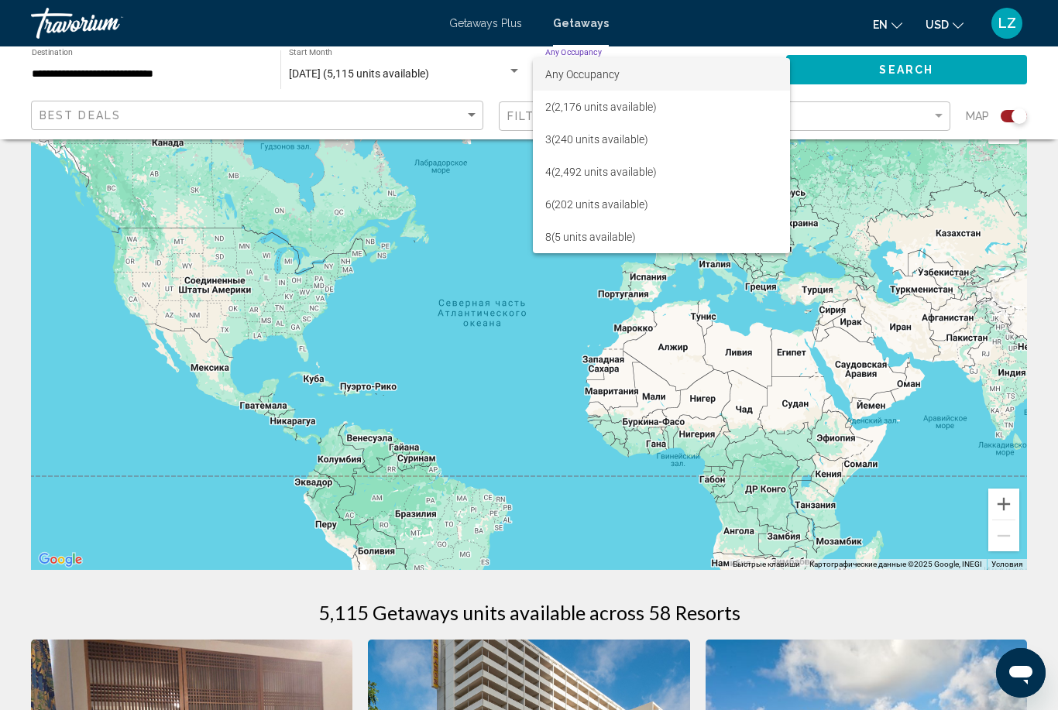
click at [1021, 122] on div at bounding box center [529, 355] width 1058 height 710
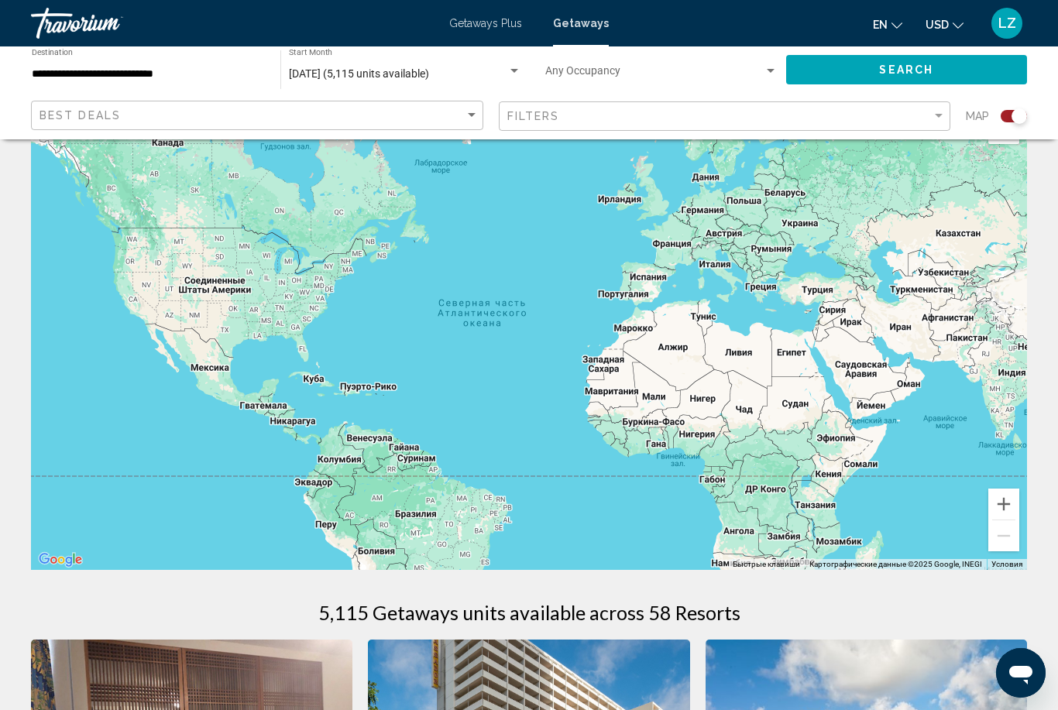
click at [707, 123] on div "Filters" at bounding box center [726, 116] width 439 height 29
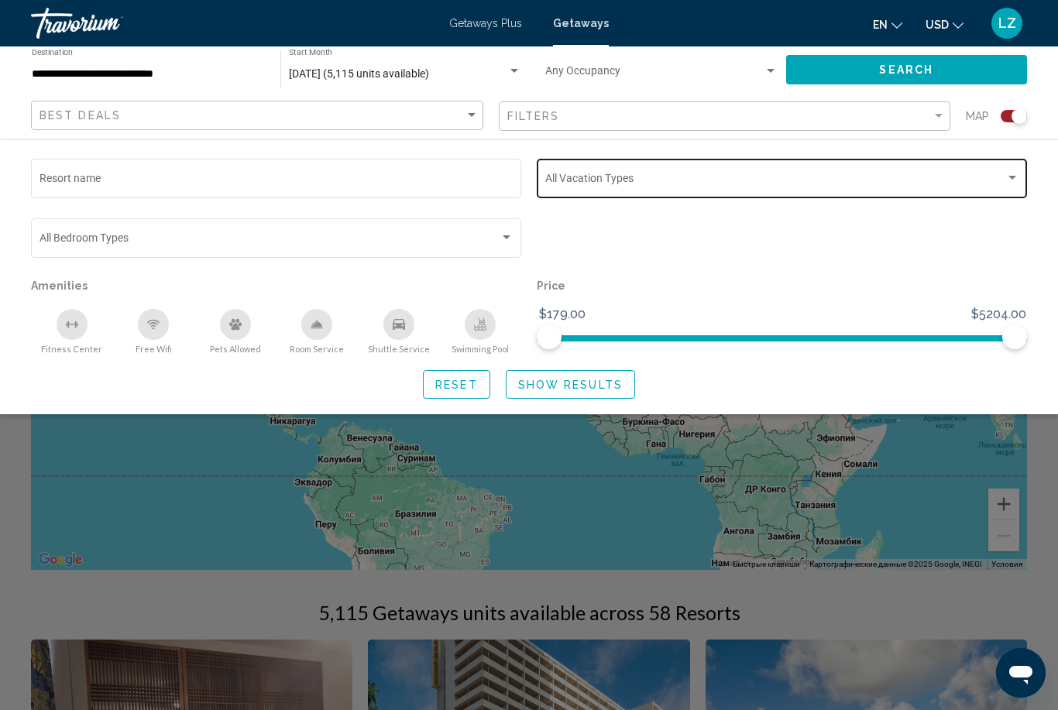
click at [654, 177] on span "Search widget" at bounding box center [775, 181] width 460 height 12
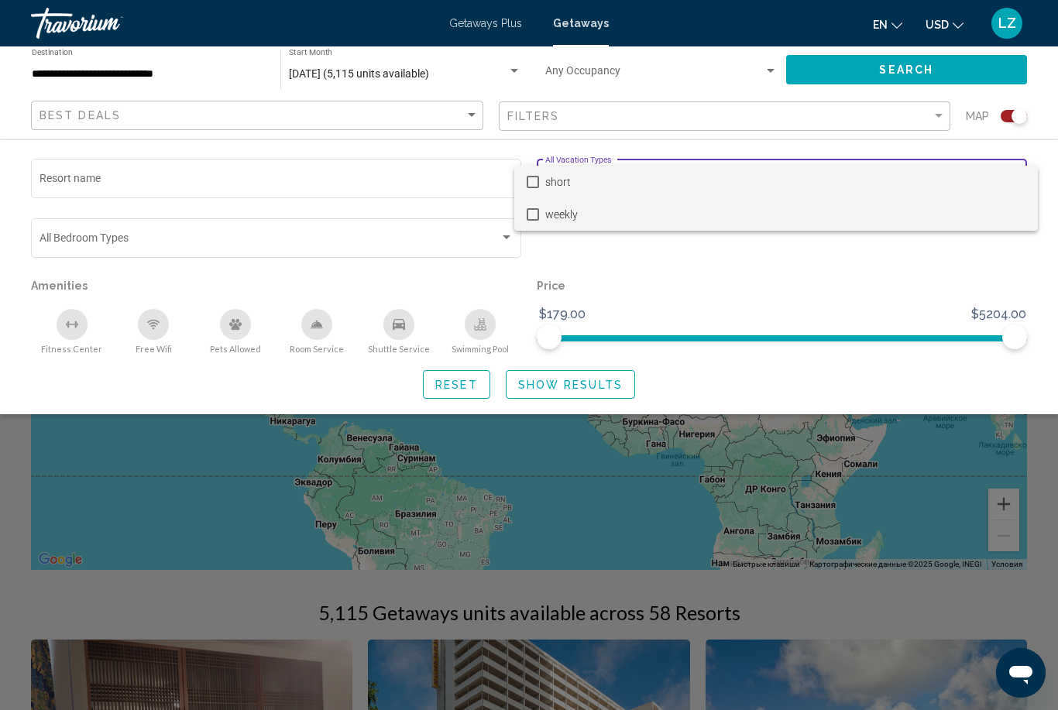
click at [596, 209] on span "weekly" at bounding box center [785, 214] width 480 height 33
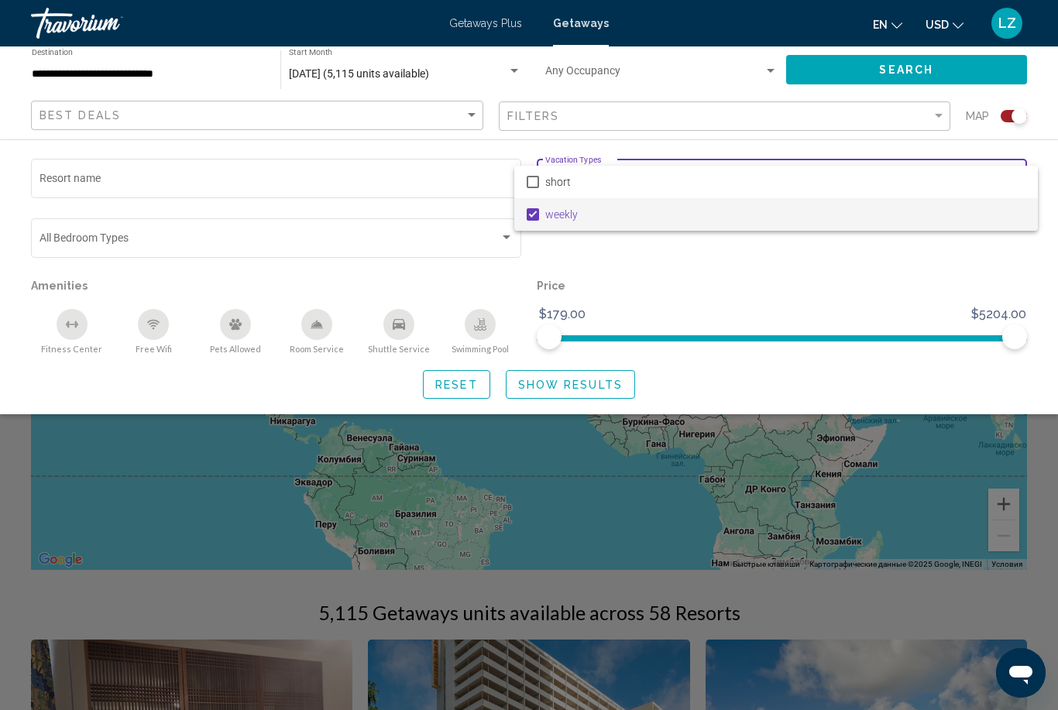
click at [604, 376] on div at bounding box center [529, 355] width 1058 height 710
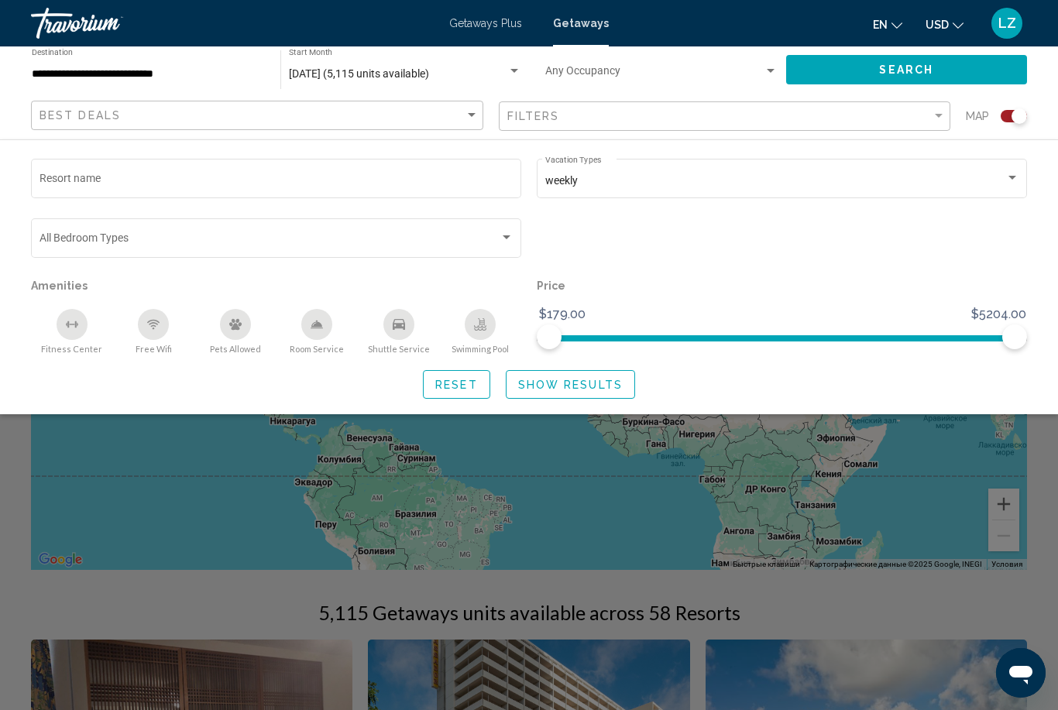
click at [609, 399] on div "Resort name weekly Vacation Types All Vacation Types Bedroom Types All Bedroom …" at bounding box center [529, 276] width 1058 height 275
click at [603, 390] on span "Show Results" at bounding box center [570, 385] width 105 height 12
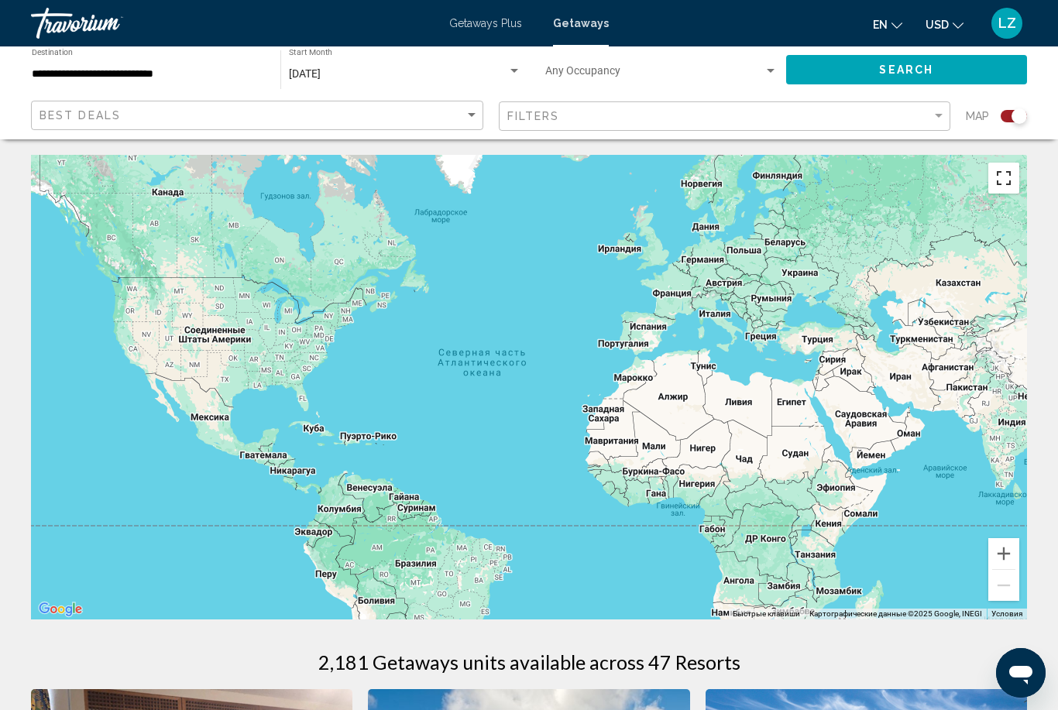
click at [1000, 178] on button "Включить полноэкранный режим" at bounding box center [1003, 178] width 31 height 31
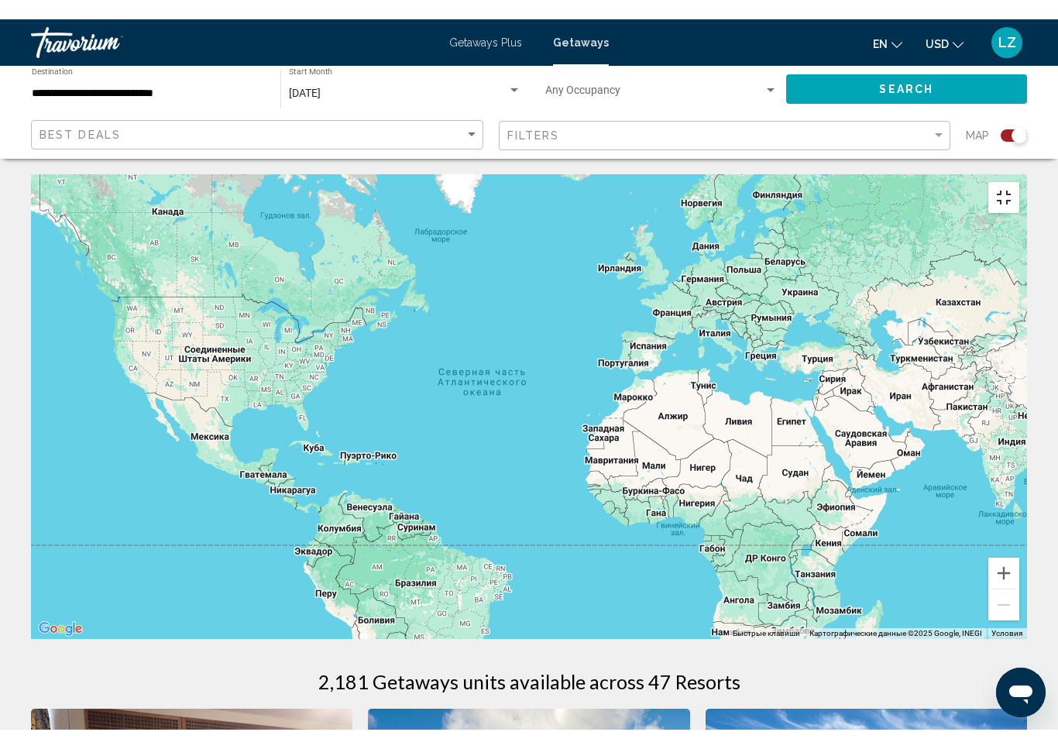
scroll to position [19, 0]
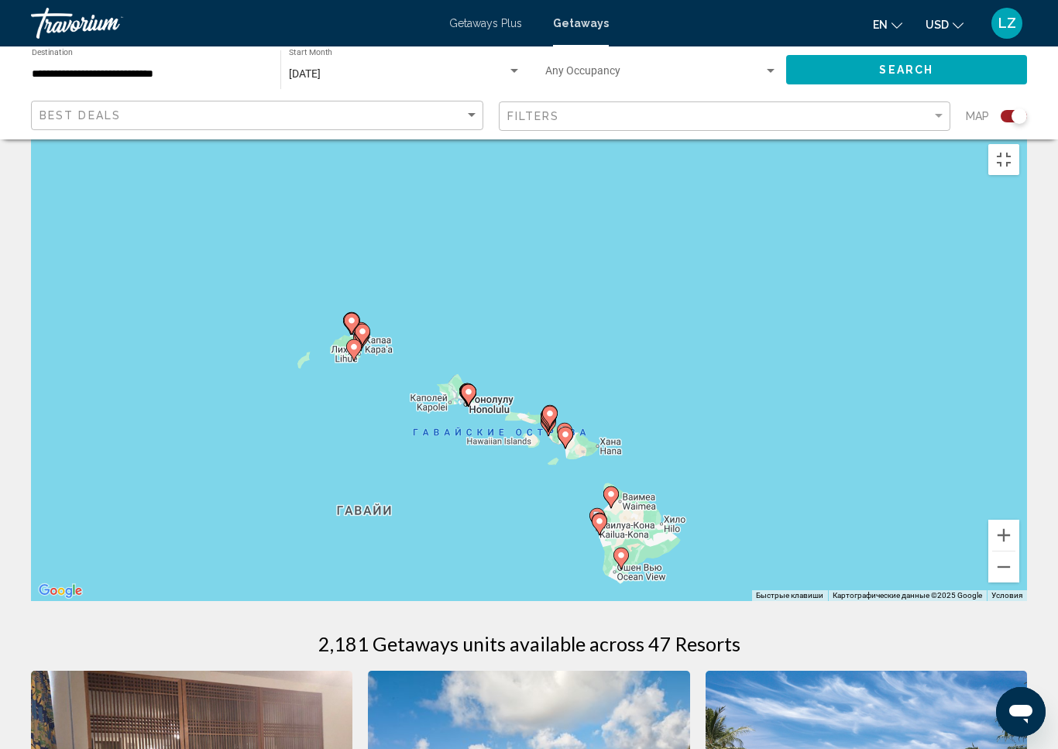
click at [470, 396] on image "Main content" at bounding box center [468, 391] width 9 height 9
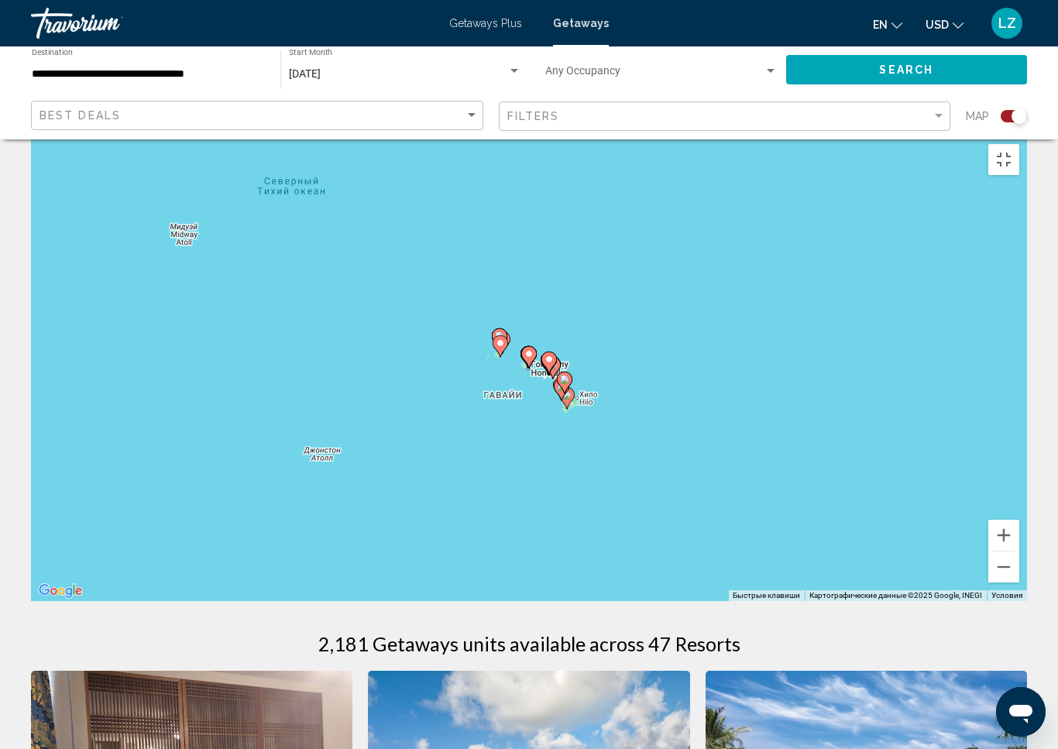
click at [526, 365] on icon "Main content" at bounding box center [529, 357] width 14 height 20
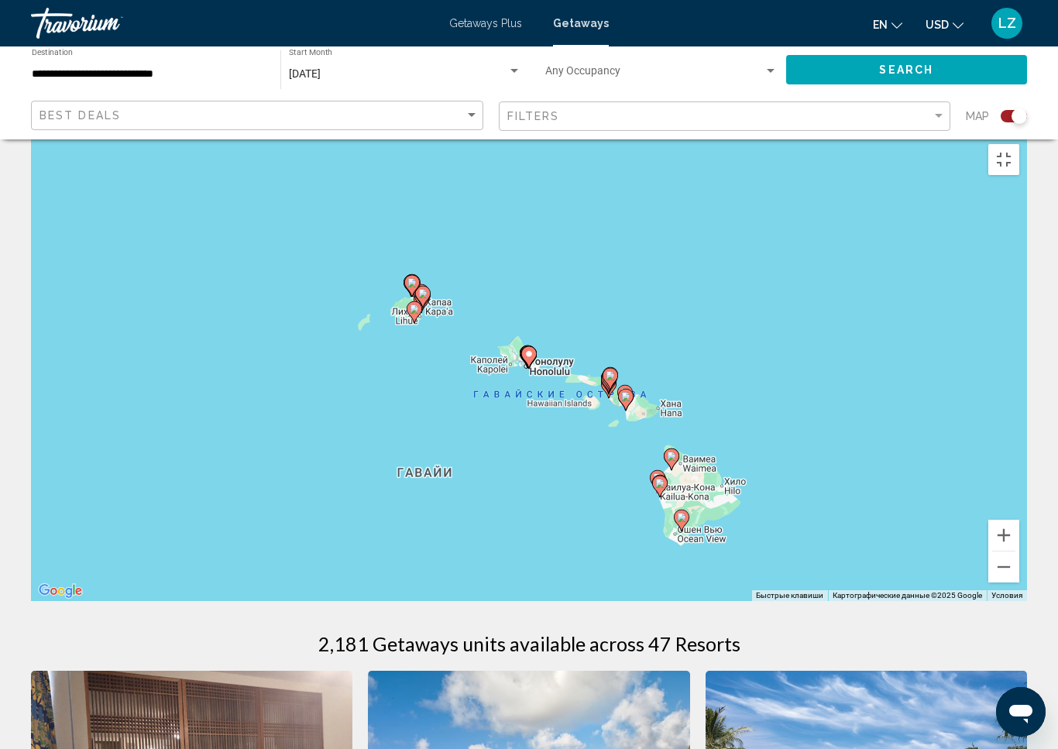
click at [528, 358] on image "Main content" at bounding box center [528, 353] width 9 height 9
type input "**********"
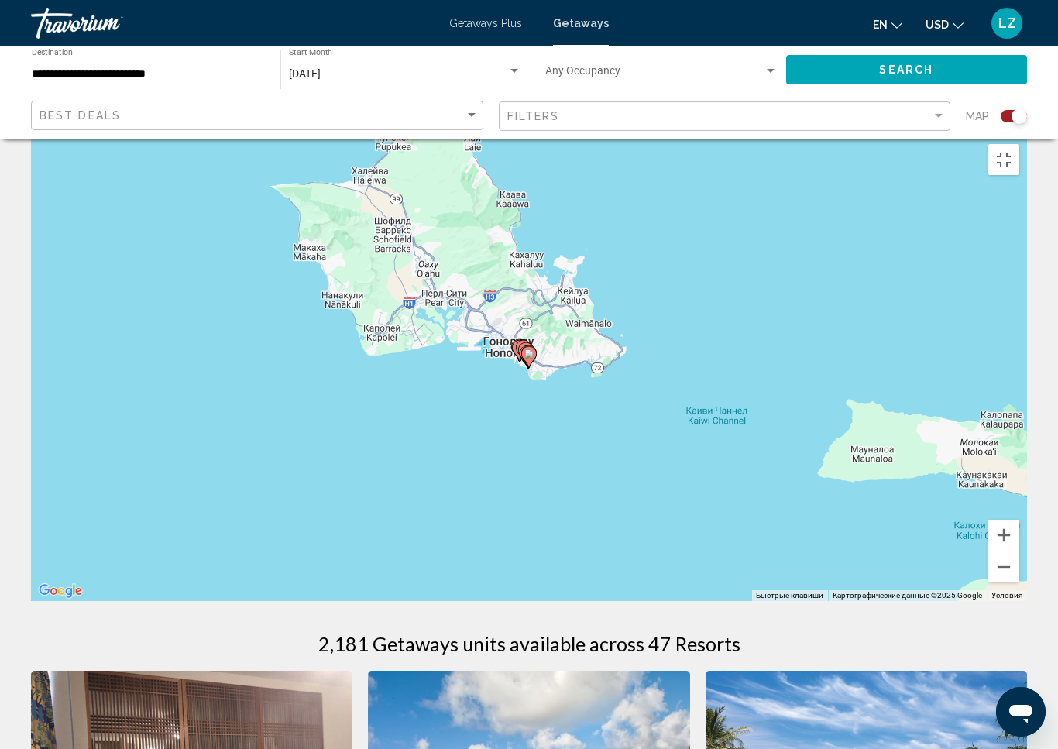
click at [526, 358] on image "Main content" at bounding box center [528, 353] width 9 height 9
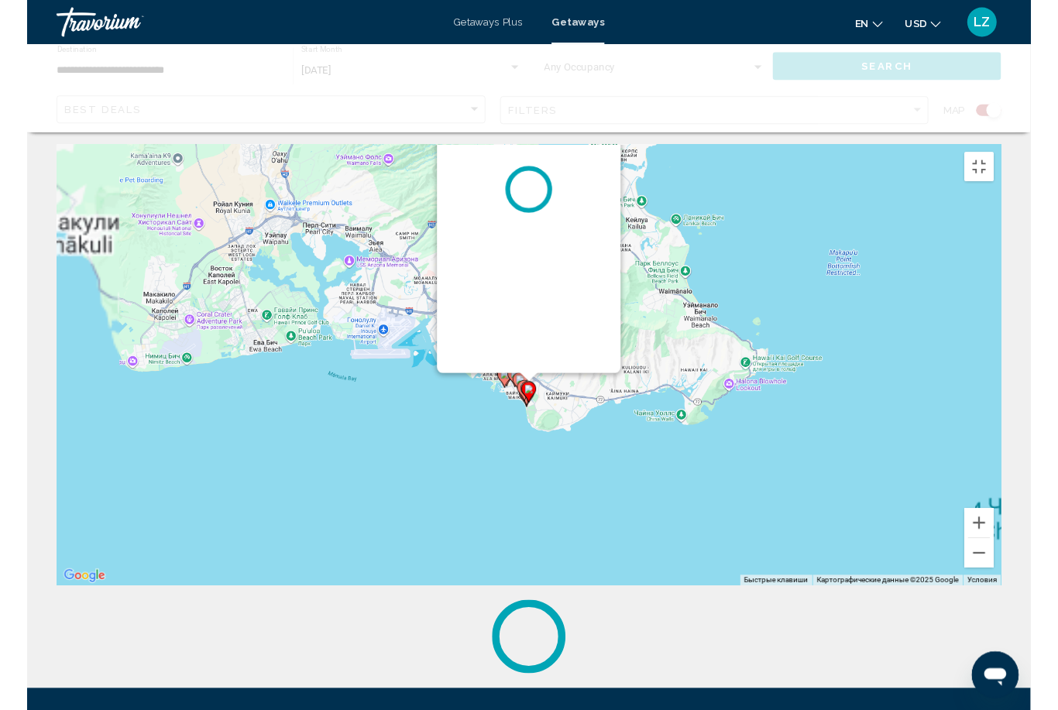
scroll to position [0, 0]
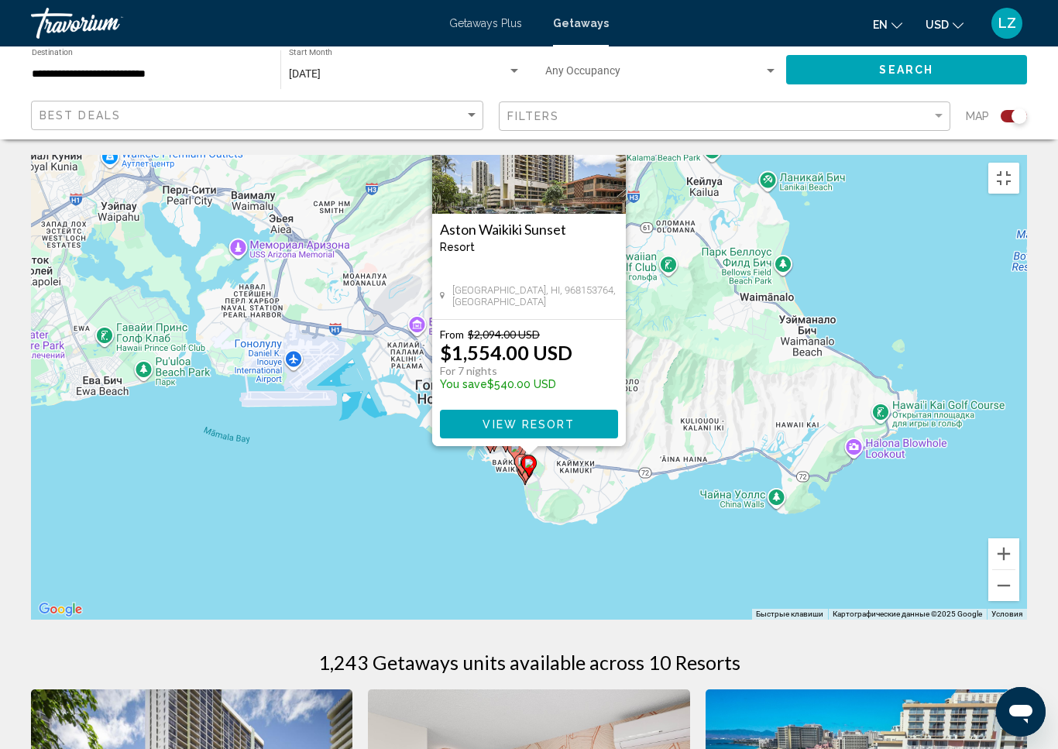
click at [611, 60] on button "Закрыть" at bounding box center [612, 71] width 23 height 23
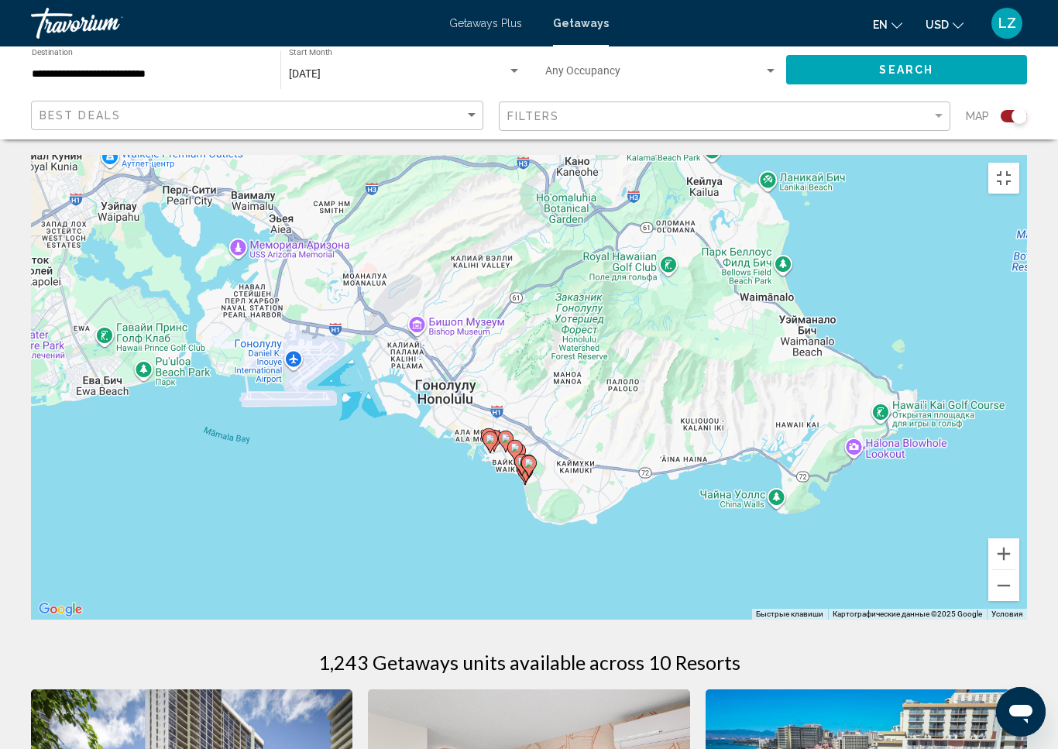
click at [506, 434] on image "Main content" at bounding box center [505, 438] width 9 height 9
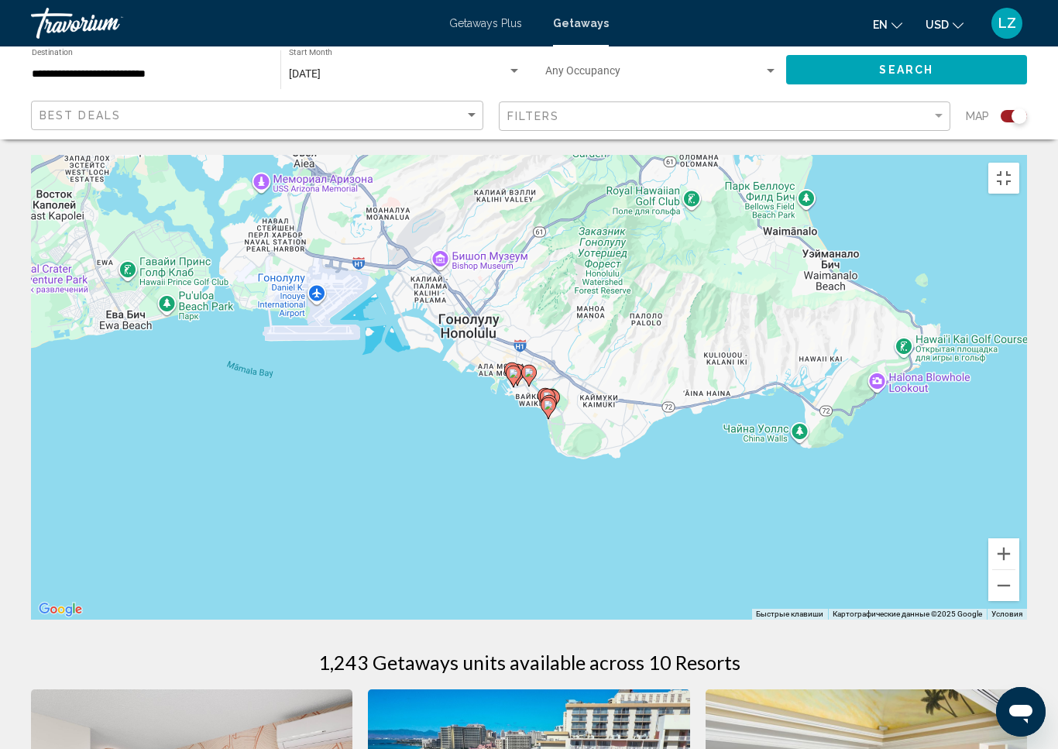
click at [530, 368] on image "Main content" at bounding box center [528, 372] width 9 height 9
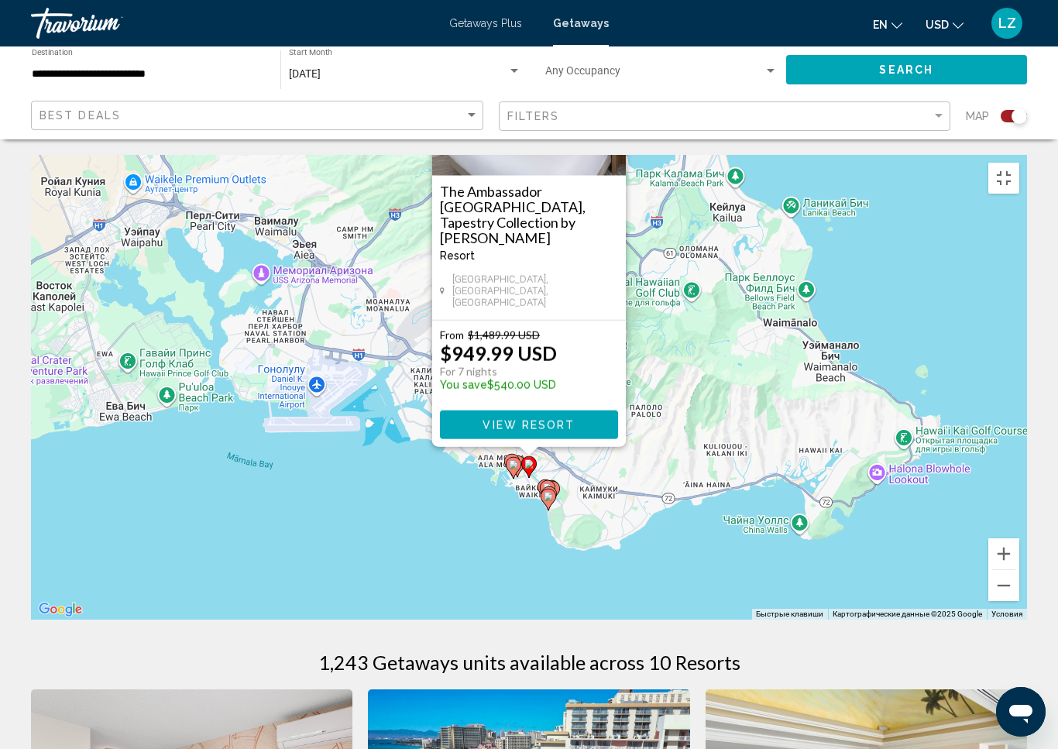
click at [611, 46] on button "Закрыть" at bounding box center [612, 33] width 23 height 23
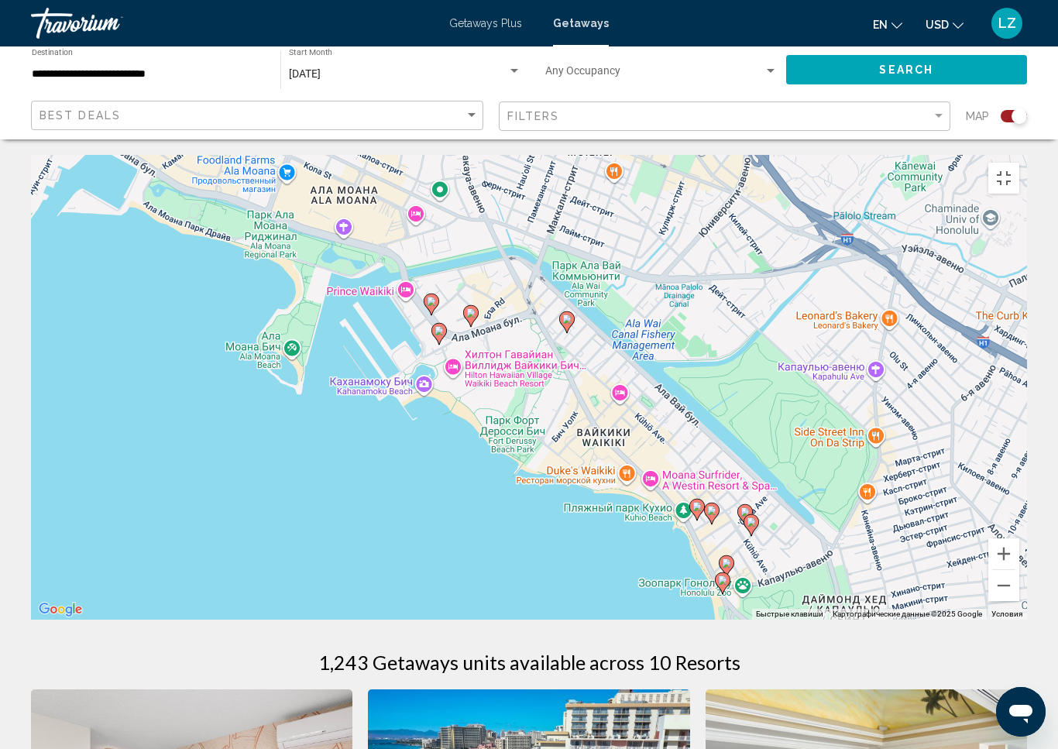
click at [723, 575] on image "Main content" at bounding box center [722, 579] width 9 height 9
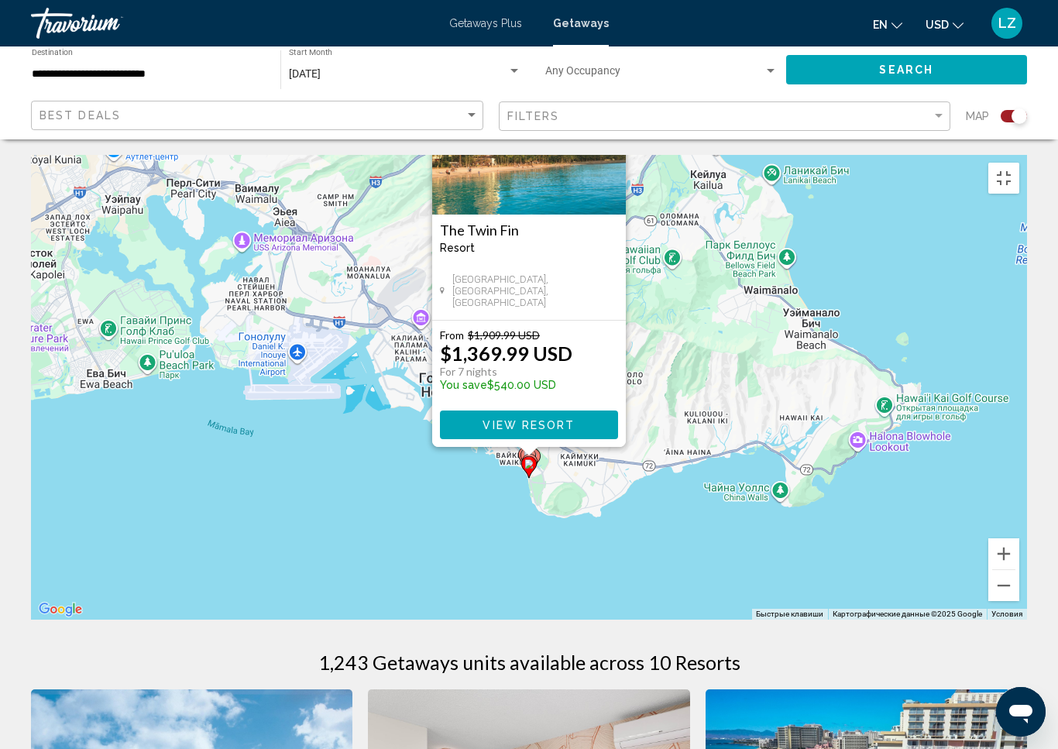
click at [613, 62] on button "Закрыть" at bounding box center [612, 72] width 23 height 23
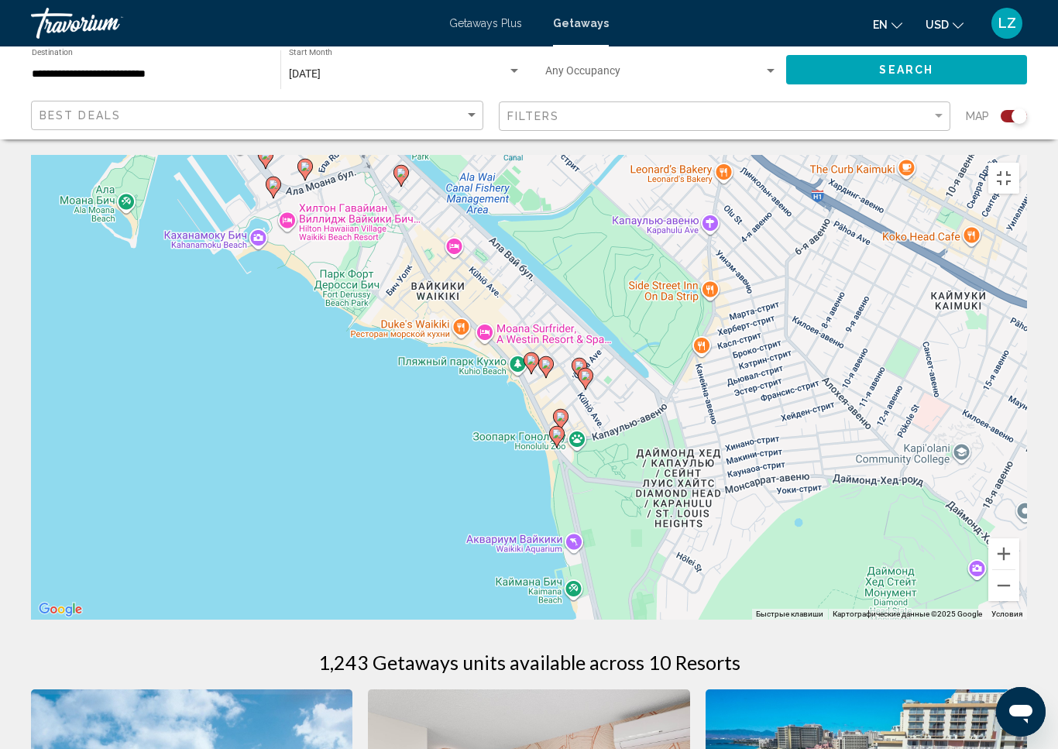
click at [563, 412] on image "Main content" at bounding box center [560, 416] width 9 height 9
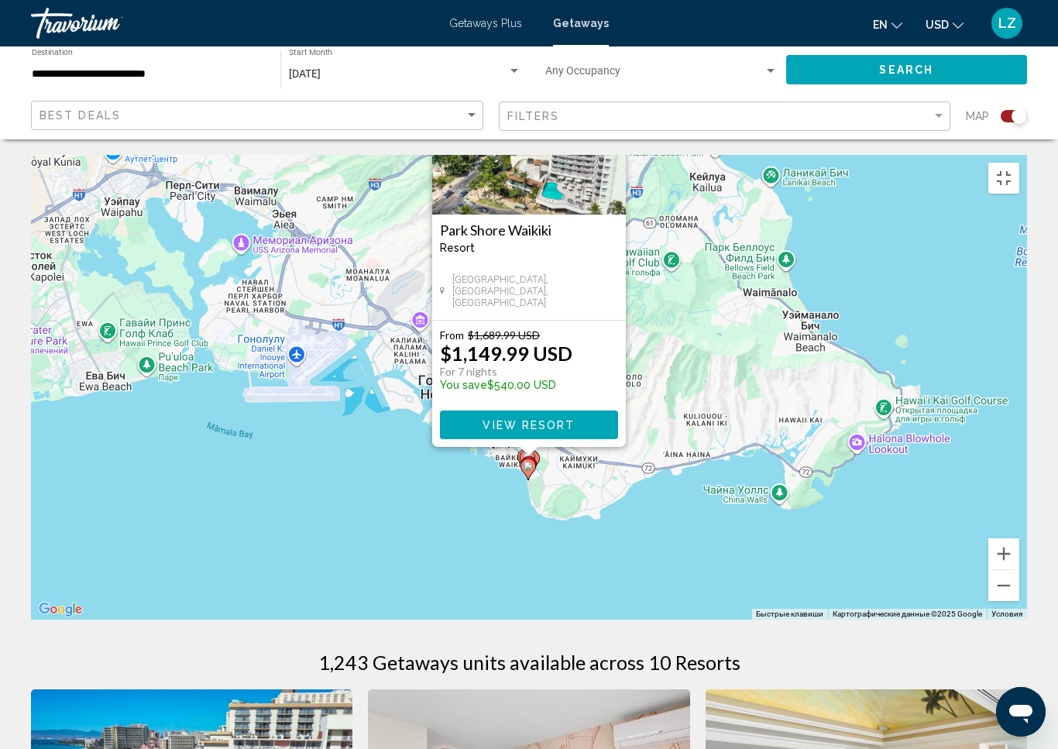
click at [610, 61] on button "Закрыть" at bounding box center [612, 72] width 23 height 23
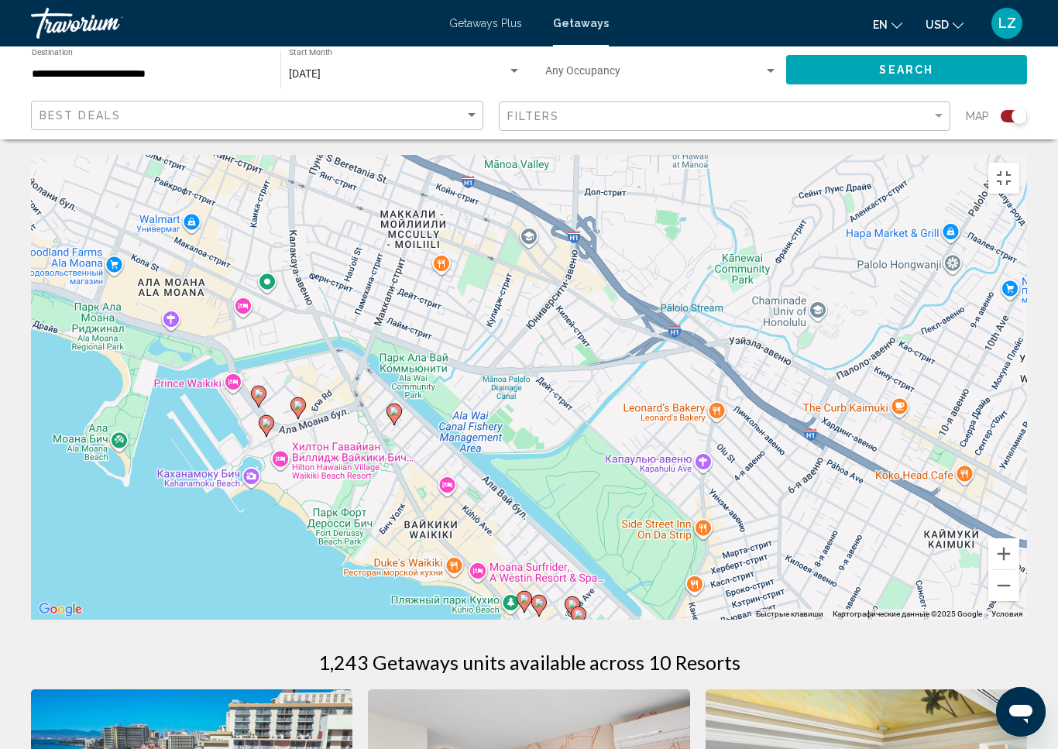
click at [576, 609] on image "Main content" at bounding box center [578, 613] width 9 height 9
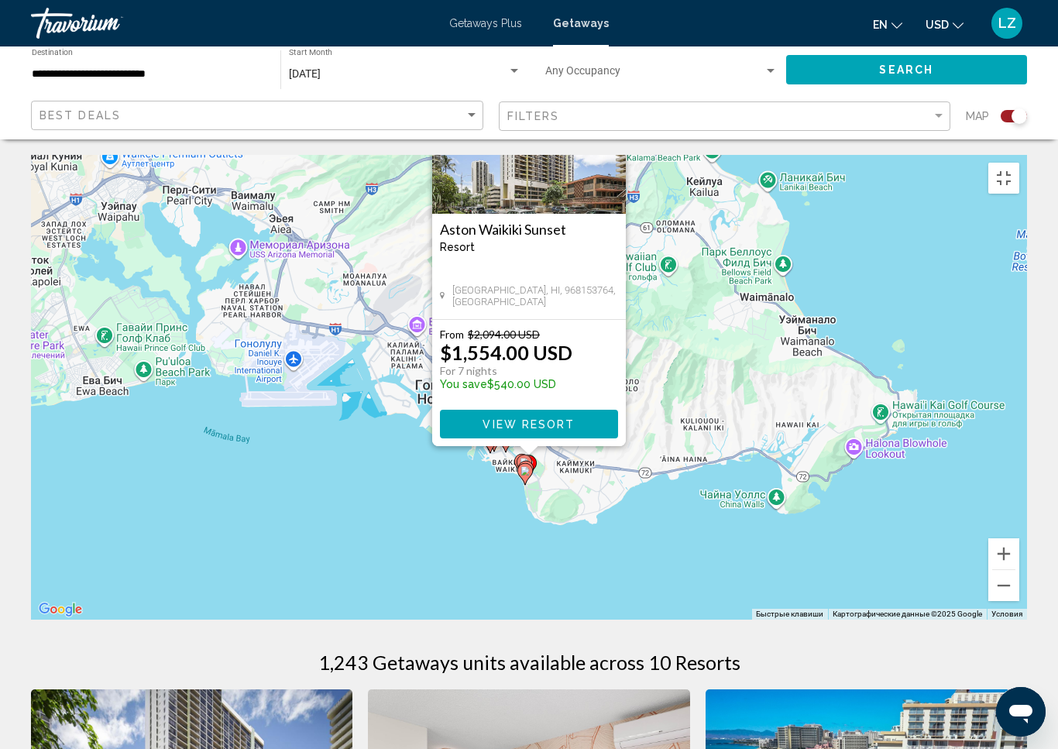
click at [611, 60] on button "Закрыть" at bounding box center [612, 71] width 23 height 23
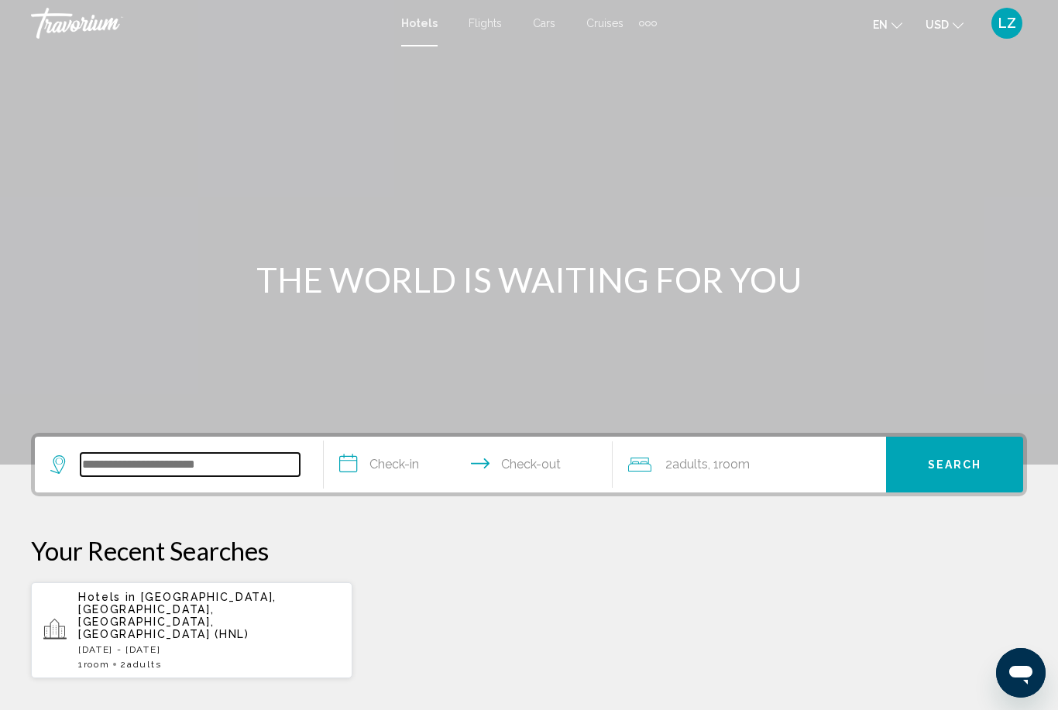
click at [172, 468] on input "Search widget" at bounding box center [190, 464] width 219 height 23
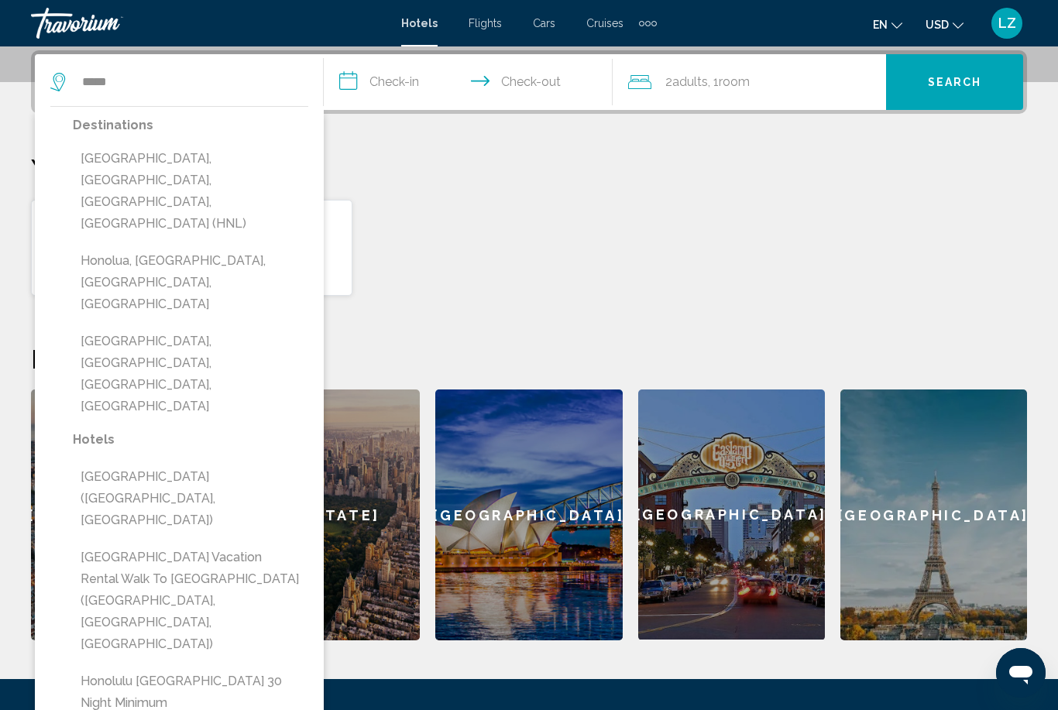
click at [129, 173] on button "[GEOGRAPHIC_DATA], [GEOGRAPHIC_DATA], [GEOGRAPHIC_DATA], [GEOGRAPHIC_DATA] (HNL)" at bounding box center [190, 191] width 235 height 94
type input "**********"
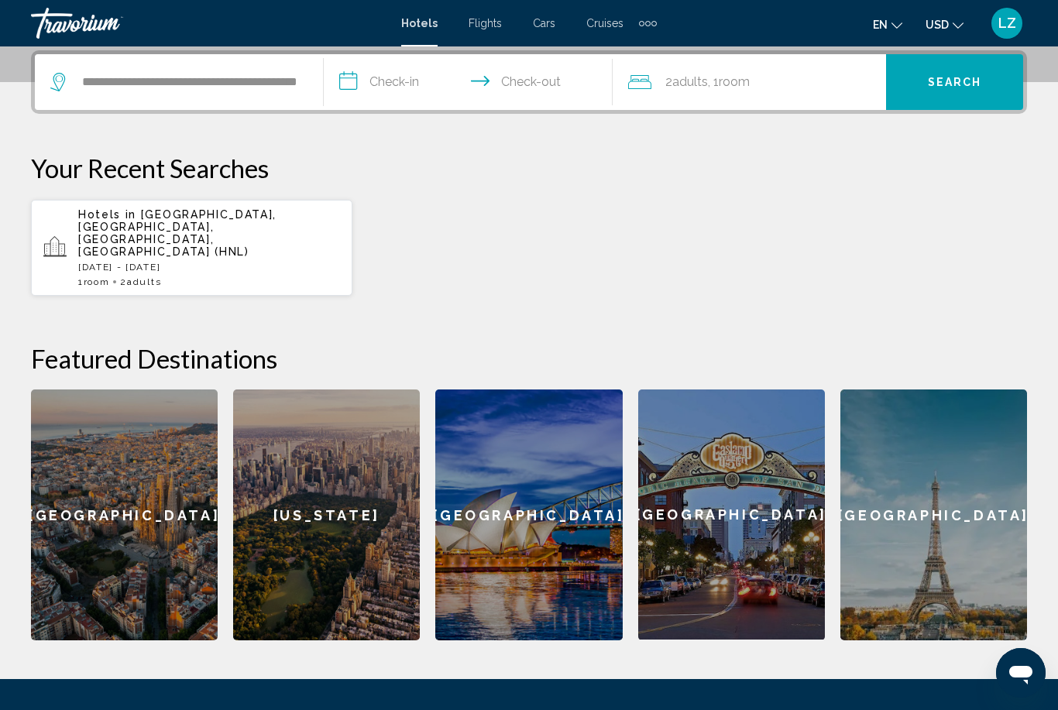
click at [375, 99] on input "**********" at bounding box center [471, 84] width 295 height 60
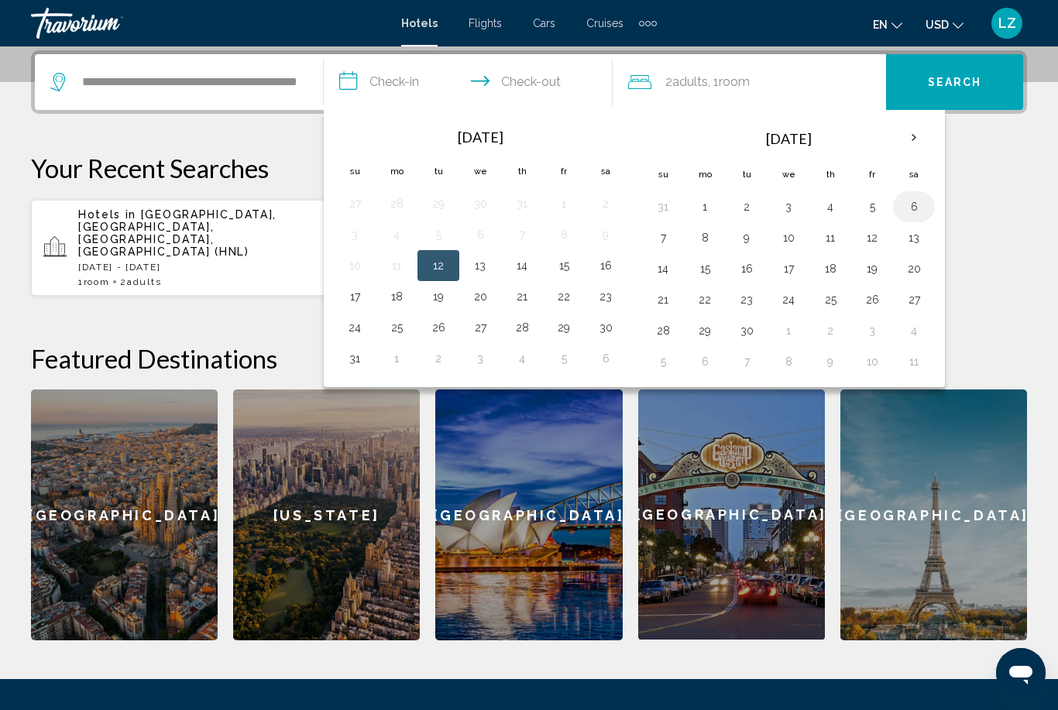
click at [910, 208] on button "6" at bounding box center [913, 207] width 25 height 22
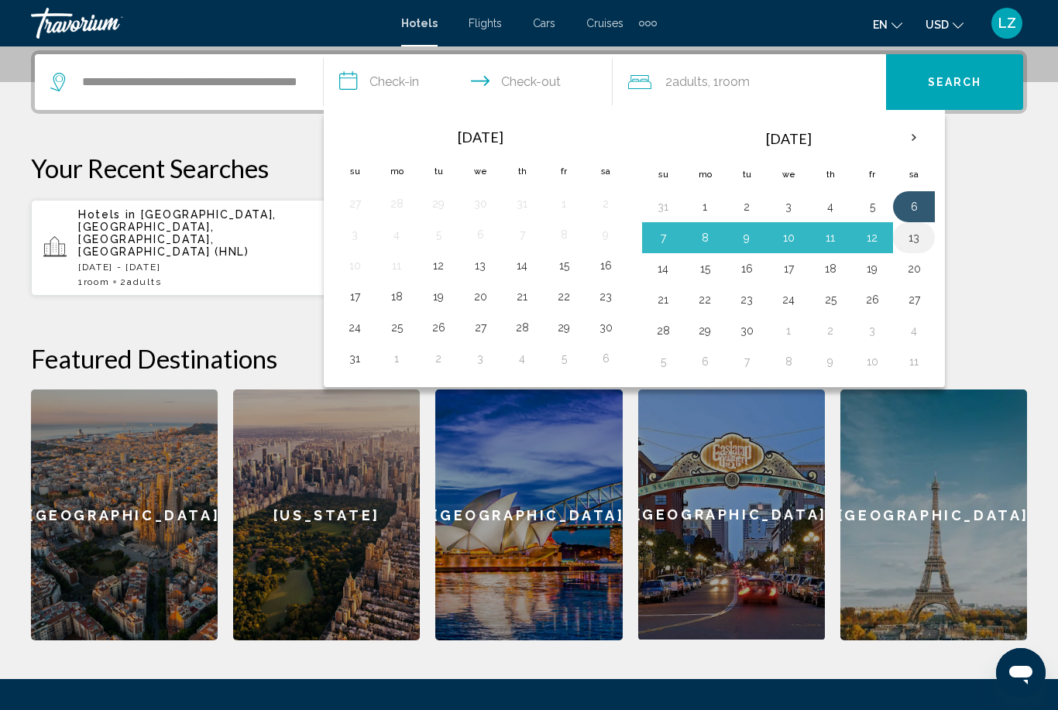
click at [913, 244] on button "13" at bounding box center [913, 238] width 25 height 22
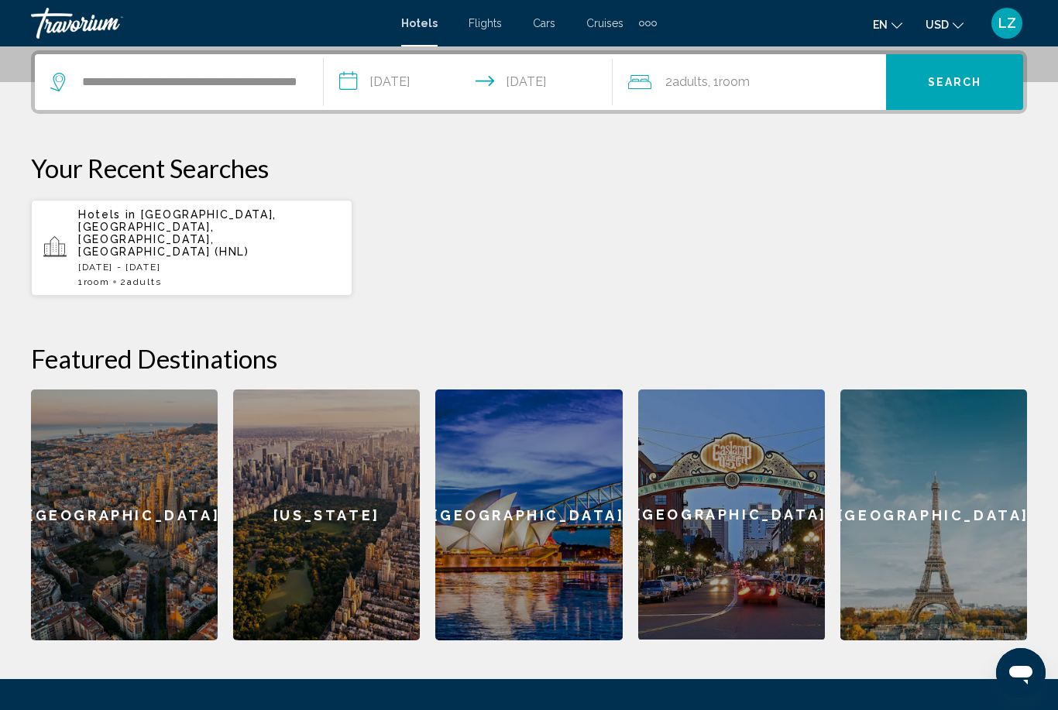
click at [476, 90] on input "**********" at bounding box center [471, 84] width 295 height 60
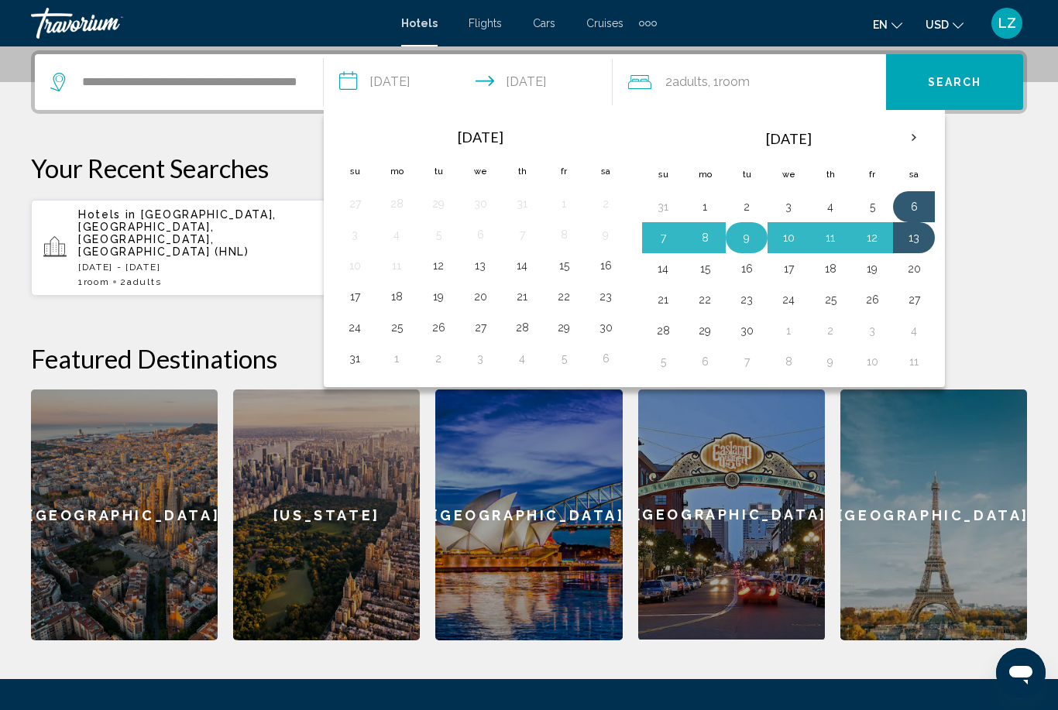
click at [752, 238] on button "9" at bounding box center [746, 238] width 25 height 22
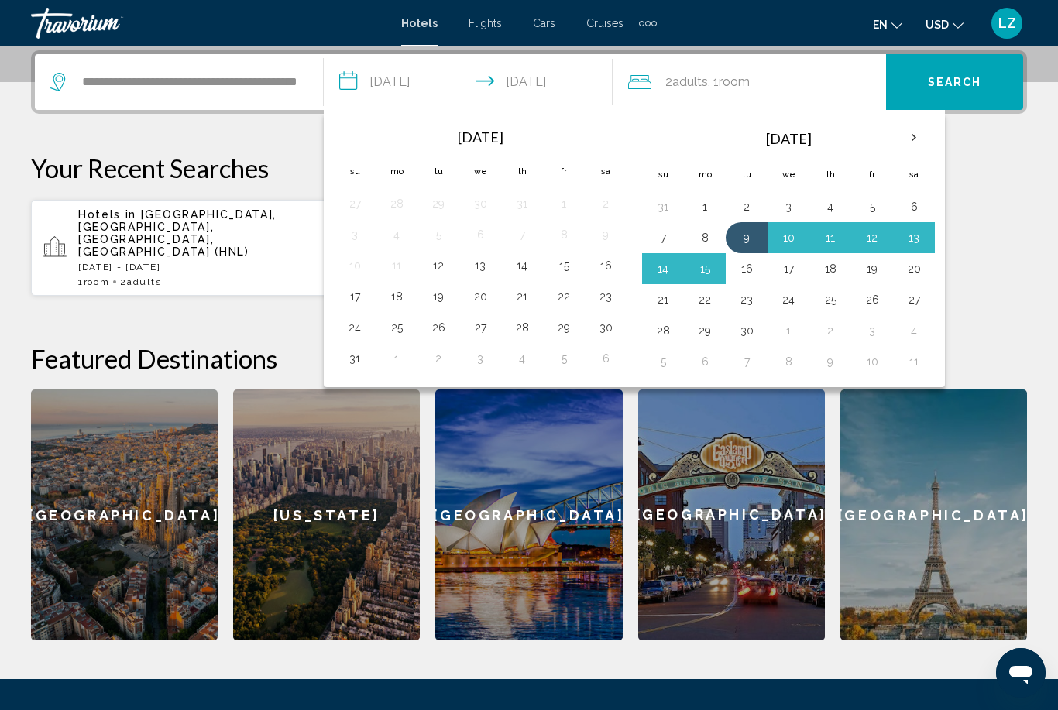
click at [753, 269] on button "16" at bounding box center [746, 269] width 25 height 22
type input "**********"
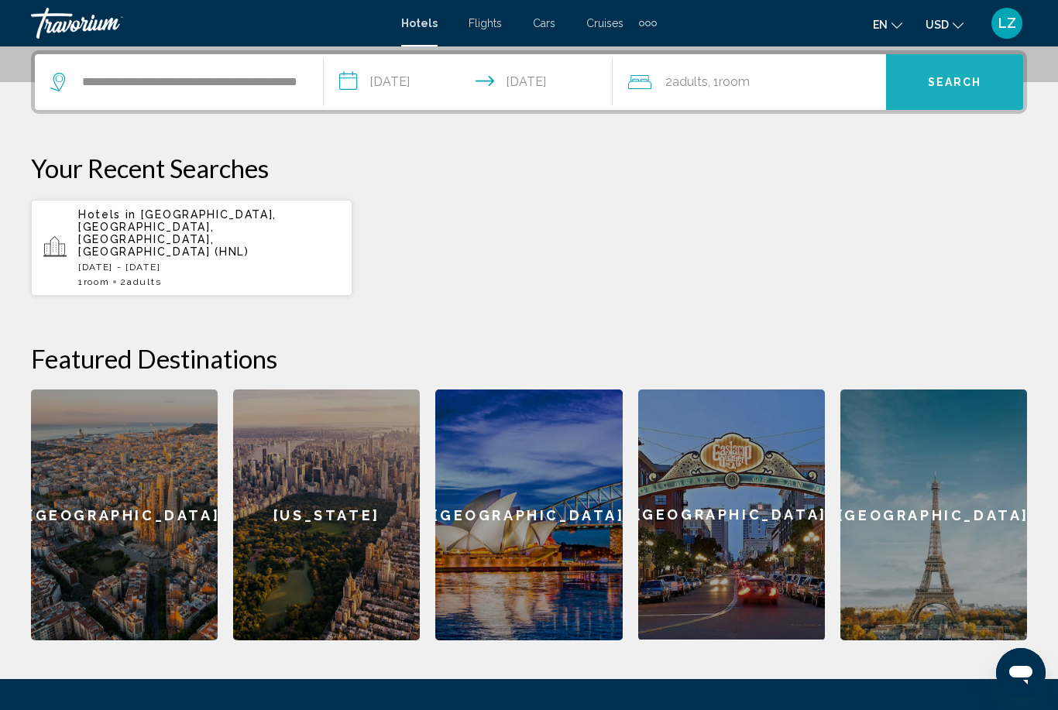
click at [962, 99] on button "Search" at bounding box center [954, 82] width 137 height 56
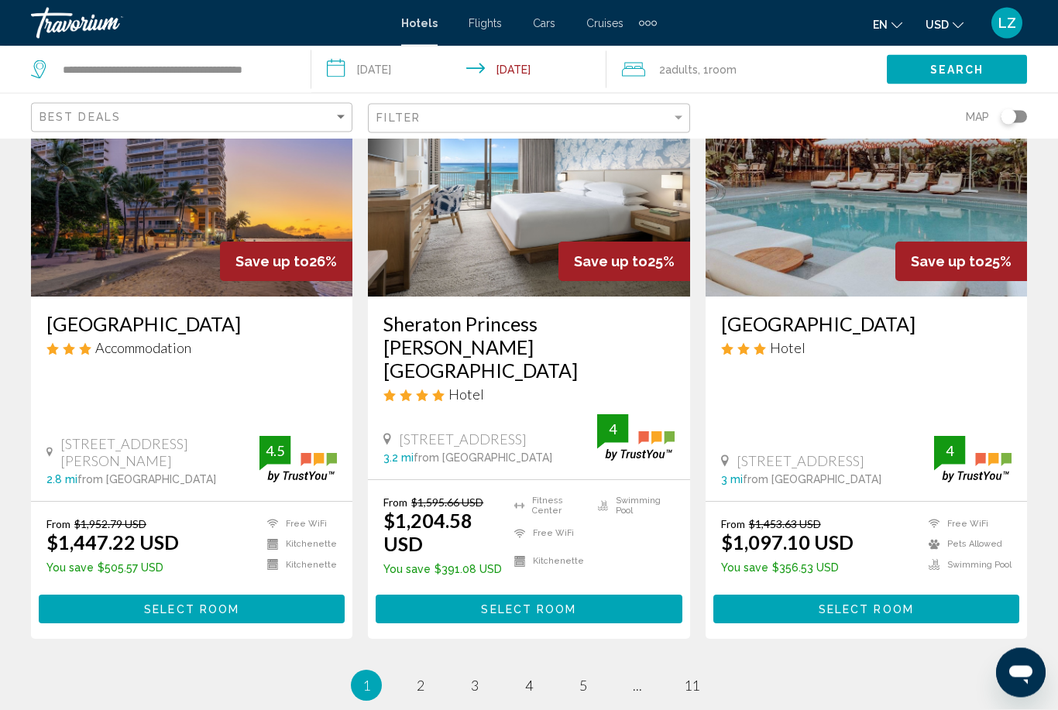
scroll to position [2033, 0]
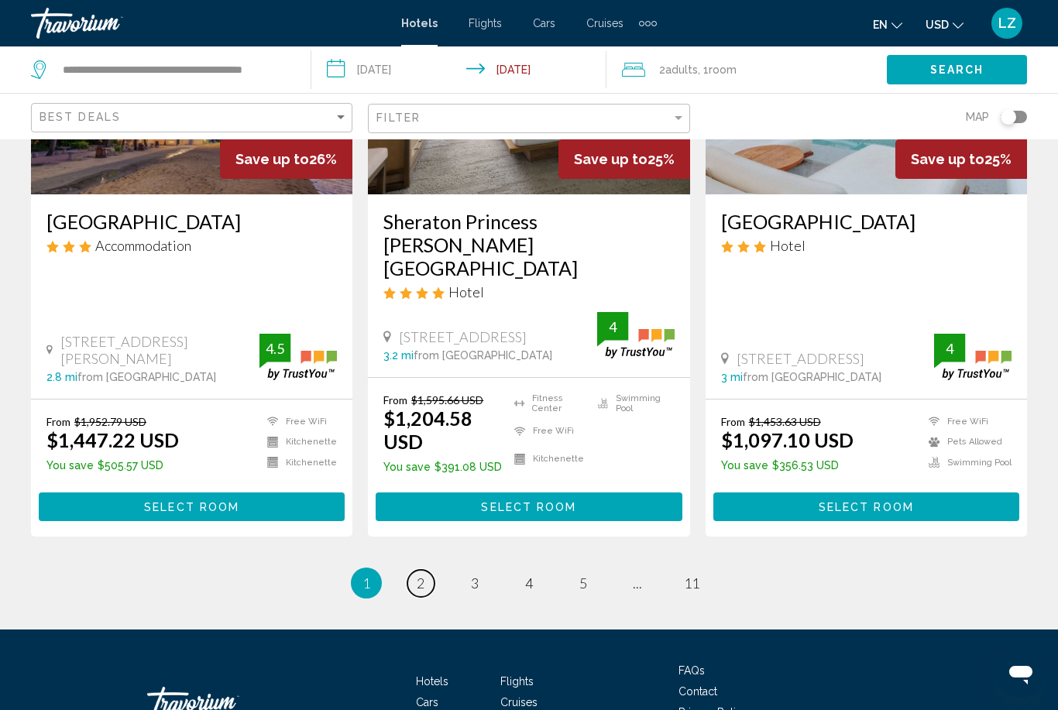
drag, startPoint x: 418, startPoint y: 525, endPoint x: 418, endPoint y: 551, distance: 26.3
click at [418, 574] on span "2" at bounding box center [421, 582] width 8 height 17
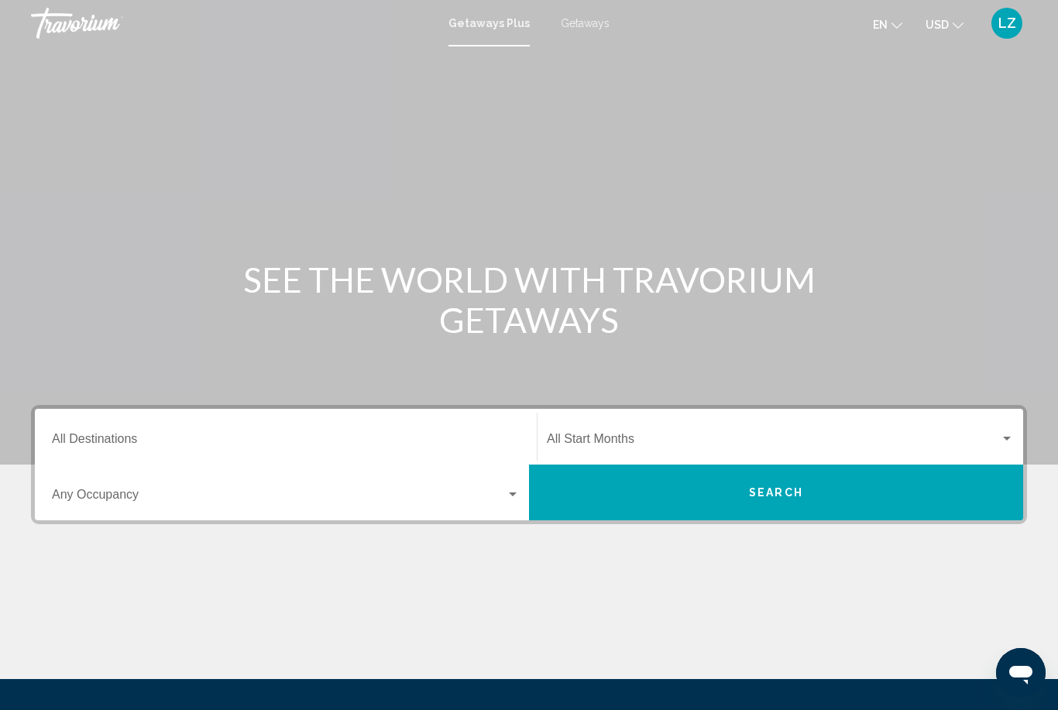
click at [595, 26] on span "Getaways" at bounding box center [585, 23] width 49 height 12
drag, startPoint x: 237, startPoint y: 437, endPoint x: 237, endPoint y: 279, distance: 158.7
click at [237, 437] on input "Destination All Destinations" at bounding box center [286, 442] width 468 height 14
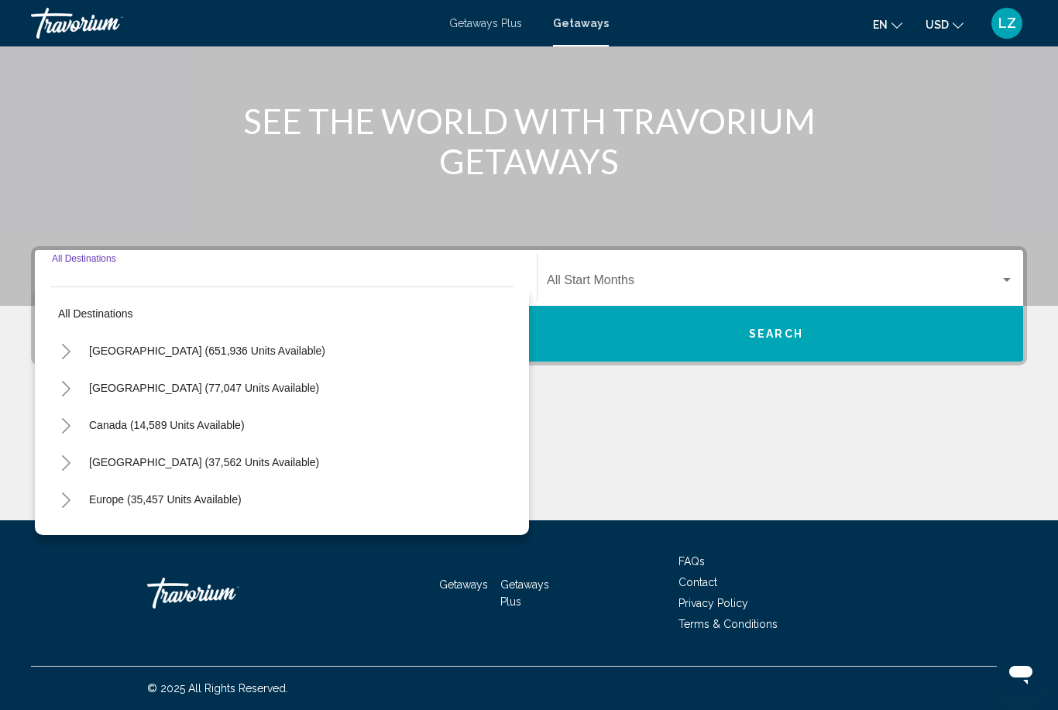
click at [64, 386] on icon "Toggle Mexico (77,047 units available)" at bounding box center [66, 388] width 12 height 15
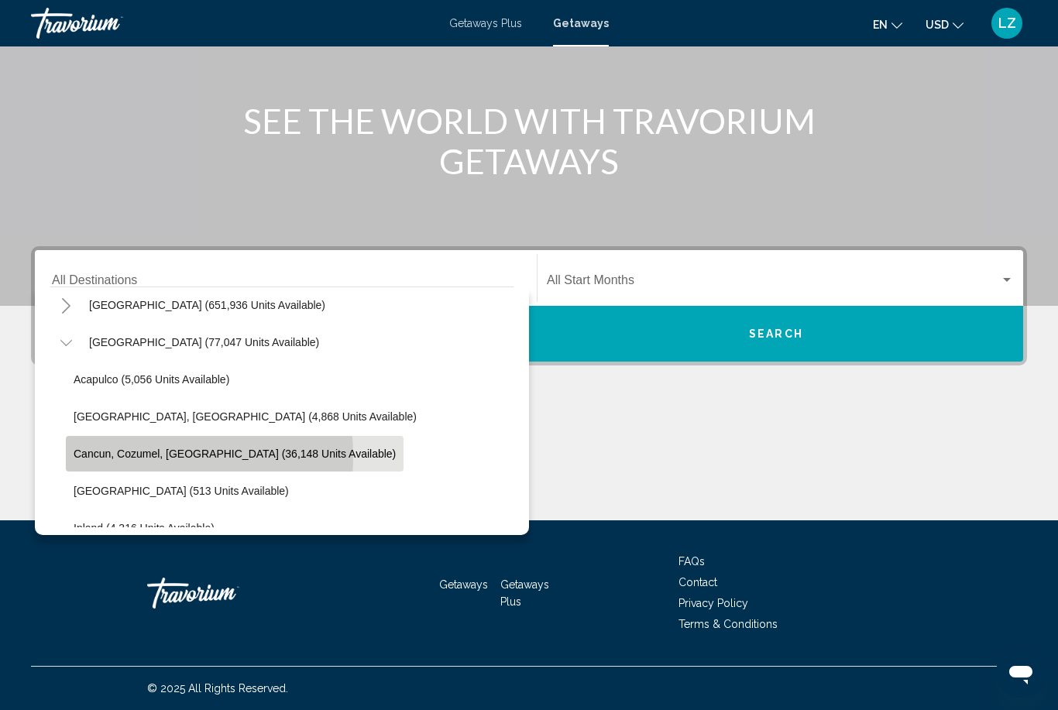
click at [118, 456] on span "Cancun, Cozumel, [GEOGRAPHIC_DATA] (36,148 units available)" at bounding box center [235, 454] width 322 height 12
type input "**********"
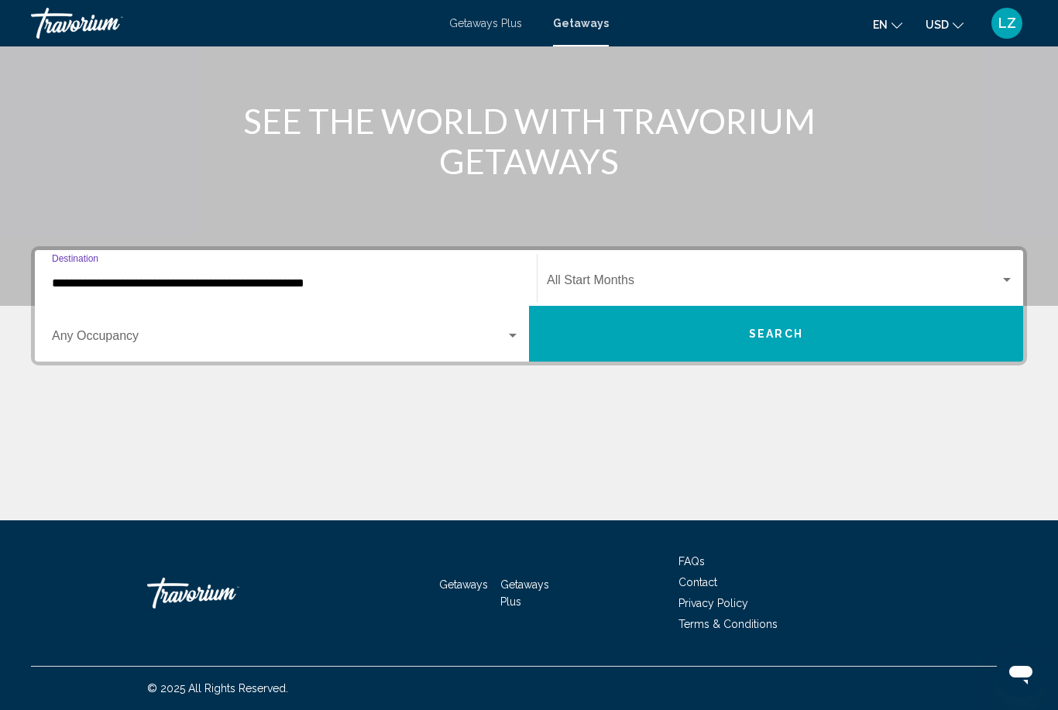
click at [627, 278] on span "Search widget" at bounding box center [773, 283] width 453 height 14
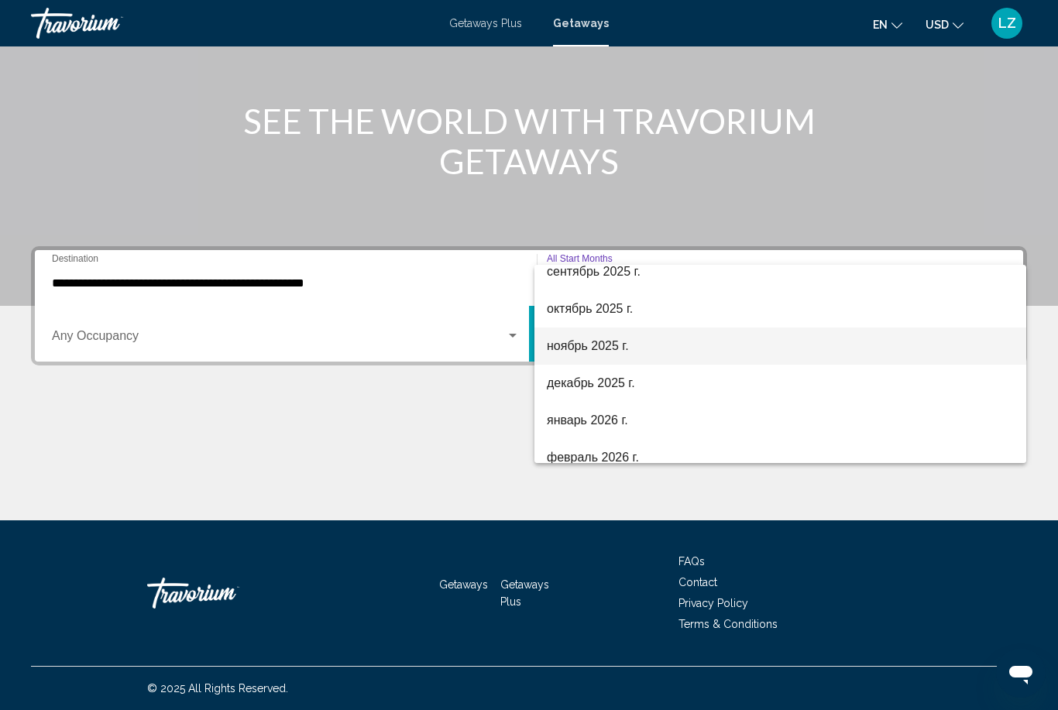
scroll to position [89, 0]
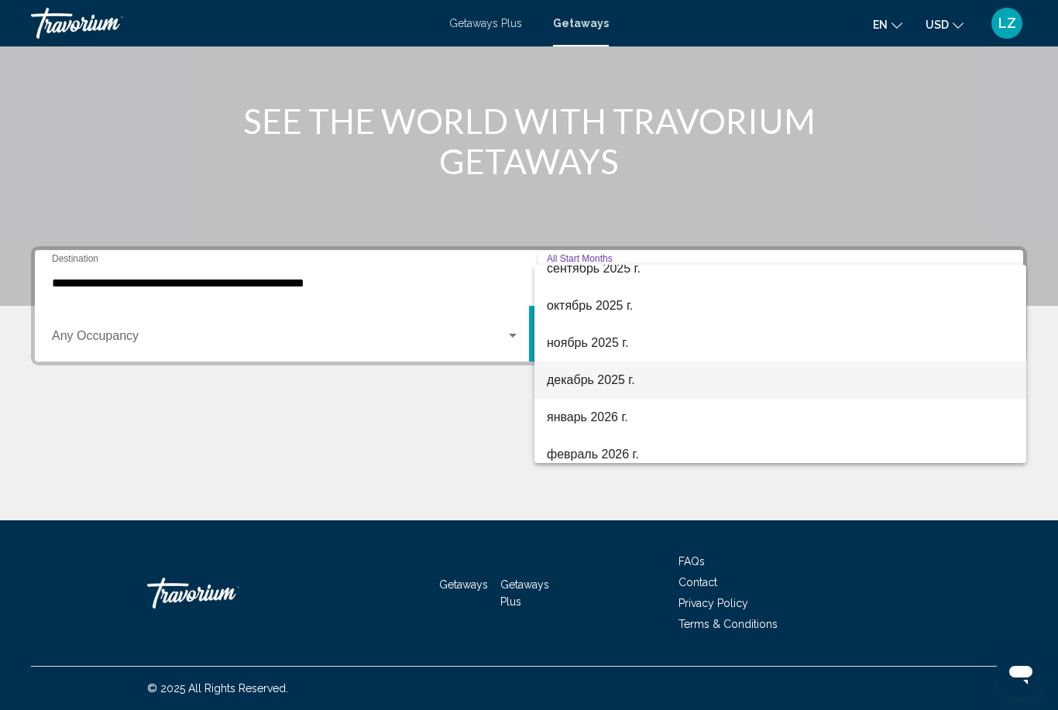
click at [610, 381] on span "декабрь 2025 г." at bounding box center [780, 380] width 467 height 37
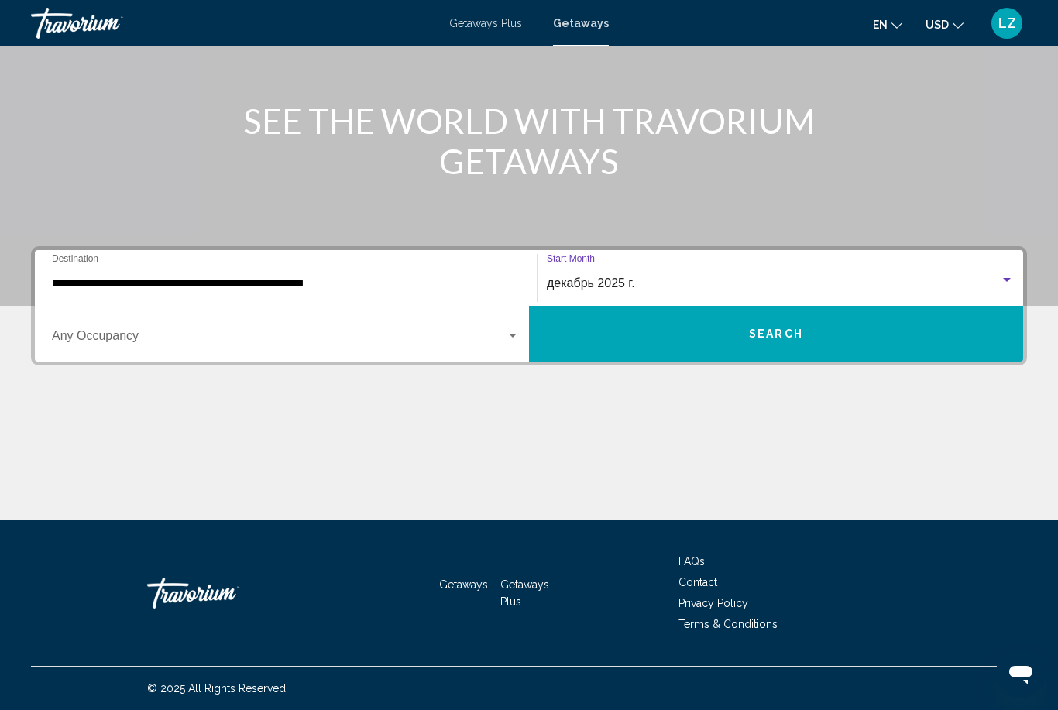
click at [705, 316] on button "Search" at bounding box center [776, 334] width 494 height 56
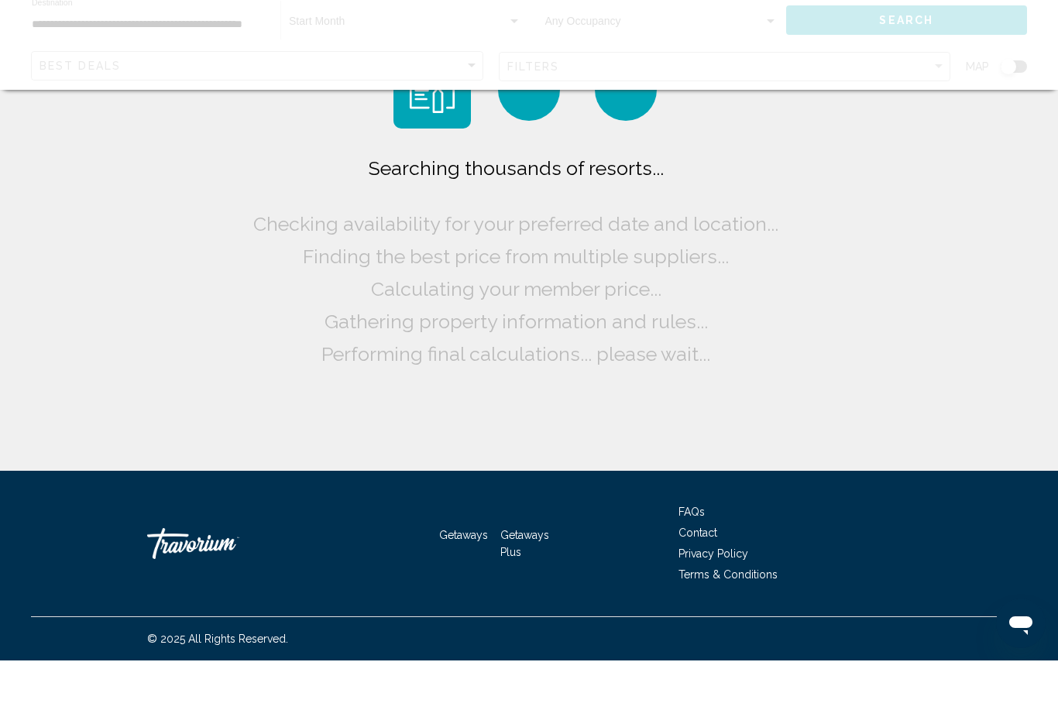
scroll to position [50, 0]
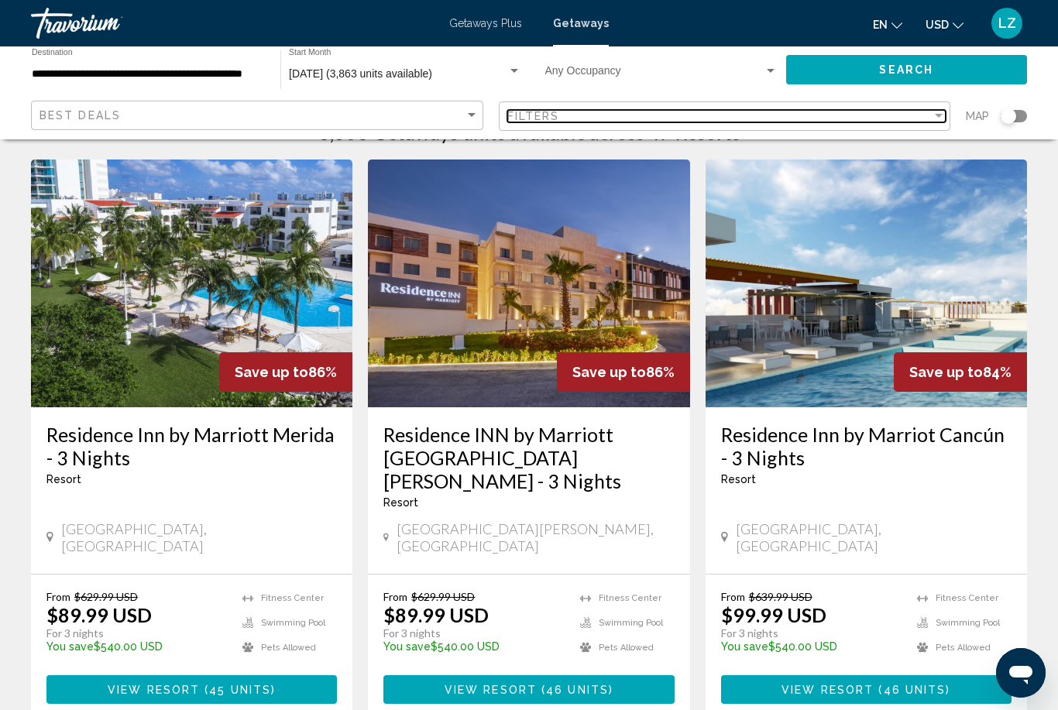
click at [619, 112] on div "Filters" at bounding box center [719, 116] width 425 height 12
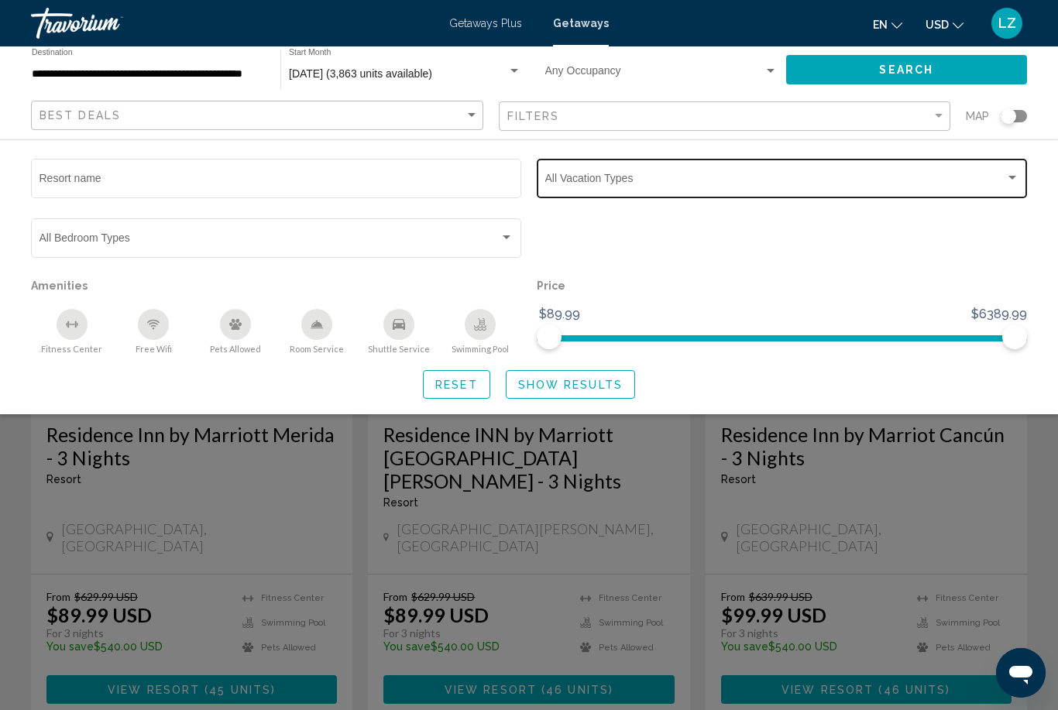
click at [605, 183] on span "Search widget" at bounding box center [775, 181] width 460 height 12
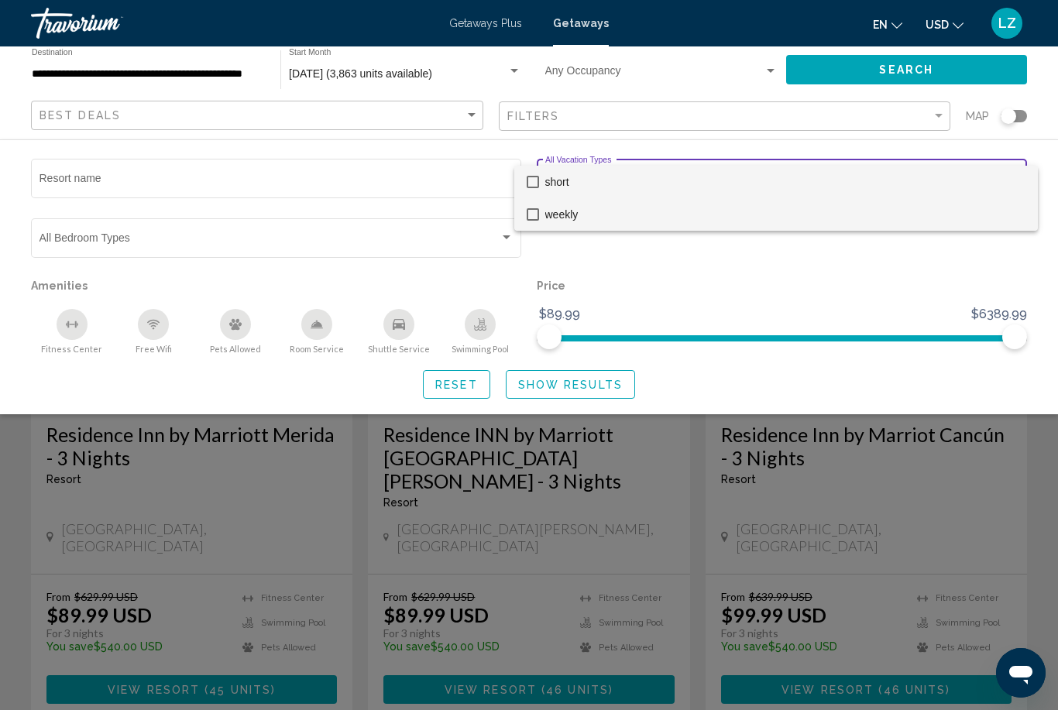
click at [592, 213] on span "weekly" at bounding box center [785, 214] width 480 height 33
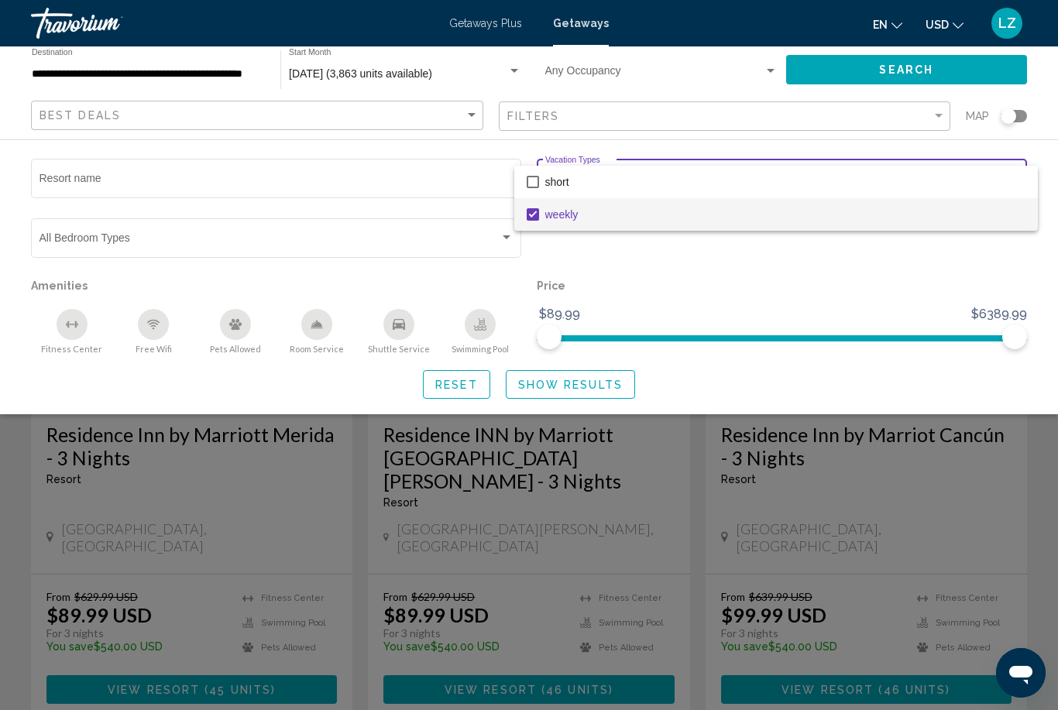
click at [590, 379] on div at bounding box center [529, 355] width 1058 height 710
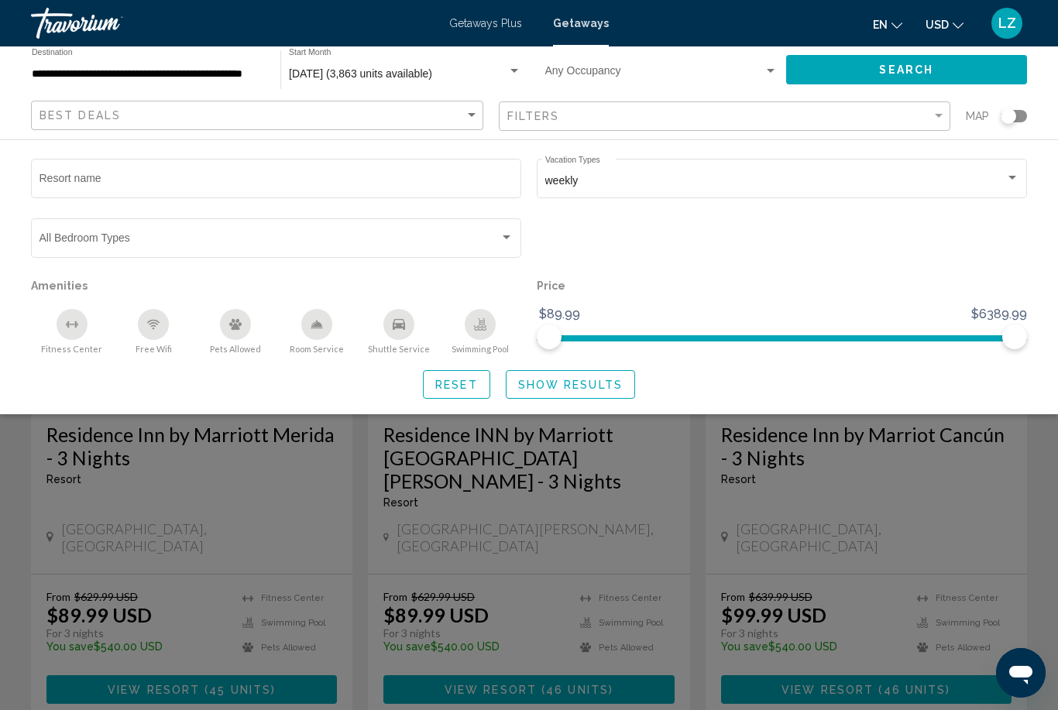
drag, startPoint x: 592, startPoint y: 388, endPoint x: 592, endPoint y: 437, distance: 49.6
click at [592, 388] on span "Show Results" at bounding box center [570, 385] width 105 height 12
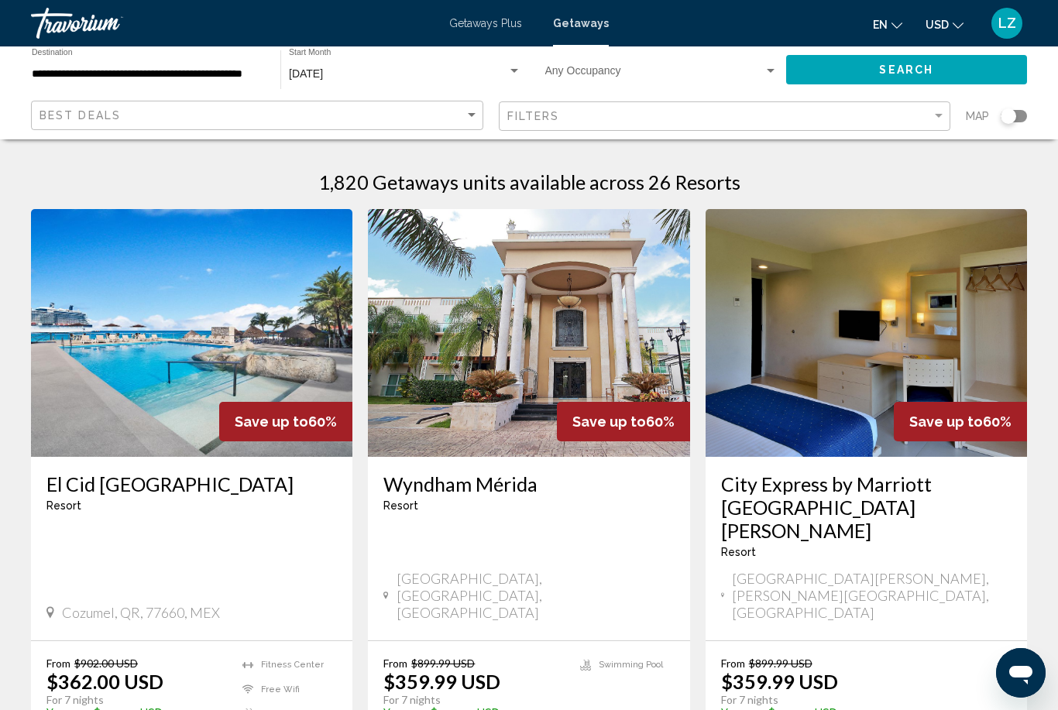
click at [95, 420] on img "Main content" at bounding box center [191, 333] width 321 height 248
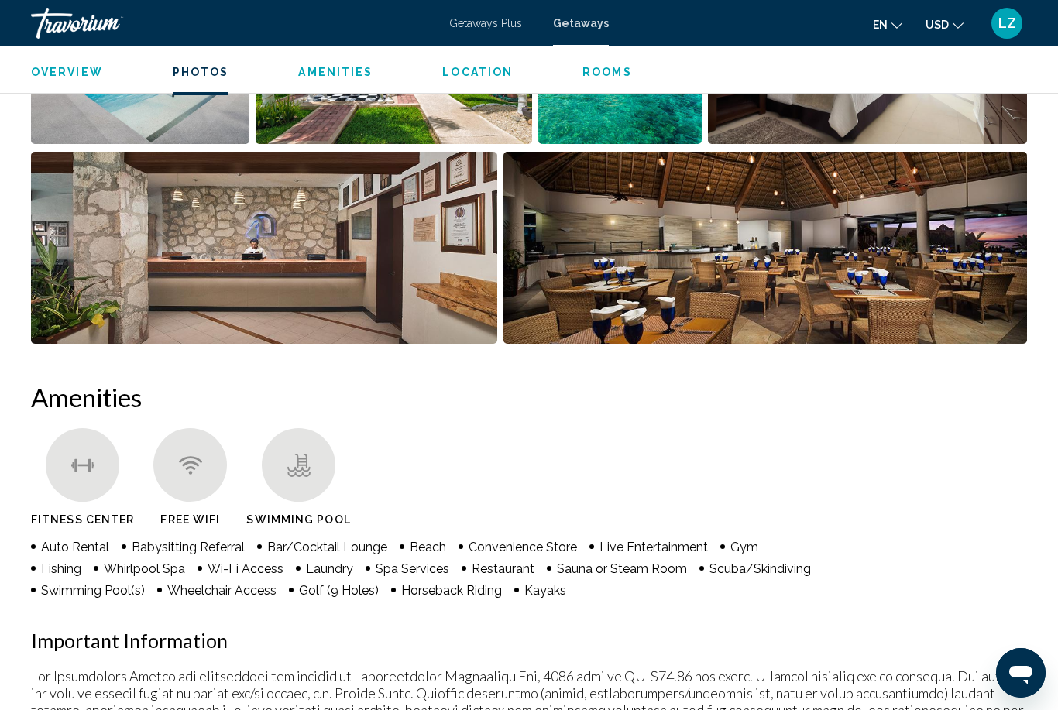
scroll to position [624, 0]
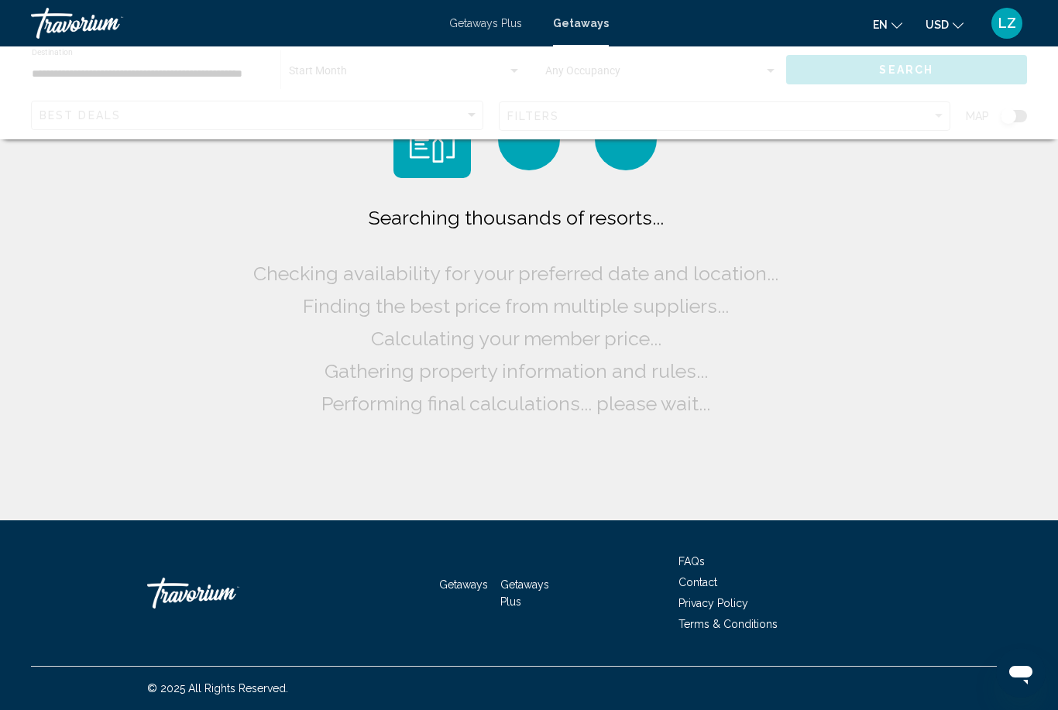
scroll to position [50, 0]
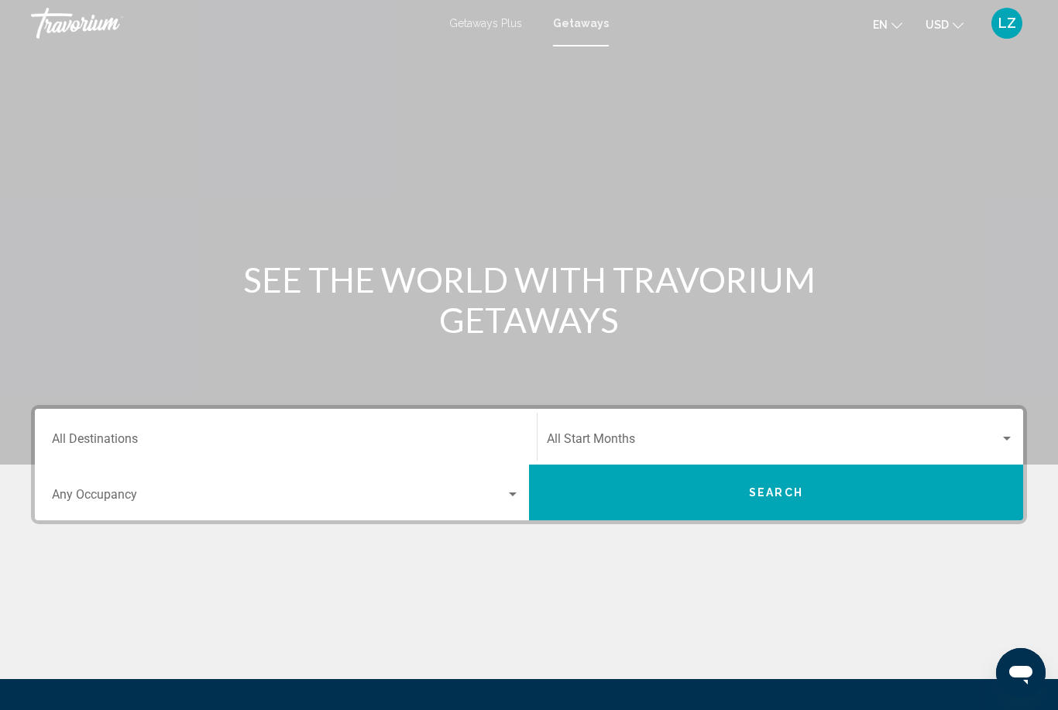
click at [171, 437] on input "Destination All Destinations" at bounding box center [286, 442] width 468 height 14
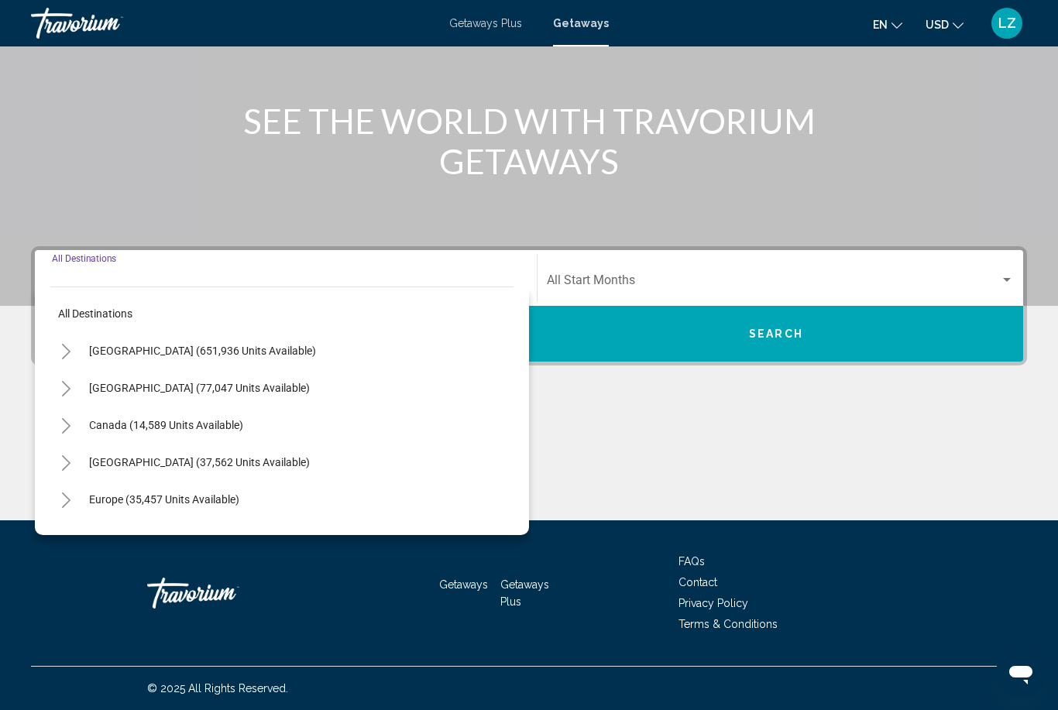
click at [57, 348] on button "Toggle United States (651,936 units available)" at bounding box center [65, 350] width 31 height 31
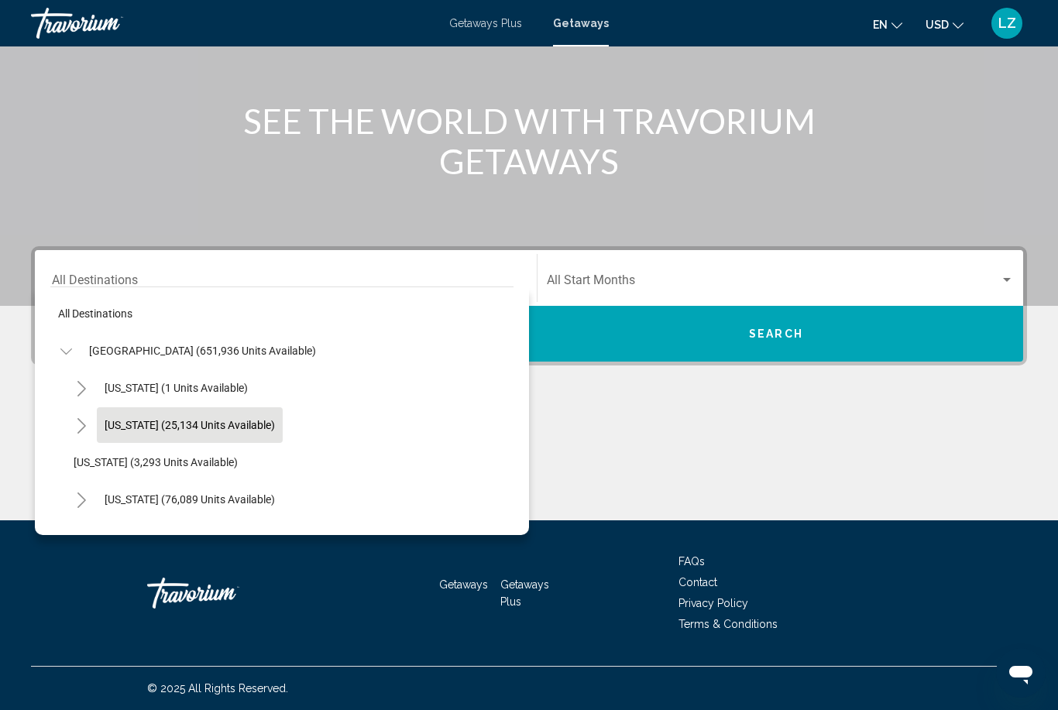
scroll to position [26, 0]
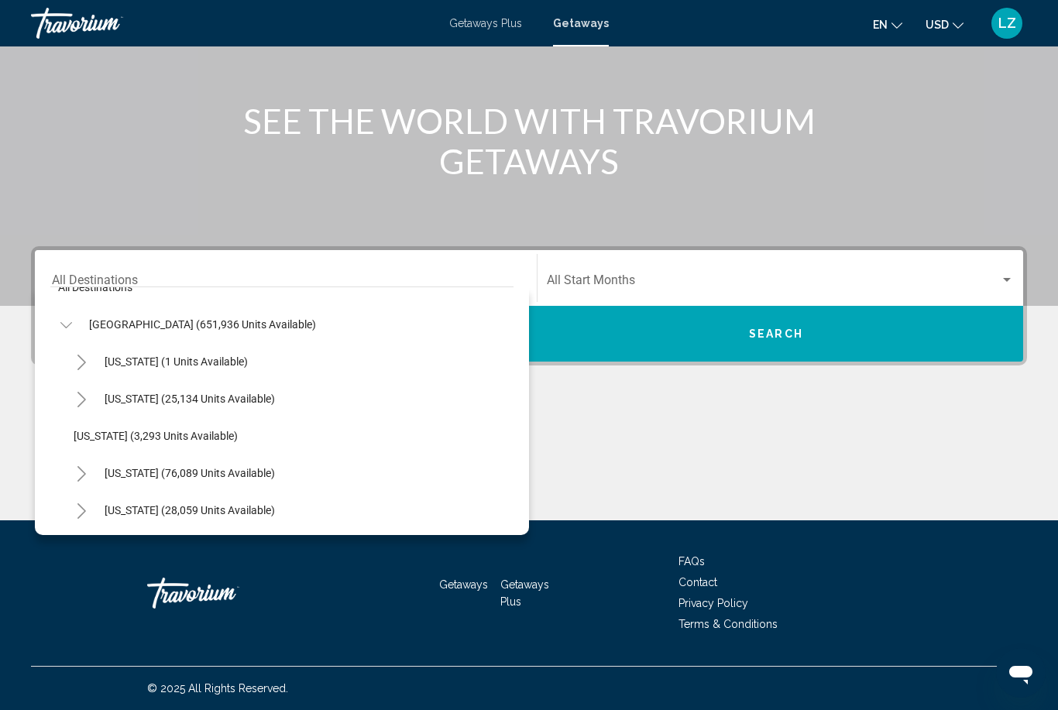
click at [853, 134] on div "SEE THE WORLD WITH TRAVORIUM GETAWAYS" at bounding box center [529, 141] width 1058 height 81
